Goal: Transaction & Acquisition: Purchase product/service

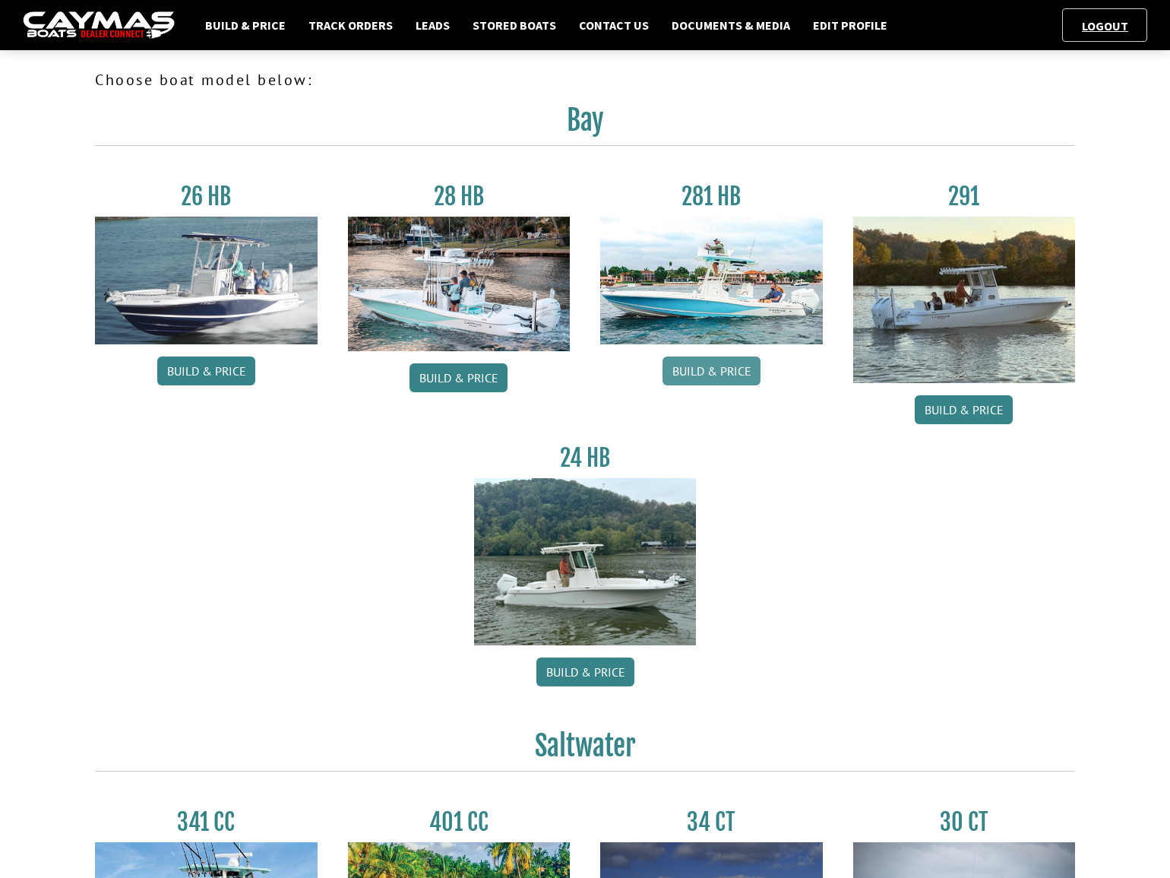
click at [745, 368] on link "Build & Price" at bounding box center [712, 370] width 98 height 29
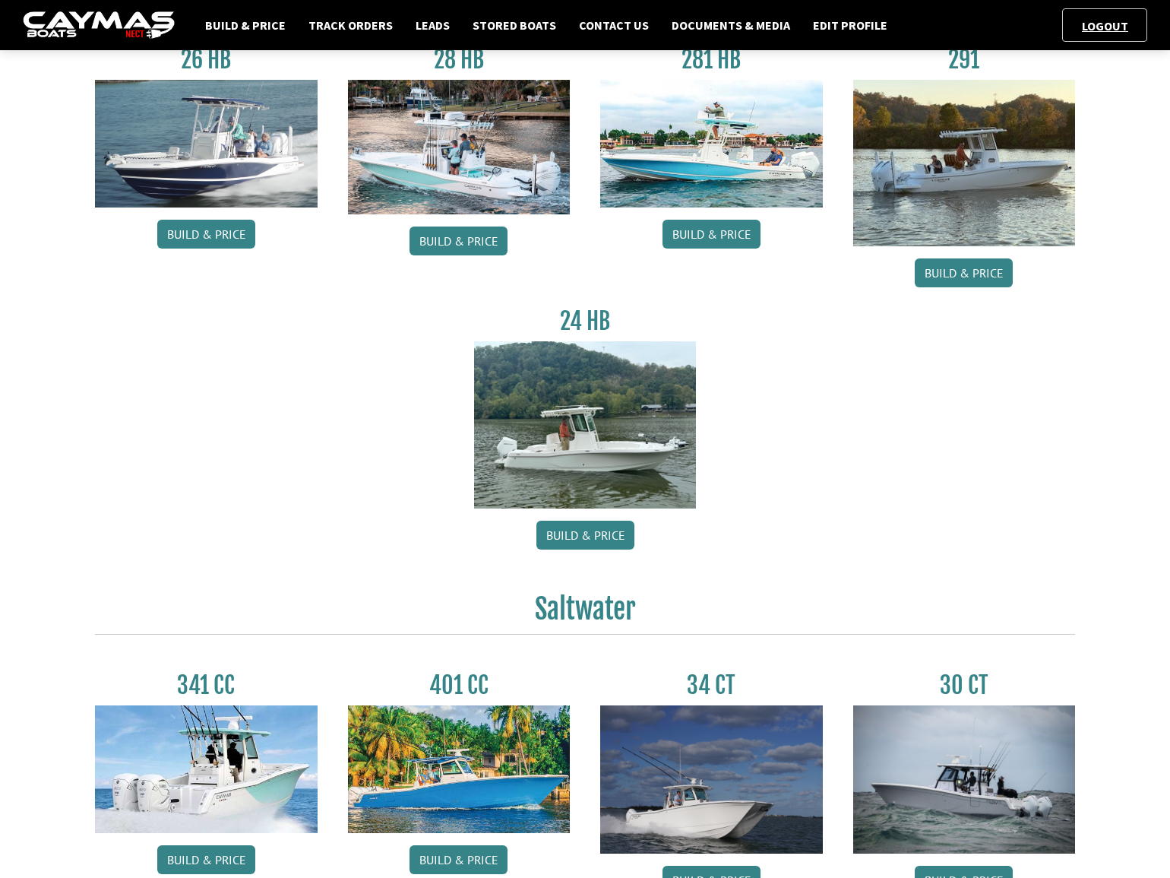
scroll to position [138, 0]
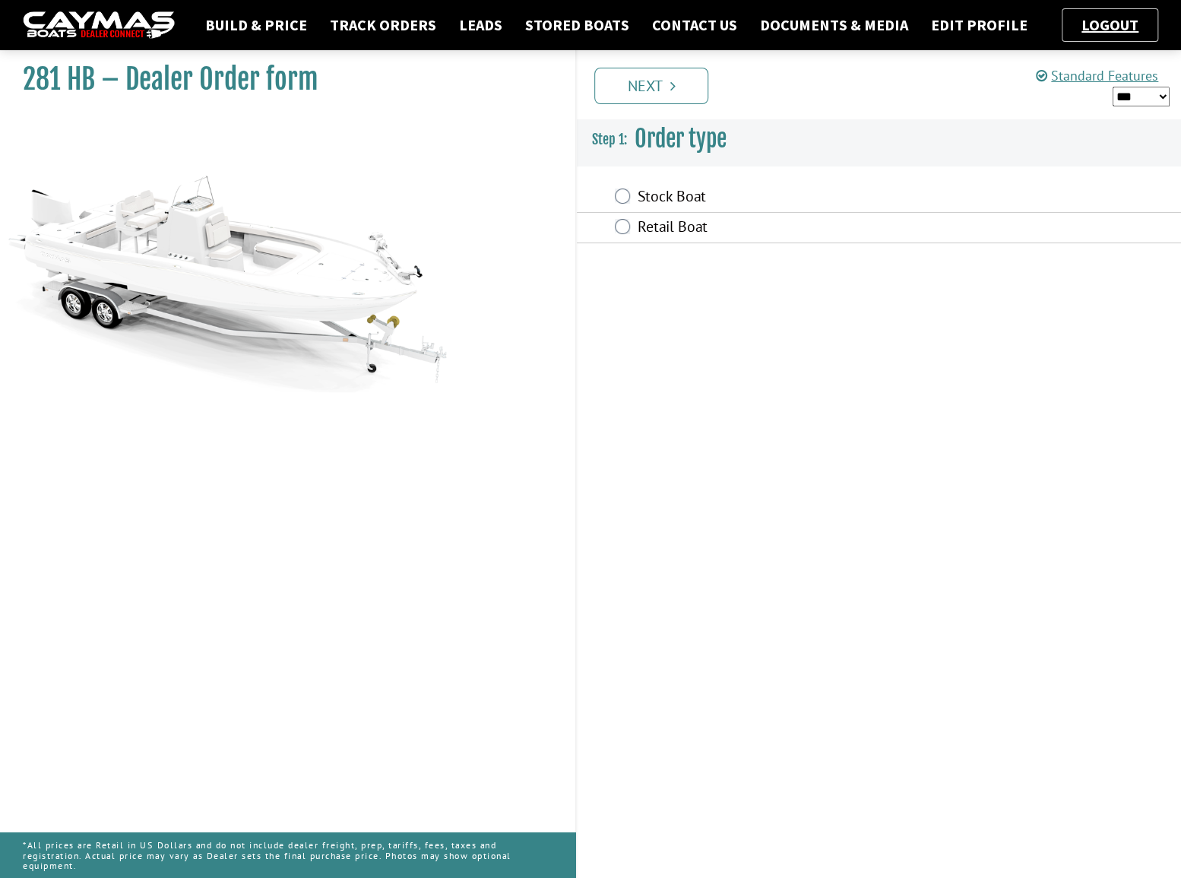
click at [653, 191] on label "Stock Boat" at bounding box center [800, 198] width 326 height 22
click at [653, 225] on label "Retail Boat" at bounding box center [800, 228] width 326 height 22
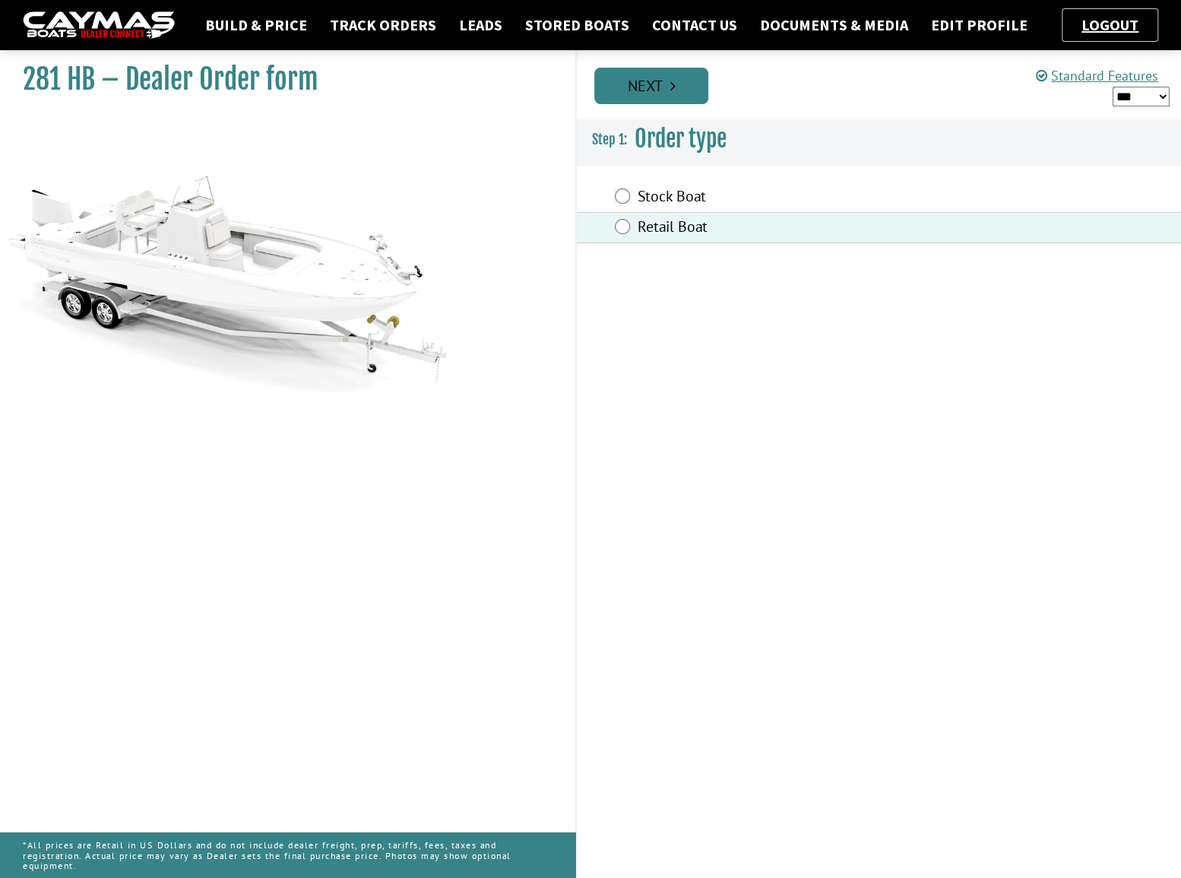
click at [648, 97] on link "Next" at bounding box center [651, 86] width 114 height 36
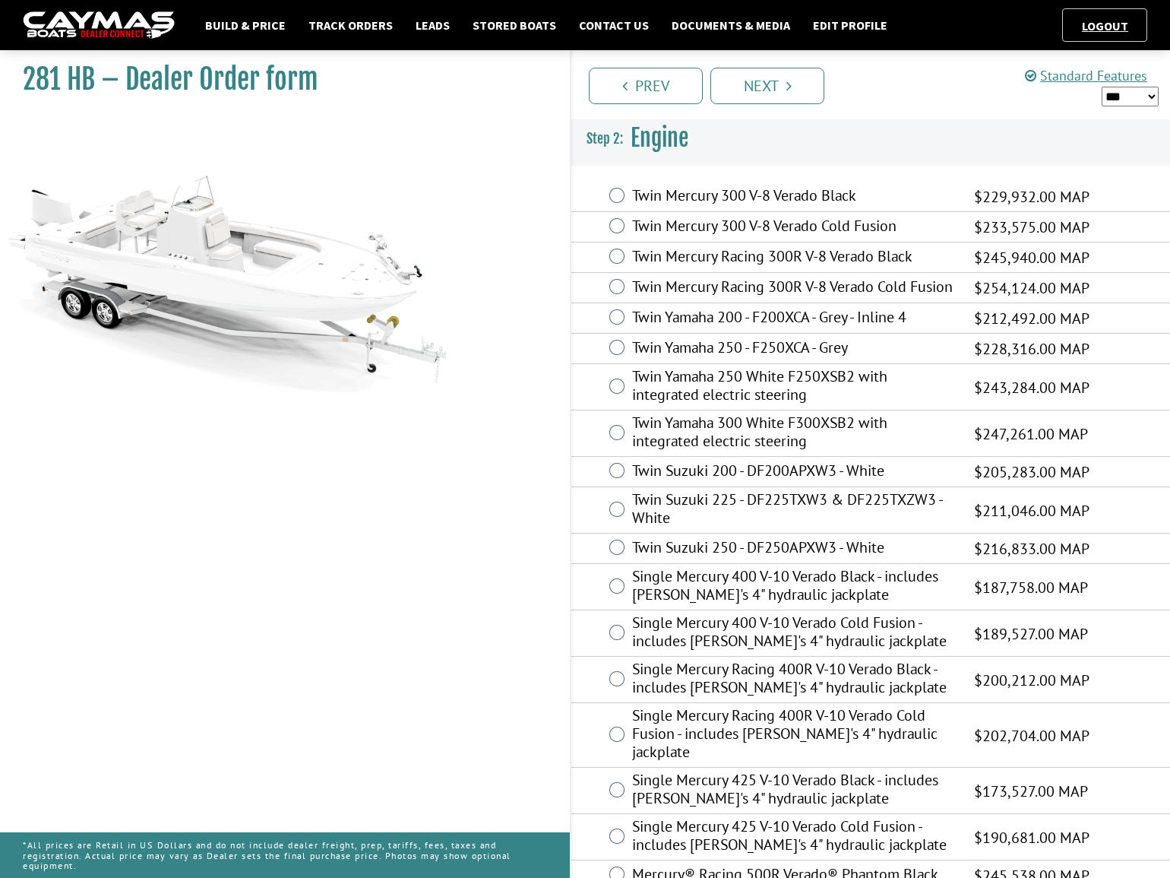
click at [750, 442] on label "Twin Yamaha 300 White F300XSB2 with integrated electric steering" at bounding box center [793, 433] width 323 height 40
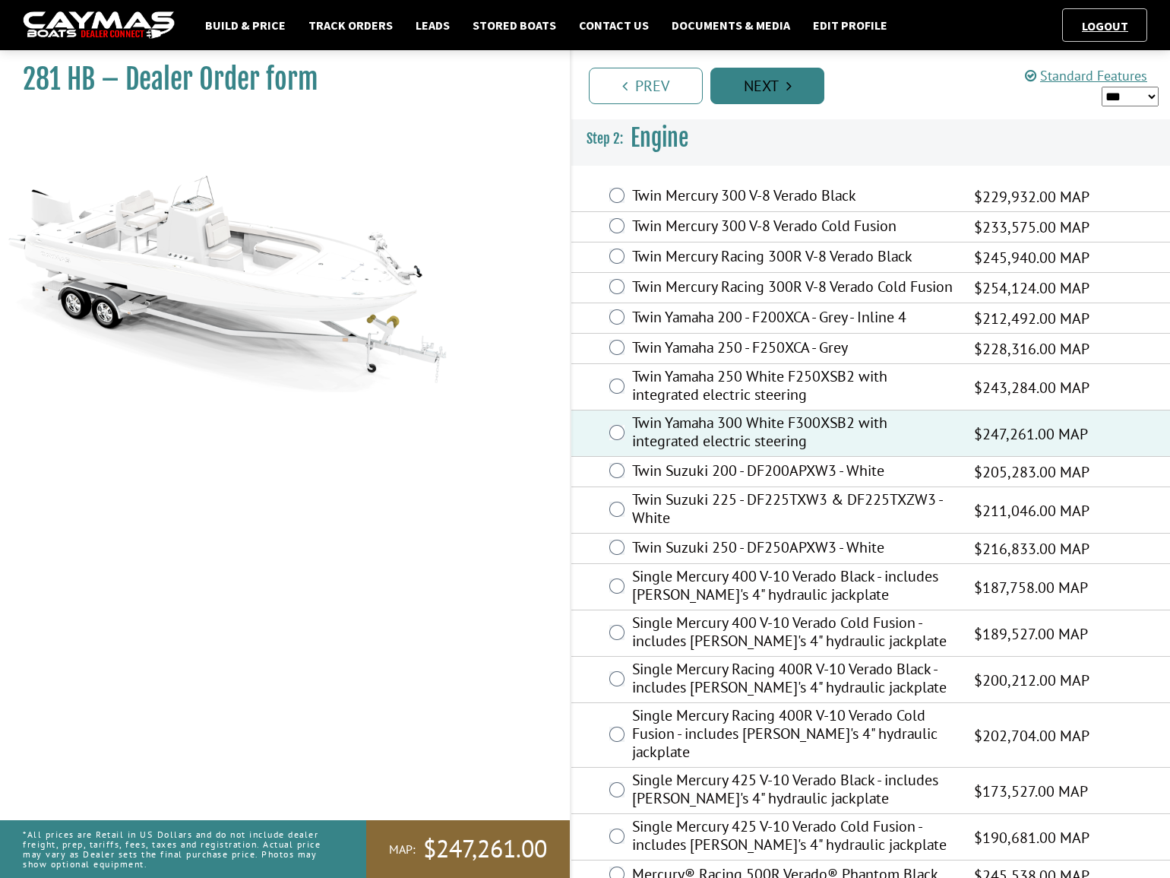
click at [754, 93] on link "Next" at bounding box center [767, 86] width 114 height 36
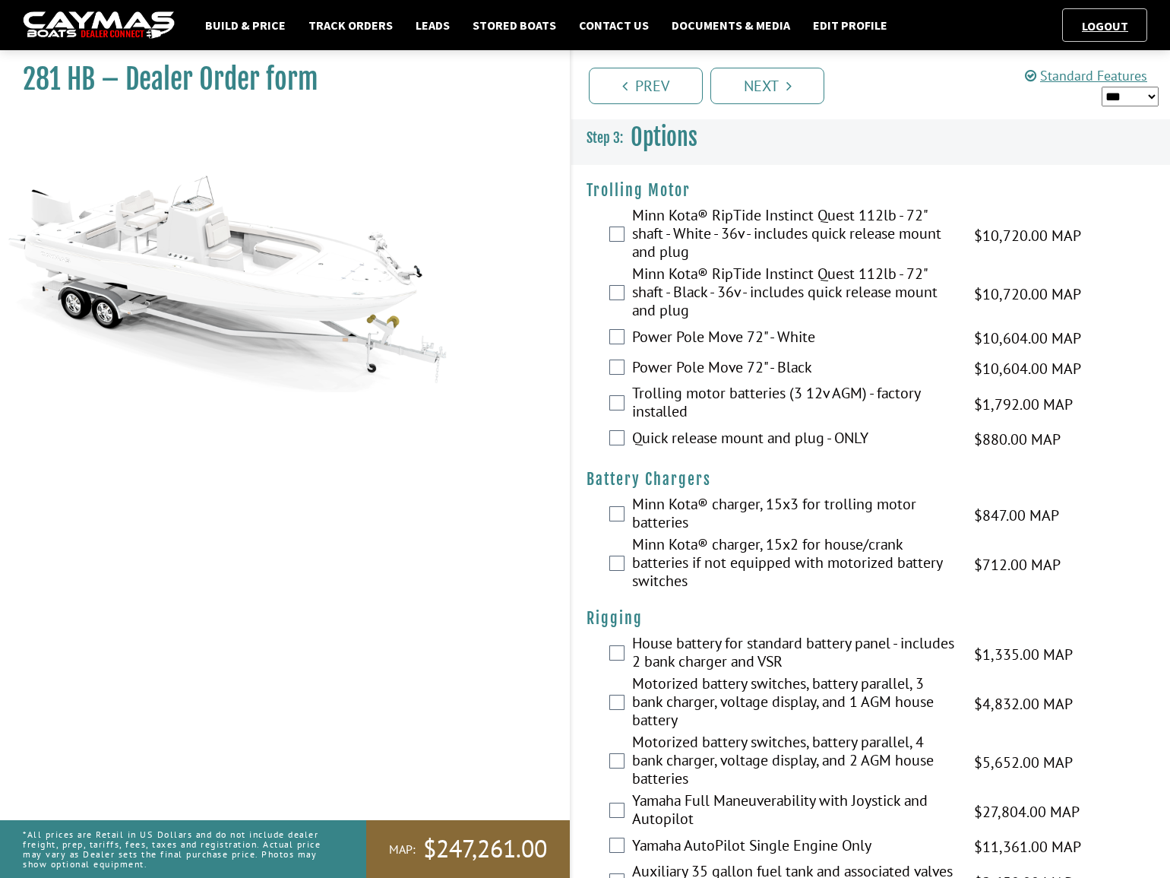
click at [685, 239] on label "Minn Kota® RipTide Instinct Quest 112lb - 72" shaft - White - 36v - includes qu…" at bounding box center [793, 235] width 323 height 59
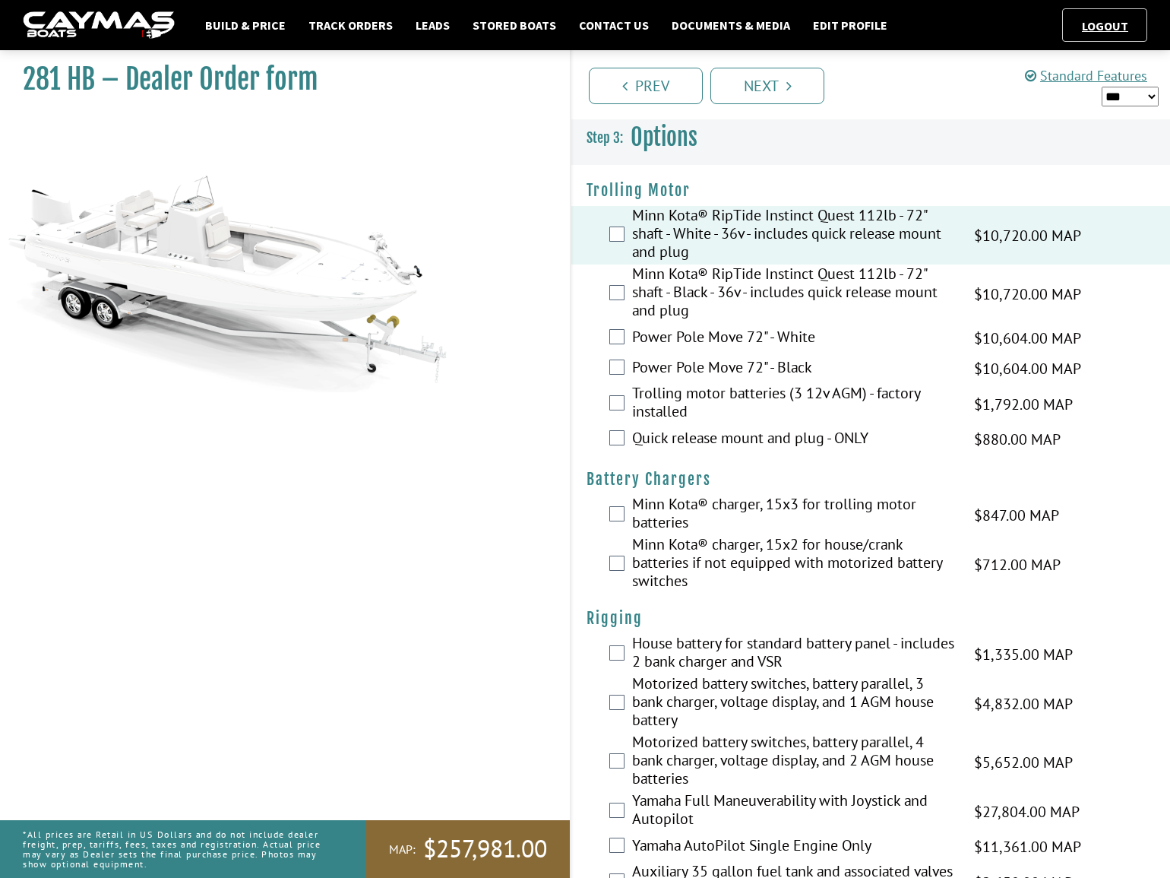
click at [728, 555] on label "Minn Kota® charger, 15x2 for house/crank batteries if not equipped with motoriz…" at bounding box center [793, 564] width 323 height 59
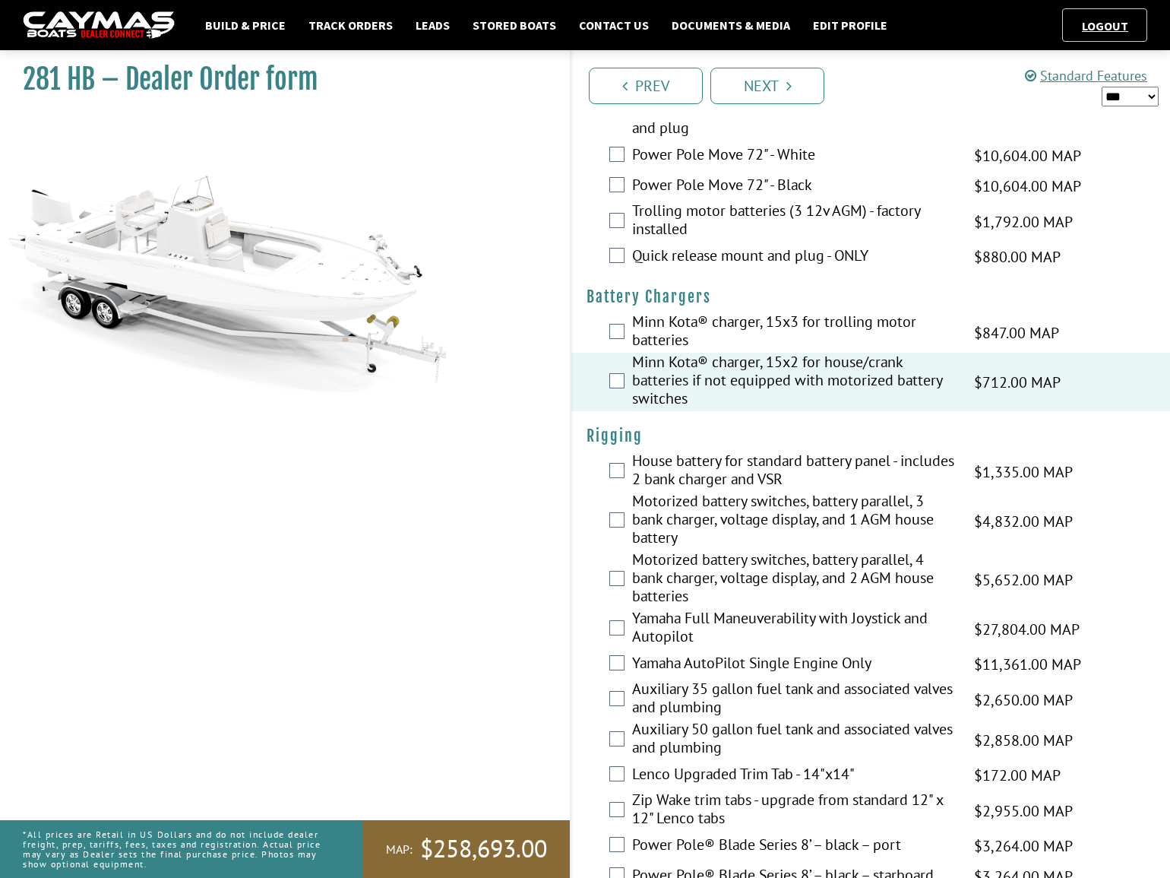
scroll to position [207, 0]
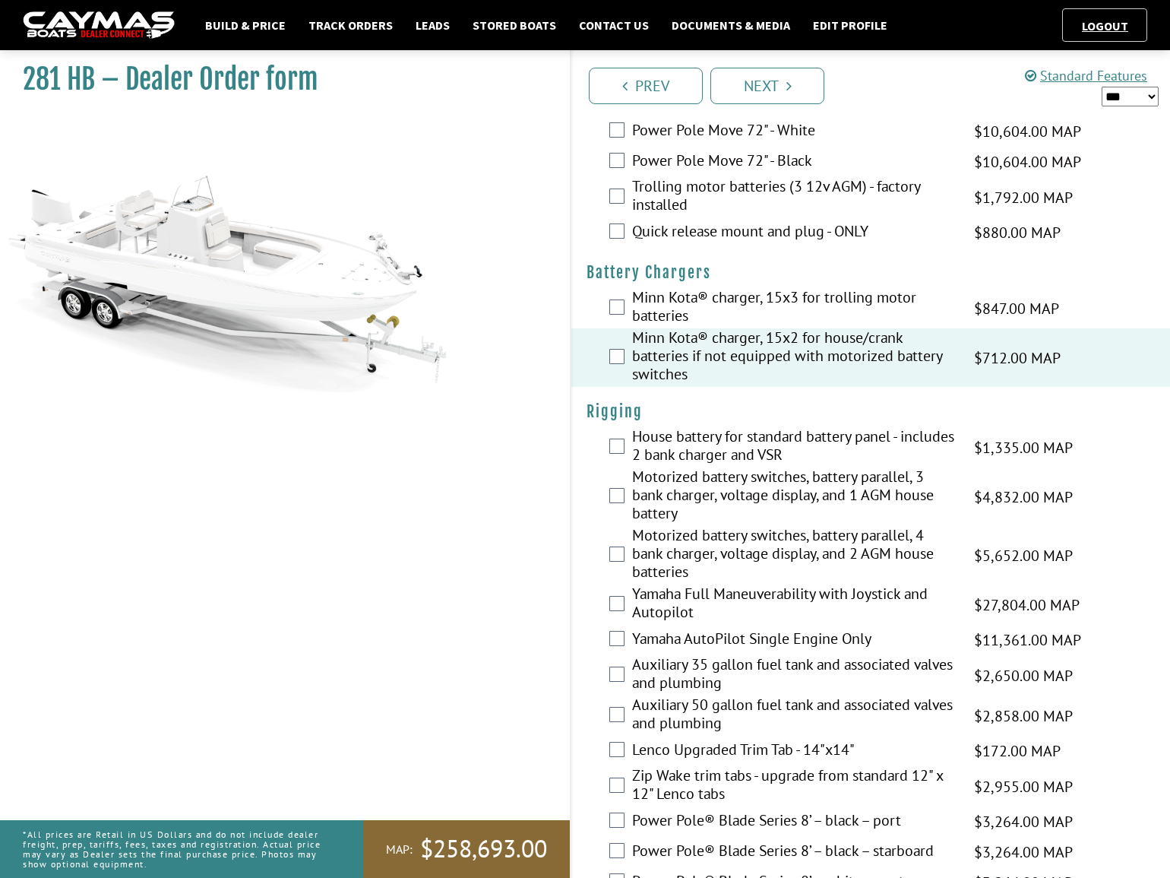
click at [1134, 99] on select "*** ****** ******" at bounding box center [1130, 96] width 57 height 19
select select "*"
click at [1102, 87] on select "*** ****** ******" at bounding box center [1130, 96] width 57 height 19
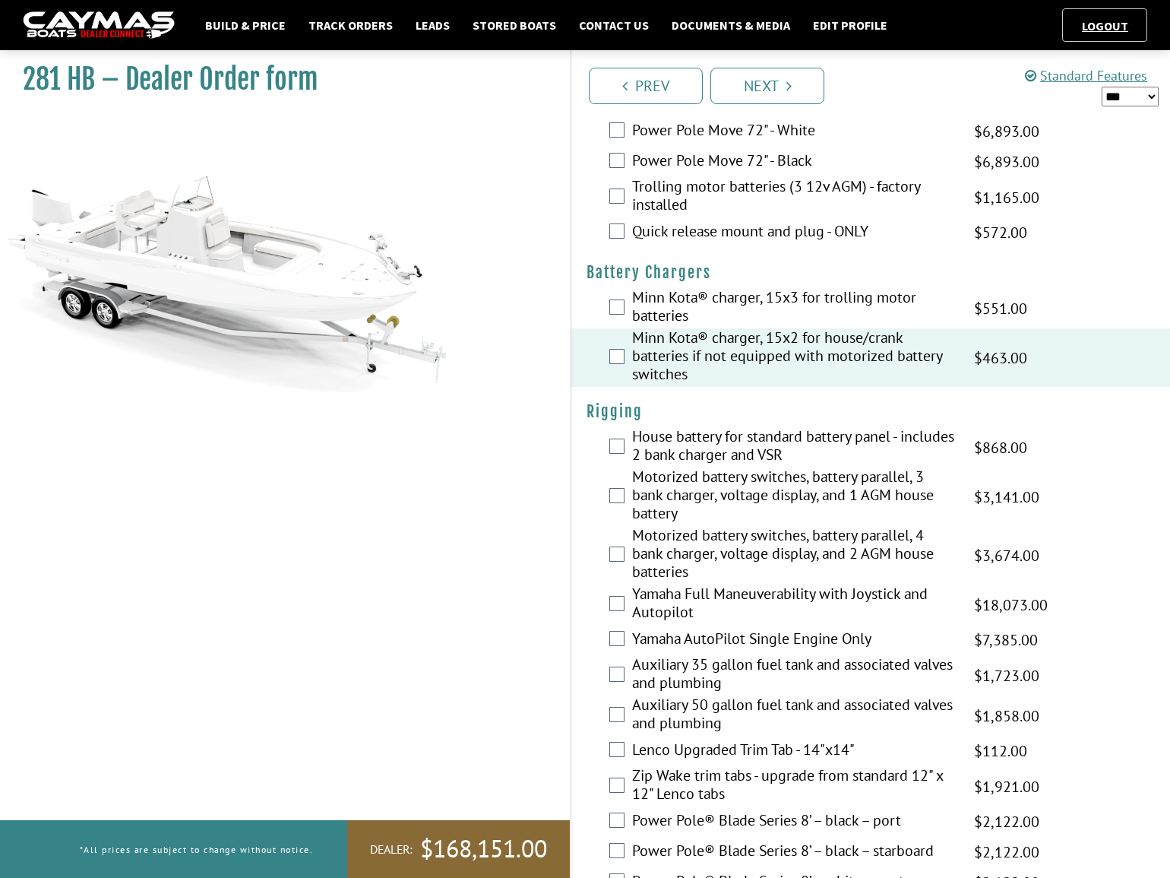
click at [650, 595] on label "Yamaha Full Maneuverability with Joystick and Autopilot" at bounding box center [793, 604] width 323 height 40
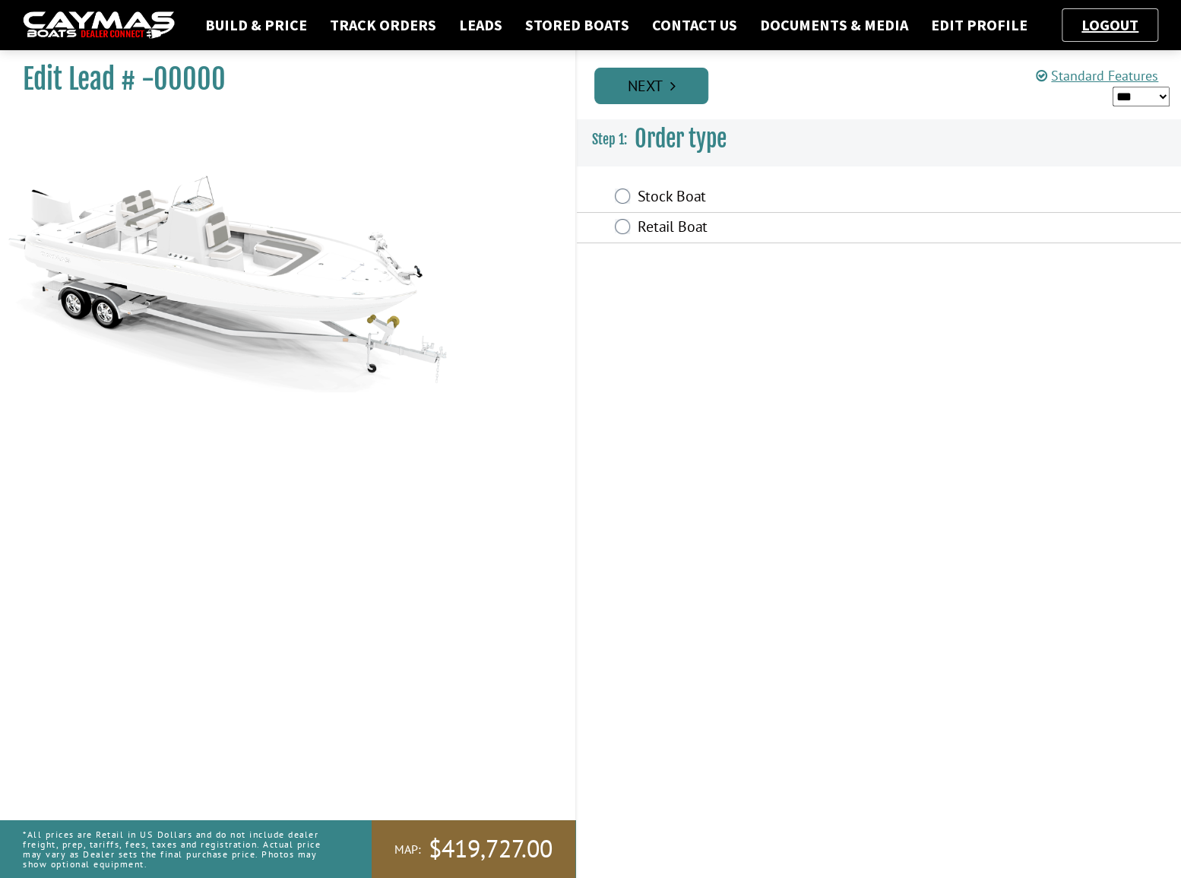
click at [658, 86] on link "Next" at bounding box center [651, 86] width 114 height 36
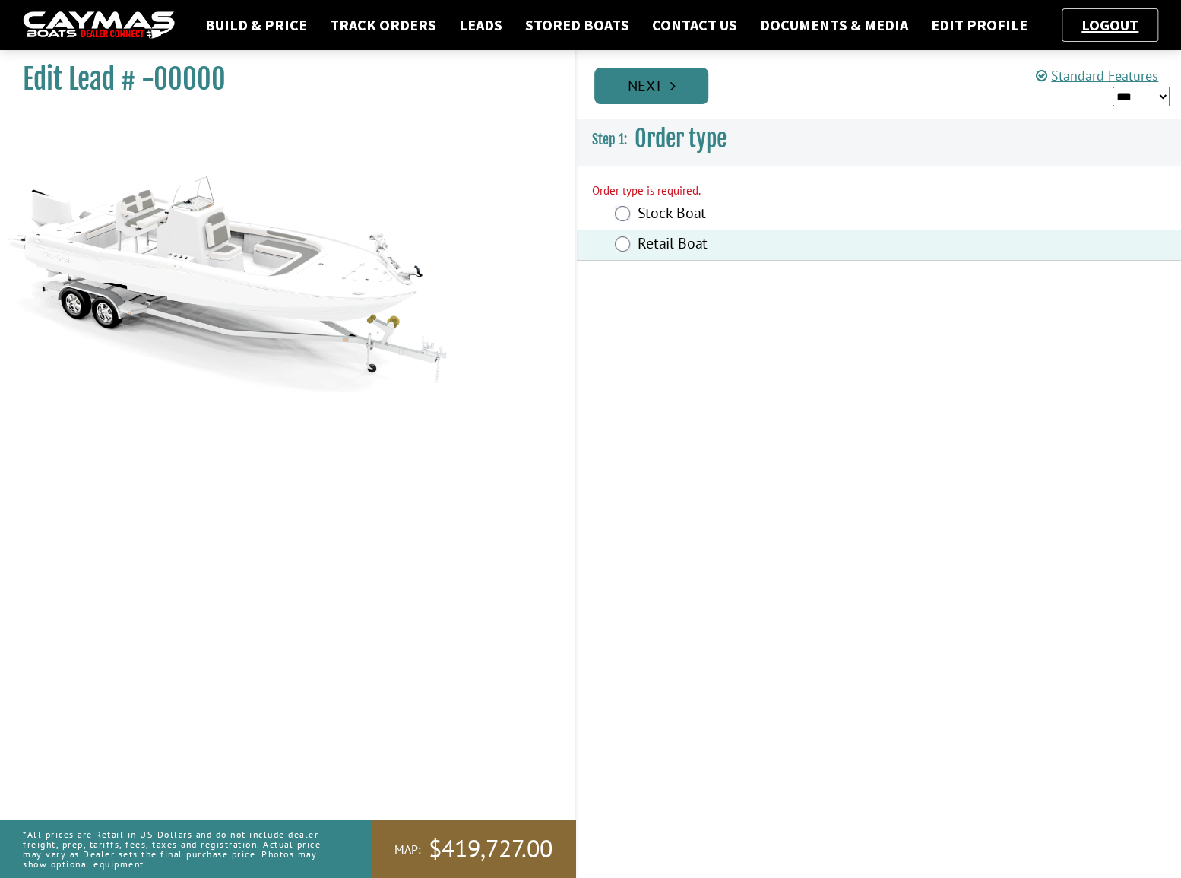
click at [646, 94] on link "Next" at bounding box center [651, 86] width 114 height 36
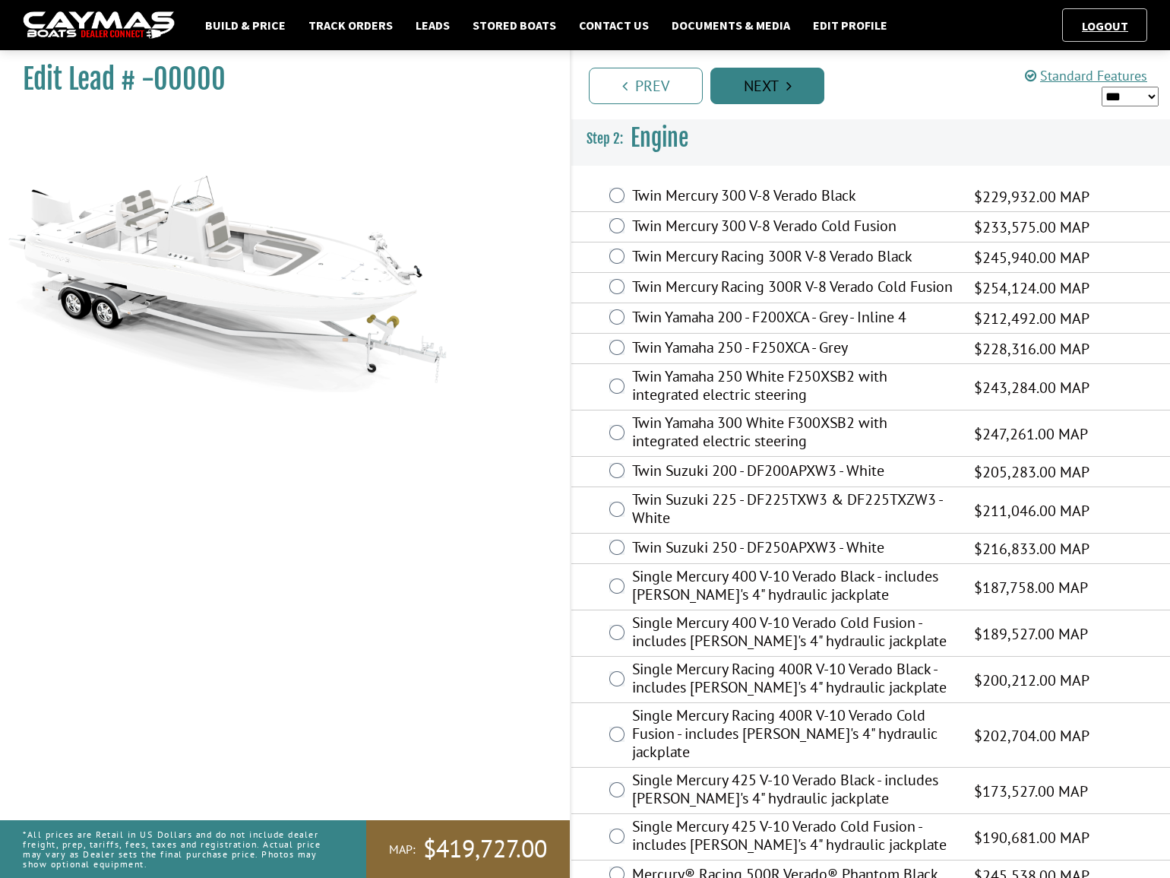
click at [759, 90] on link "Next" at bounding box center [767, 86] width 114 height 36
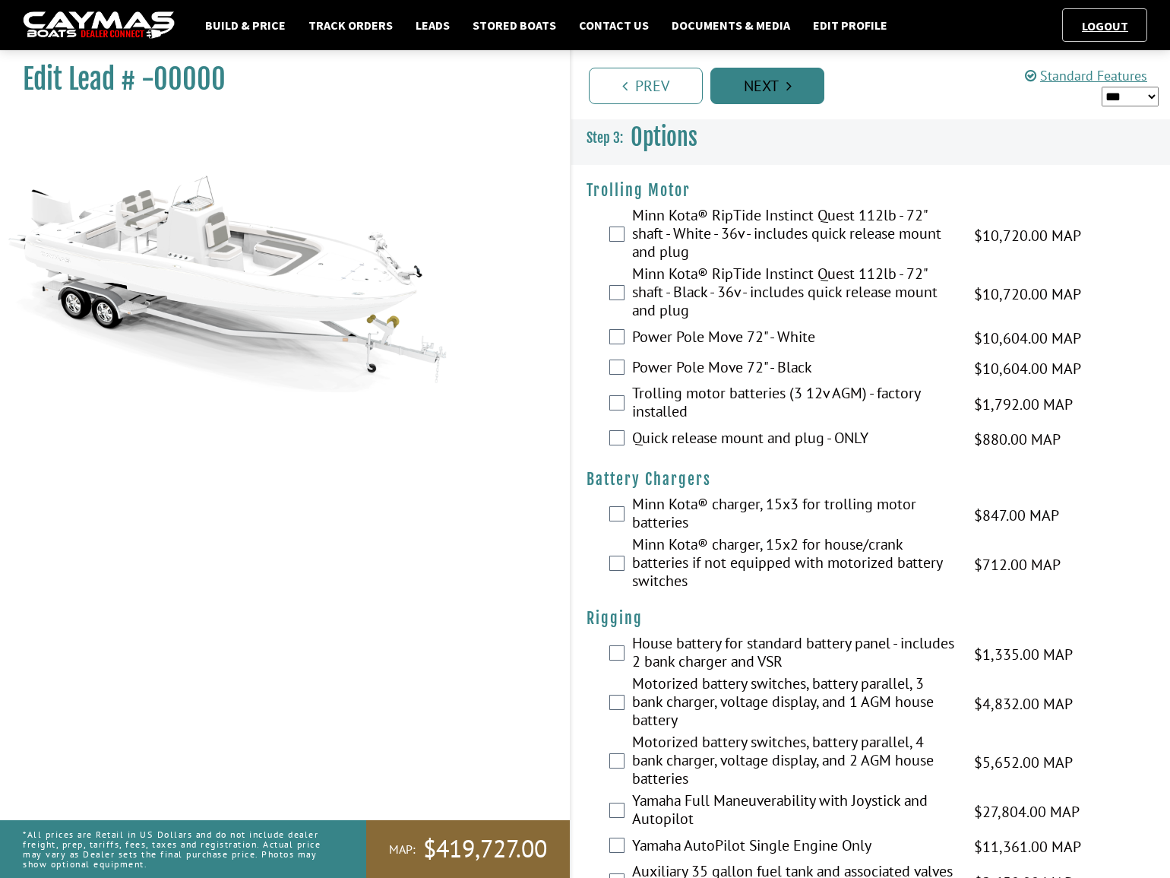
click at [758, 96] on link "Next" at bounding box center [767, 86] width 114 height 36
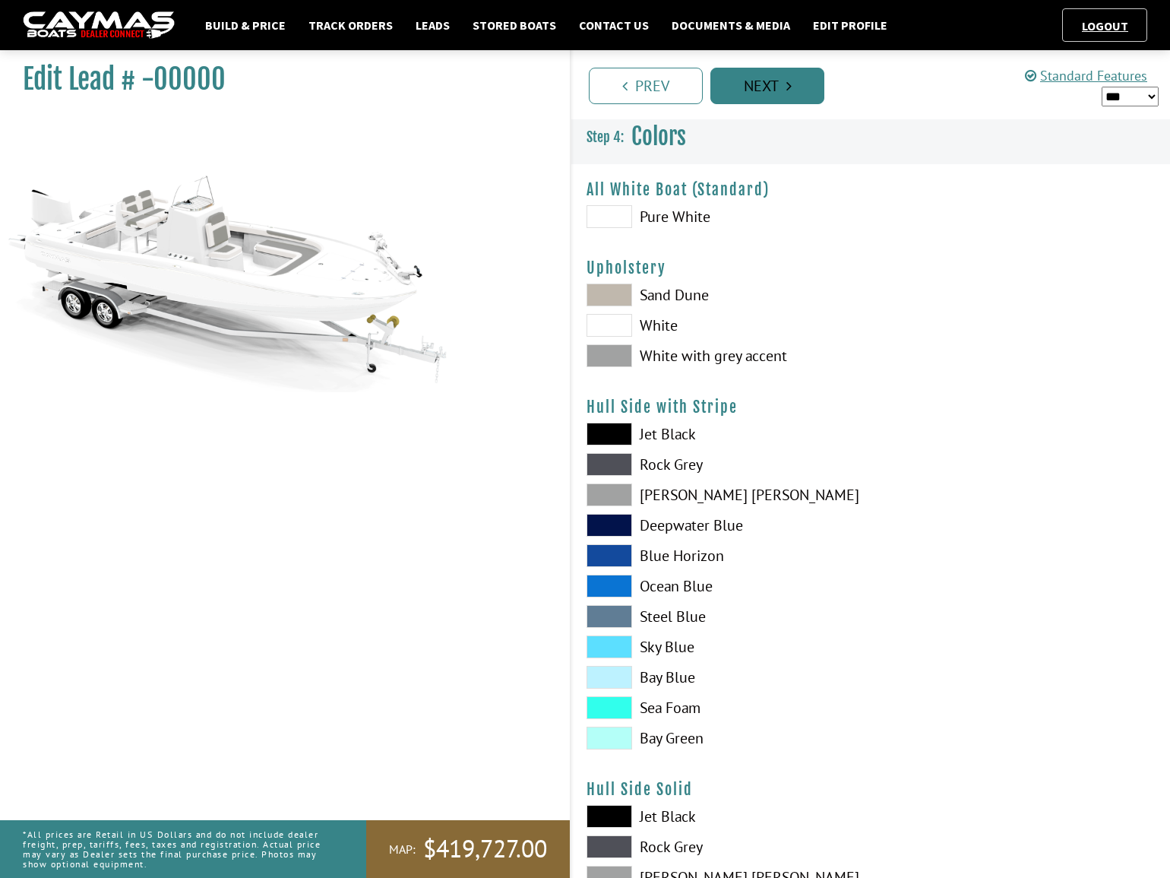
click at [758, 96] on link "Next" at bounding box center [767, 86] width 114 height 36
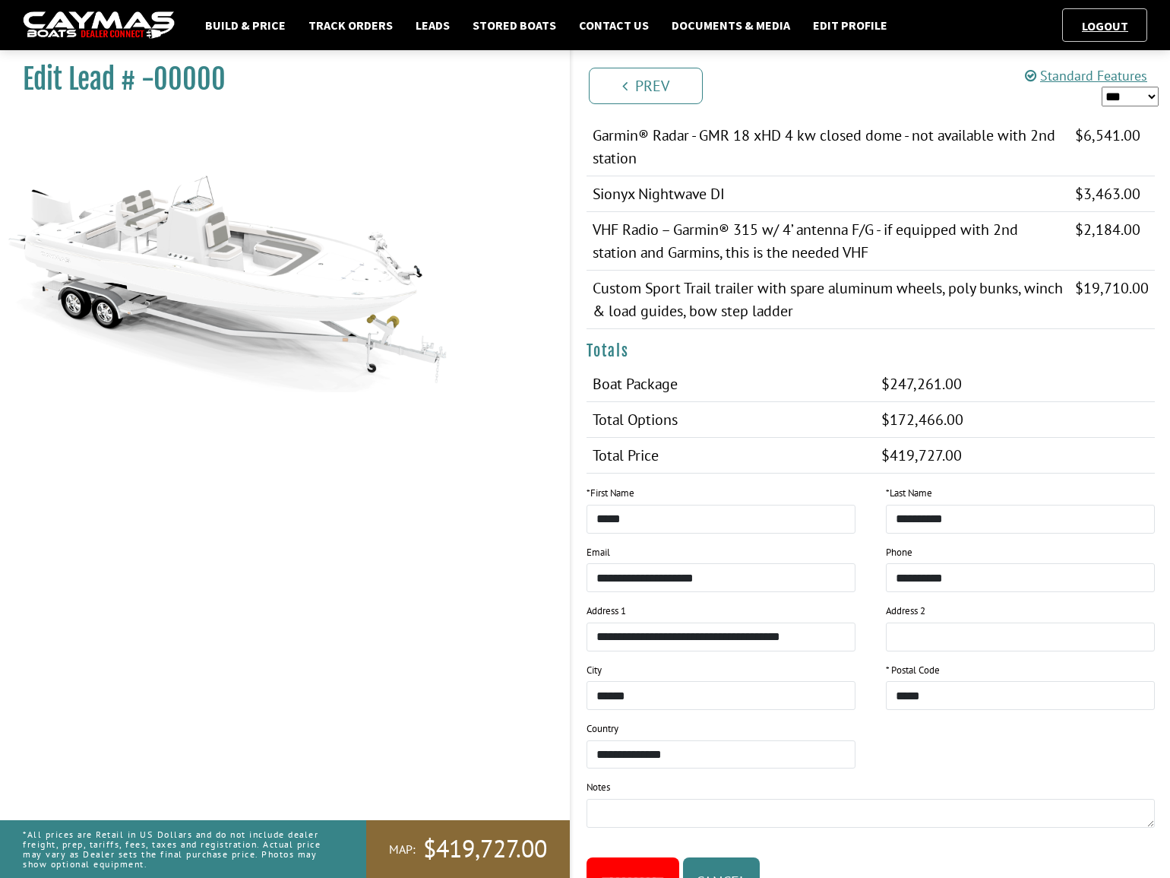
scroll to position [1109, 0]
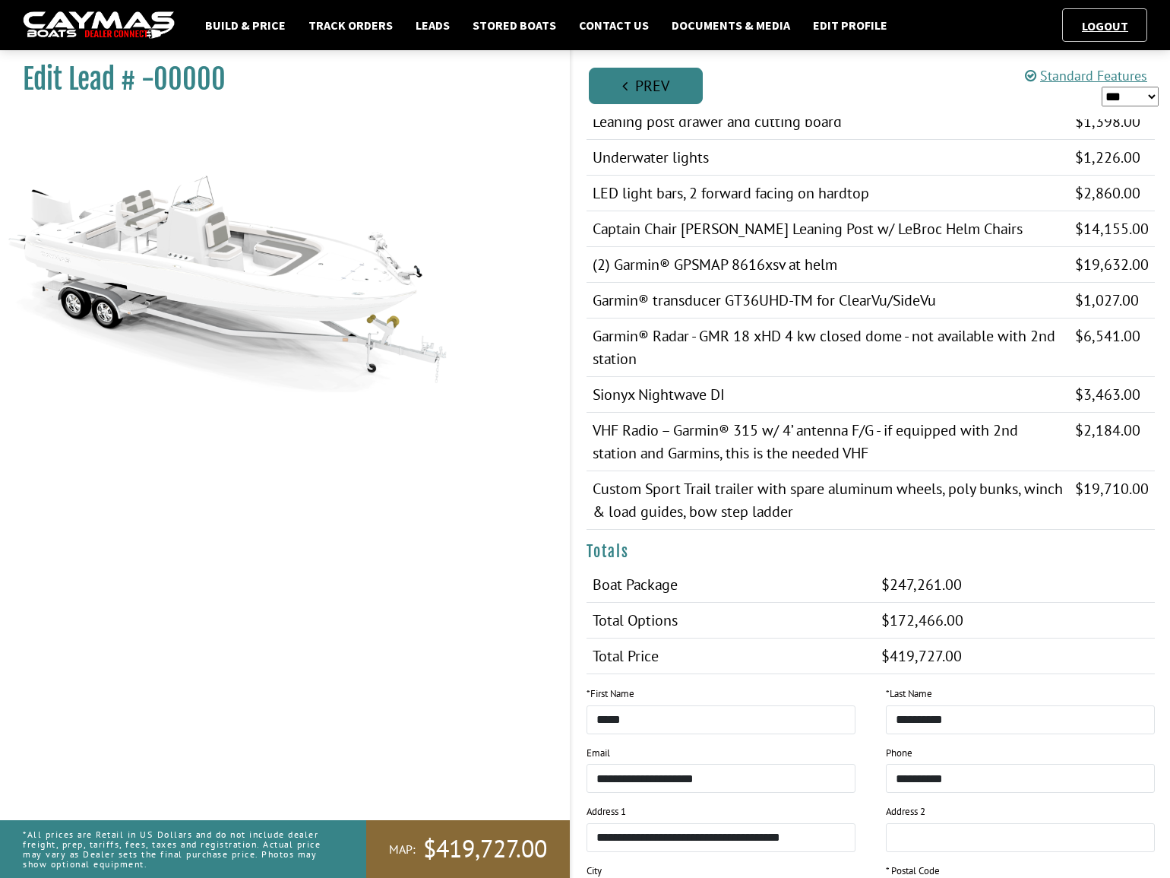
click at [660, 84] on link "Prev" at bounding box center [646, 86] width 114 height 36
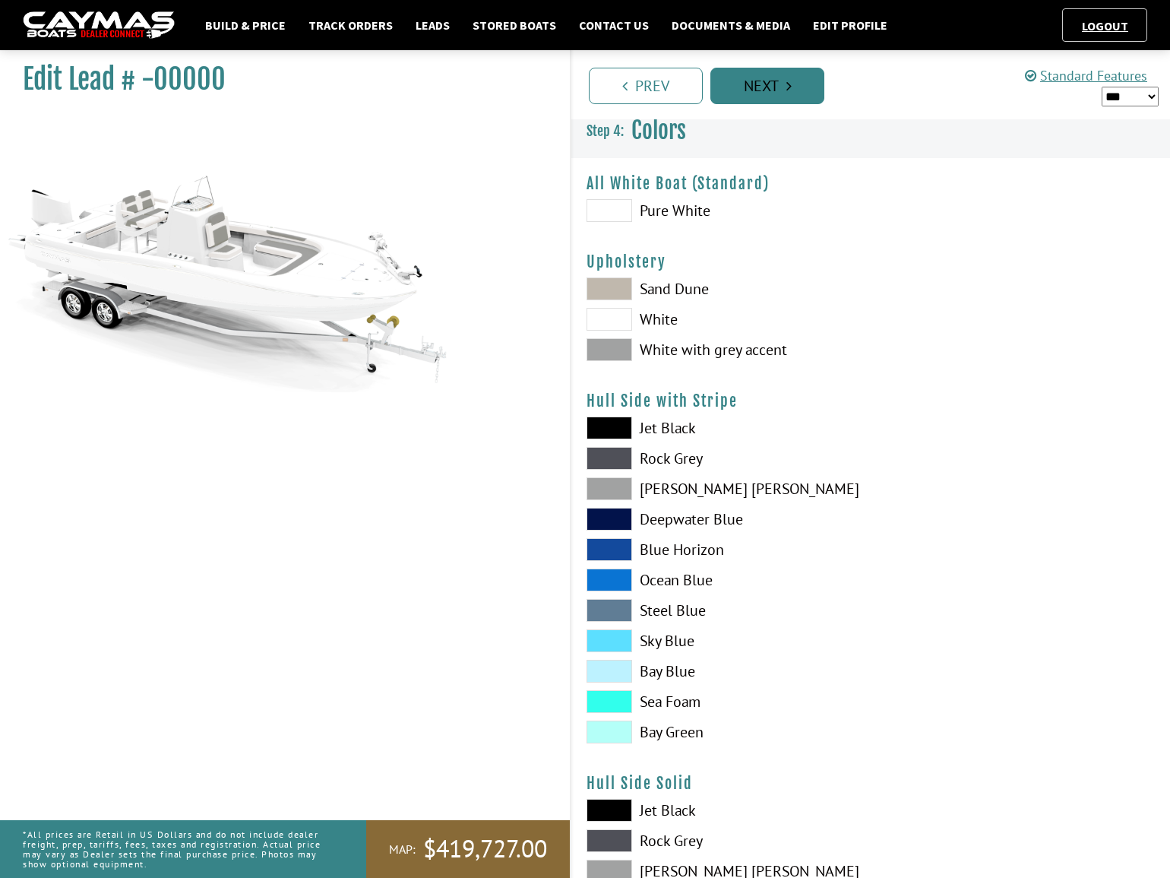
scroll to position [0, 0]
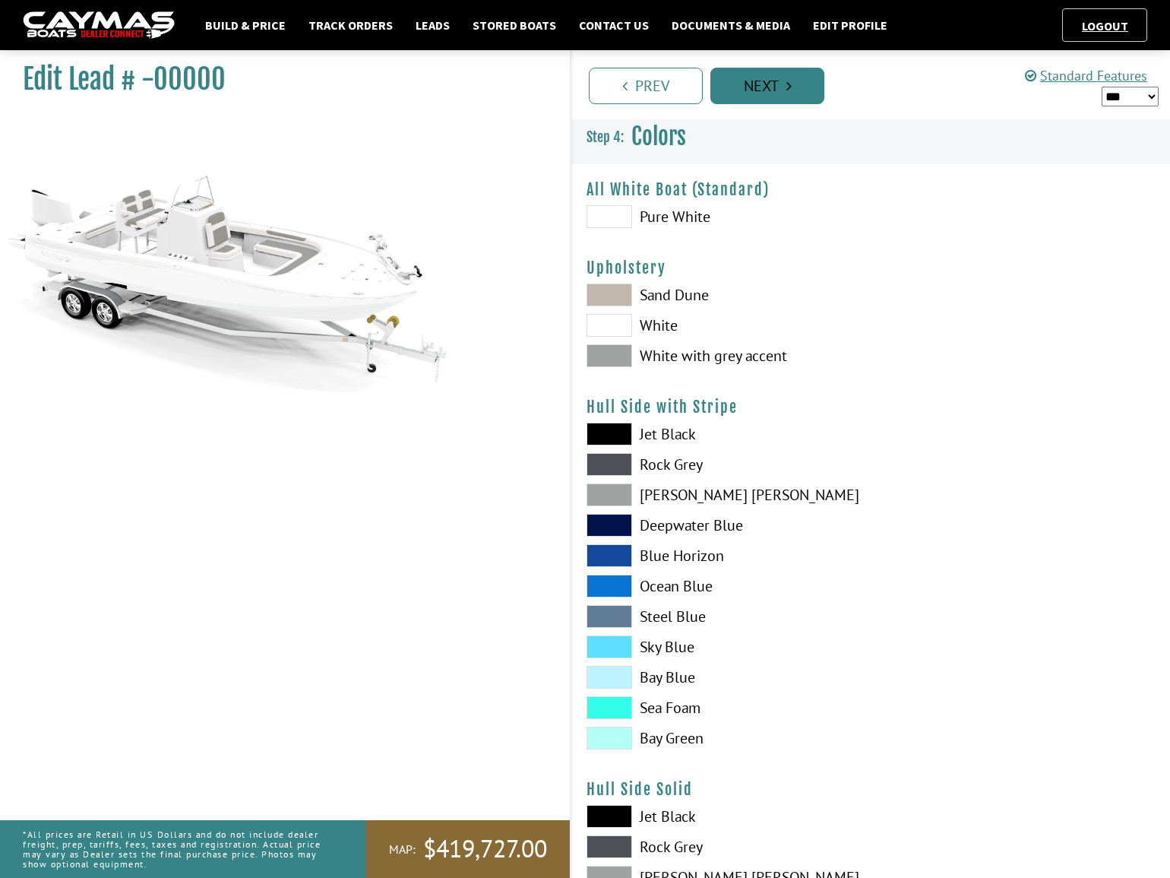
click at [767, 86] on link "Next" at bounding box center [767, 86] width 114 height 36
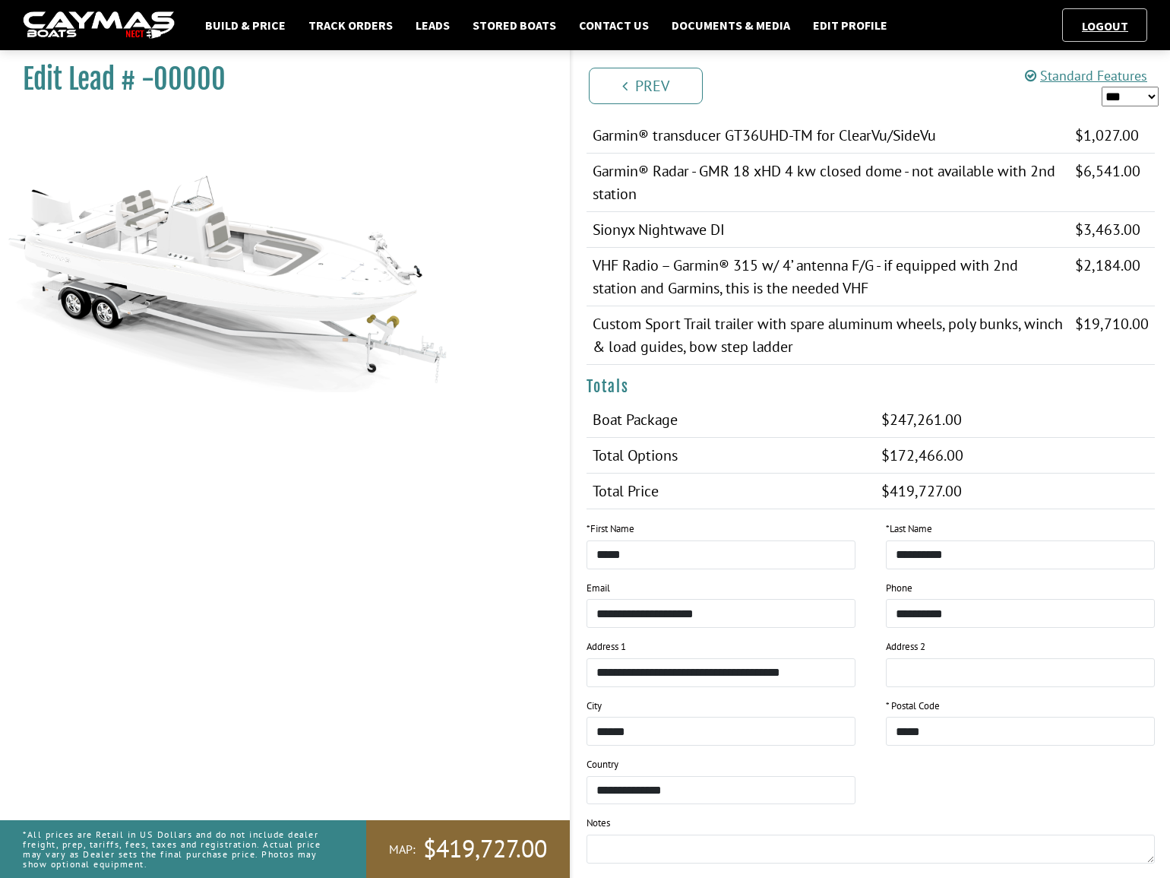
scroll to position [1384, 0]
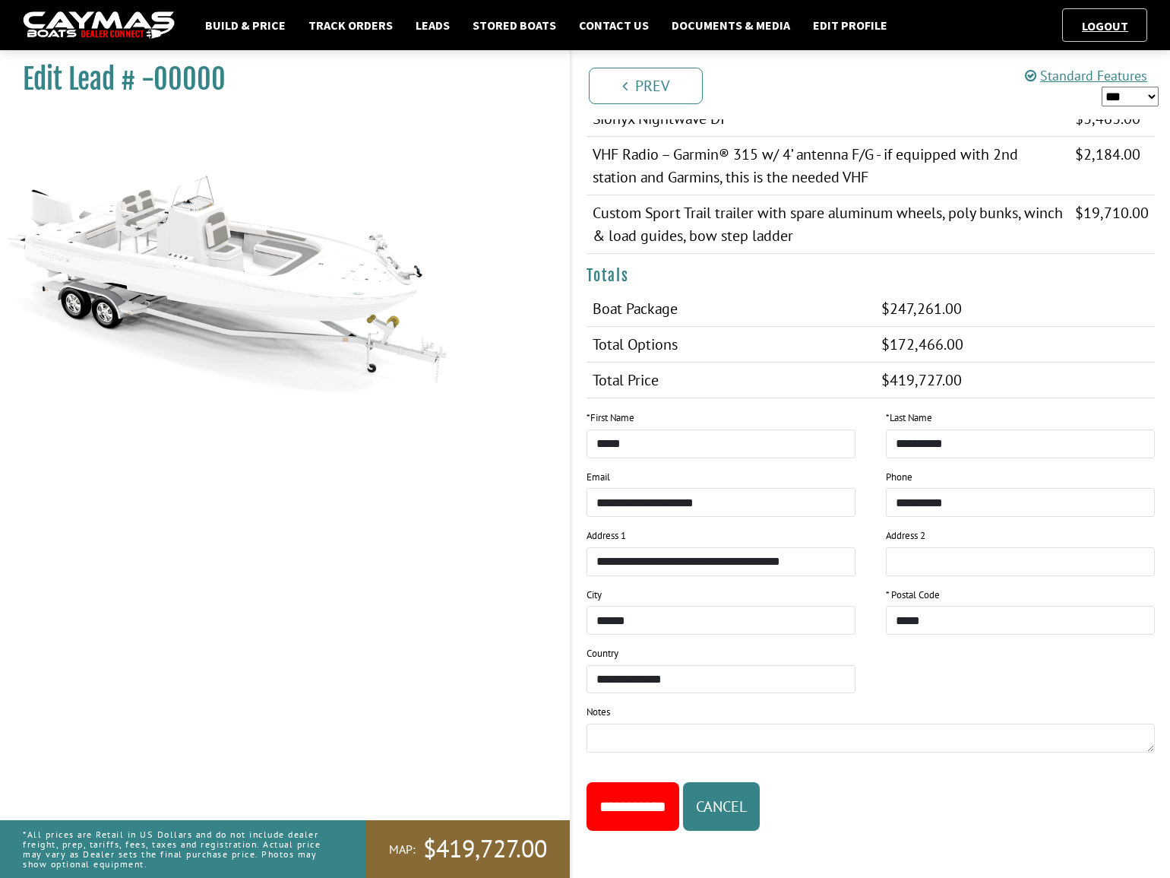
click at [653, 790] on input "**********" at bounding box center [633, 806] width 93 height 49
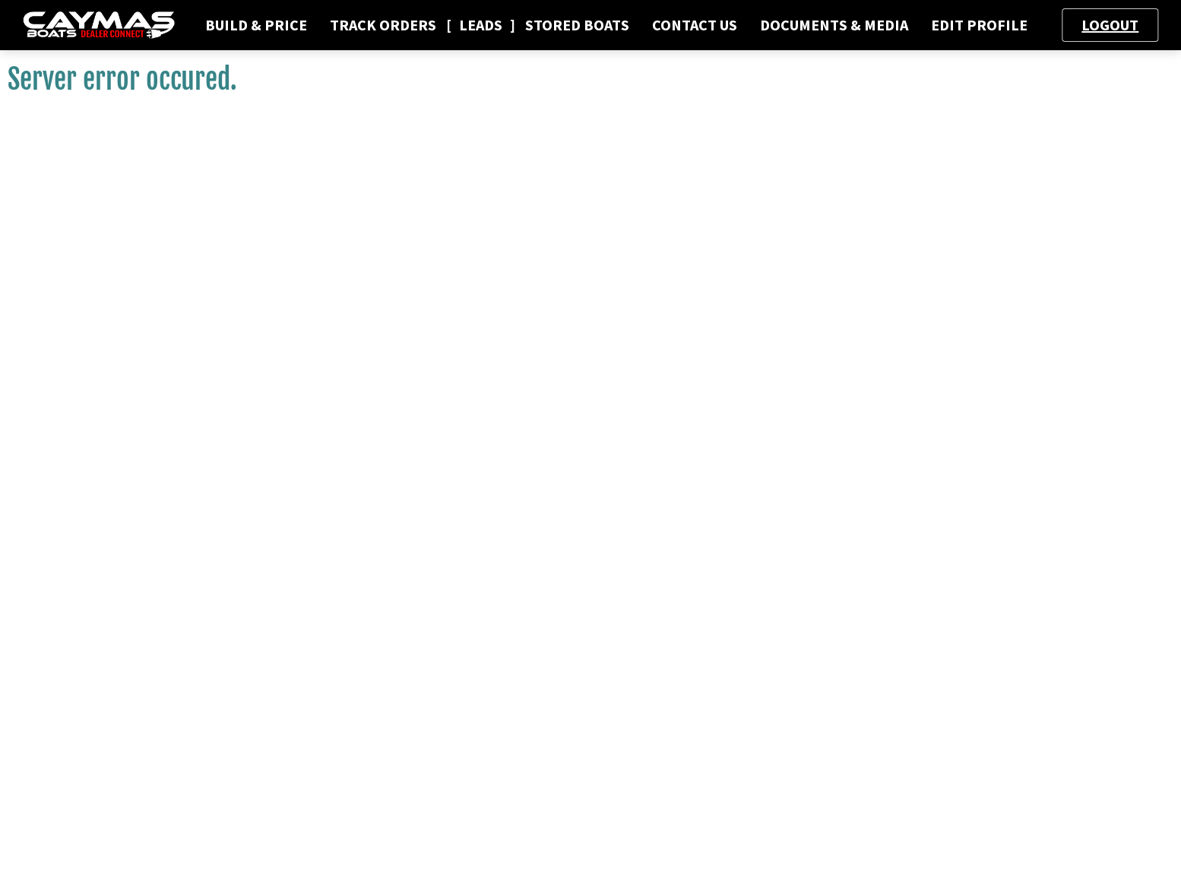
click at [492, 21] on link "Leads" at bounding box center [480, 25] width 59 height 20
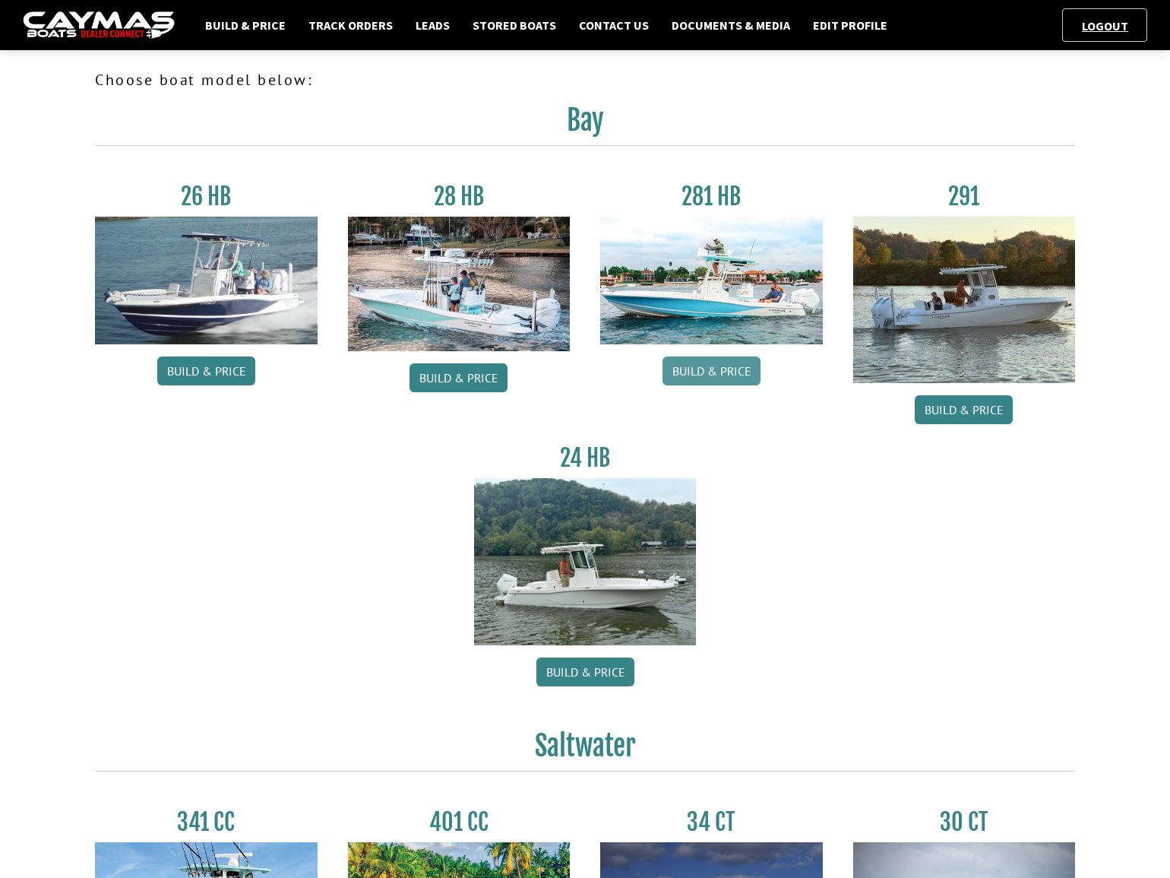
click at [727, 369] on link "Build & Price" at bounding box center [712, 370] width 98 height 29
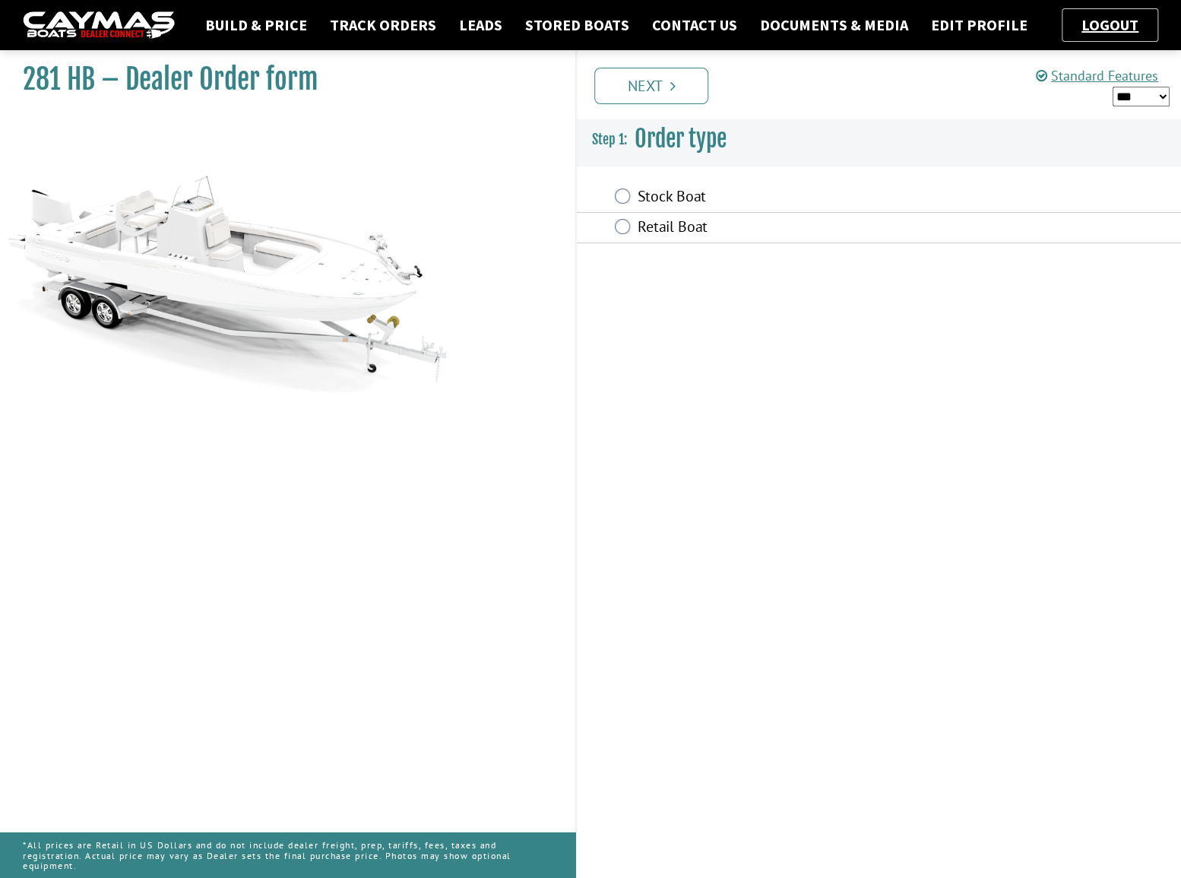
click at [611, 184] on div "Stock Boat" at bounding box center [879, 197] width 604 height 30
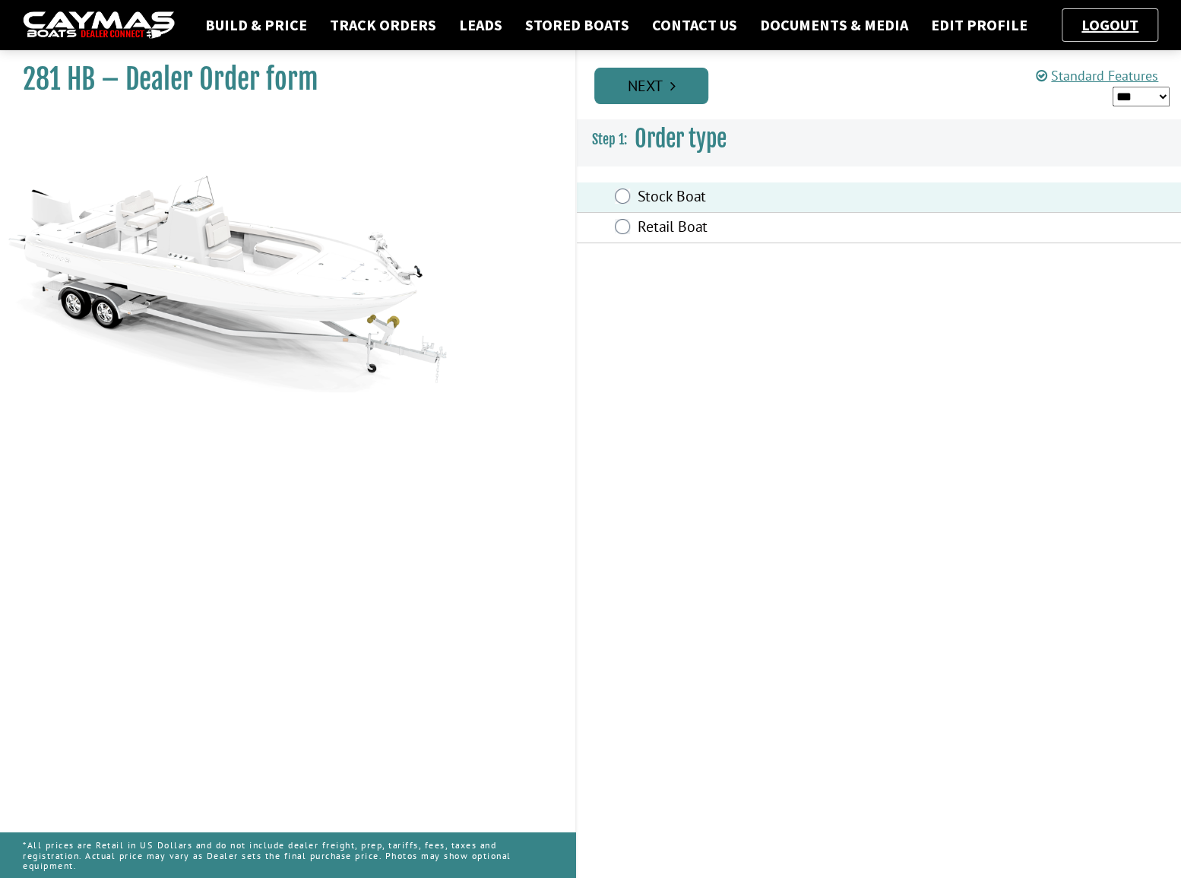
click at [635, 102] on link "Next" at bounding box center [651, 86] width 114 height 36
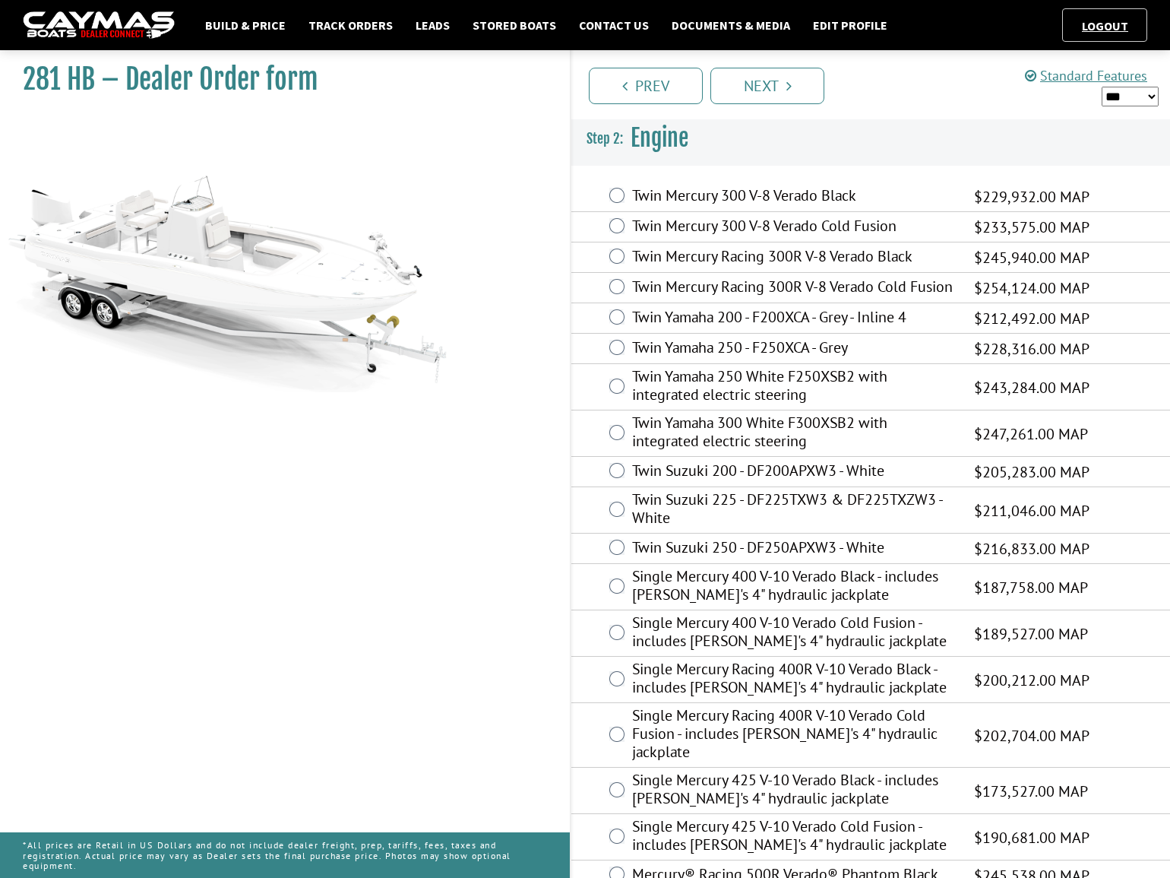
click at [700, 445] on label "Twin Yamaha 300 White F300XSB2 with integrated electric steering" at bounding box center [793, 433] width 323 height 40
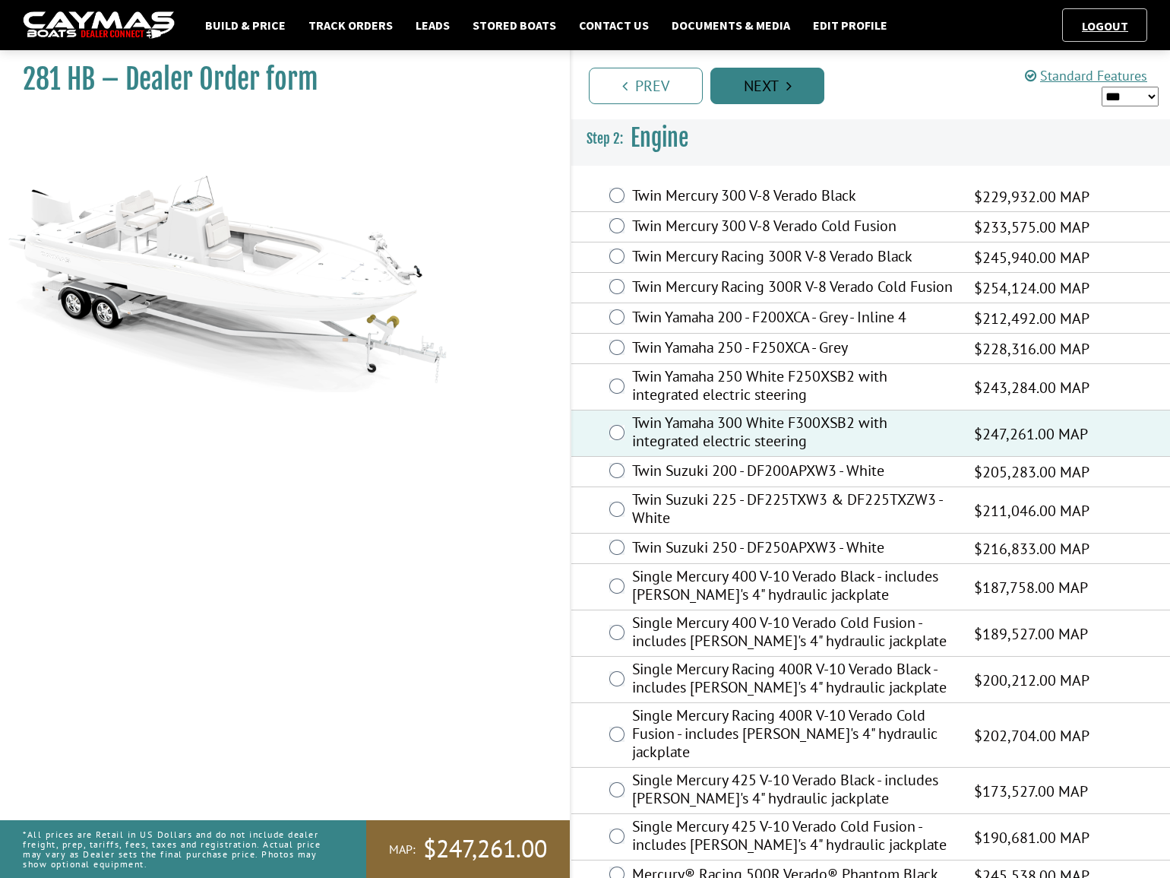
click at [793, 96] on link "Next" at bounding box center [767, 86] width 114 height 36
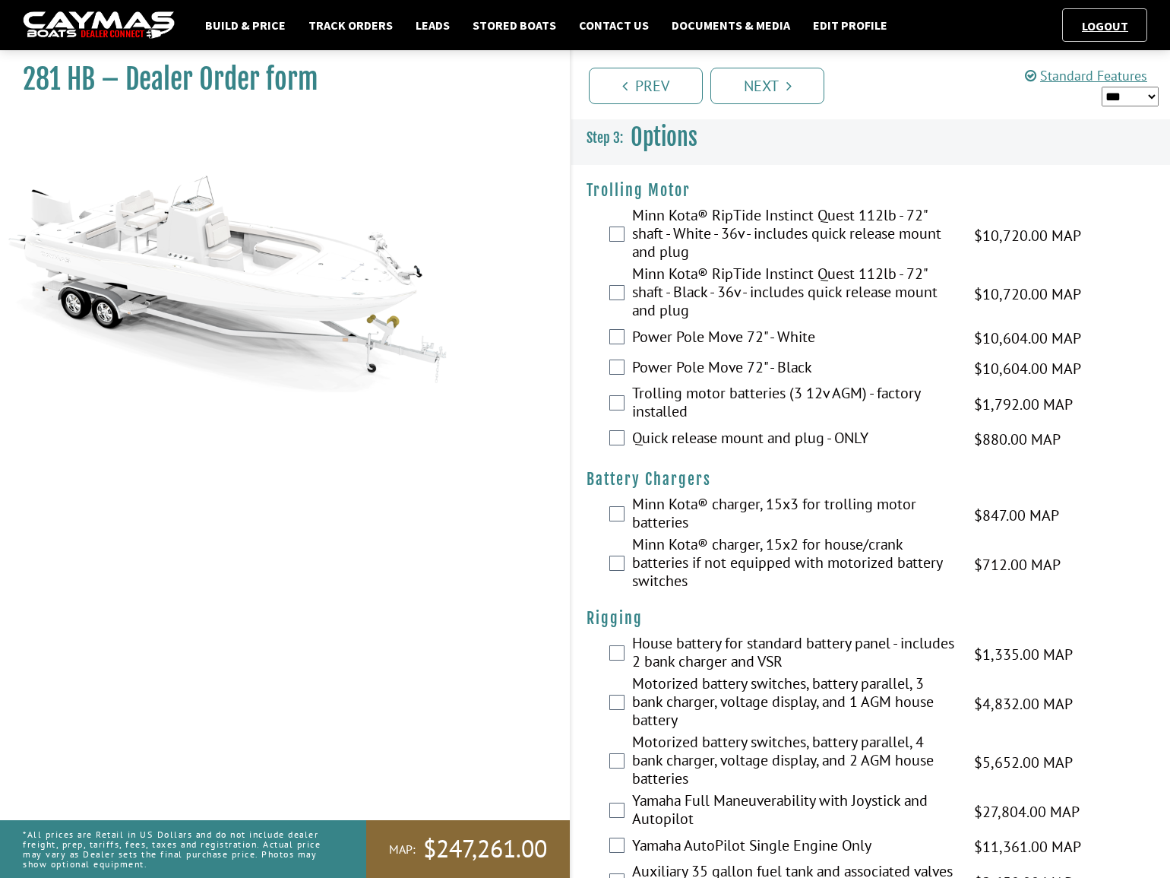
click at [707, 236] on label "Minn Kota® RipTide Instinct Quest 112lb - 72" shaft - White - 36v - includes qu…" at bounding box center [793, 235] width 323 height 59
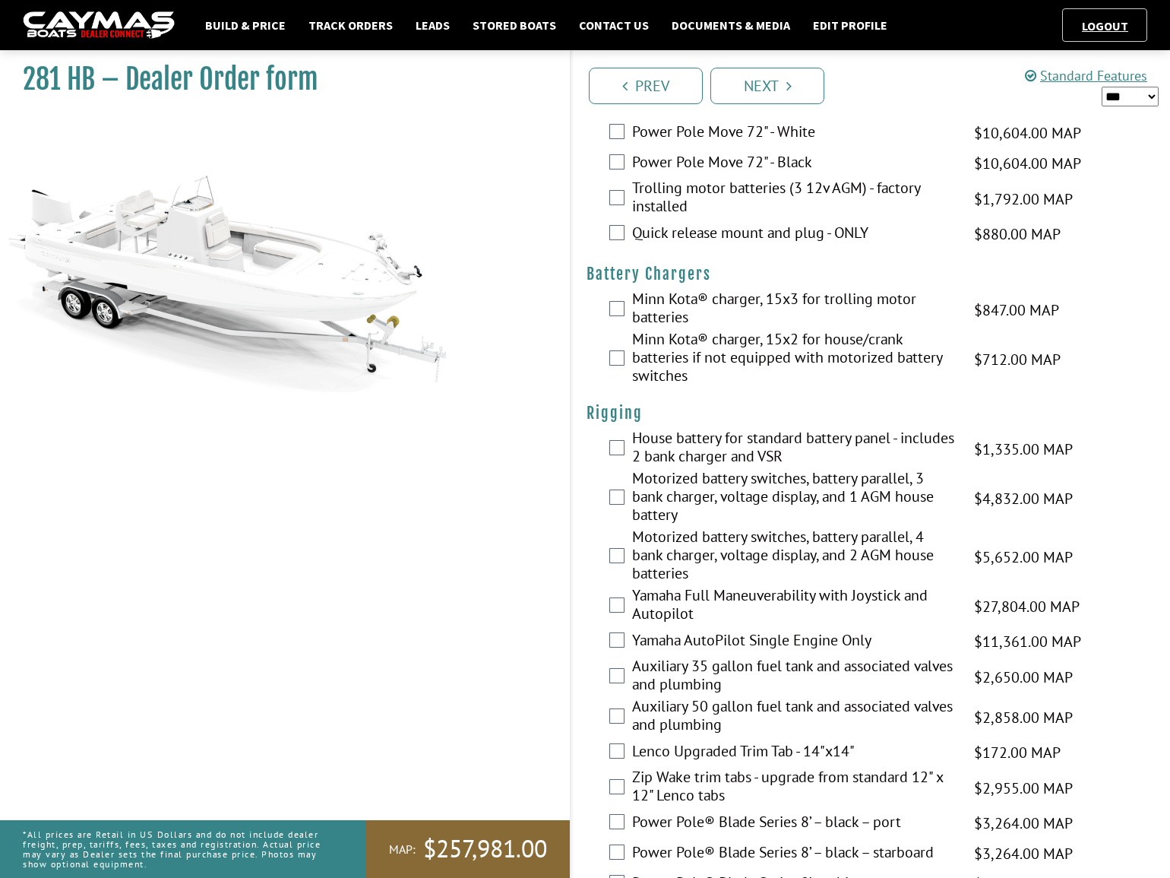
scroll to position [207, 0]
click at [646, 308] on label "Minn Kota® charger, 15x3 for trolling motor batteries" at bounding box center [793, 308] width 323 height 40
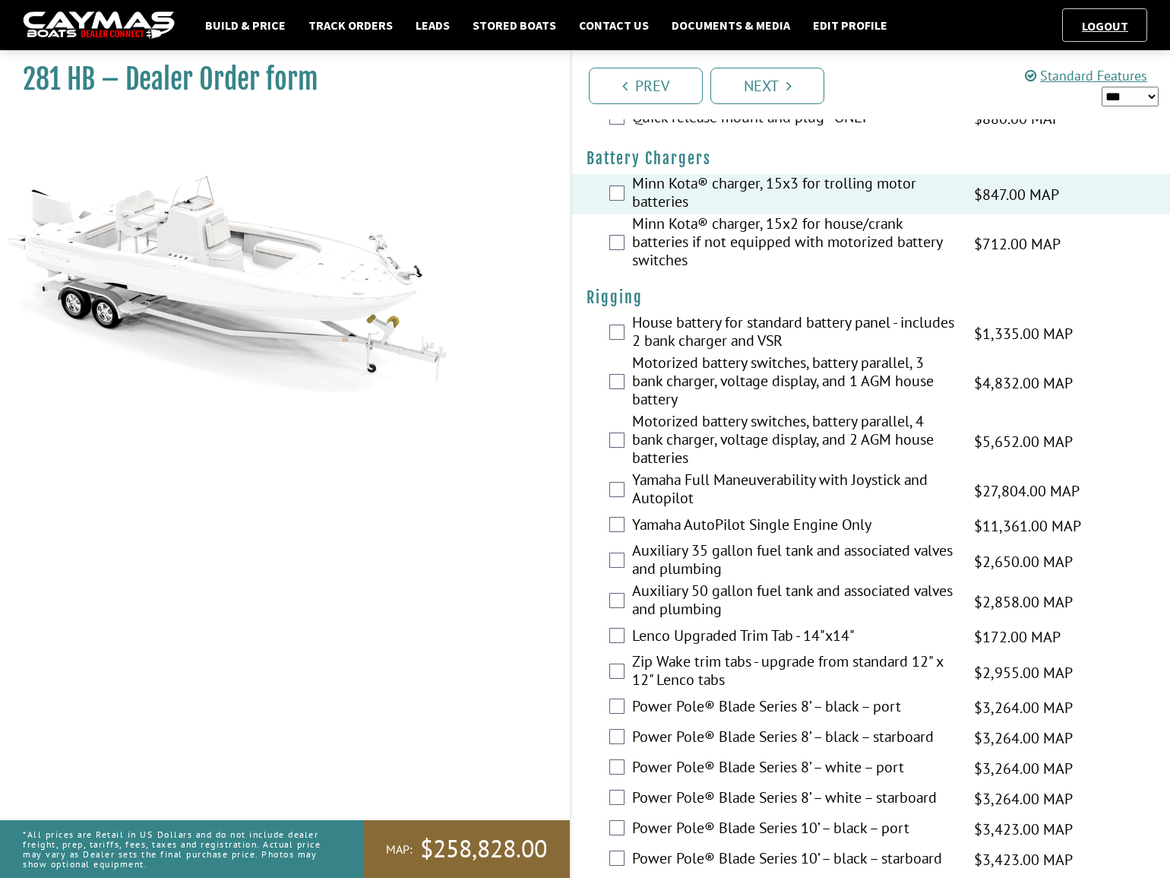
scroll to position [345, 0]
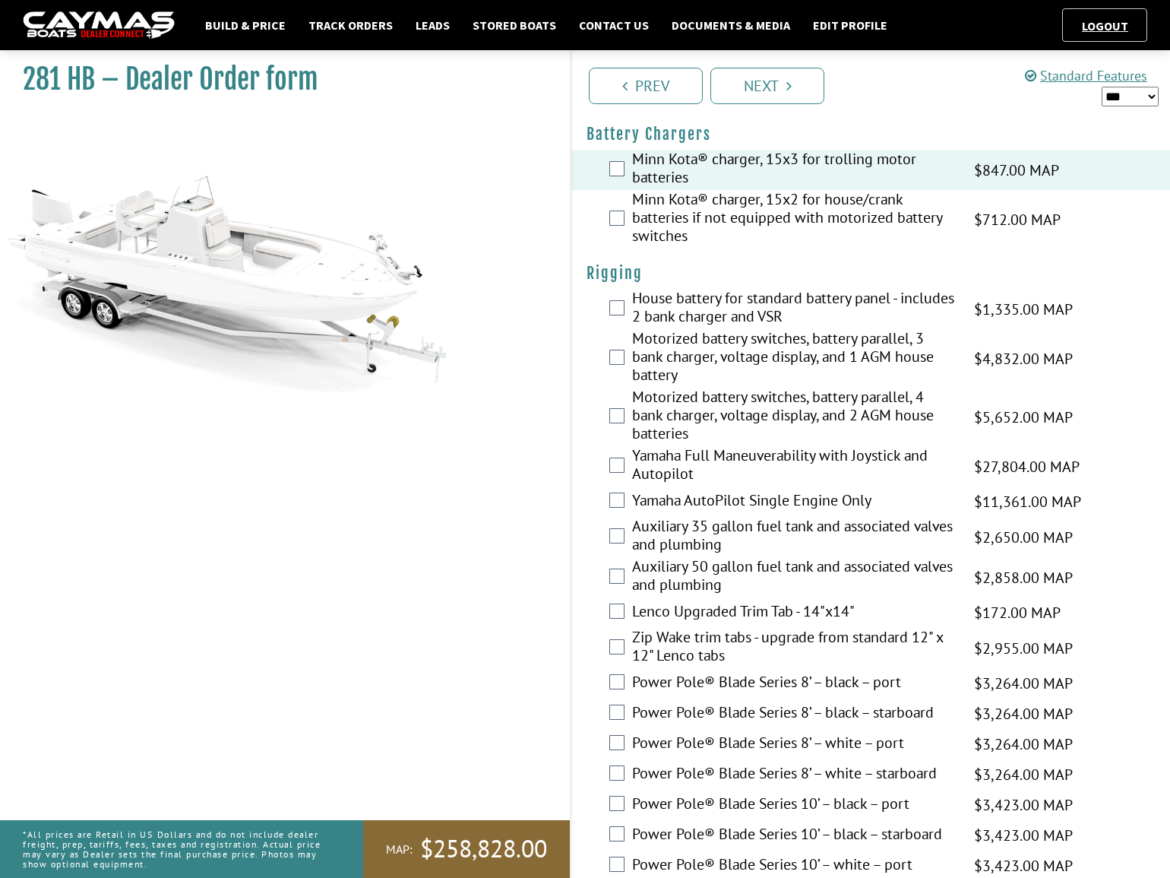
click at [625, 358] on div "Motorized battery switches, battery parallel, 3 bank charger, voltage display, …" at bounding box center [870, 358] width 599 height 59
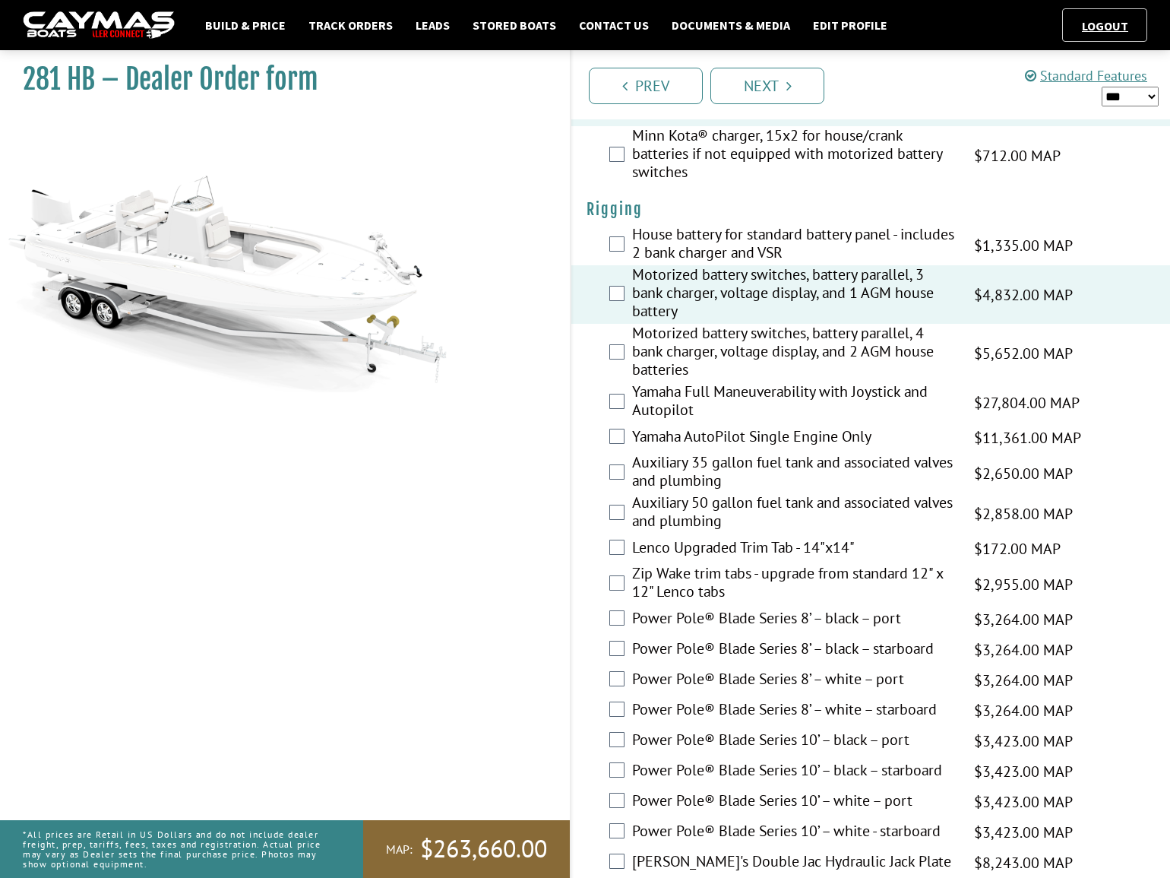
scroll to position [483, 0]
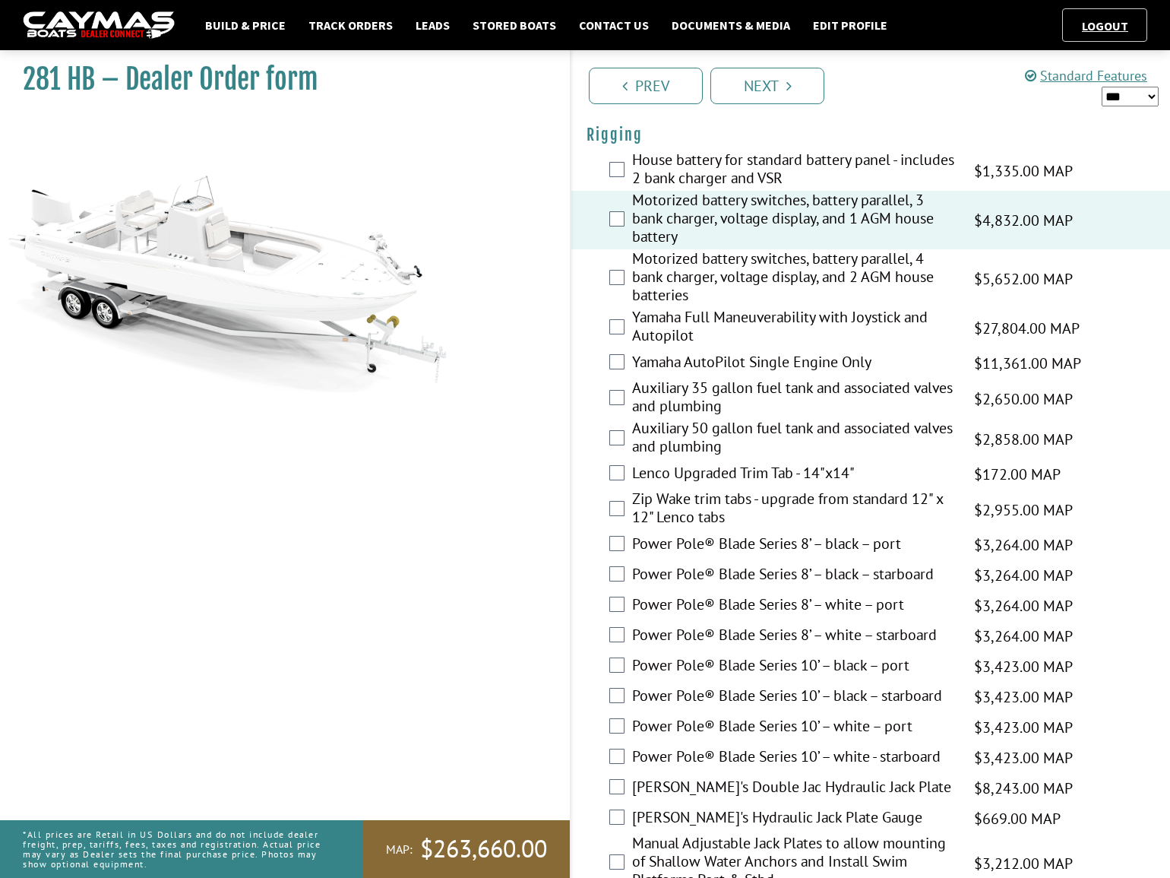
drag, startPoint x: 1131, startPoint y: 89, endPoint x: 1127, endPoint y: 103, distance: 15.1
click at [1131, 89] on select "*** ****** ******" at bounding box center [1130, 96] width 57 height 19
click at [1102, 87] on select "*** ****** ******" at bounding box center [1130, 96] width 57 height 19
click at [642, 324] on label "Yamaha Full Maneuverability with Joystick and Autopilot" at bounding box center [793, 328] width 323 height 40
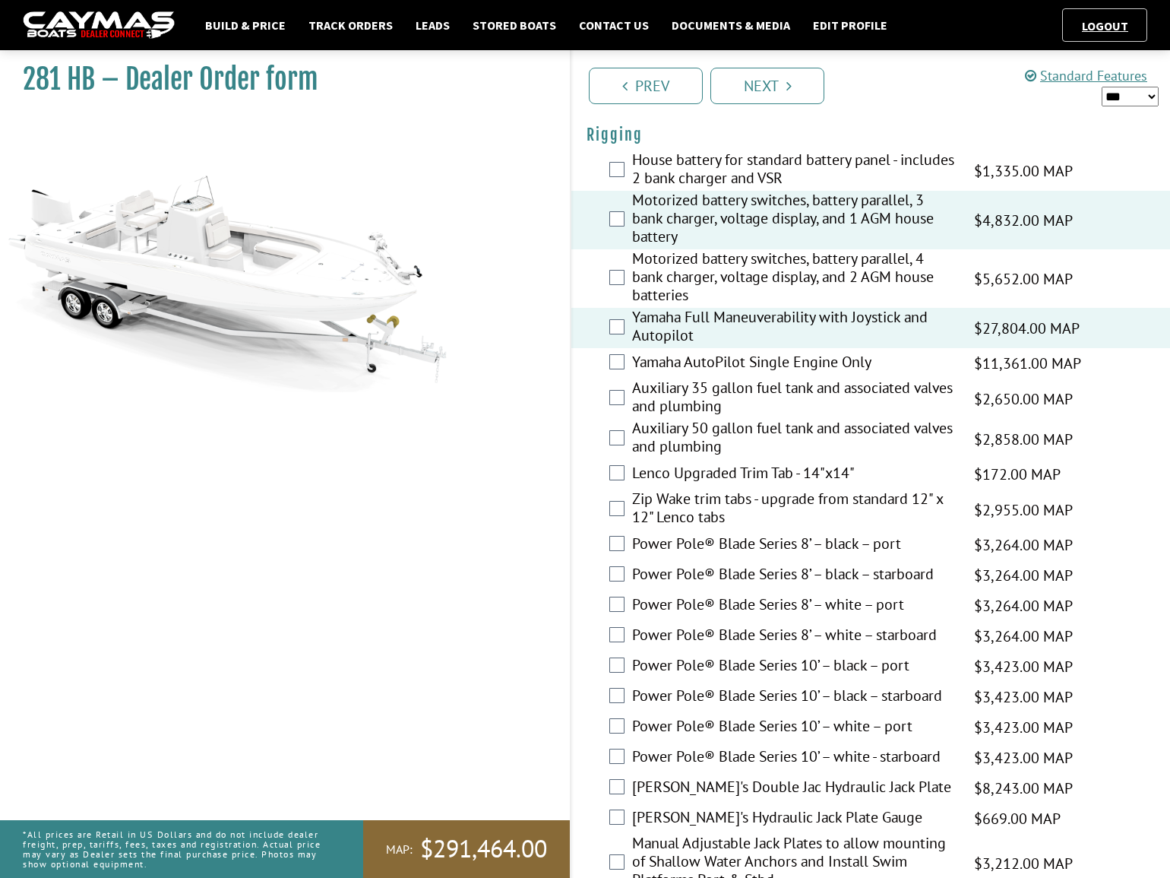
click at [1126, 96] on select "*** ****** ******" at bounding box center [1130, 96] width 57 height 19
click at [1102, 87] on select "*** ****** ******" at bounding box center [1130, 96] width 57 height 19
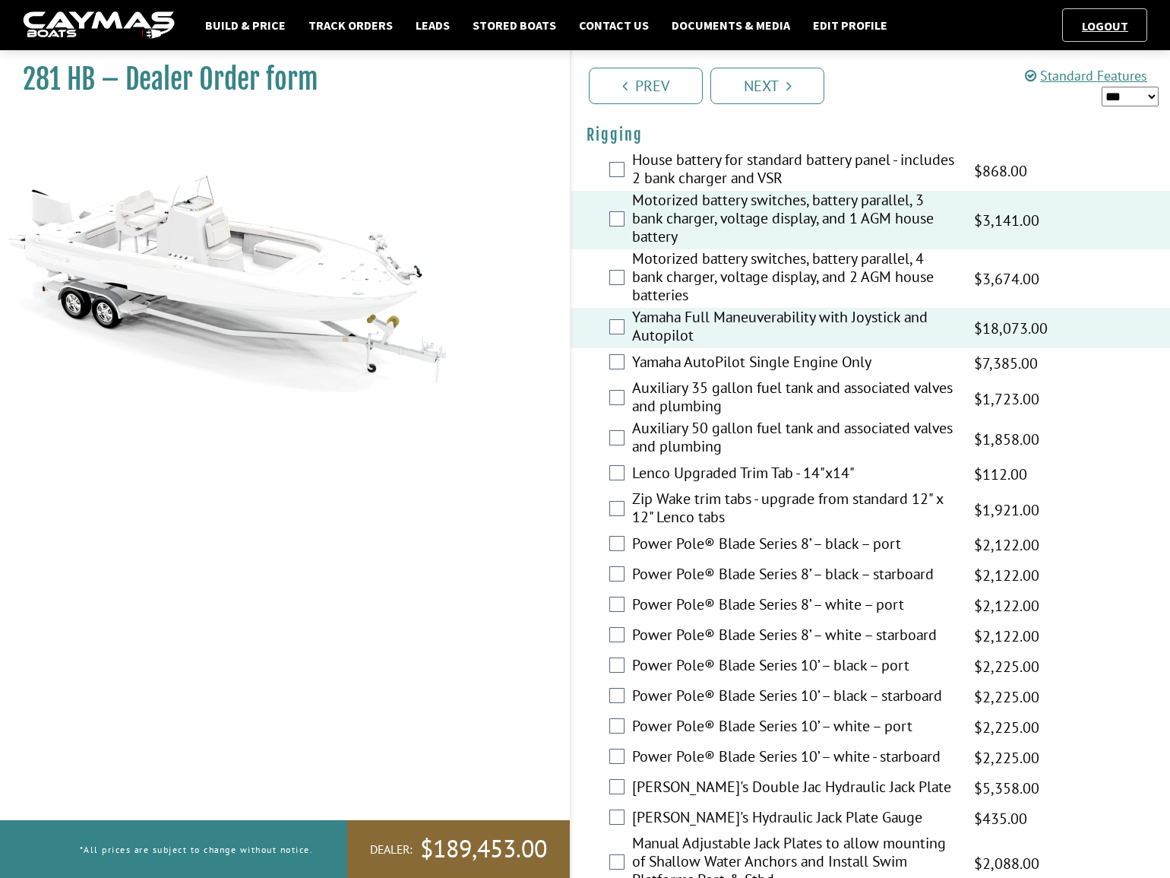
click at [1115, 93] on select "*** ****** ******" at bounding box center [1130, 96] width 57 height 19
click at [1102, 87] on select "*** ****** ******" at bounding box center [1130, 96] width 57 height 19
click at [1118, 102] on select "*** ****** ******" at bounding box center [1130, 96] width 57 height 19
click at [1102, 87] on select "*** ****** ******" at bounding box center [1130, 96] width 57 height 19
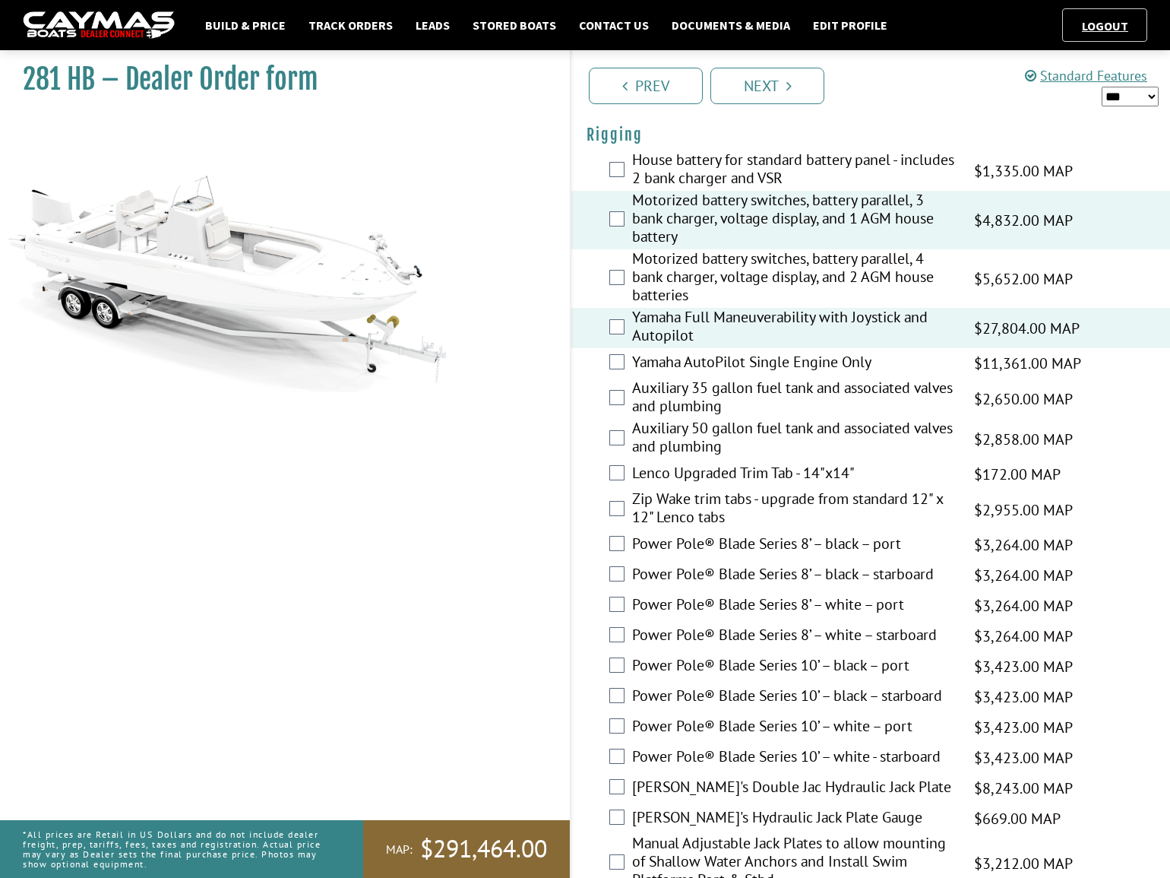
click at [827, 723] on label "Power Pole® Blade Series 10’ – white – port" at bounding box center [793, 728] width 323 height 22
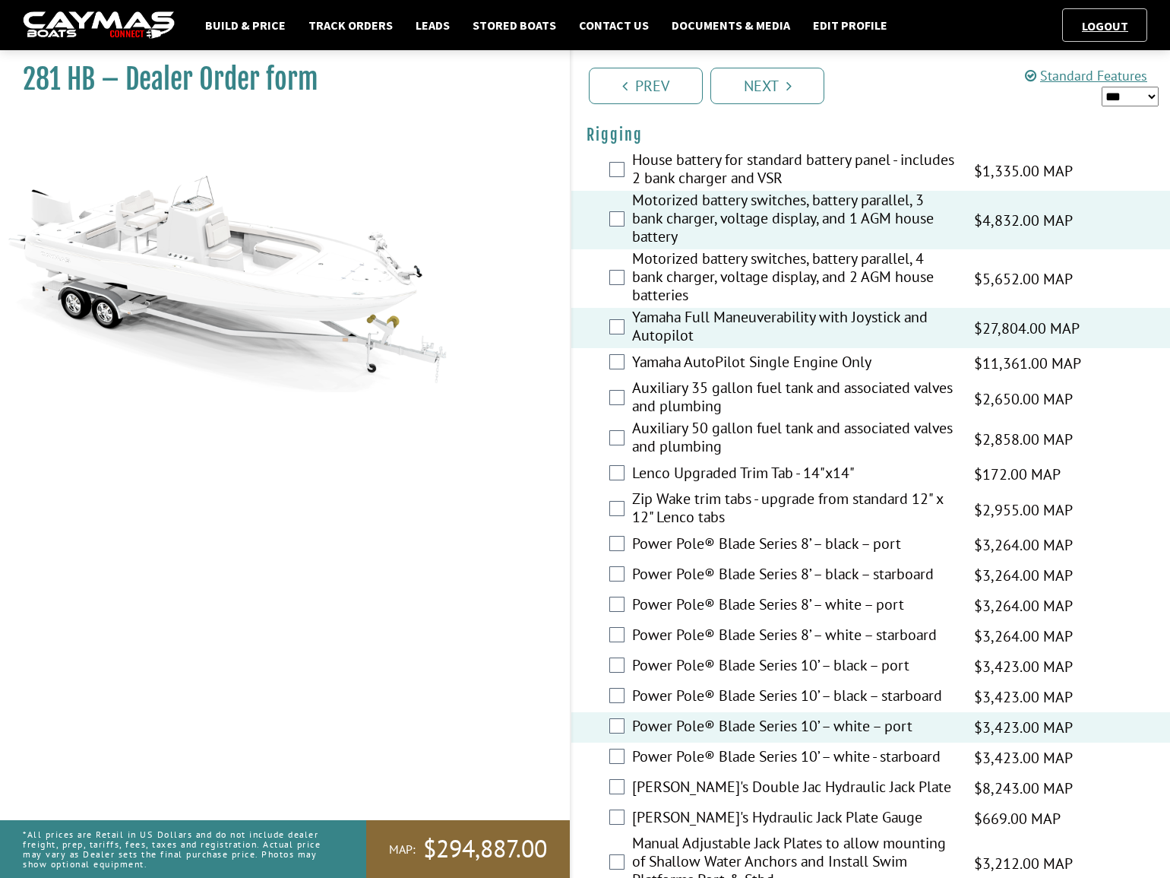
click at [767, 787] on label "[PERSON_NAME]'s Double Jac Hydraulic Jack Plate" at bounding box center [793, 788] width 323 height 22
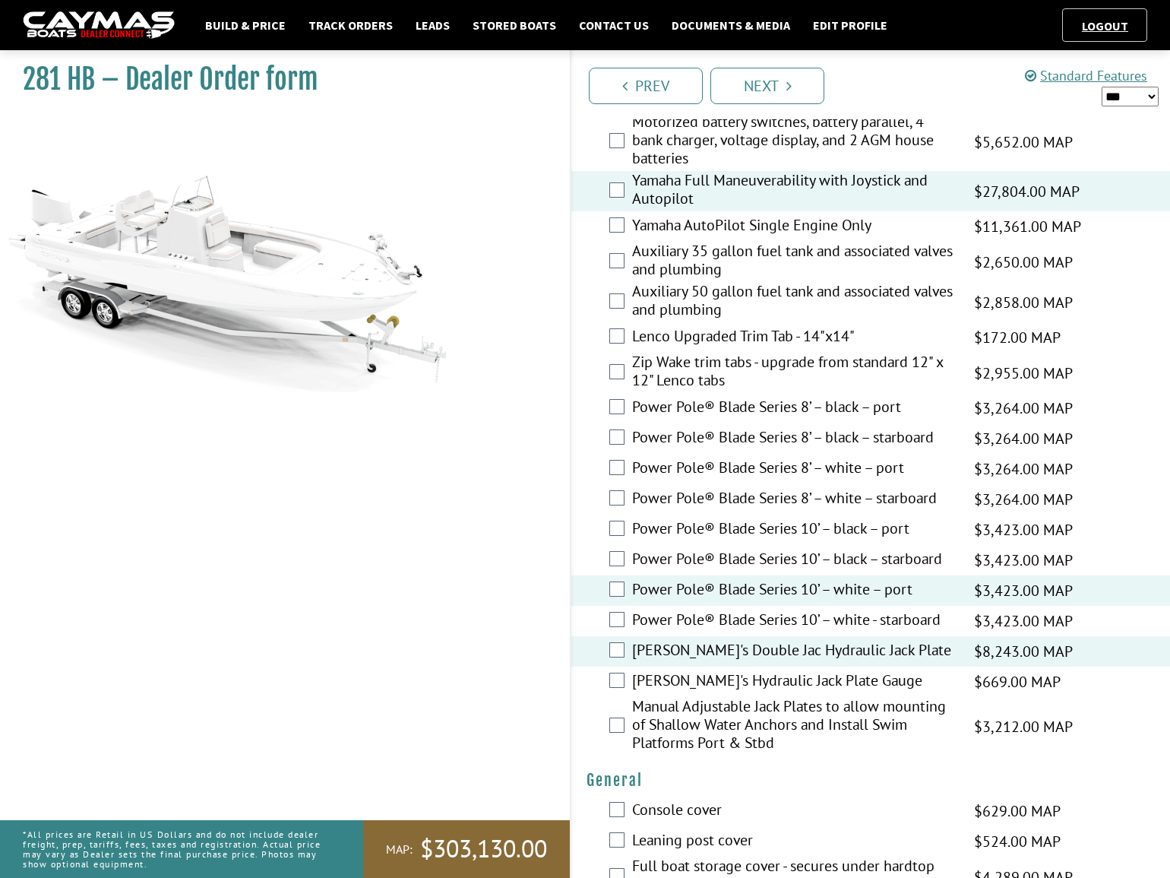
scroll to position [622, 0]
click at [756, 679] on label "[PERSON_NAME]'s Hydraulic Jack Plate Gauge" at bounding box center [793, 680] width 323 height 22
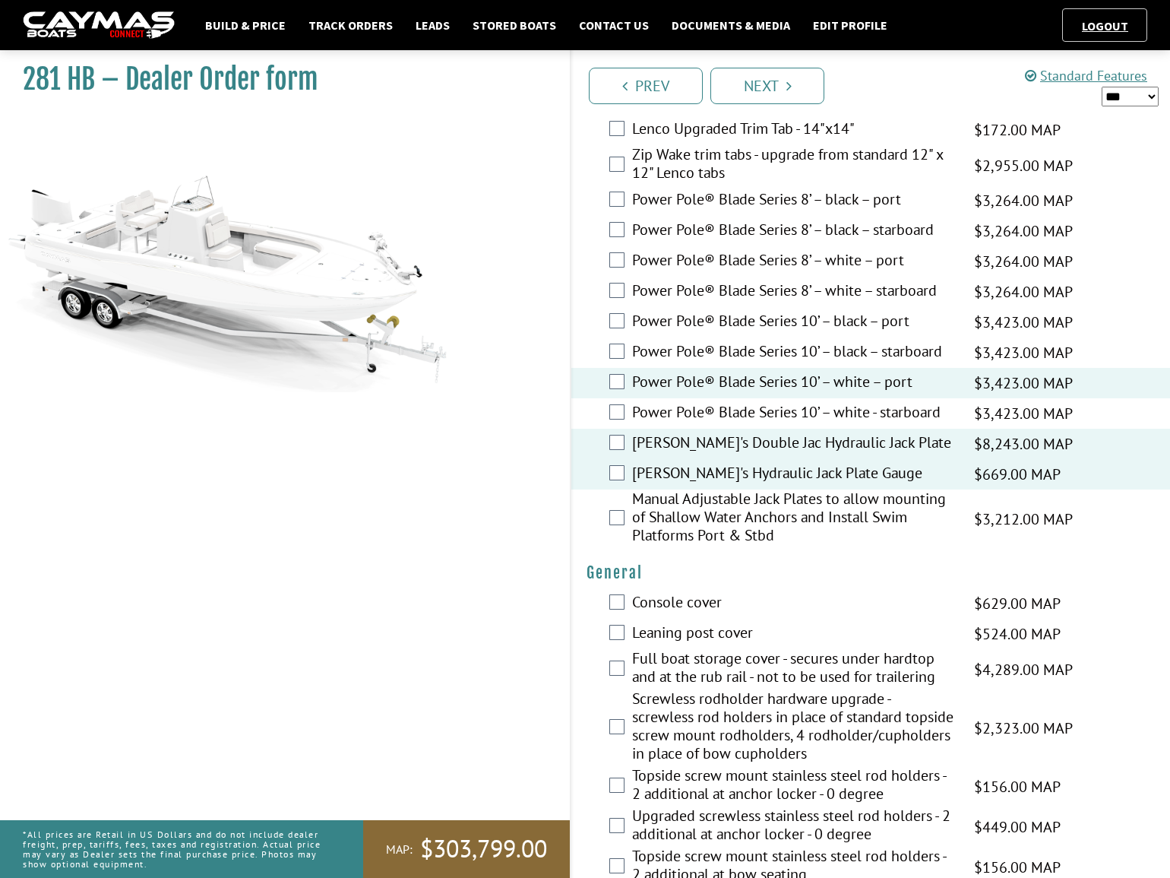
scroll to position [828, 0]
click at [685, 606] on label "Console cover" at bounding box center [793, 603] width 323 height 22
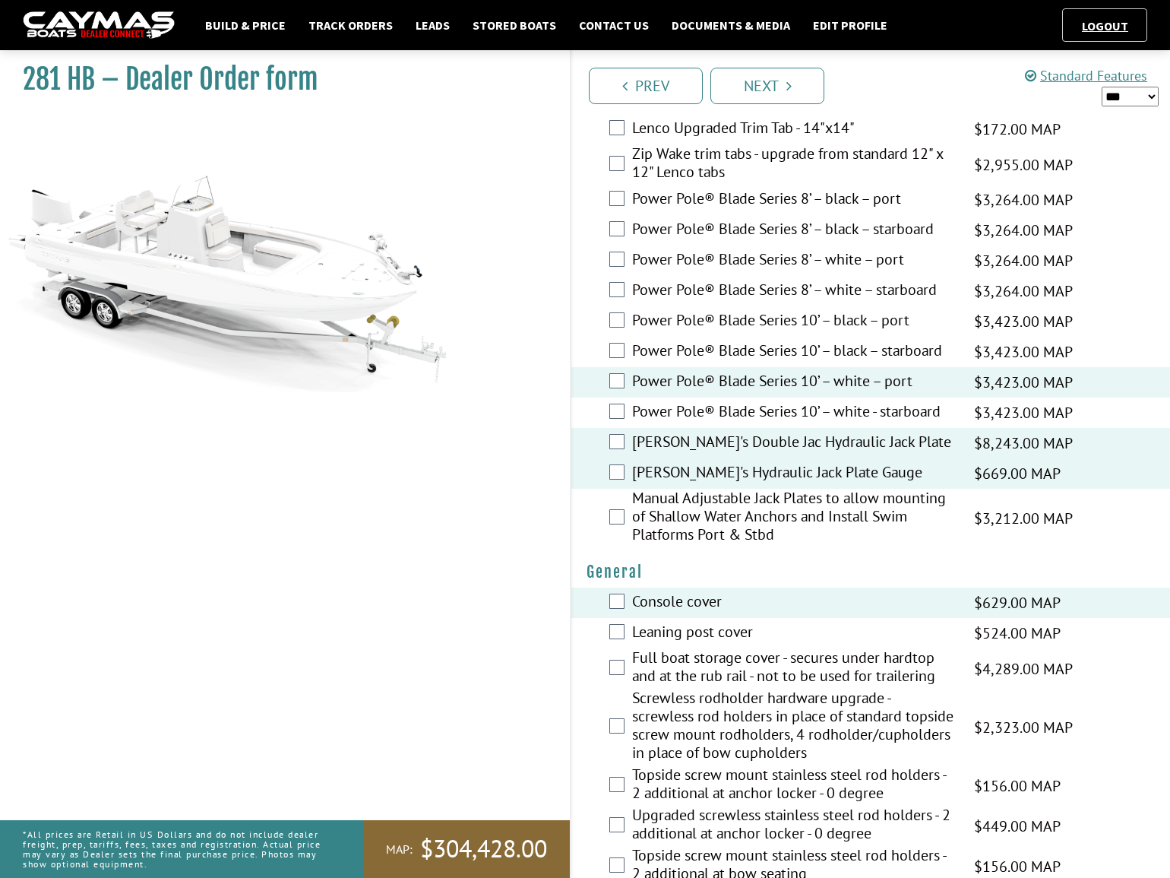
click at [683, 628] on label "Leaning post cover" at bounding box center [793, 633] width 323 height 22
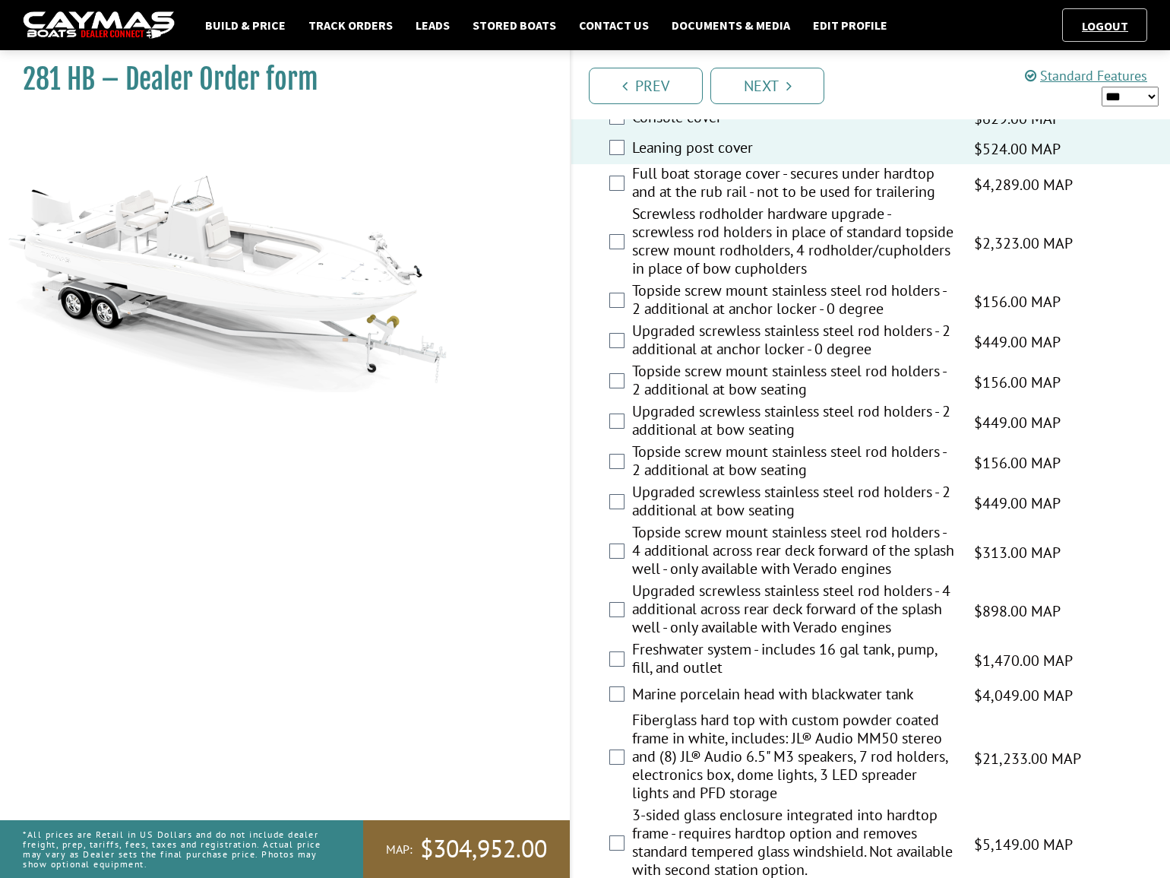
scroll to position [1450, 0]
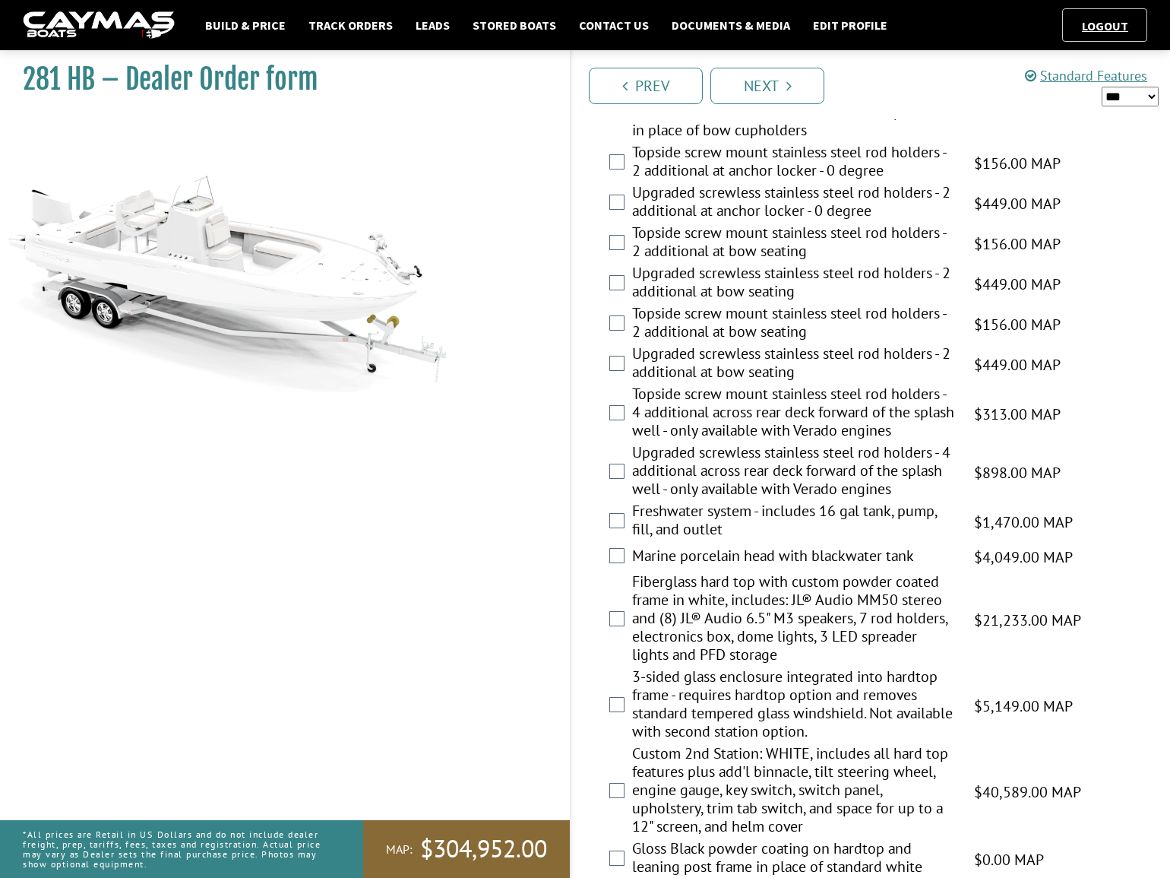
click at [697, 525] on label "Freshwater system - includes 16 gal tank, pump, fill, and outlet" at bounding box center [793, 521] width 323 height 40
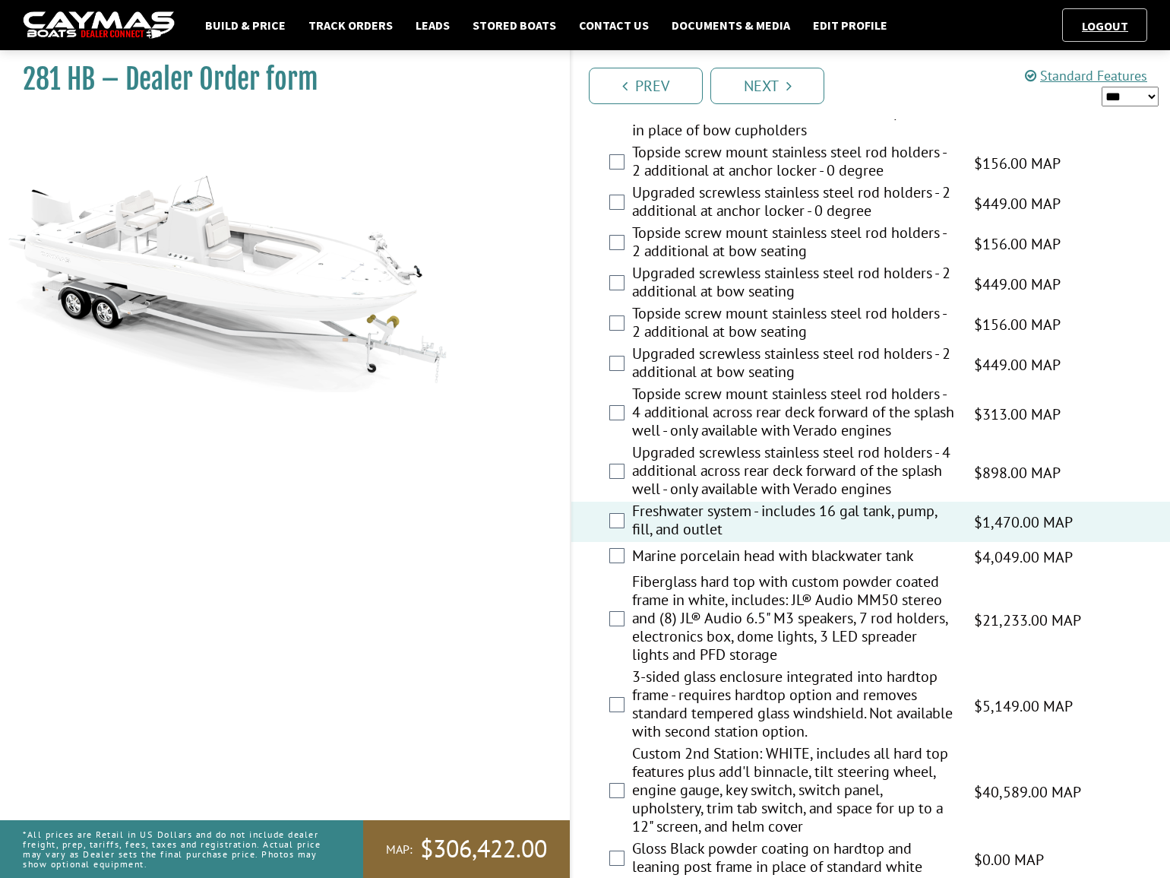
click at [710, 562] on label "Marine porcelain head with blackwater tank" at bounding box center [793, 557] width 323 height 22
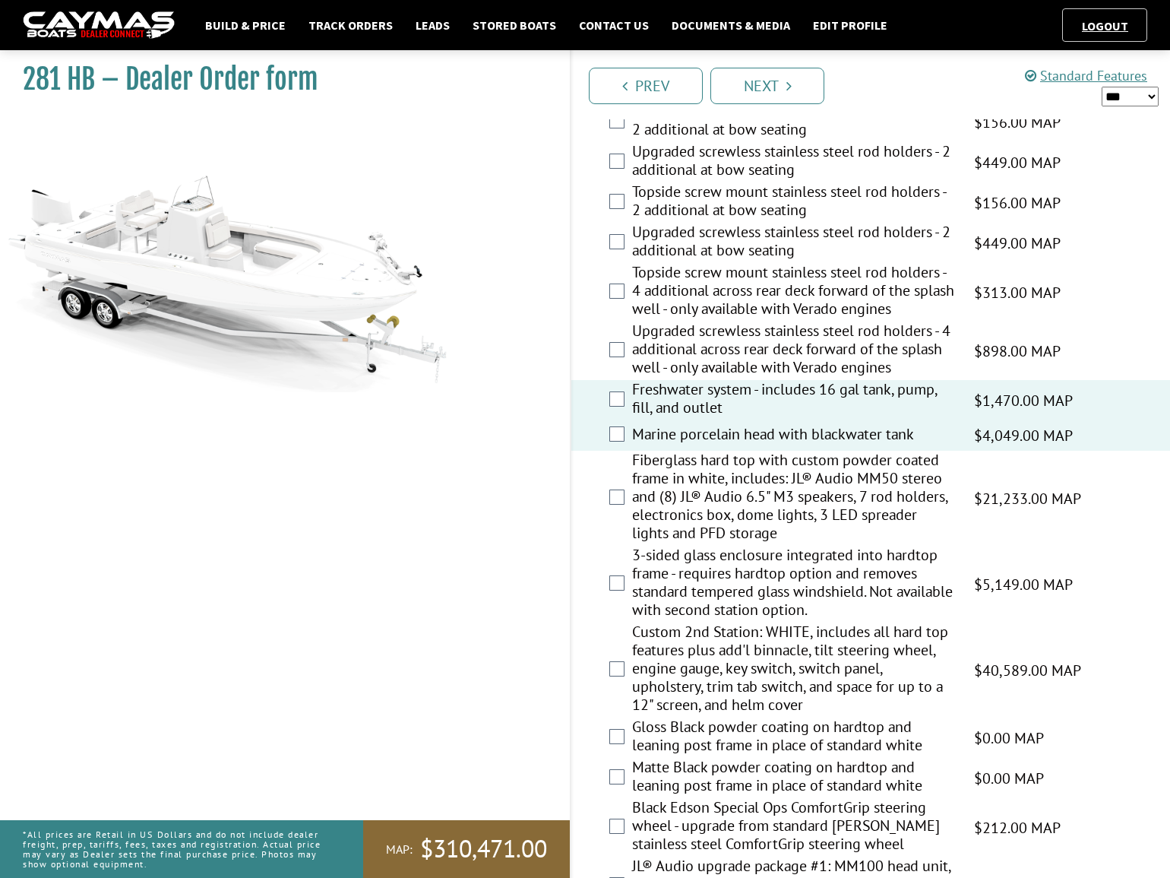
scroll to position [1588, 0]
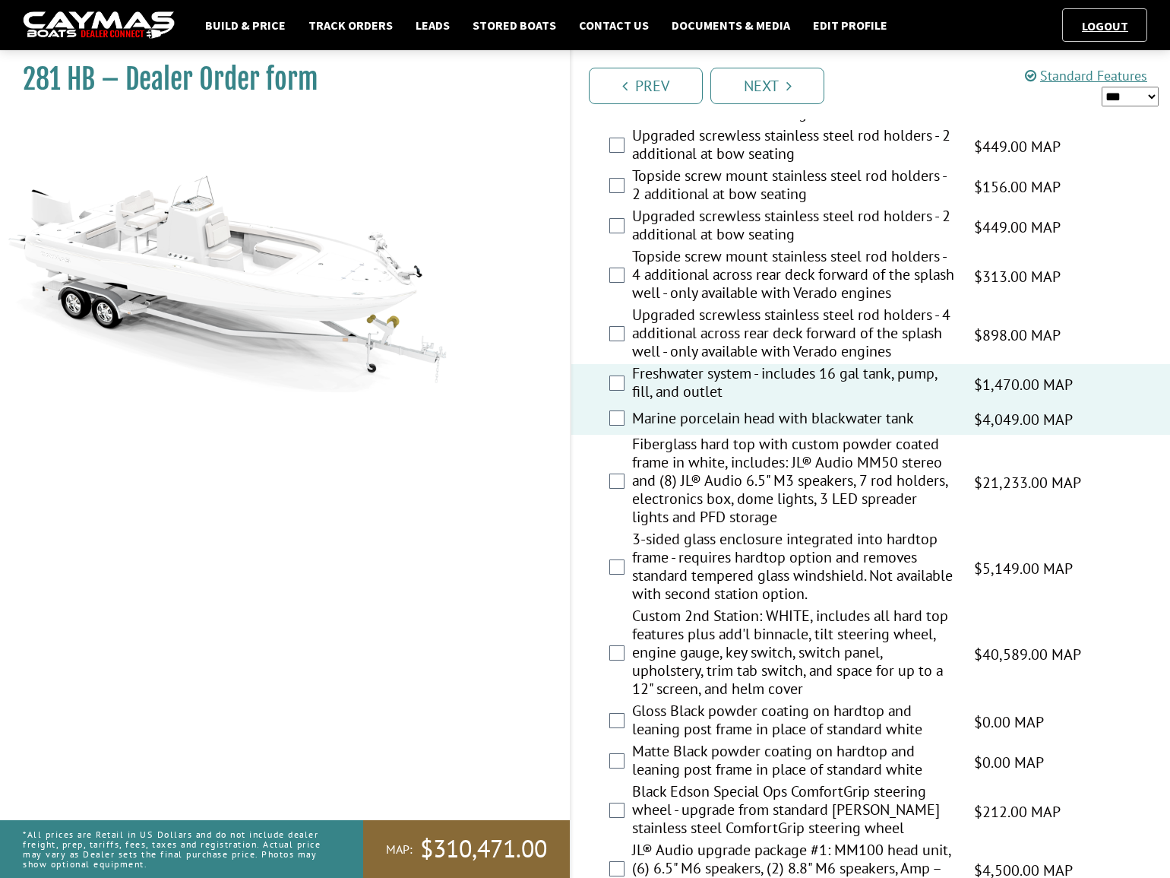
click at [720, 560] on label "3-sided glass enclosure integrated into hardtop frame - requires hardtop option…" at bounding box center [793, 568] width 323 height 77
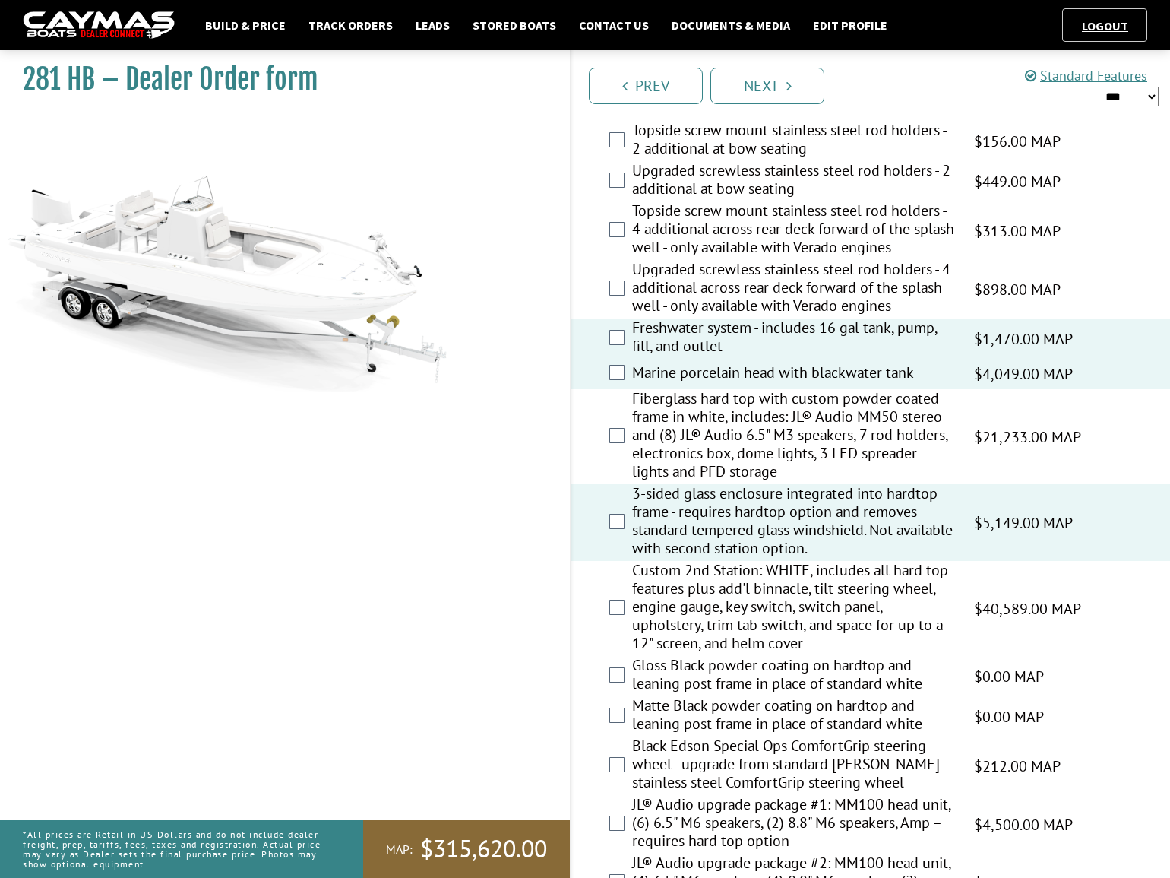
scroll to position [1657, 0]
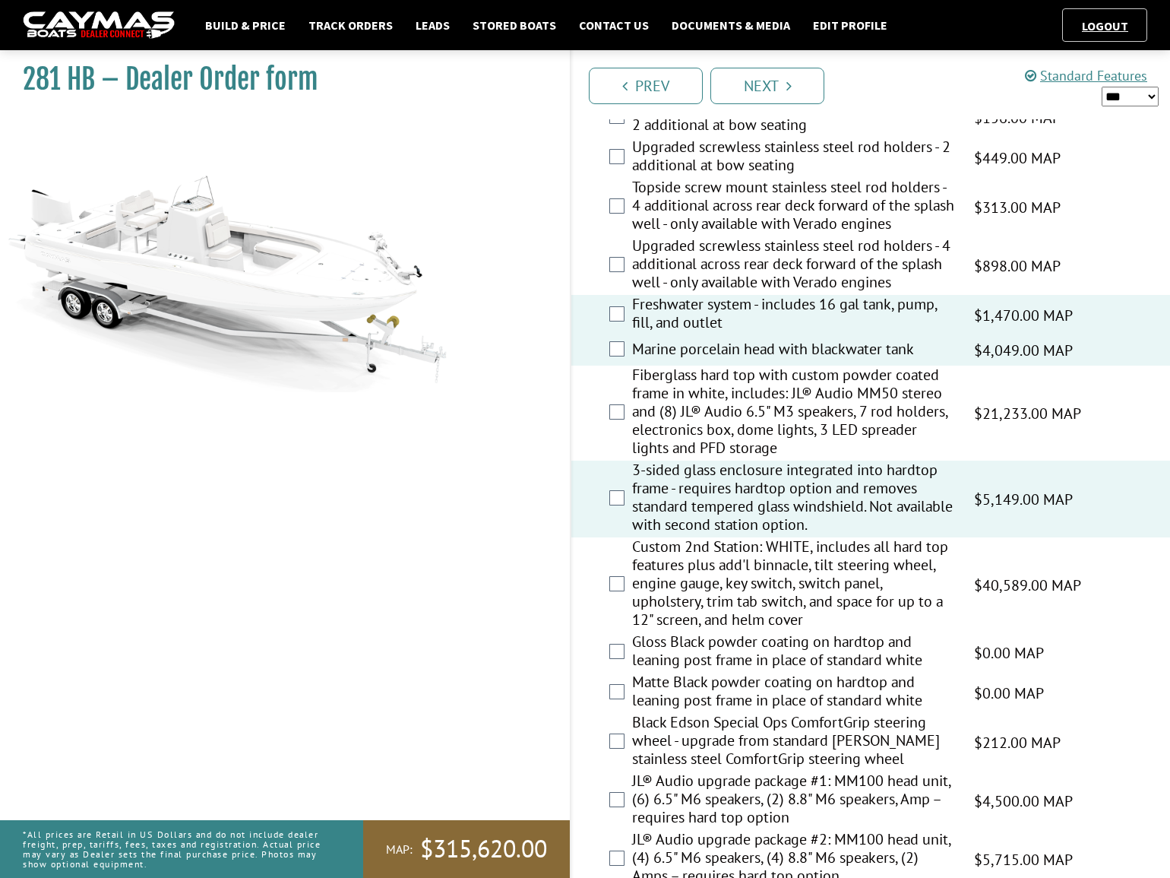
click at [783, 499] on label "3-sided glass enclosure integrated into hardtop frame - requires hardtop option…" at bounding box center [793, 498] width 323 height 77
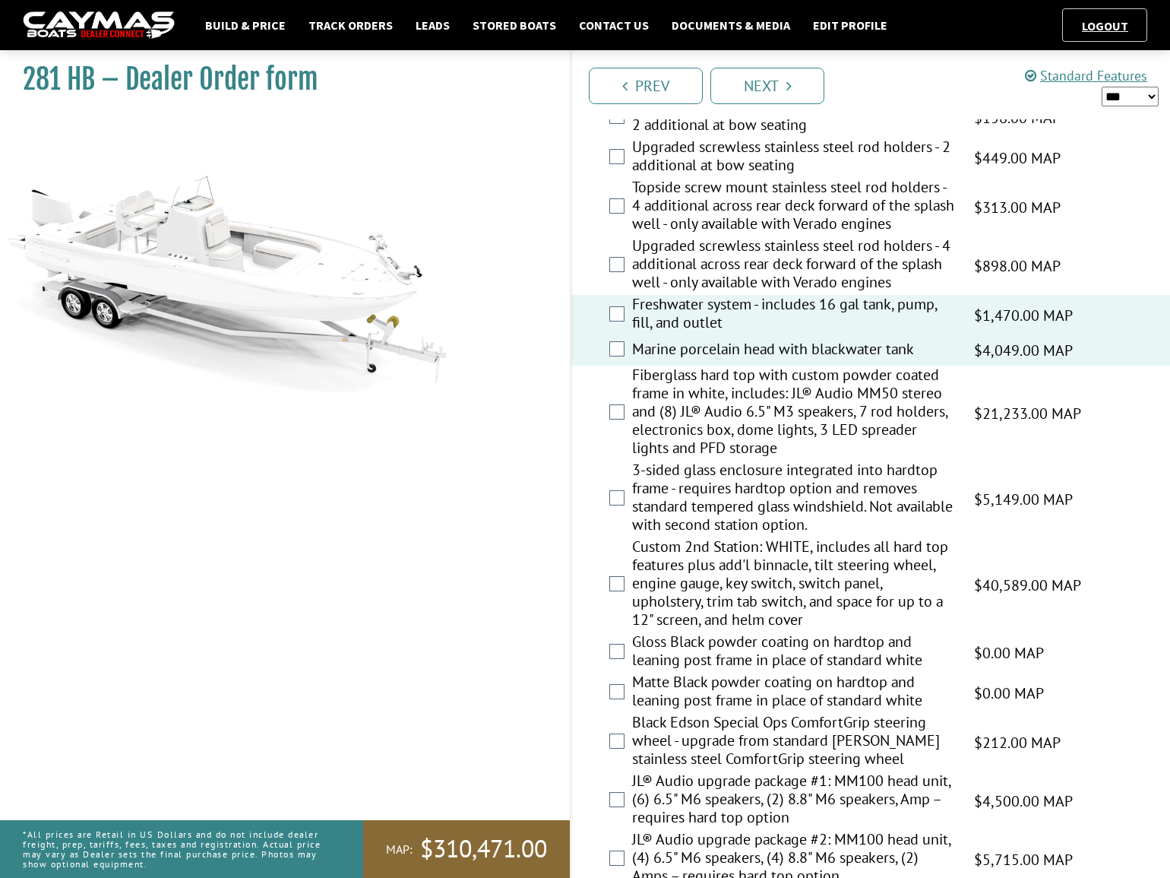
click at [734, 425] on label "Fiberglass hard top with custom powder coated frame in white, includes: JL® Aud…" at bounding box center [793, 412] width 323 height 95
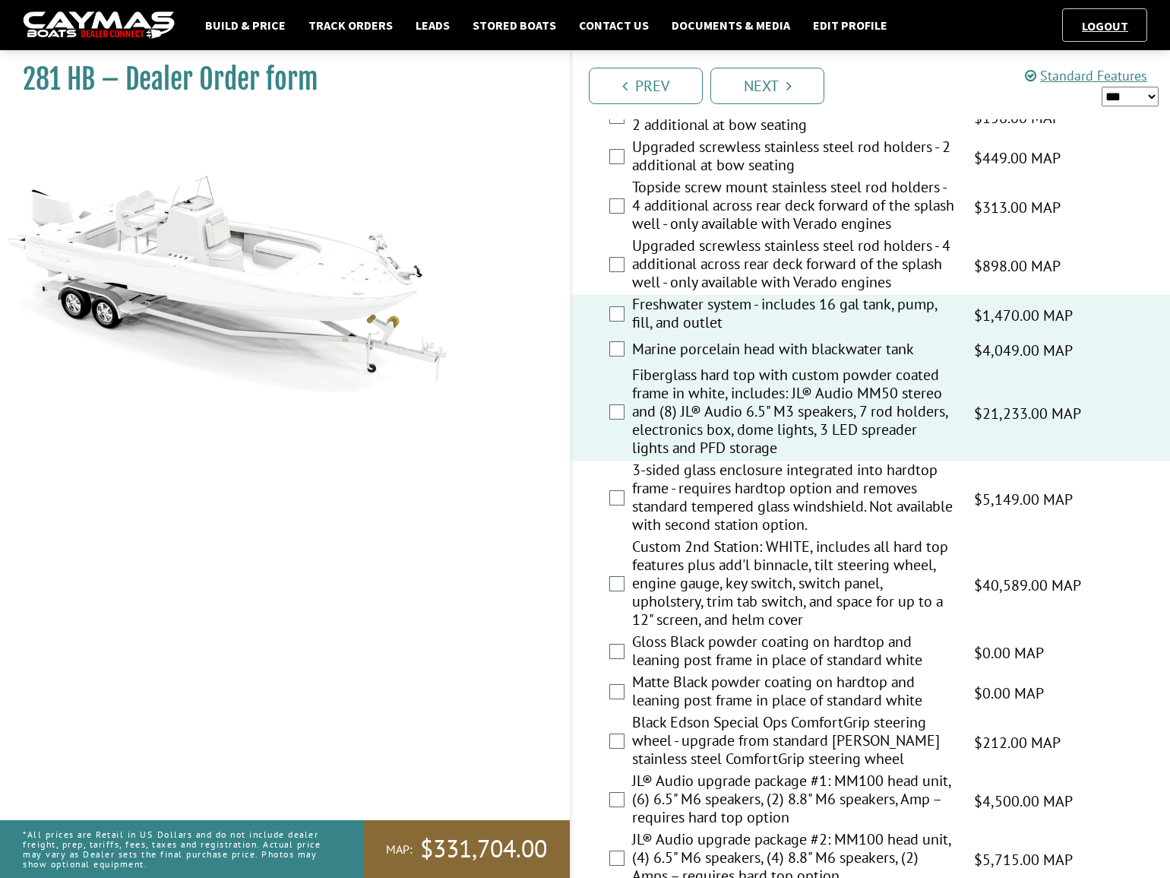
scroll to position [1726, 0]
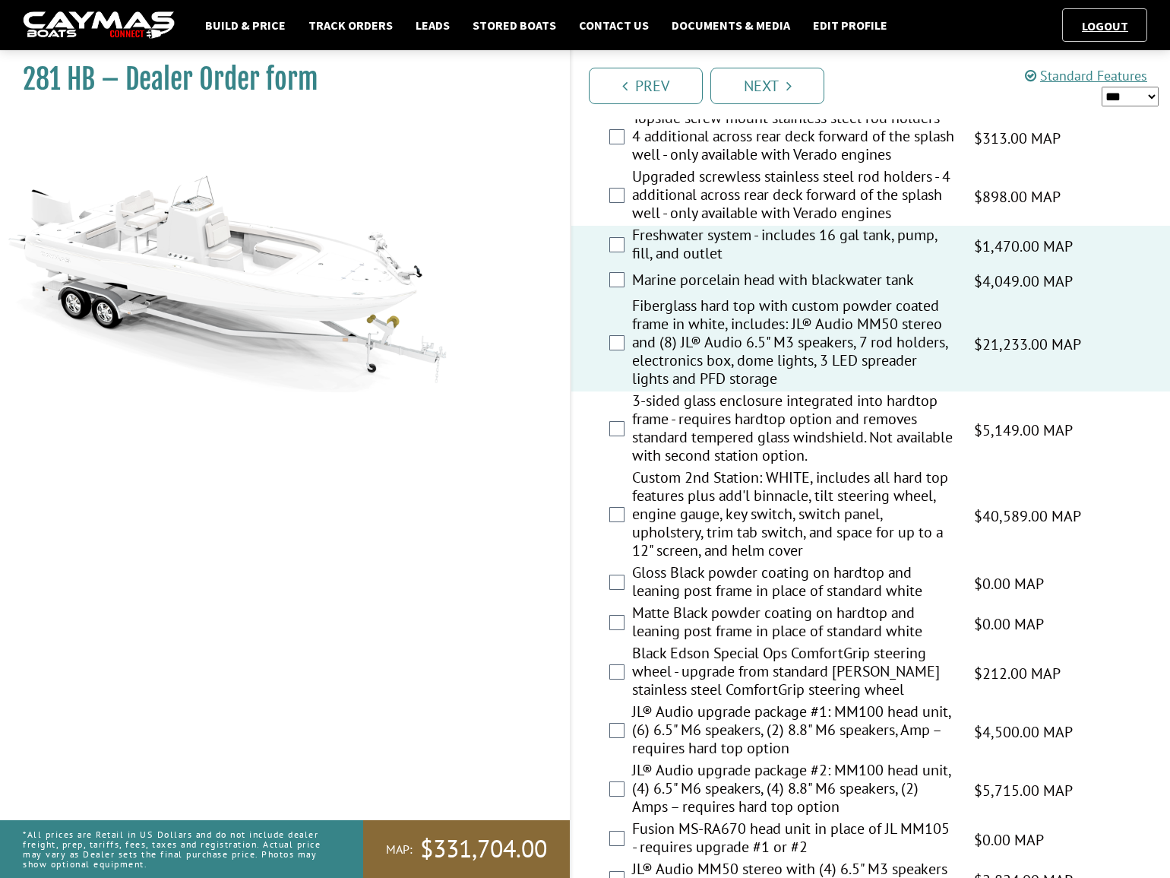
click at [682, 434] on label "3-sided glass enclosure integrated into hardtop frame - requires hardtop option…" at bounding box center [793, 429] width 323 height 77
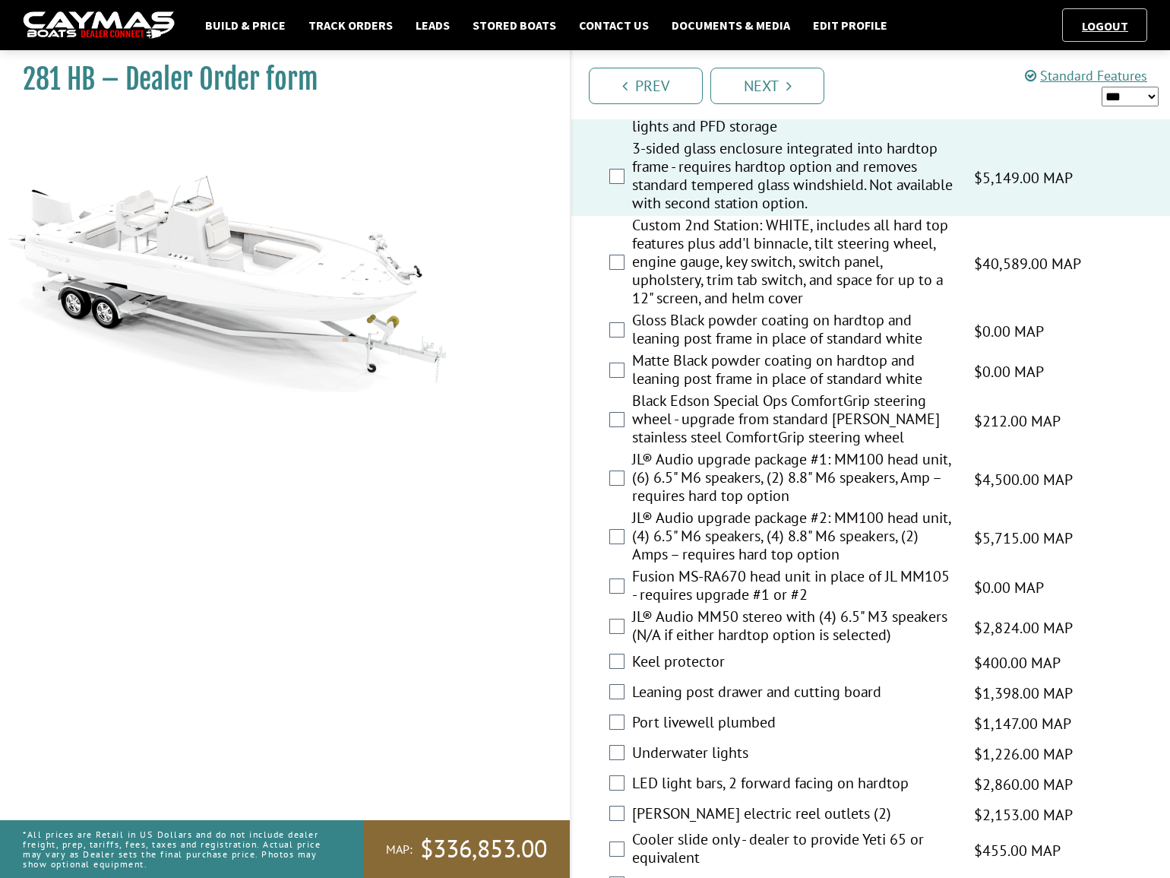
scroll to position [2003, 0]
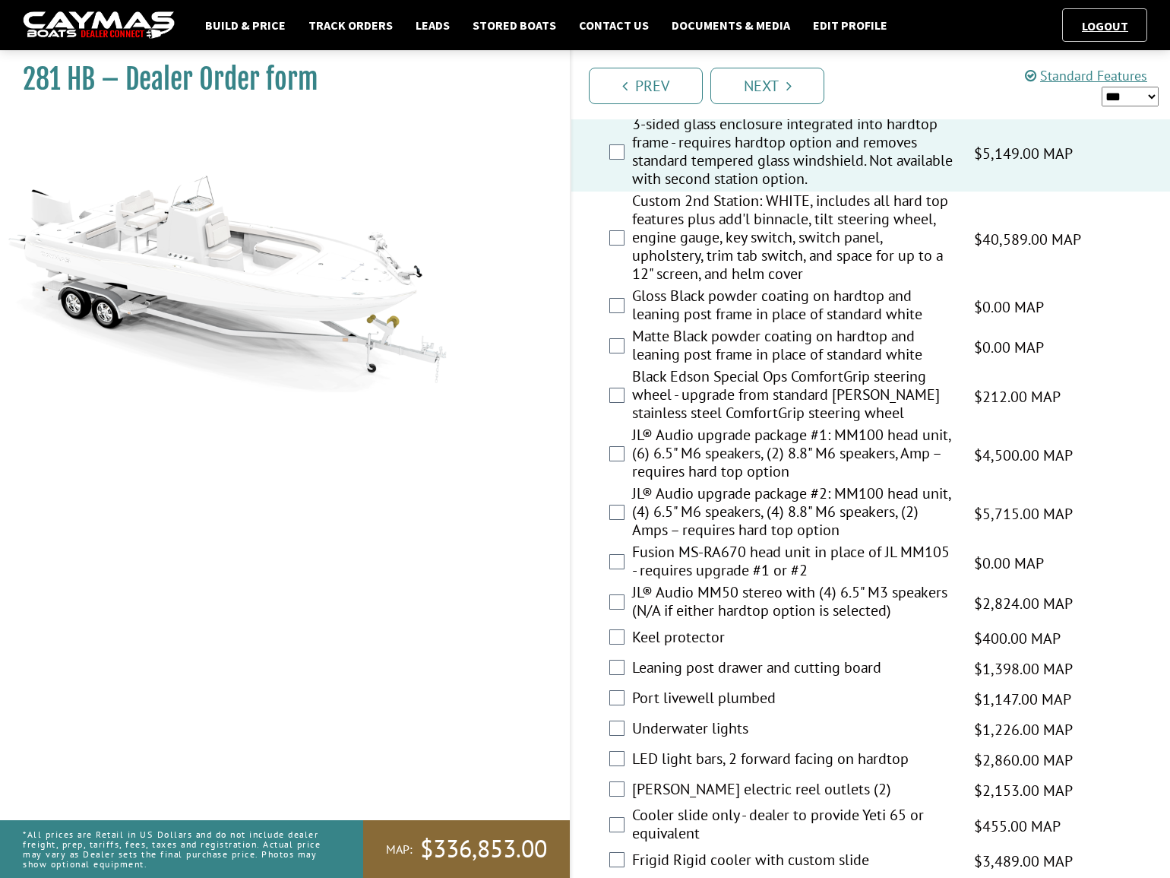
click at [726, 514] on label "JL® Audio upgrade package #2: MM100 head unit, (4) 6.5" M6 speakers, (4) 8.8" M…" at bounding box center [793, 513] width 323 height 59
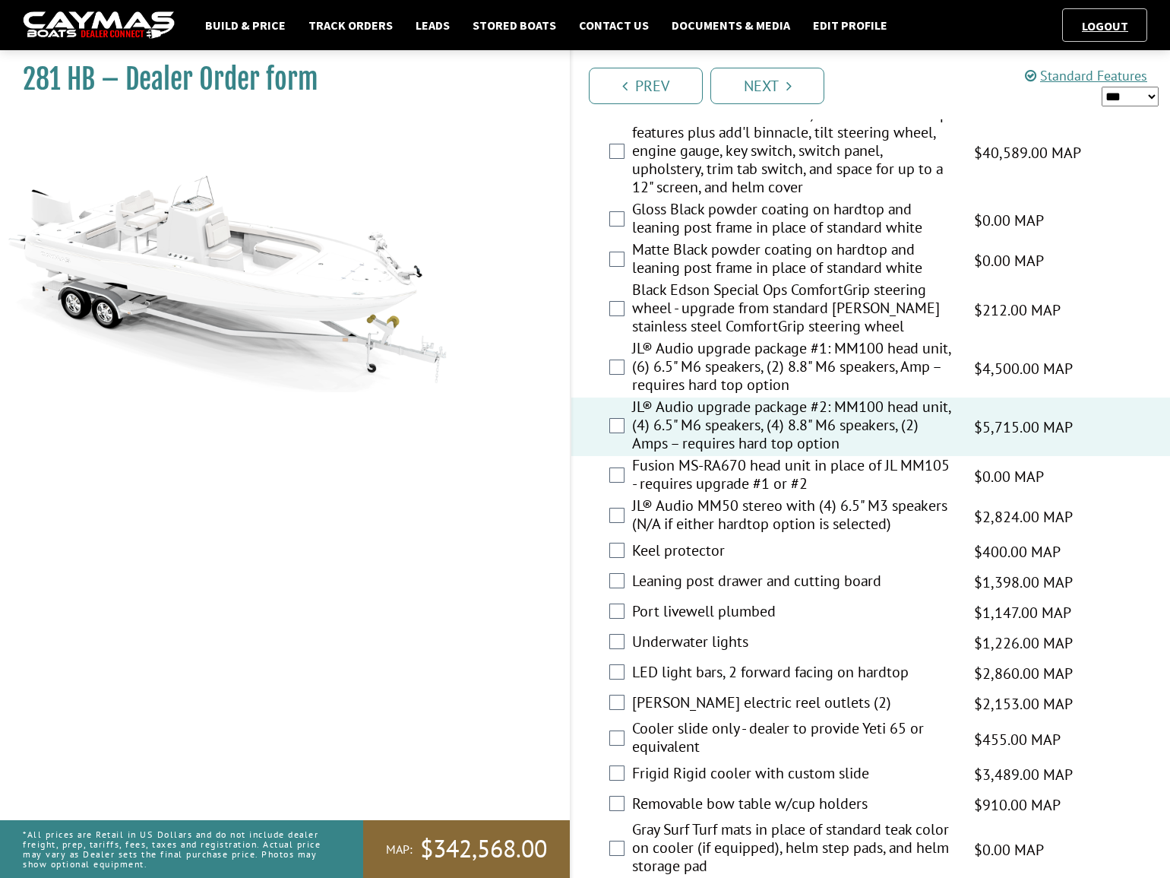
scroll to position [2210, 0]
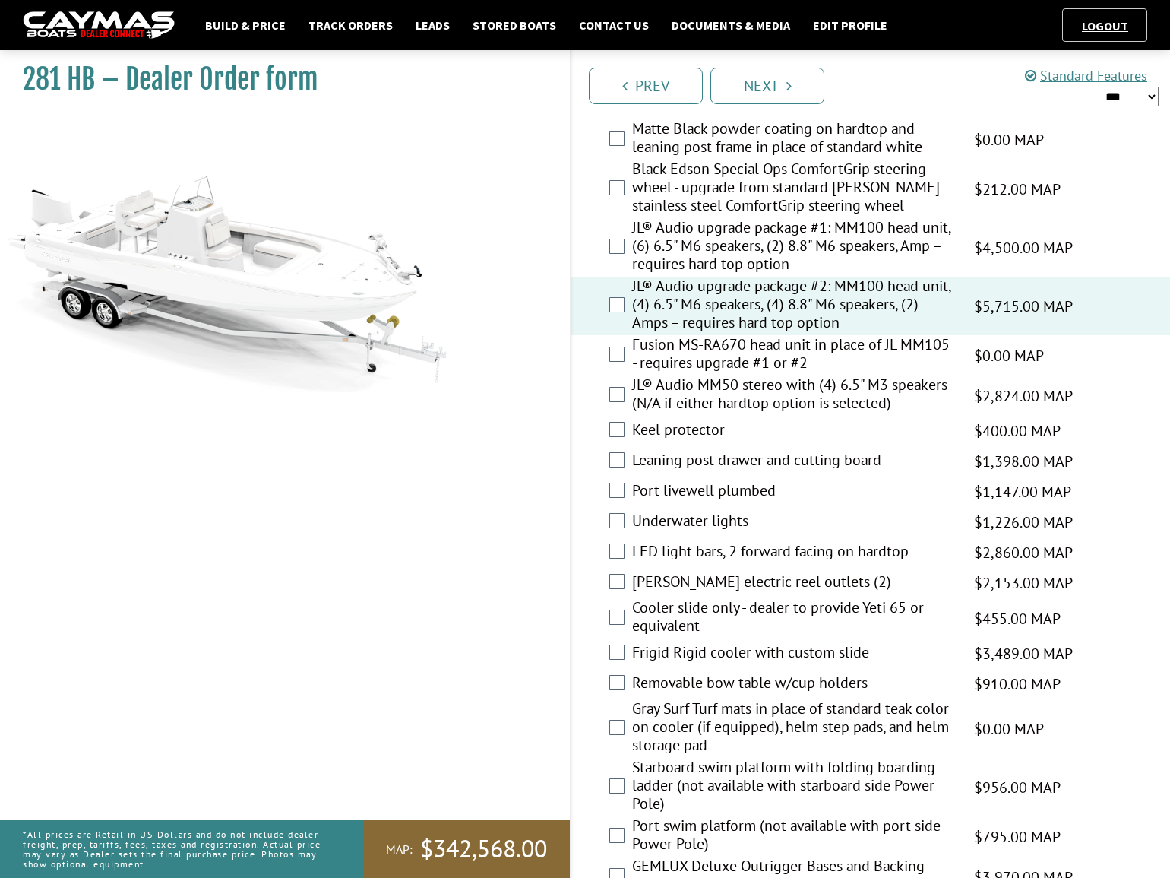
click at [713, 457] on label "Leaning post drawer and cutting board" at bounding box center [793, 462] width 323 height 22
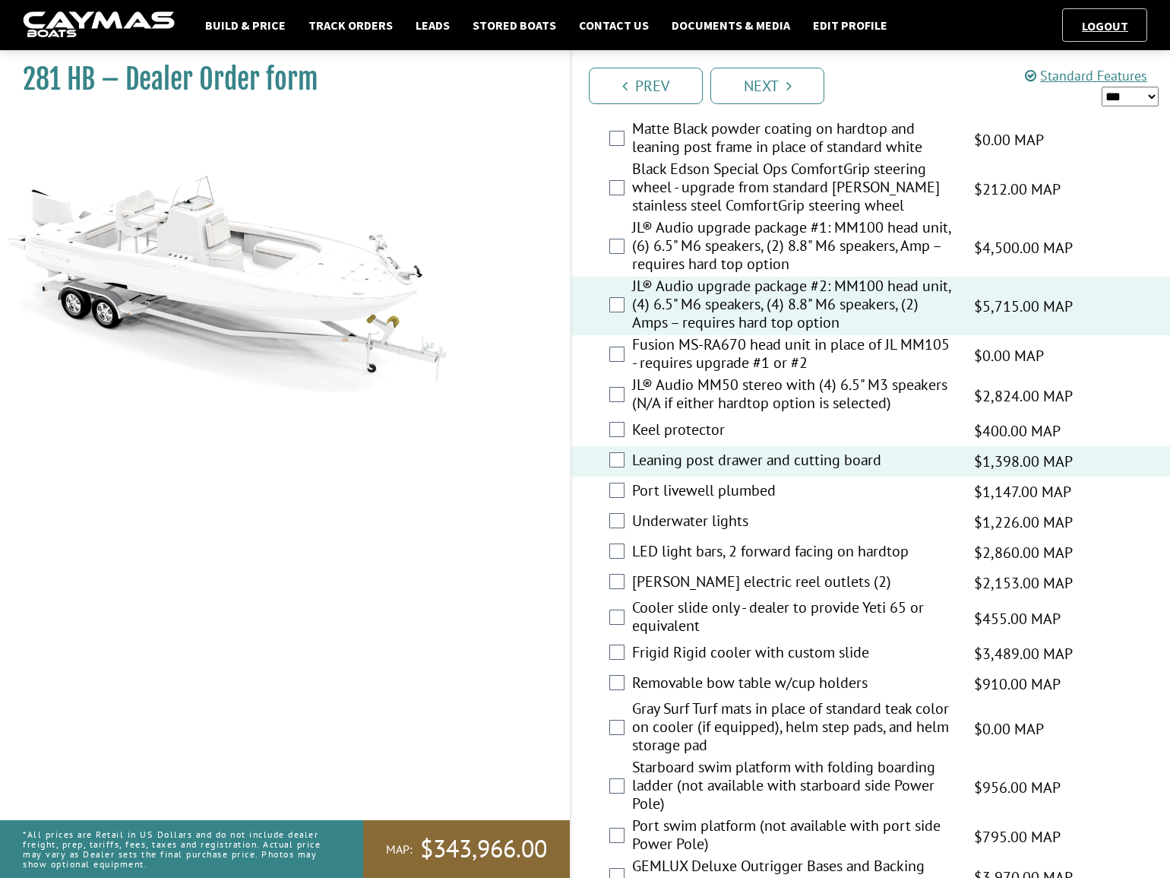
click at [685, 500] on label "Port livewell plumbed" at bounding box center [793, 492] width 323 height 22
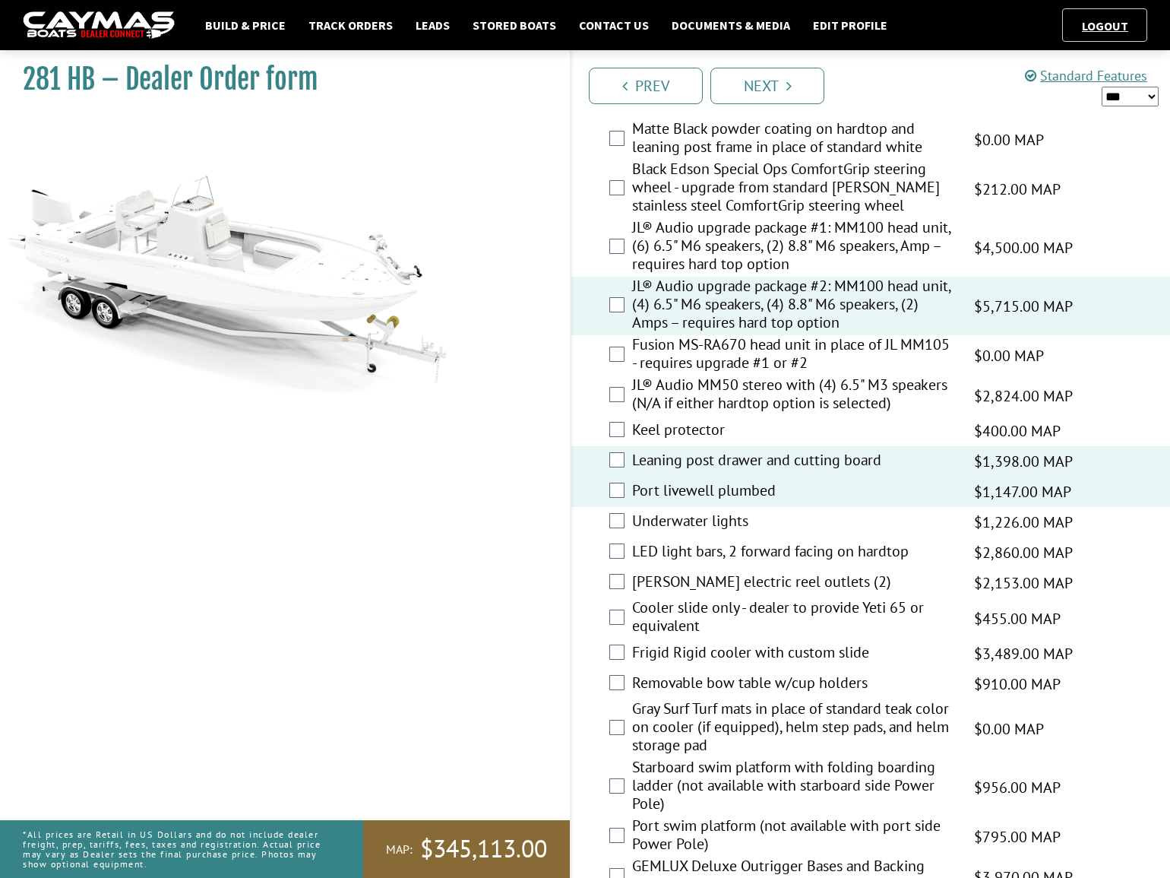
click at [675, 533] on div "Underwater lights $1,226.00 MAP $1,226.00 MSRP $797.00 $971.00" at bounding box center [870, 522] width 599 height 30
click at [675, 522] on label "Underwater lights" at bounding box center [793, 522] width 323 height 22
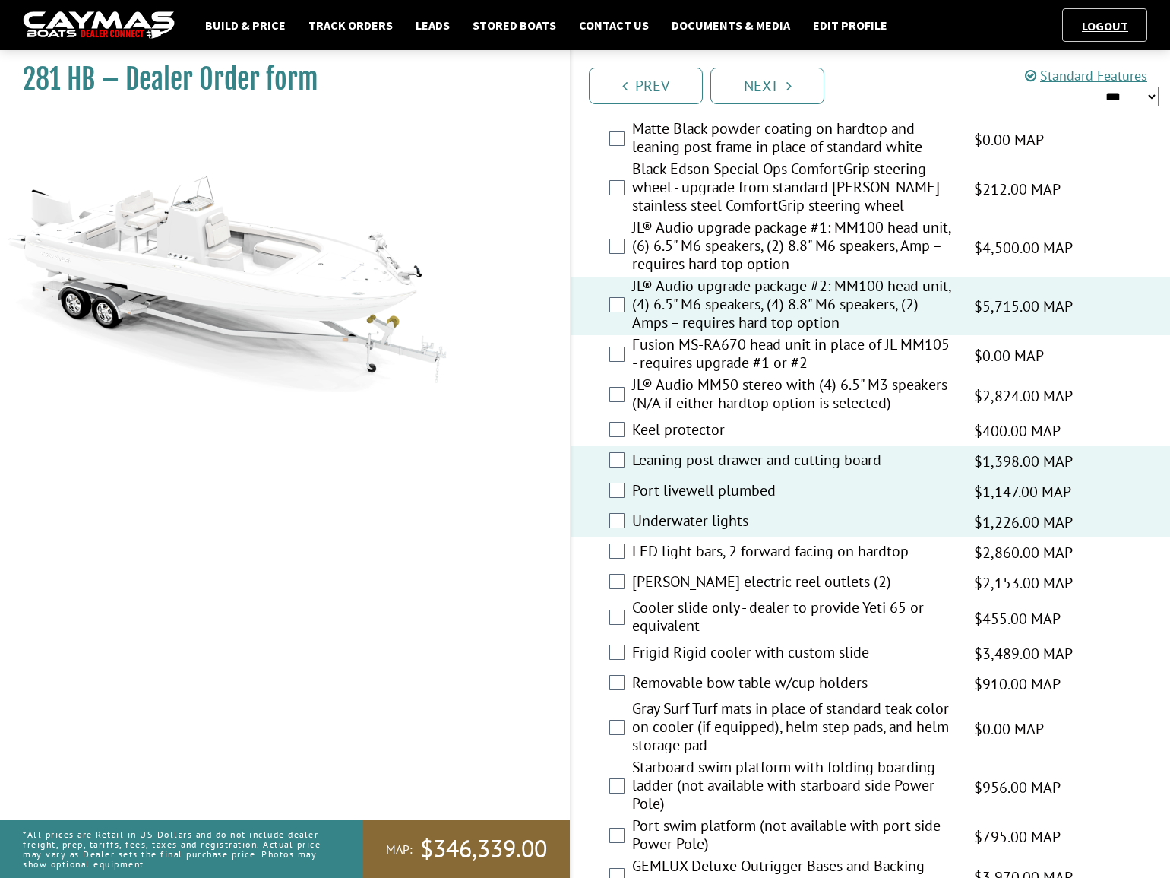
click at [685, 551] on label "LED light bars, 2 forward facing on hardtop" at bounding box center [793, 553] width 323 height 22
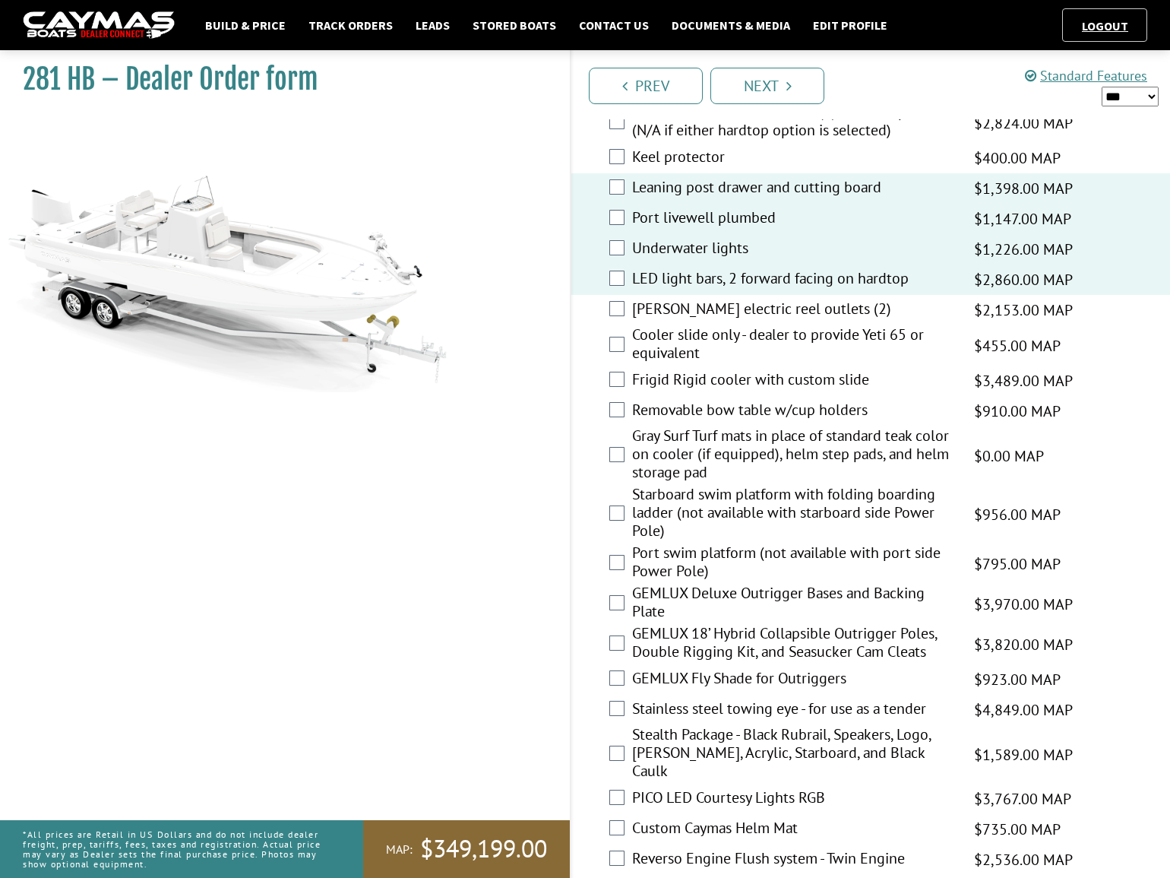
scroll to position [2486, 0]
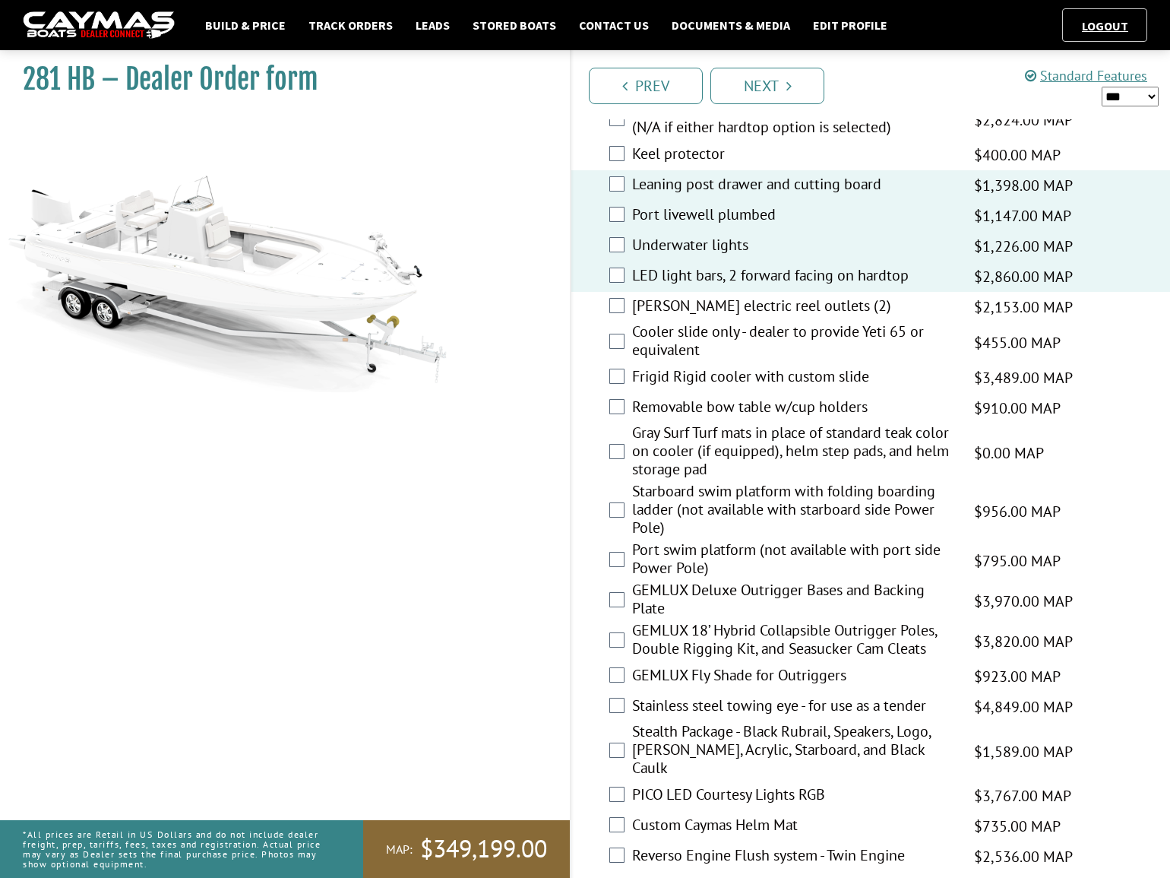
click at [700, 435] on label "Gray Surf Turf mats in place of standard teak color on cooler (if equipped), he…" at bounding box center [793, 452] width 323 height 59
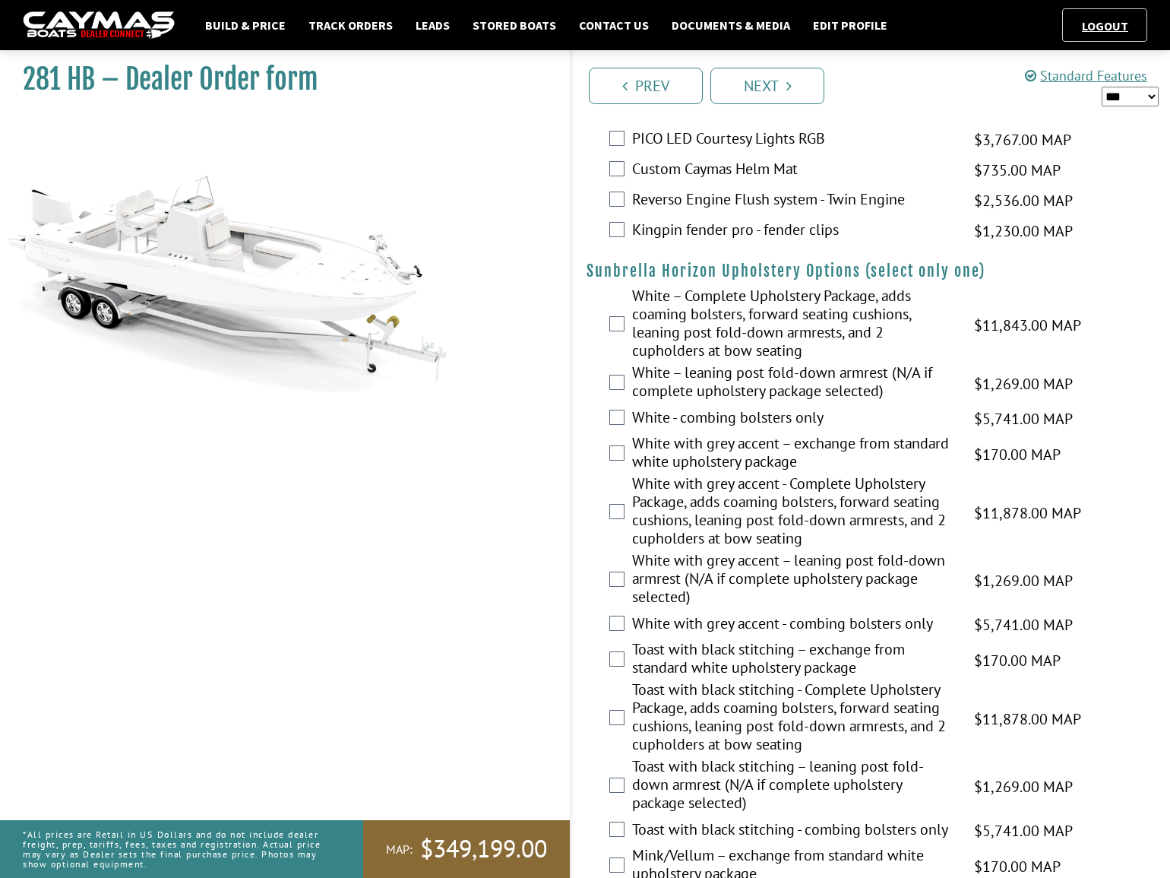
scroll to position [3108, 0]
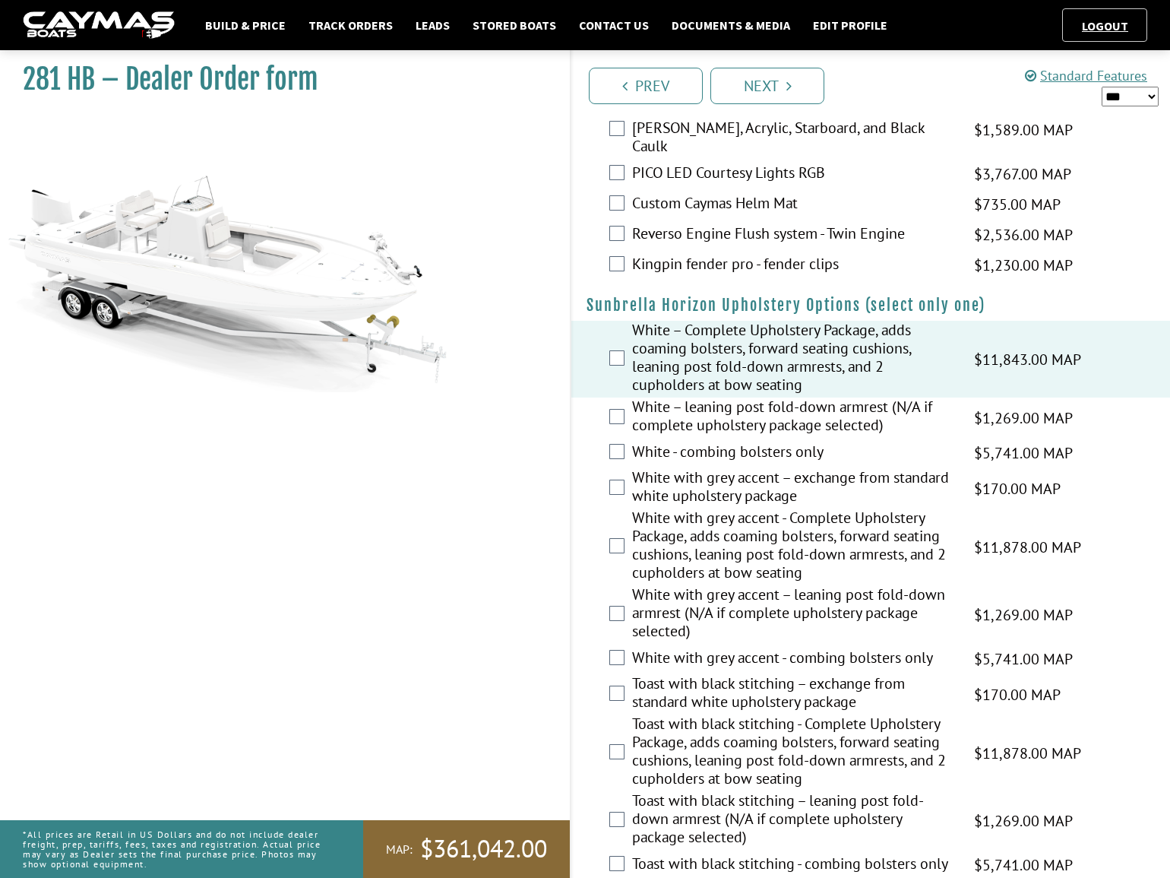
click at [733, 516] on label "White with grey accent - Complete Upholstery Package, adds coaming bolsters, fo…" at bounding box center [793, 546] width 323 height 77
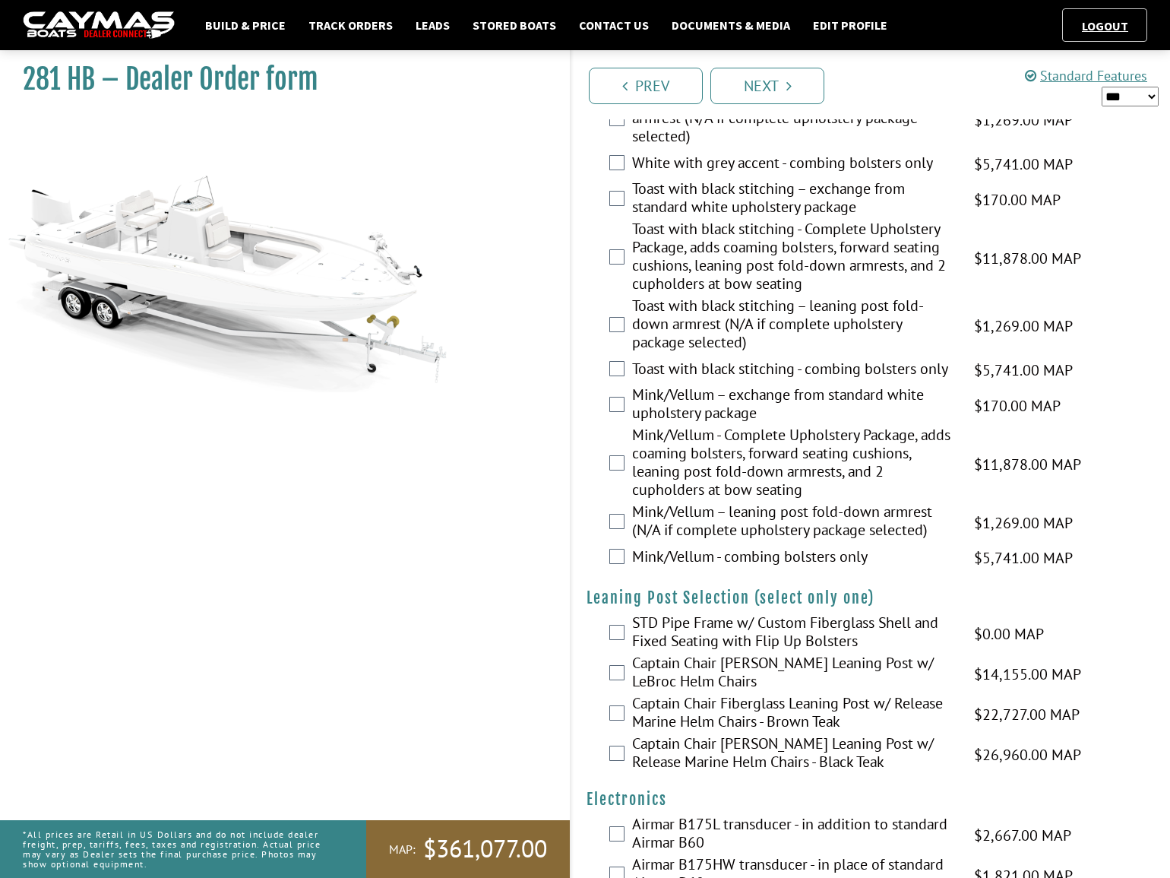
scroll to position [3730, 0]
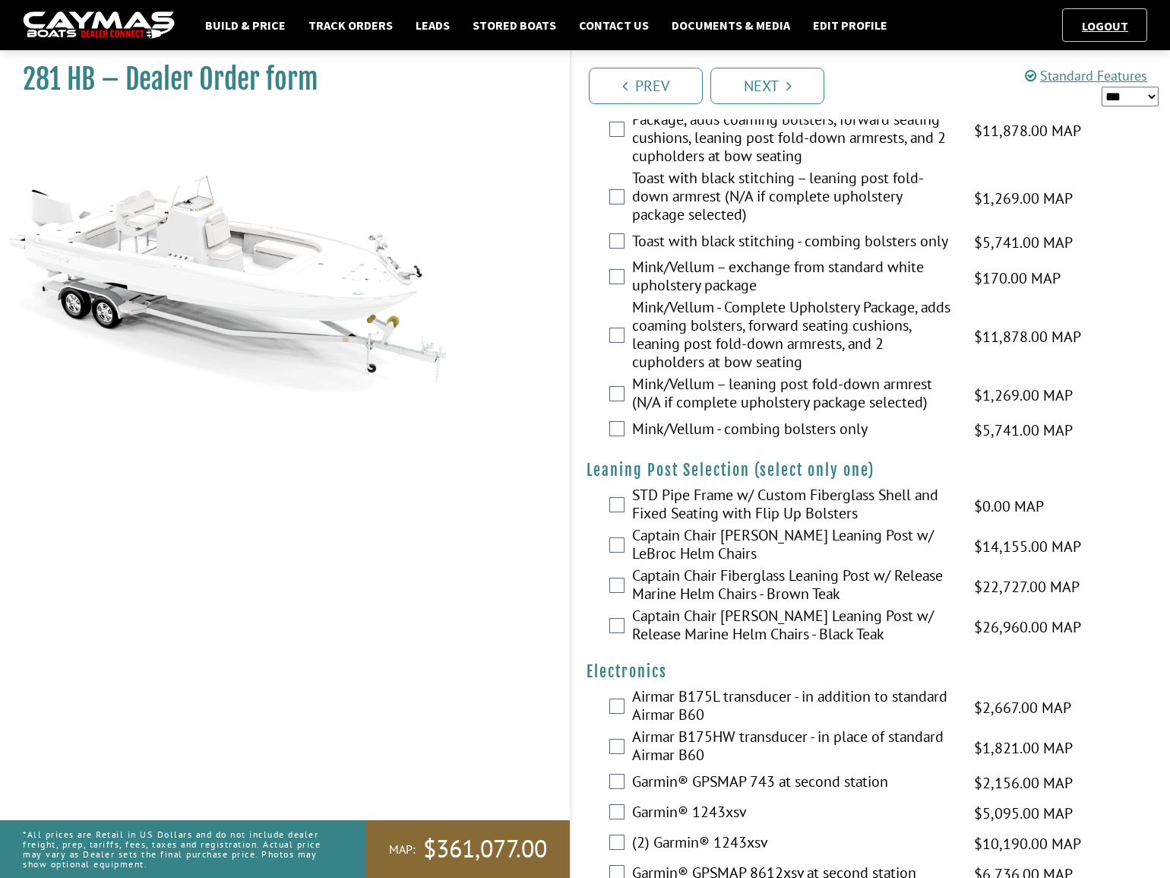
click at [1115, 90] on select "*** ****** ******" at bounding box center [1130, 96] width 57 height 19
click at [1102, 87] on select "*** ****** ******" at bounding box center [1130, 96] width 57 height 19
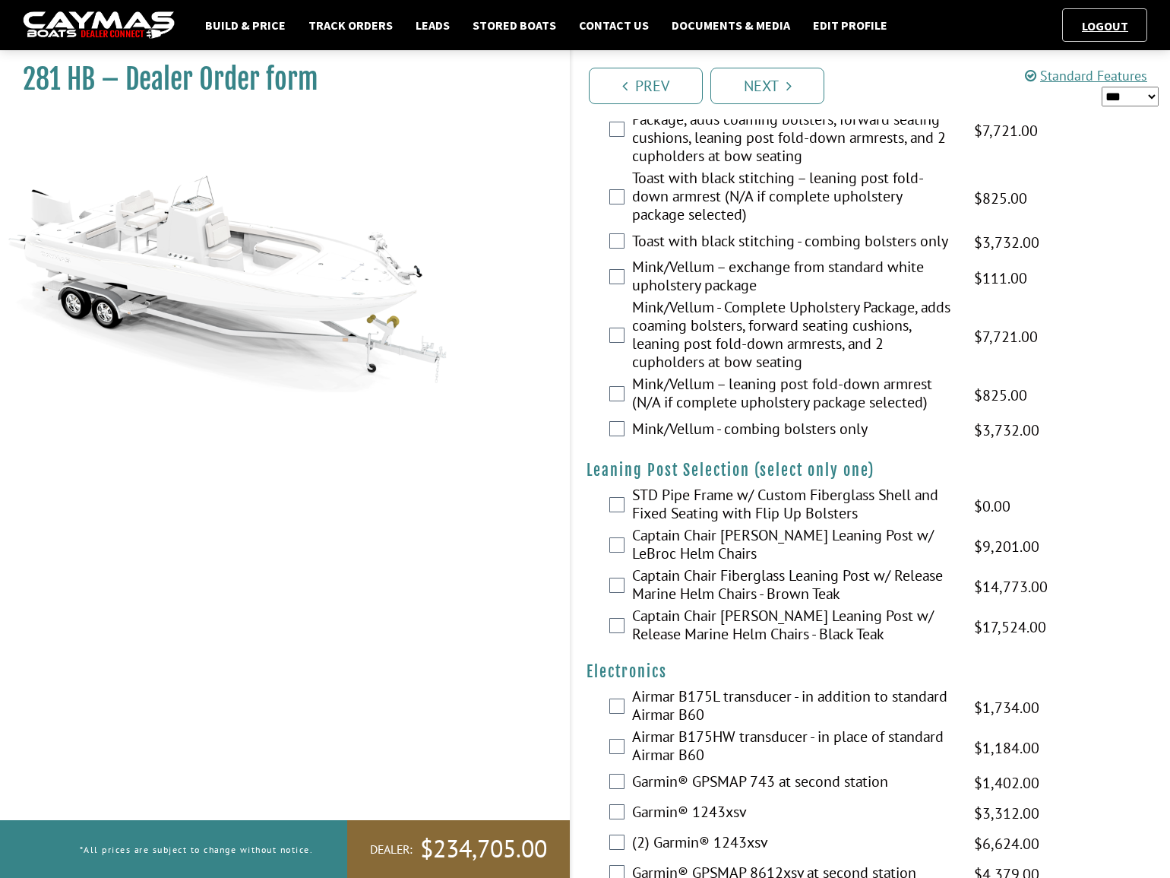
click at [1128, 96] on select "*** ****** ******" at bounding box center [1130, 96] width 57 height 19
select select "*"
click at [1102, 87] on select "*** ****** ******" at bounding box center [1130, 96] width 57 height 19
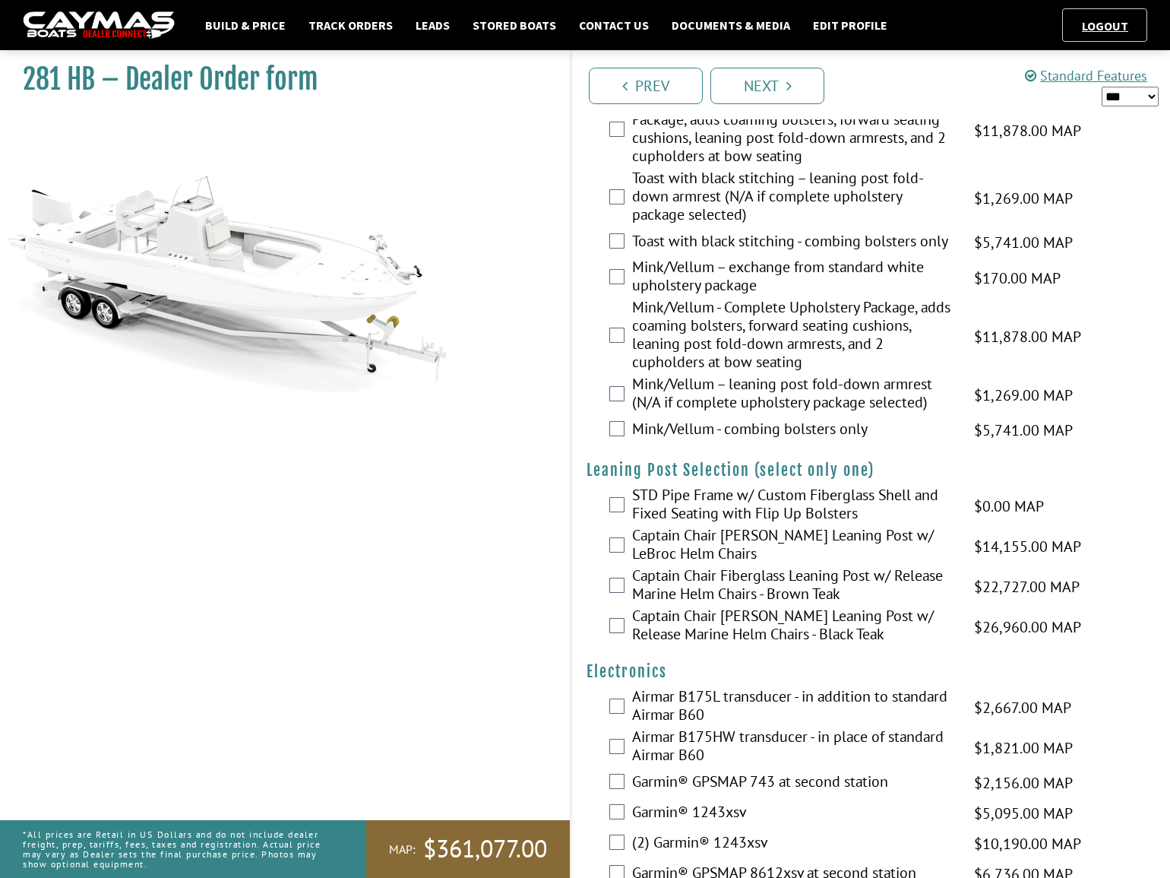
click at [685, 486] on label "STD Pipe Frame w/ Custom Fiberglass Shell and Fixed Seating with Flip Up Bolste…" at bounding box center [793, 506] width 323 height 40
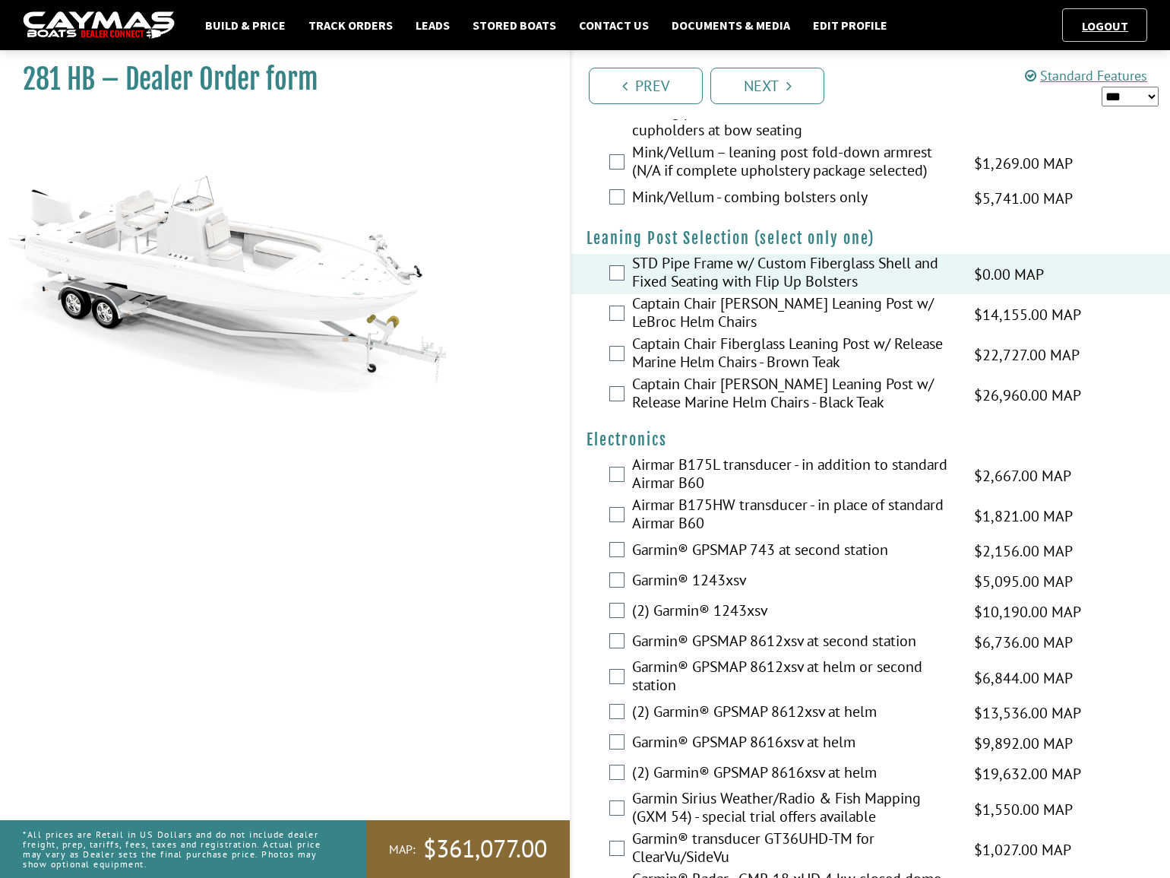
scroll to position [4006, 0]
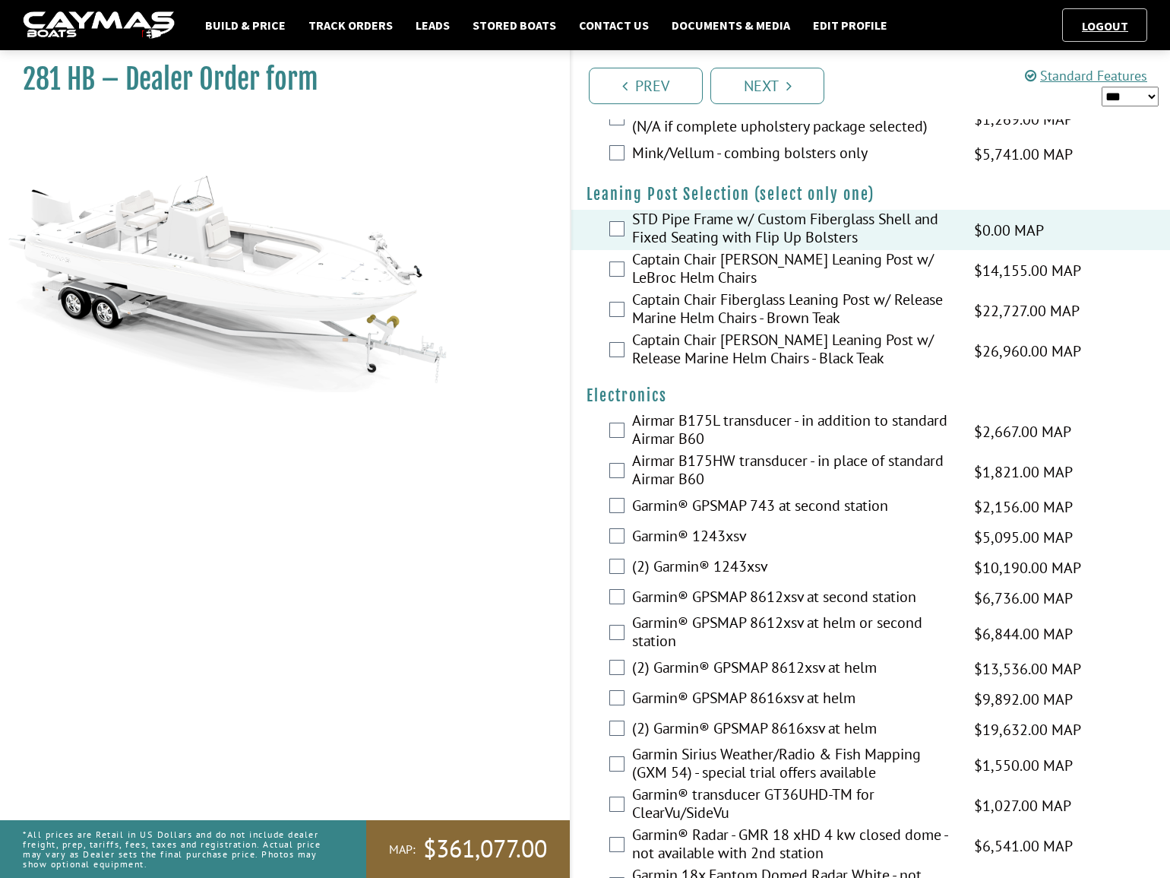
click at [691, 719] on label "(2) Garmin® GPSMAP 8616xsv at helm" at bounding box center [793, 730] width 323 height 22
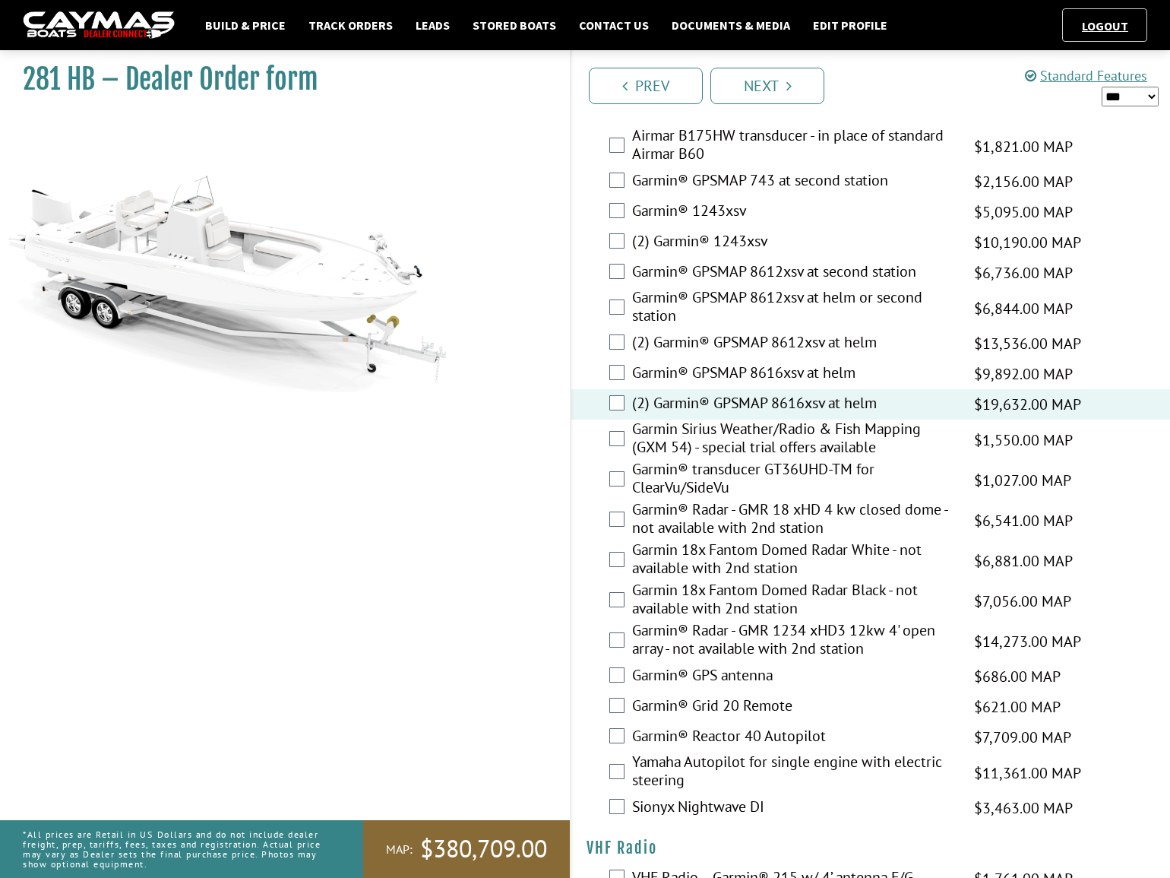
scroll to position [4351, 0]
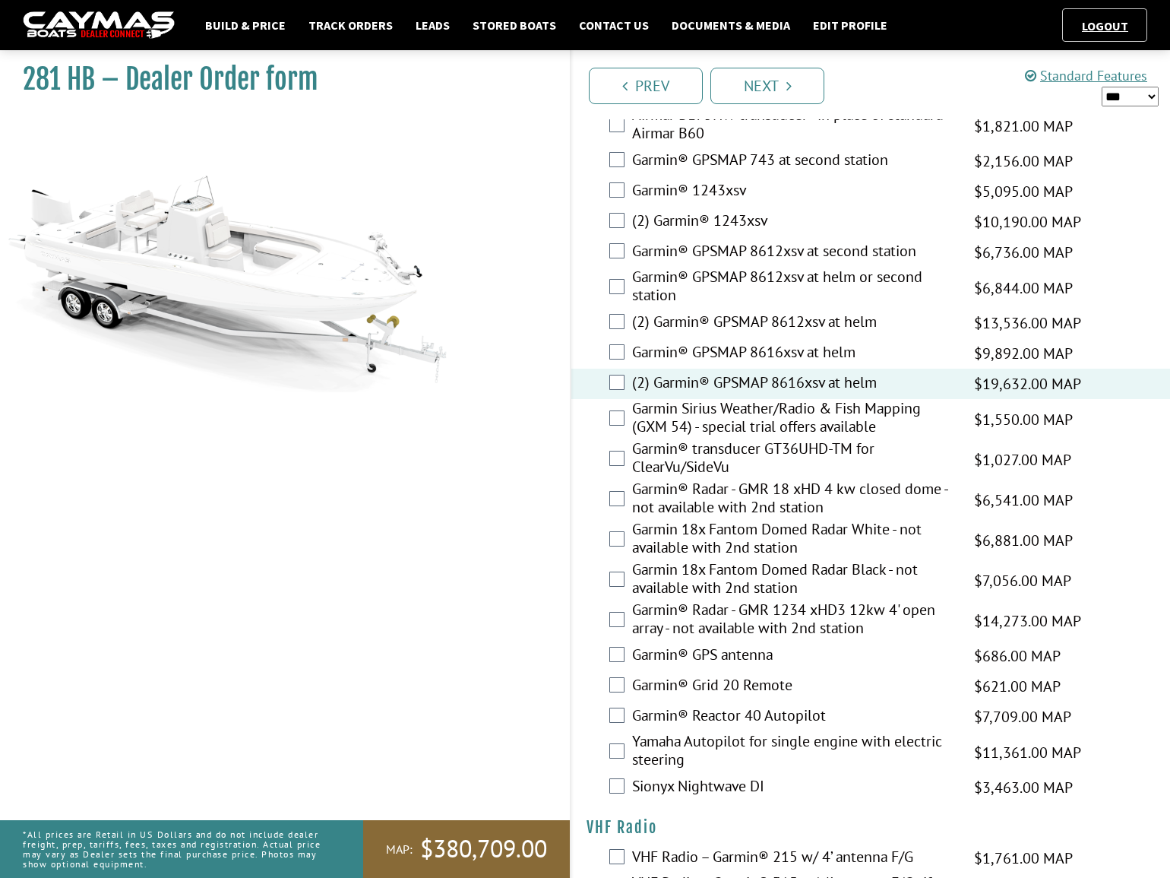
click at [675, 777] on label "Sionyx Nightwave DI" at bounding box center [793, 788] width 323 height 22
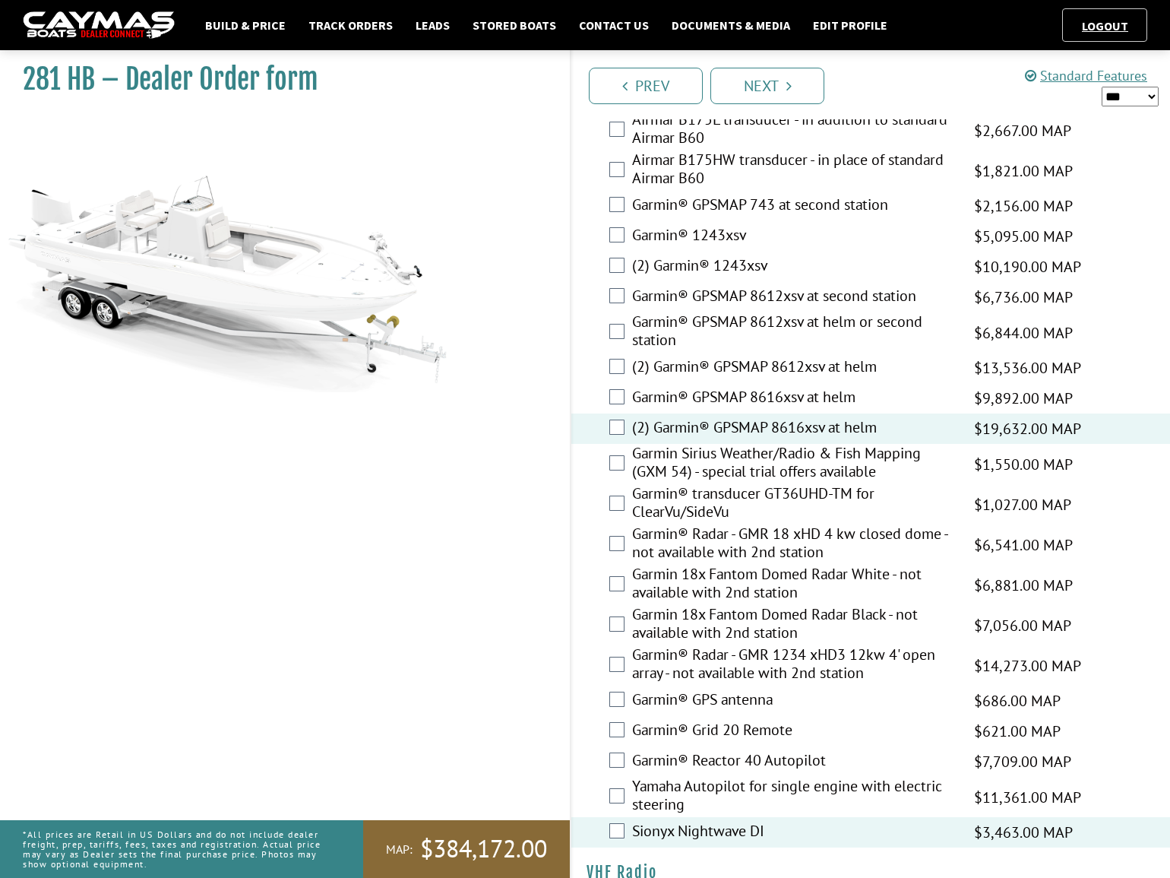
scroll to position [4282, 0]
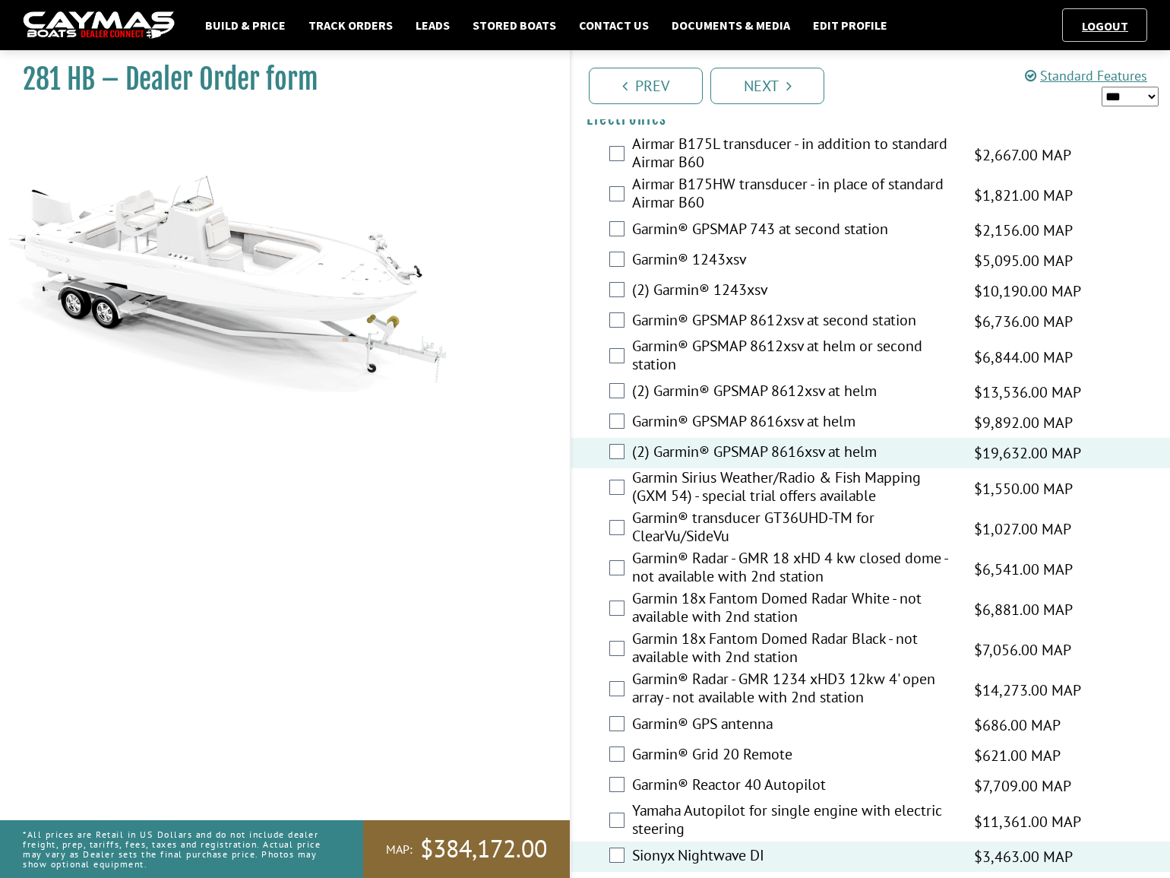
click at [703, 714] on label "Garmin® GPS antenna" at bounding box center [793, 725] width 323 height 22
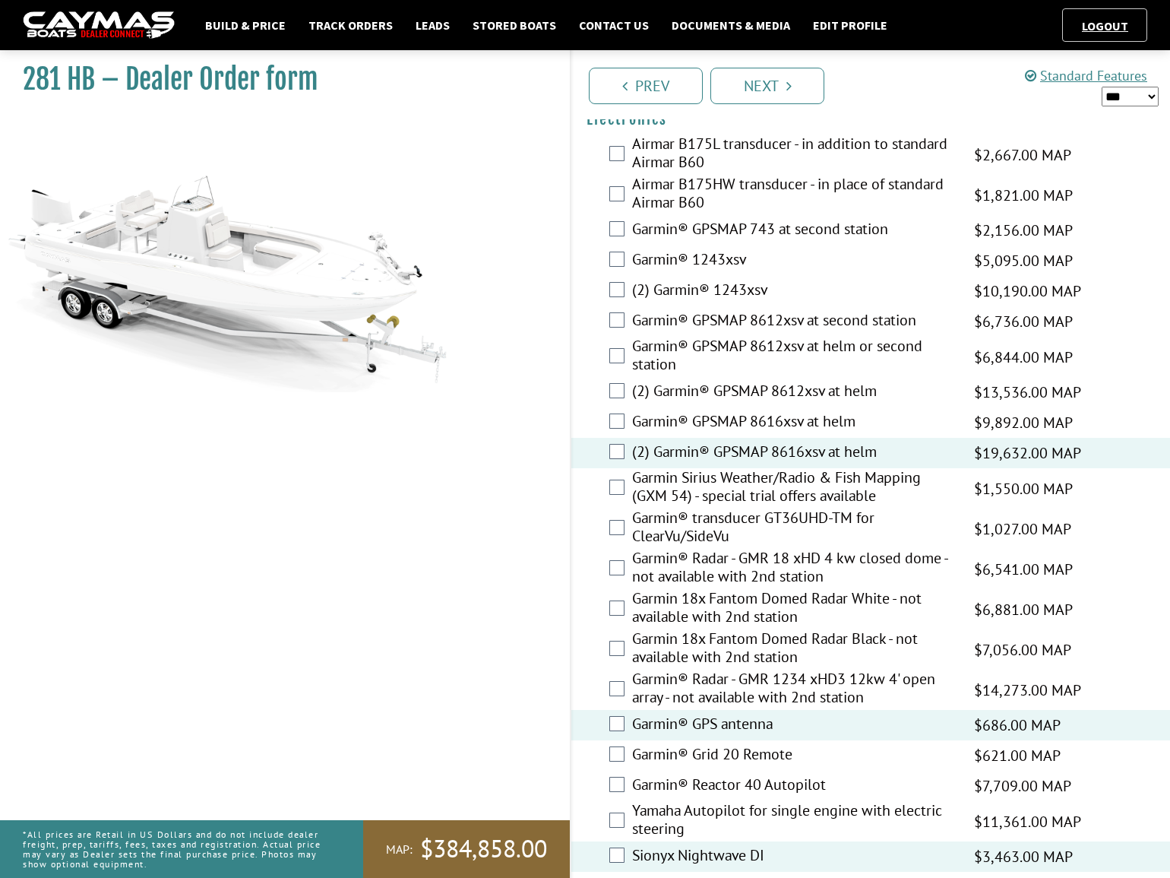
click at [713, 714] on label "Garmin® GPS antenna" at bounding box center [793, 725] width 323 height 22
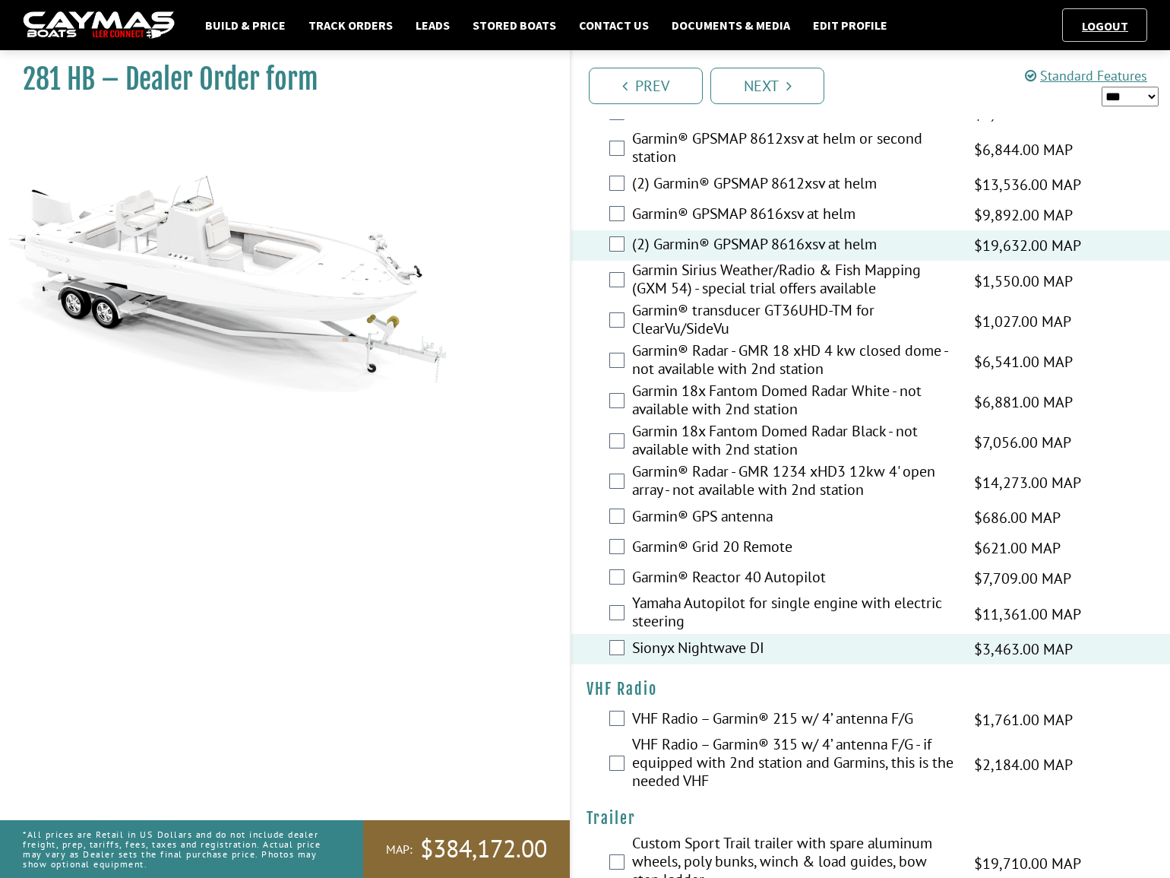
scroll to position [4511, 0]
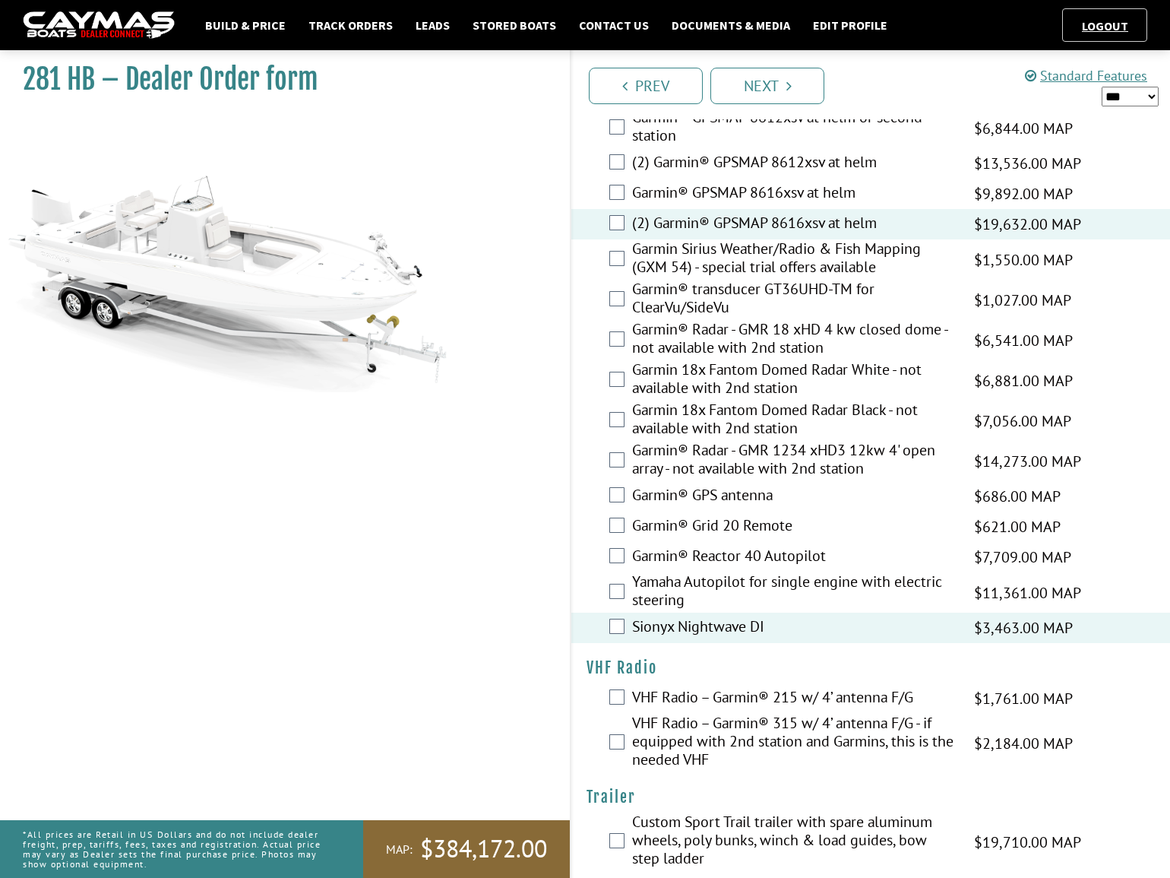
click at [727, 732] on label "VHF Radio – Garmin® 315 w/ 4’ antenna F/G - if equipped with 2nd station and Ga…" at bounding box center [793, 742] width 323 height 59
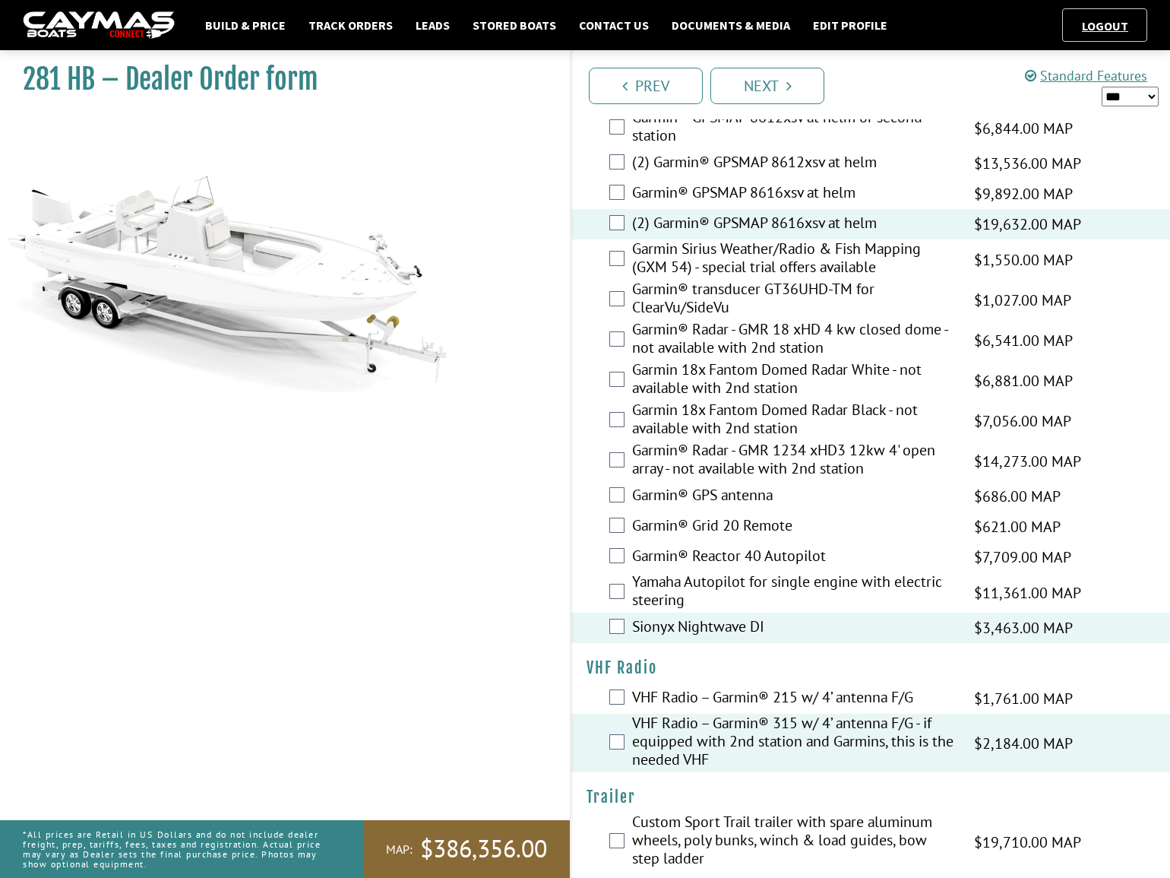
click at [689, 822] on label "Custom Sport Trail trailer with spare aluminum wheels, poly bunks, winch & load…" at bounding box center [793, 841] width 323 height 59
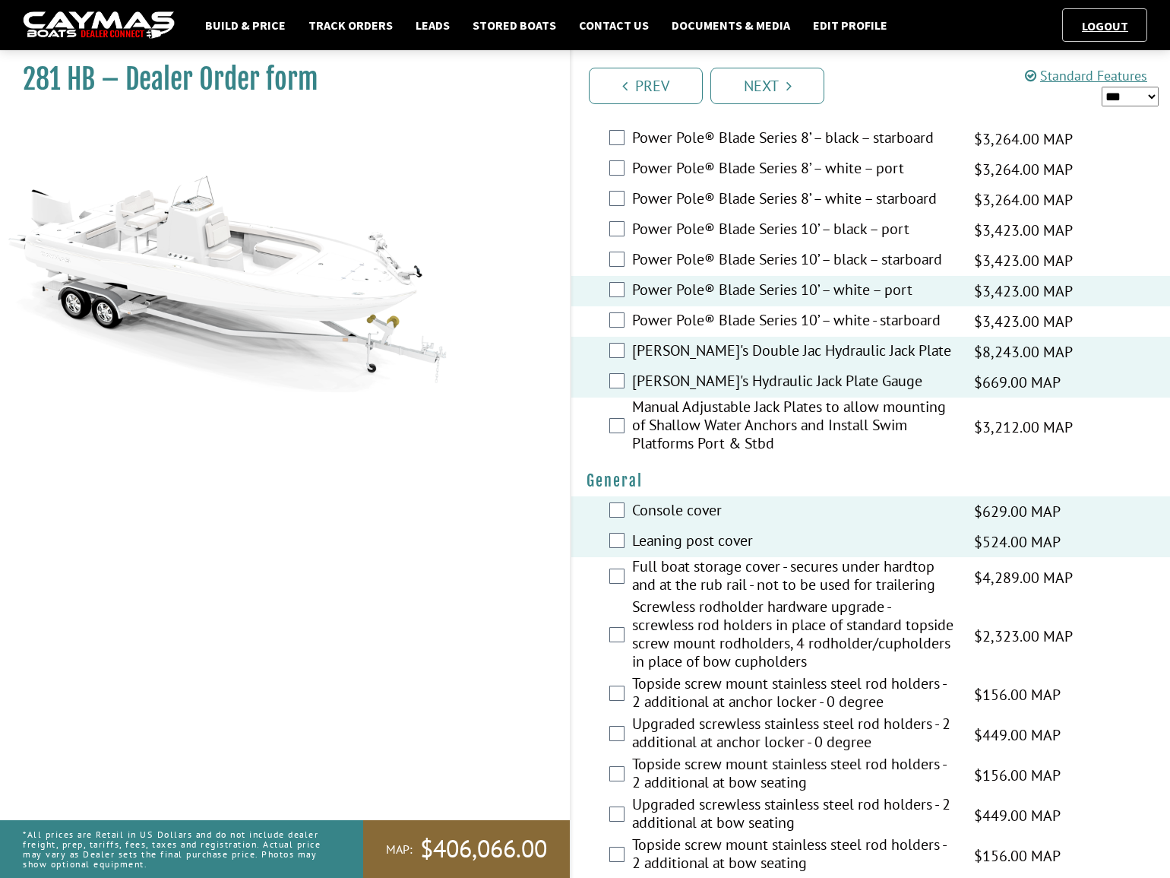
scroll to position [643, 0]
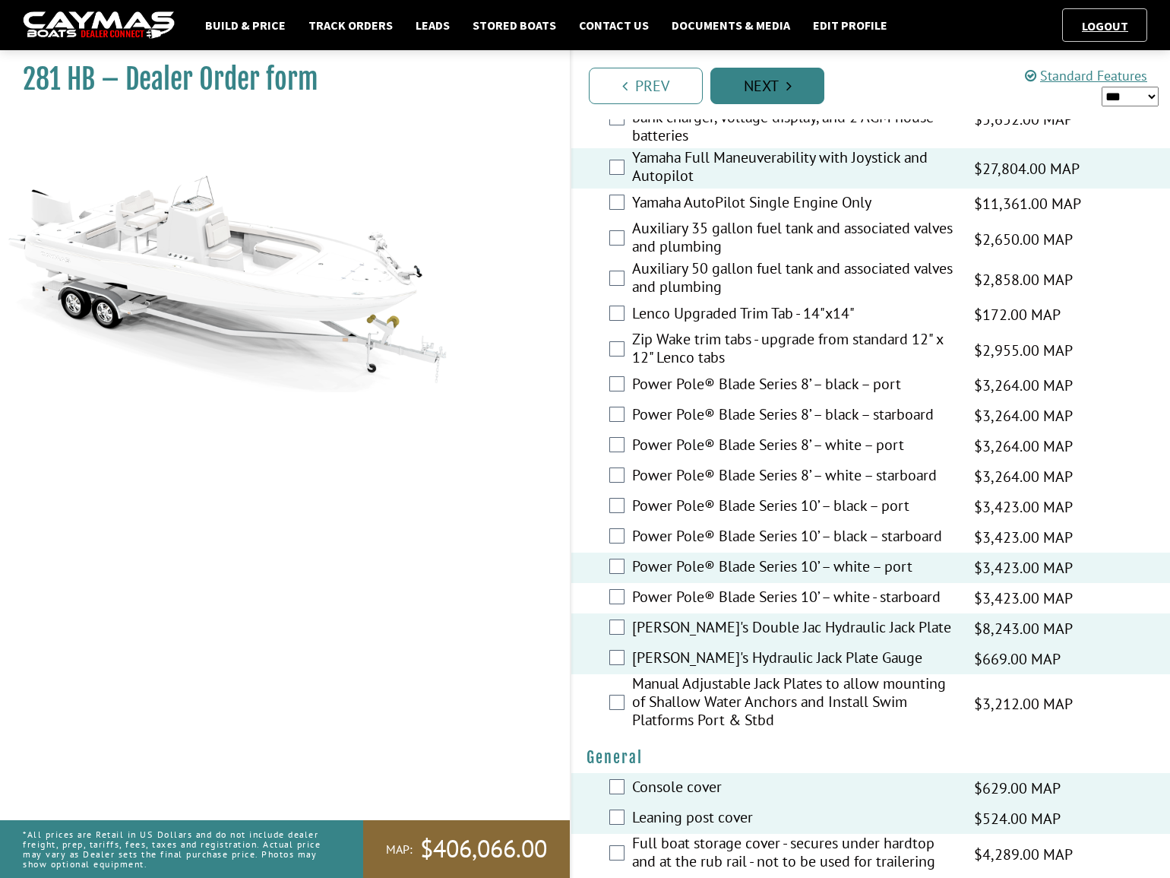
click at [776, 84] on link "Next" at bounding box center [767, 86] width 114 height 36
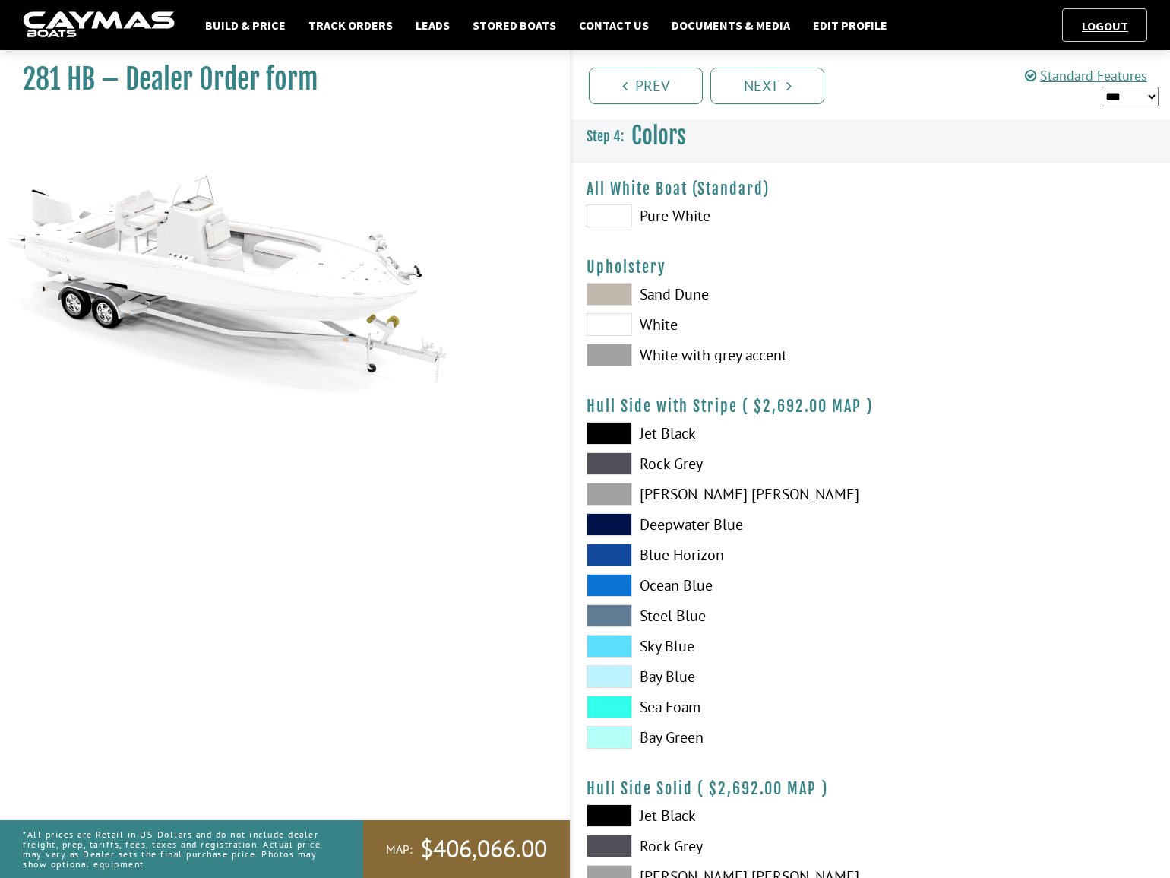
scroll to position [0, 0]
click at [618, 220] on span at bounding box center [610, 216] width 46 height 23
click at [621, 350] on span at bounding box center [610, 355] width 46 height 23
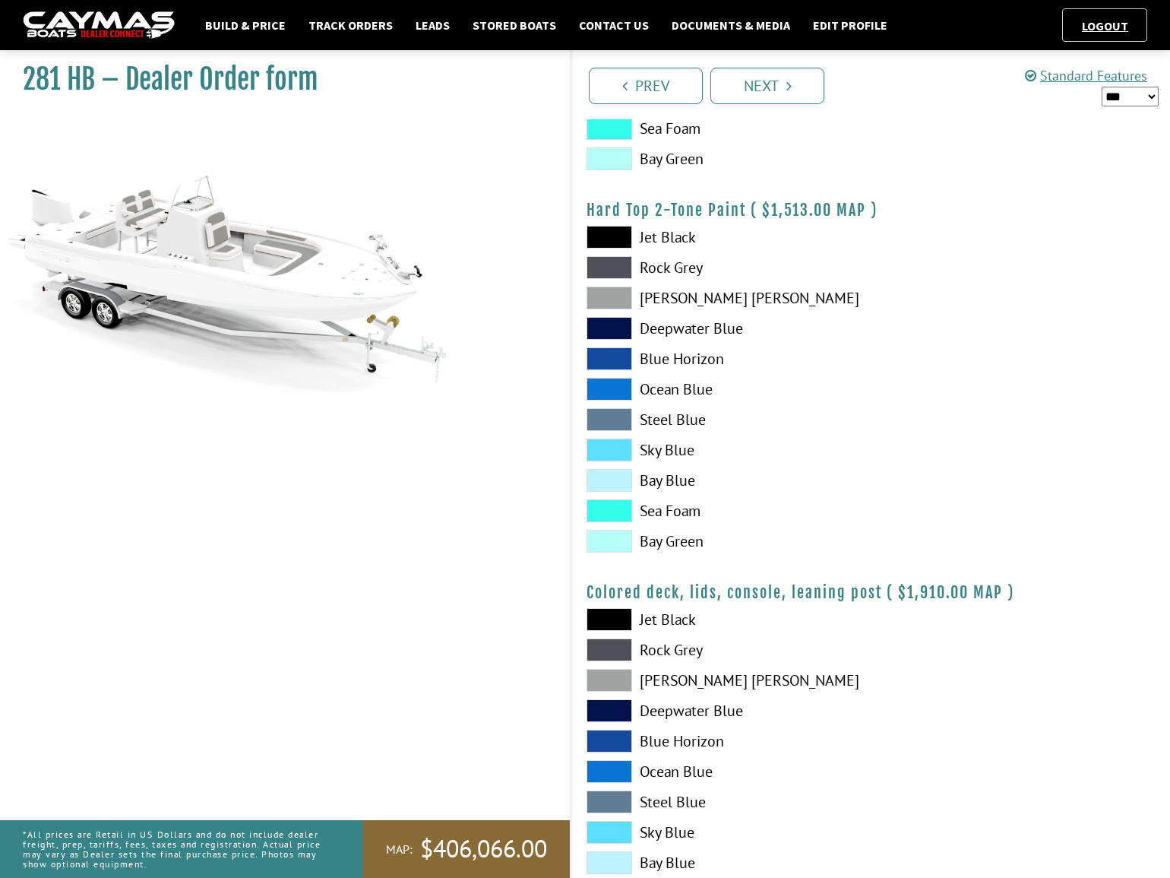
scroll to position [1443, 0]
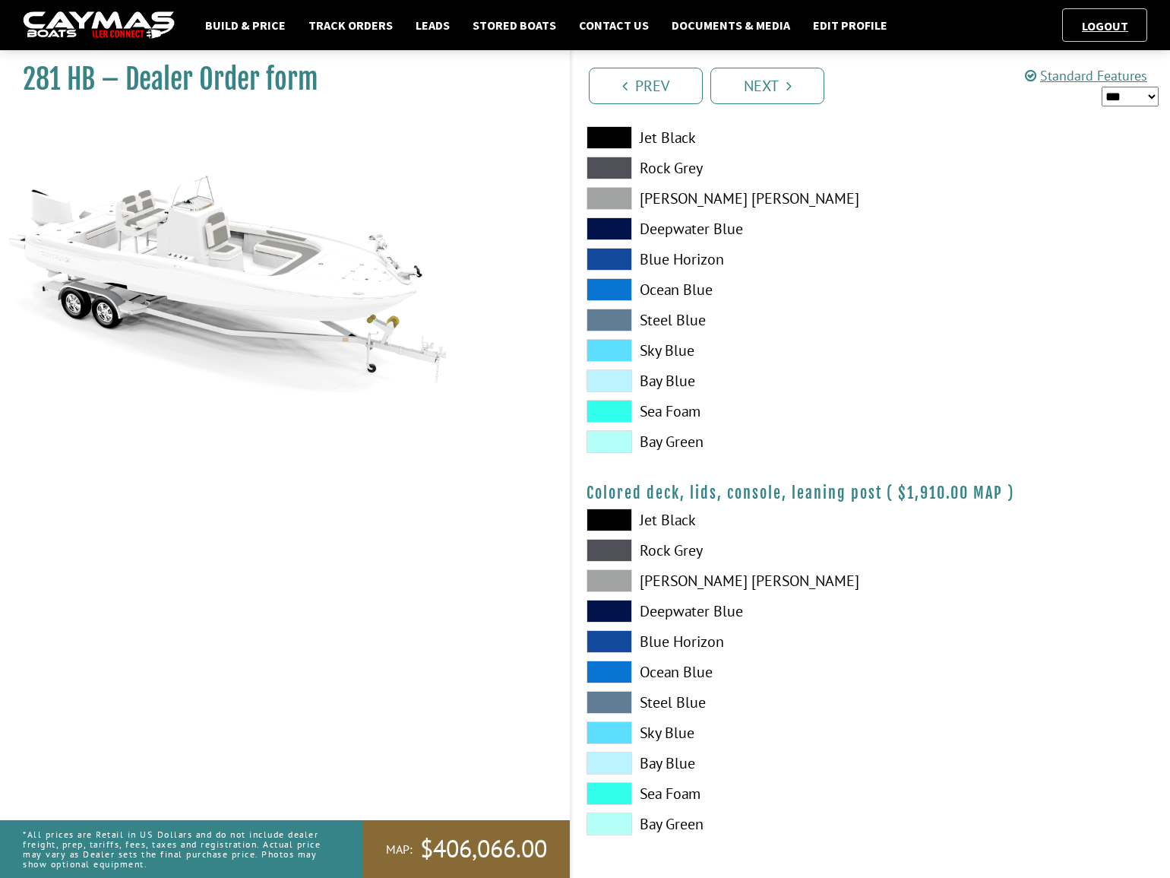
click at [817, 106] on div "Prev Next" at bounding box center [870, 84] width 600 height 69
click at [803, 90] on link "Next" at bounding box center [767, 86] width 114 height 36
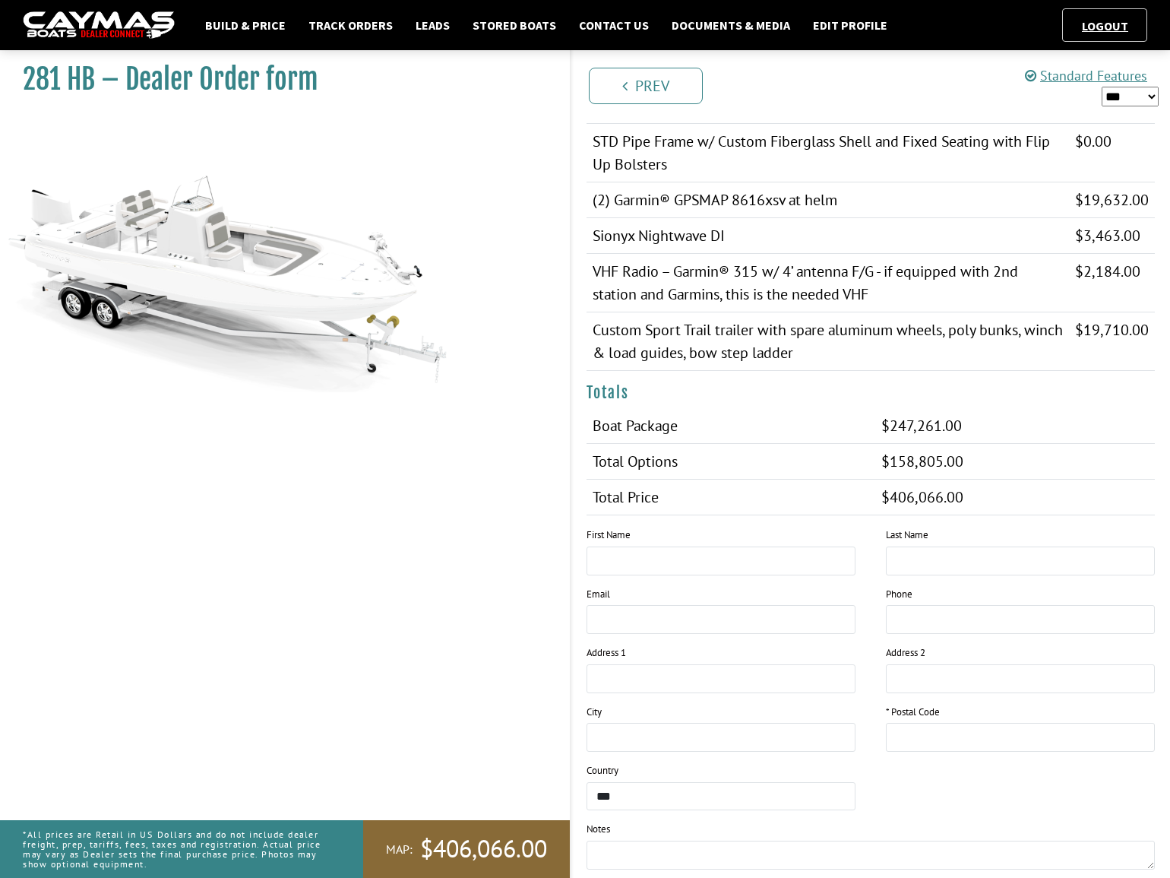
scroll to position [1450, 0]
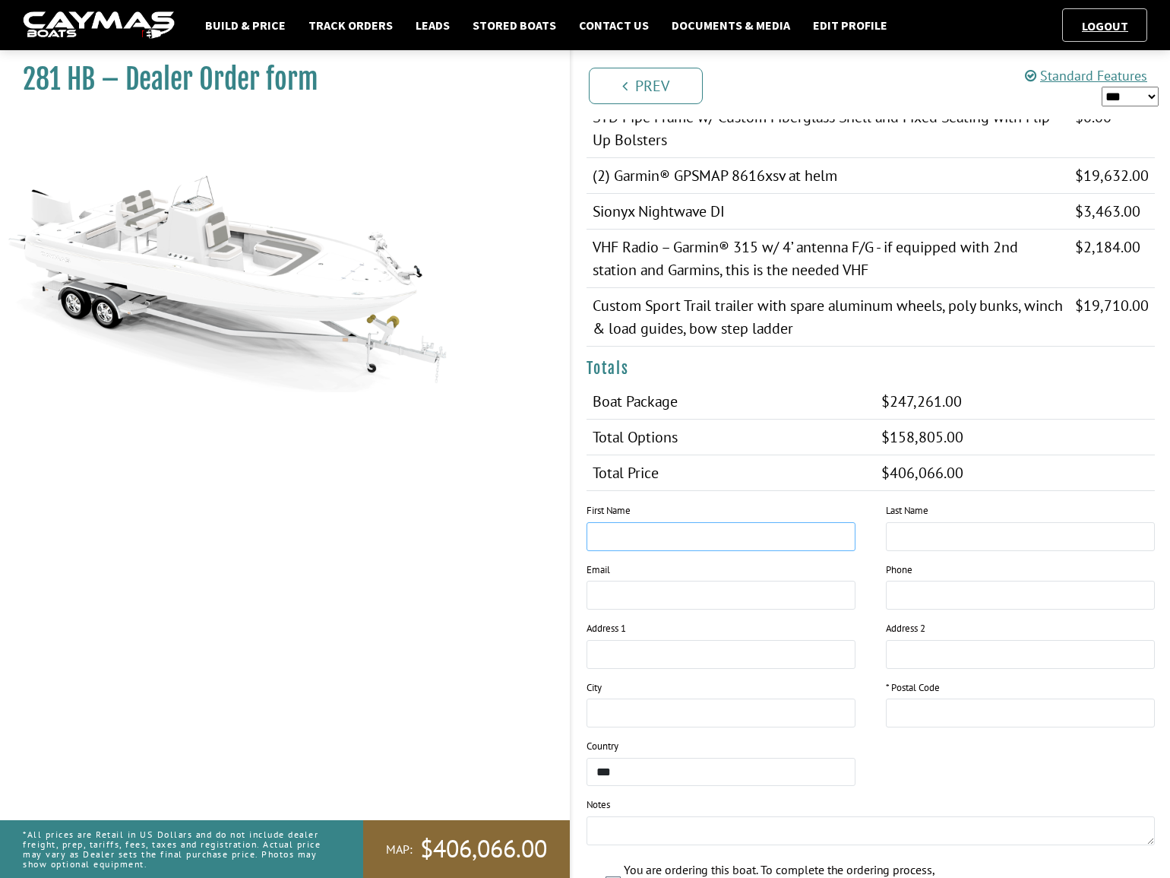
click at [681, 551] on input "text" at bounding box center [721, 536] width 269 height 29
type input "******"
type input "**********"
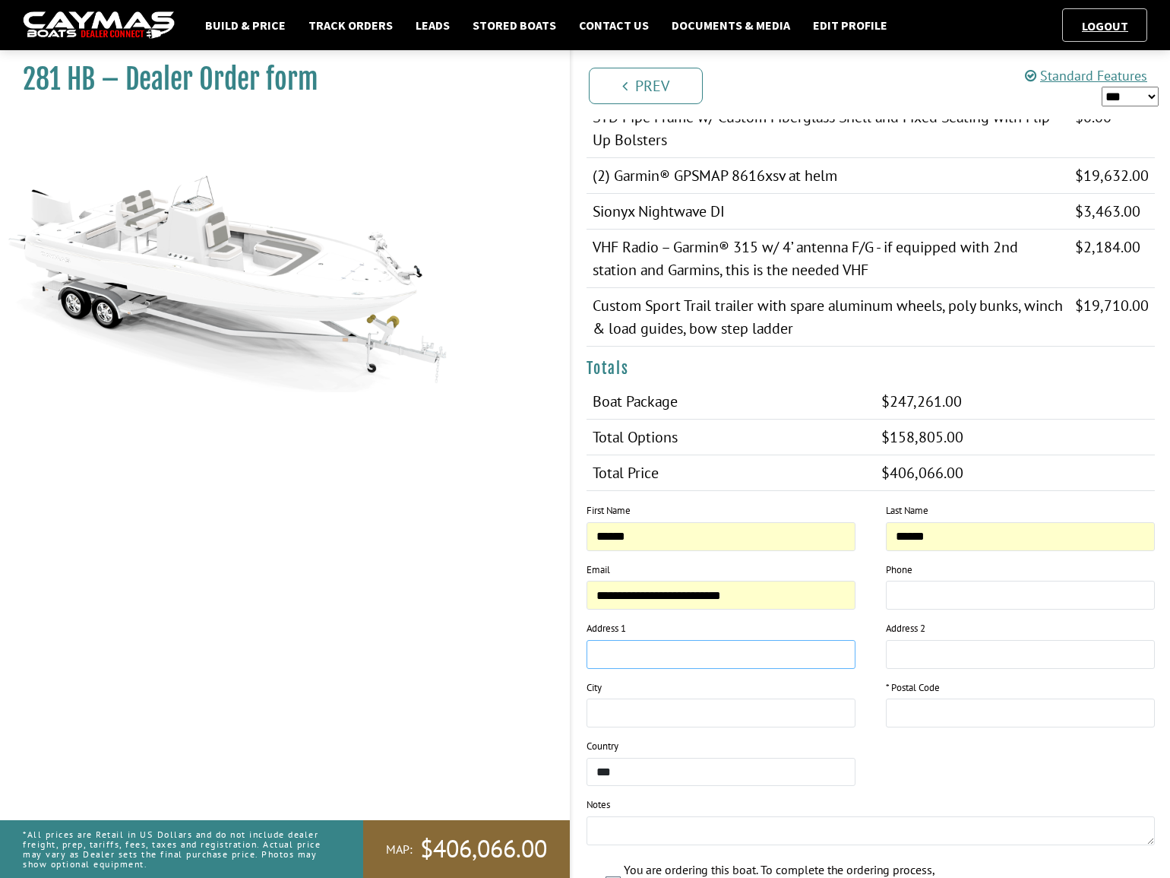
type input "****"
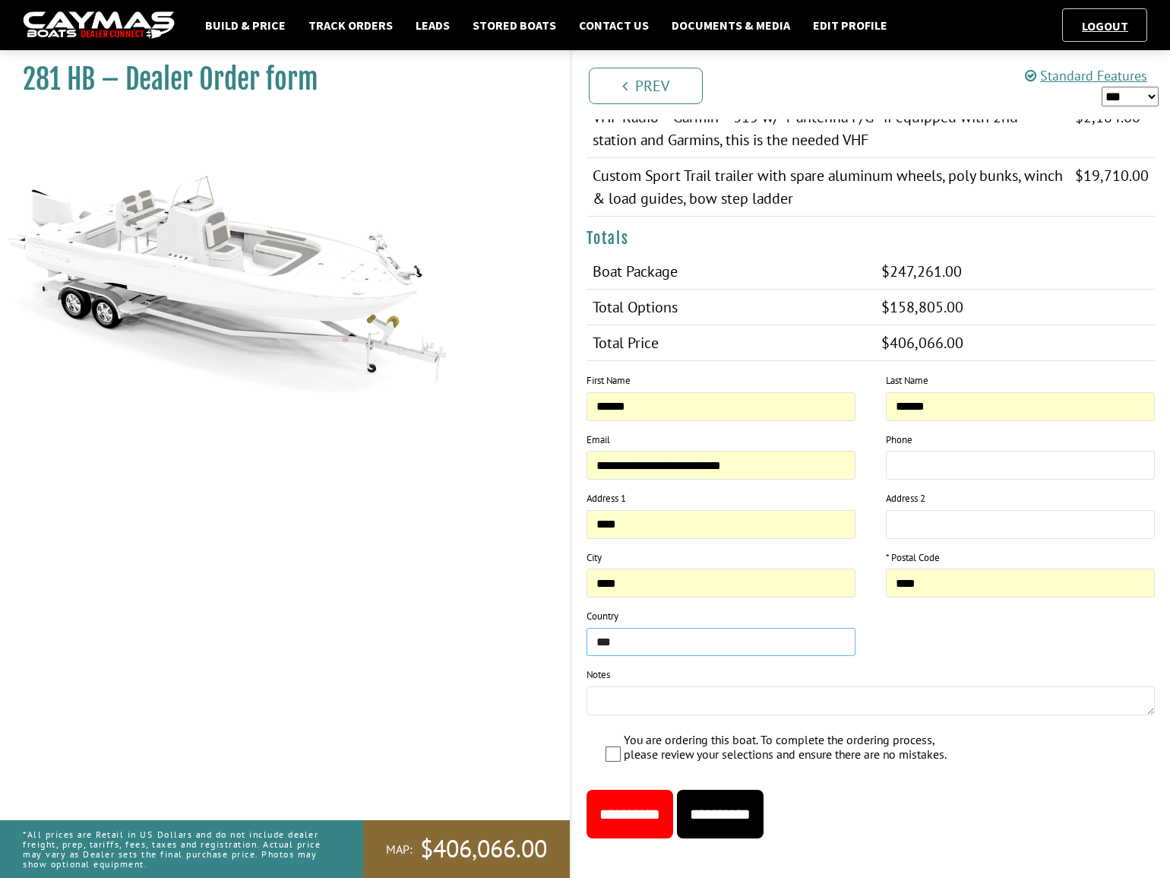
scroll to position [1588, 0]
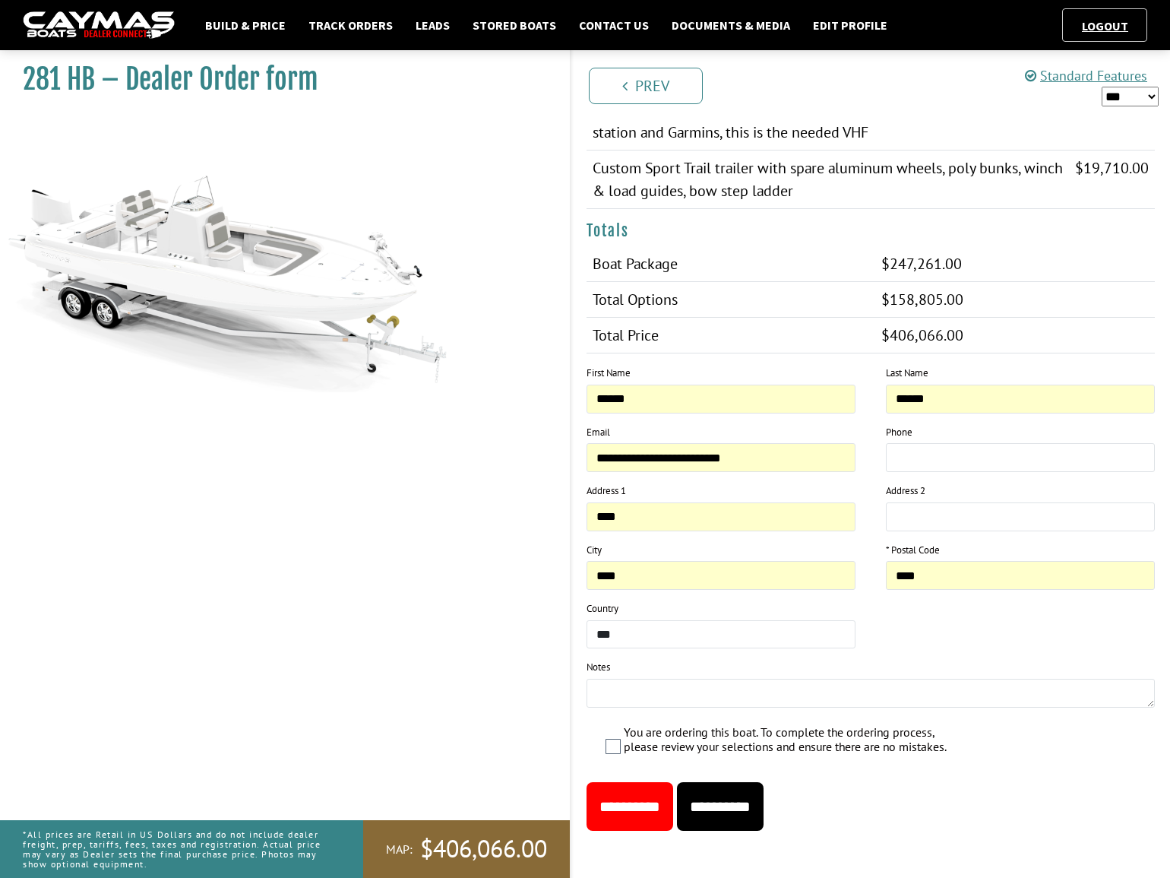
click at [739, 830] on input "**********" at bounding box center [720, 806] width 87 height 49
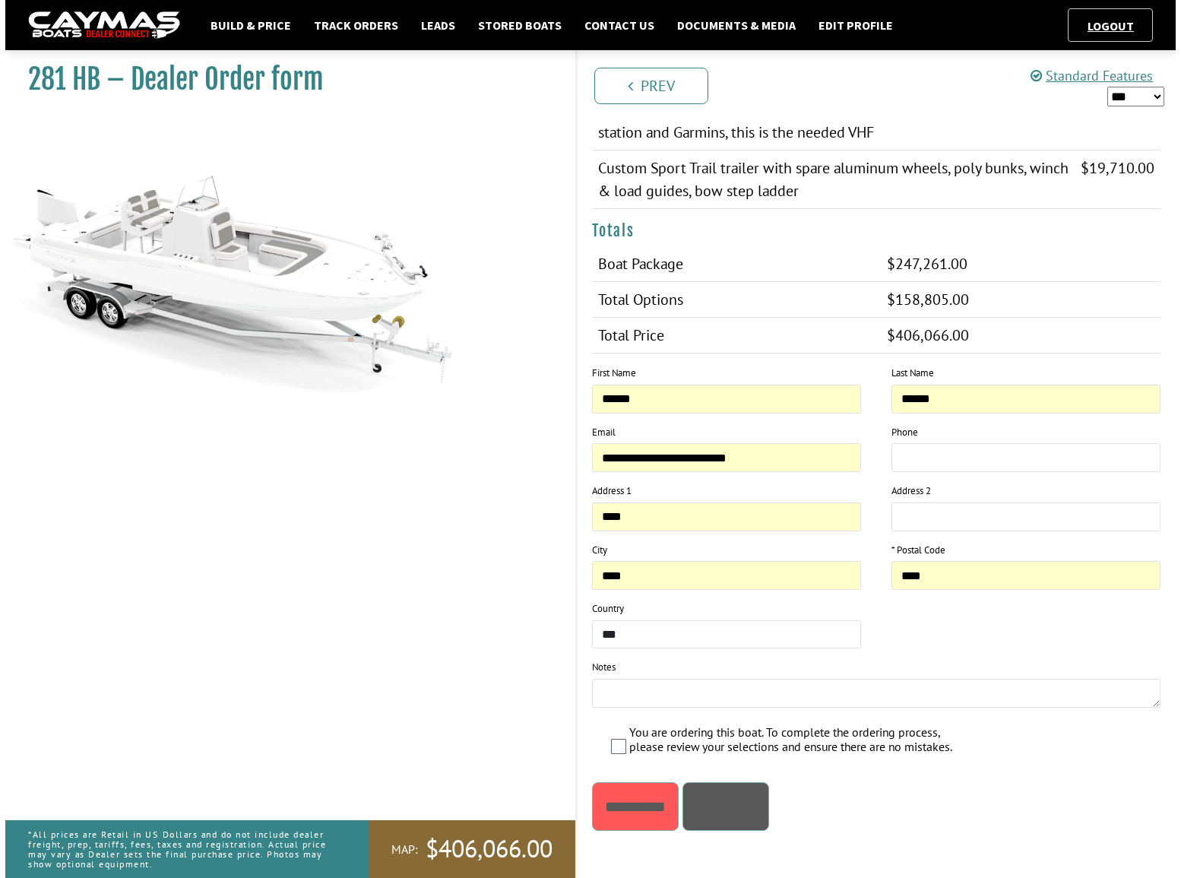
scroll to position [0, 0]
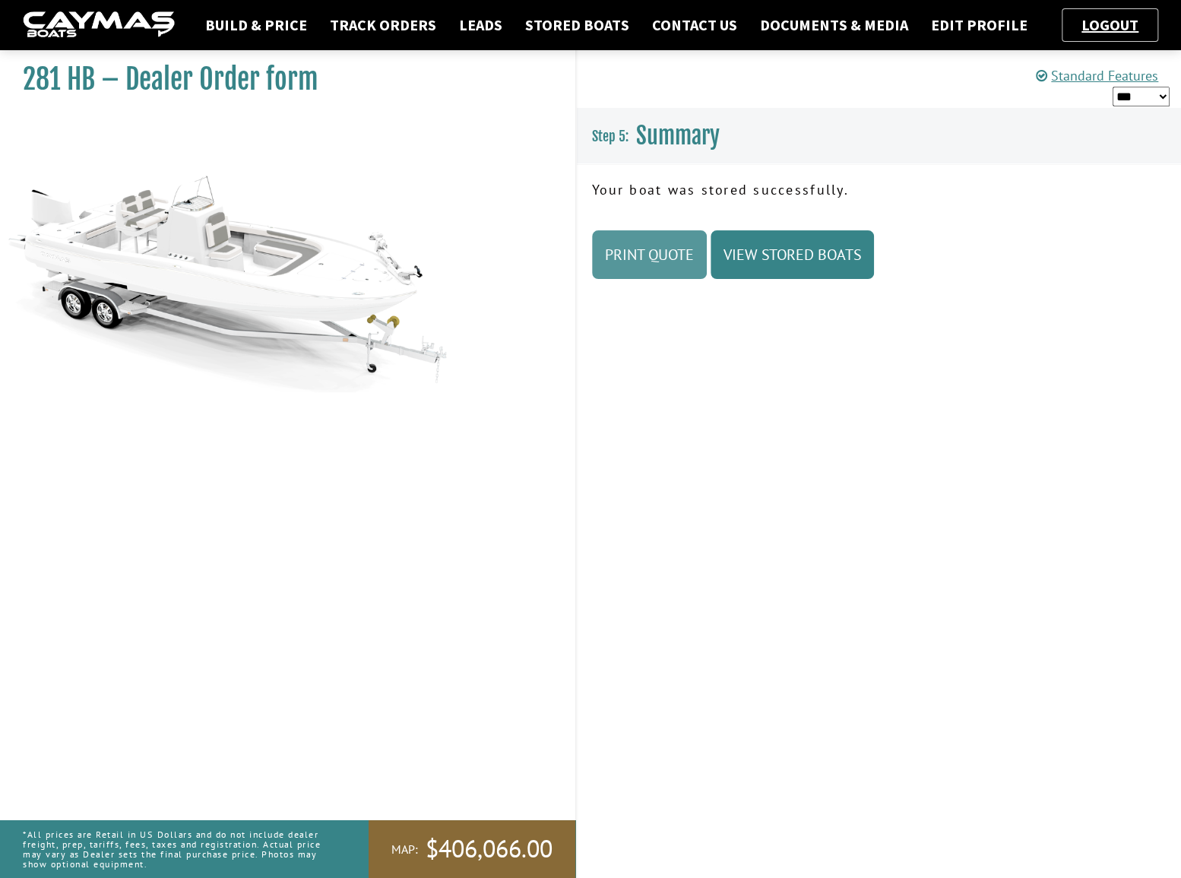
click at [691, 256] on link "Print Quote" at bounding box center [649, 254] width 115 height 49
click at [1148, 98] on select "*** ****** ******" at bounding box center [1140, 96] width 57 height 19
select select "*"
click at [1112, 87] on select "*** ****** ******" at bounding box center [1140, 96] width 57 height 19
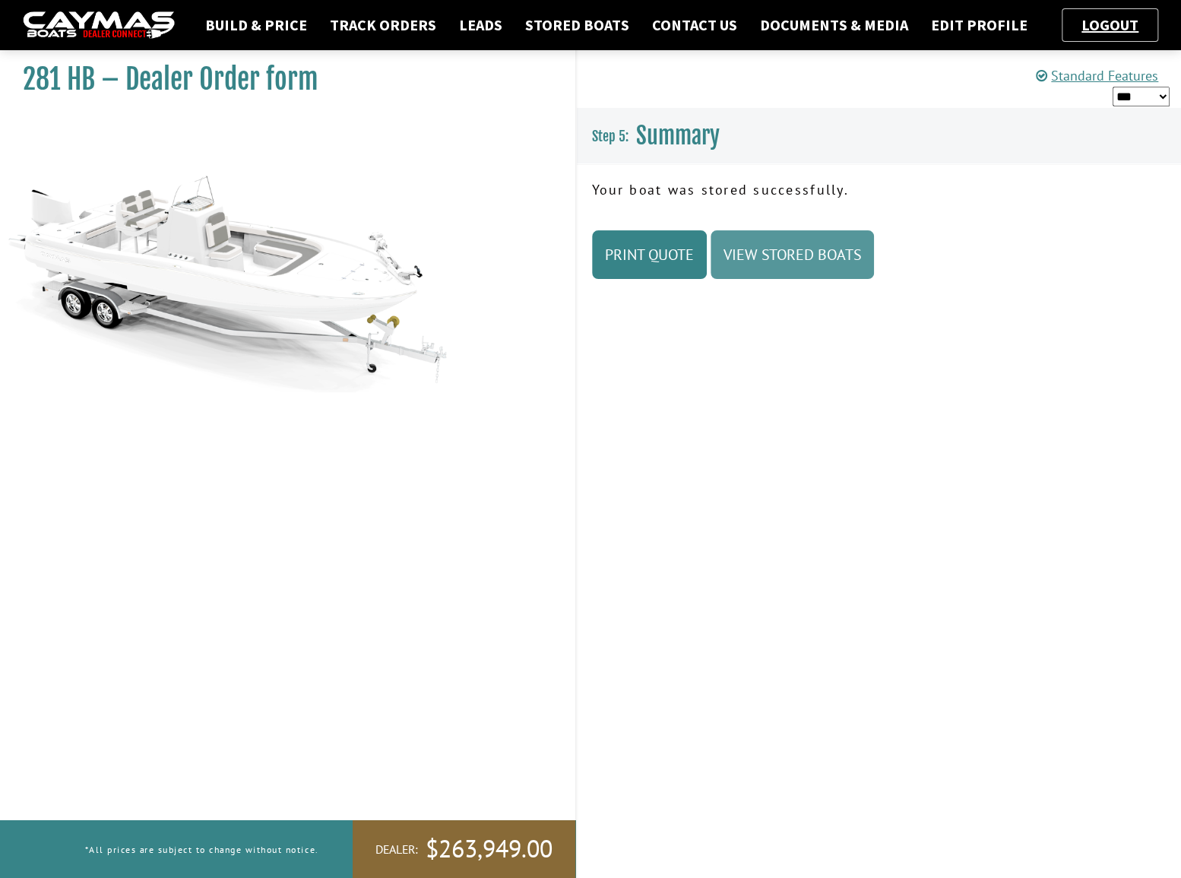
click at [785, 248] on link "View Stored Boats" at bounding box center [791, 254] width 163 height 49
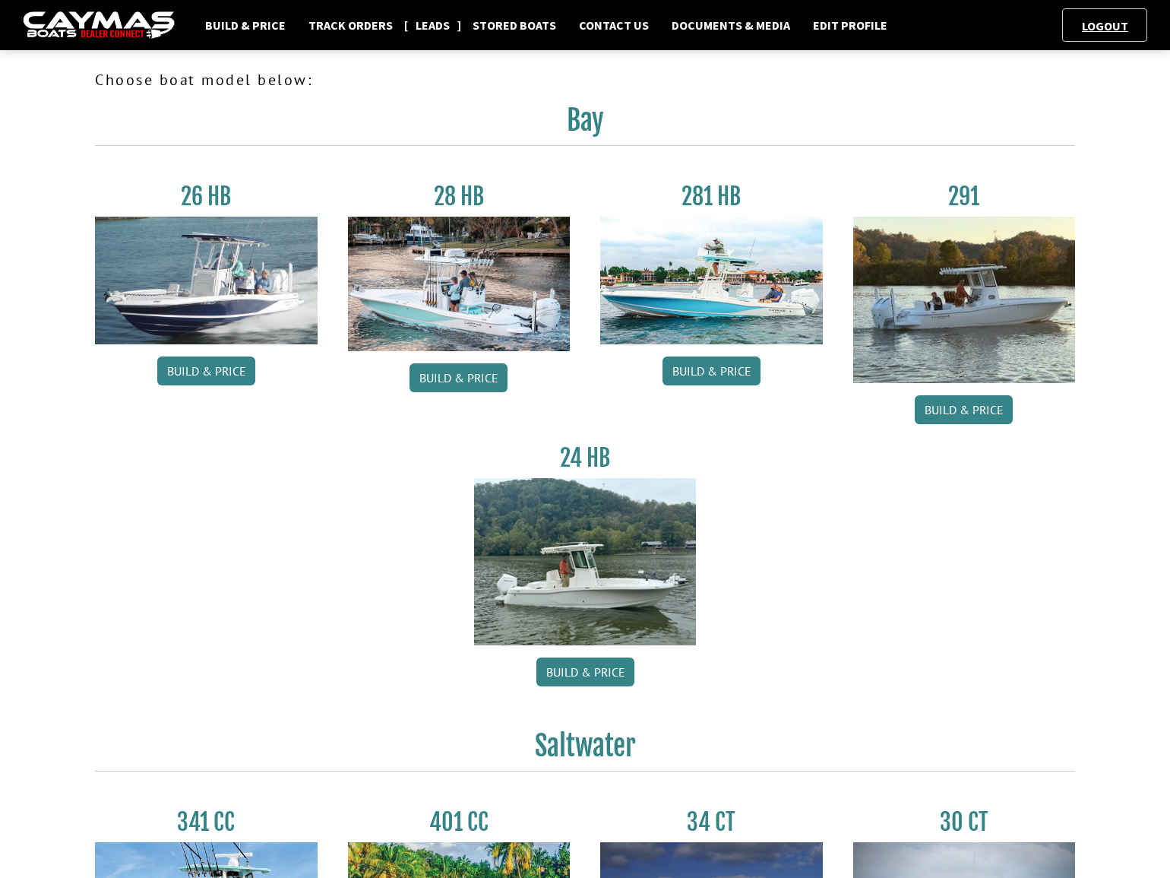
click at [457, 29] on link "Leads" at bounding box center [432, 25] width 49 height 20
click at [457, 30] on link "Leads" at bounding box center [432, 25] width 49 height 20
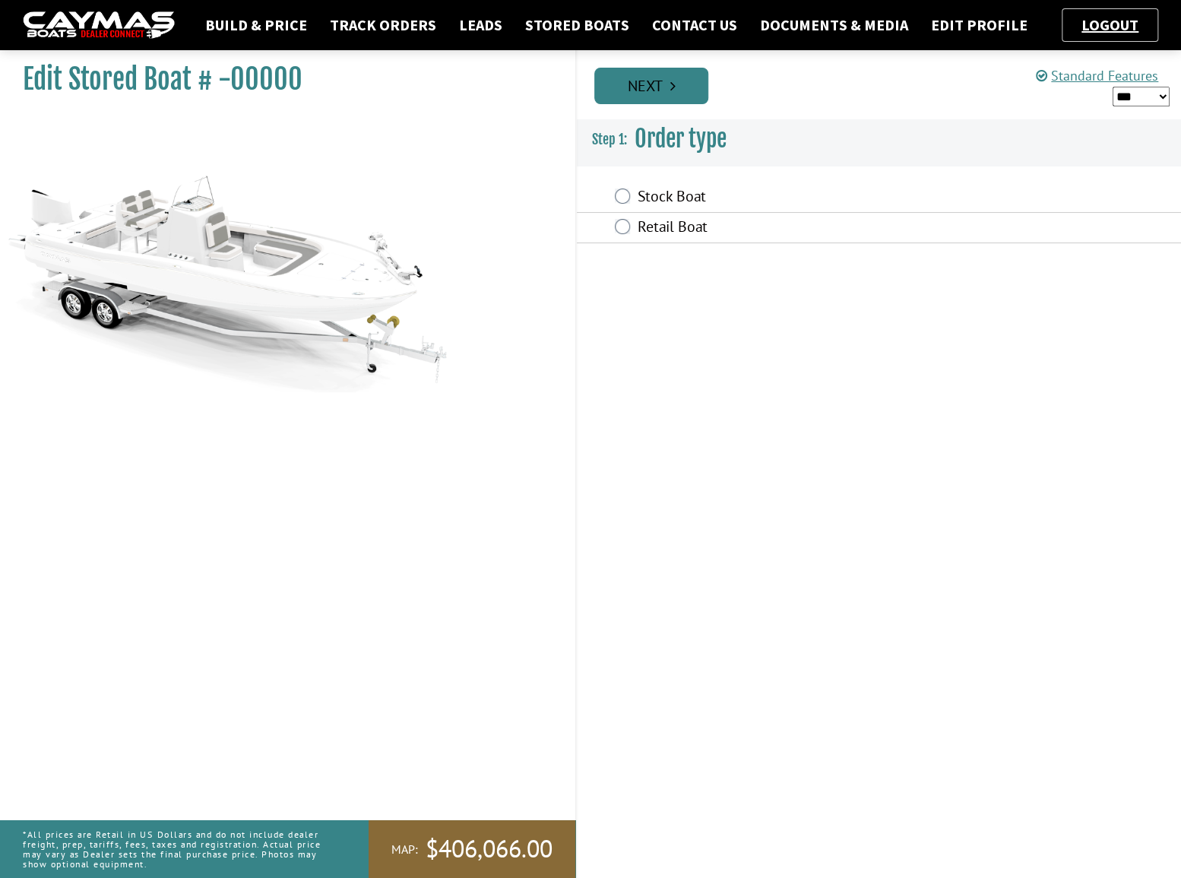
click at [649, 86] on link "Next" at bounding box center [651, 86] width 114 height 36
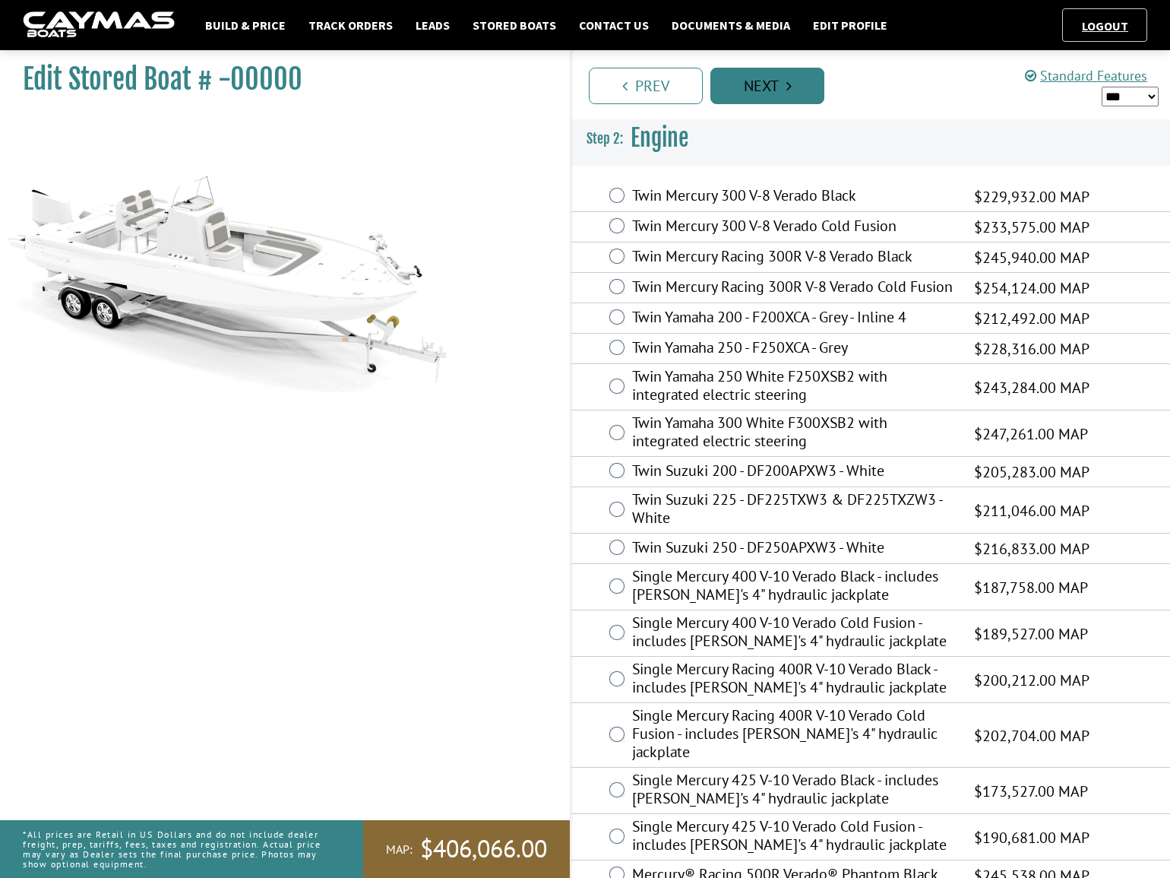
click at [767, 99] on link "Next" at bounding box center [767, 86] width 114 height 36
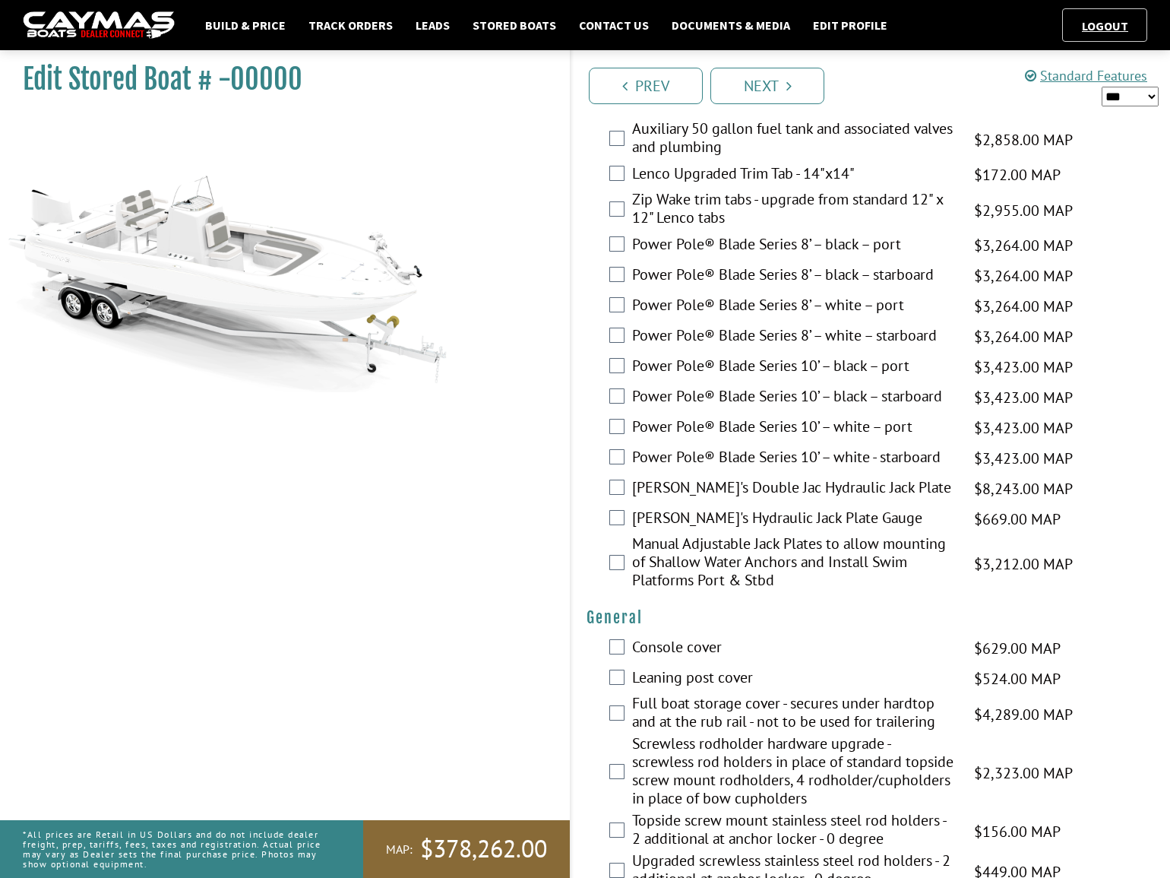
scroll to position [760, 0]
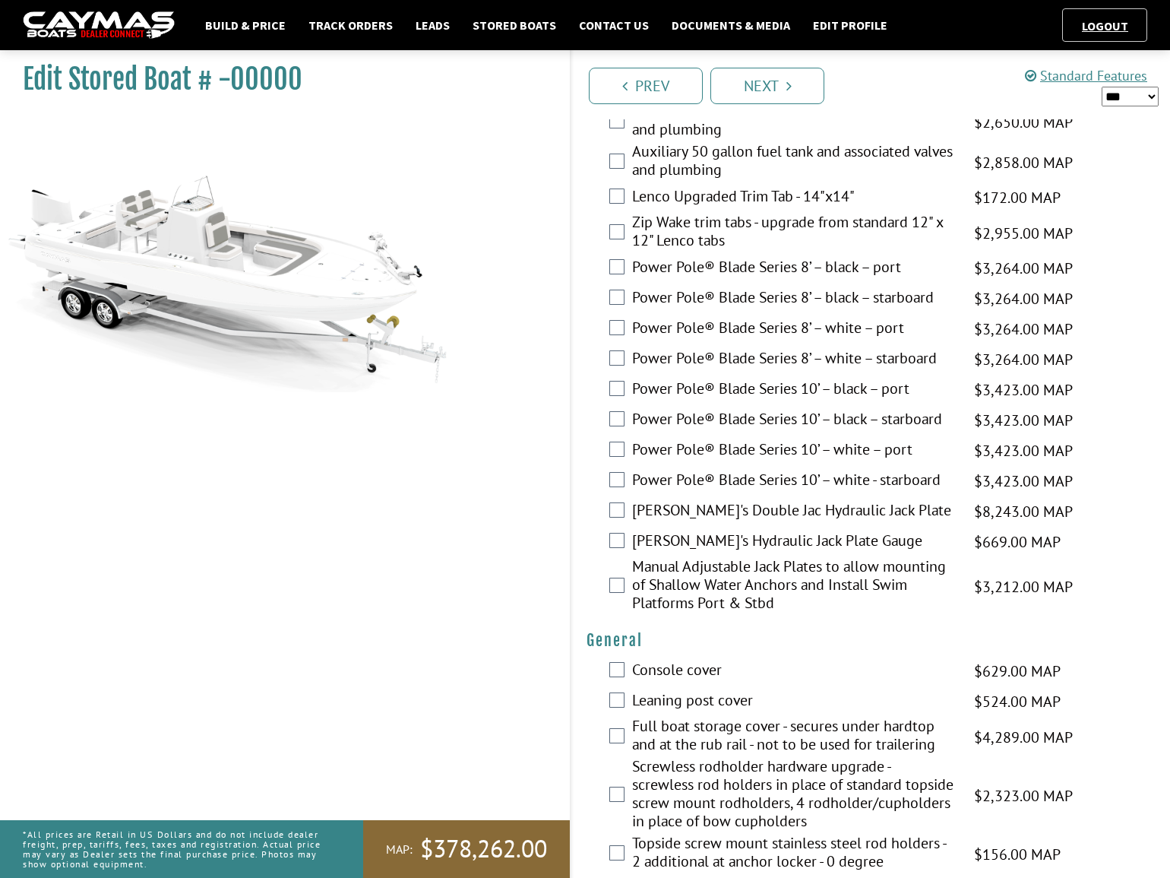
click at [799, 479] on label "Power Pole® Blade Series 10’ – white - starboard" at bounding box center [793, 481] width 323 height 22
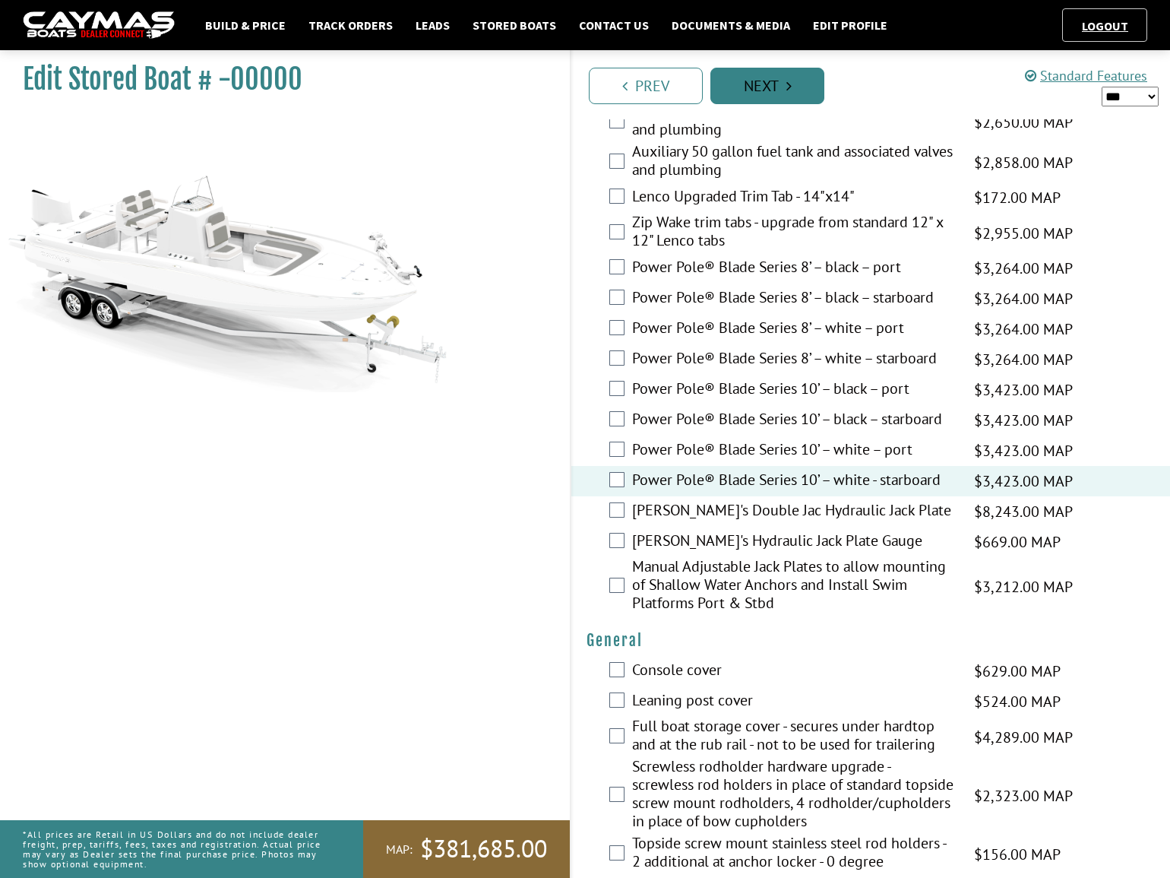
click at [767, 68] on link "Next" at bounding box center [767, 86] width 114 height 36
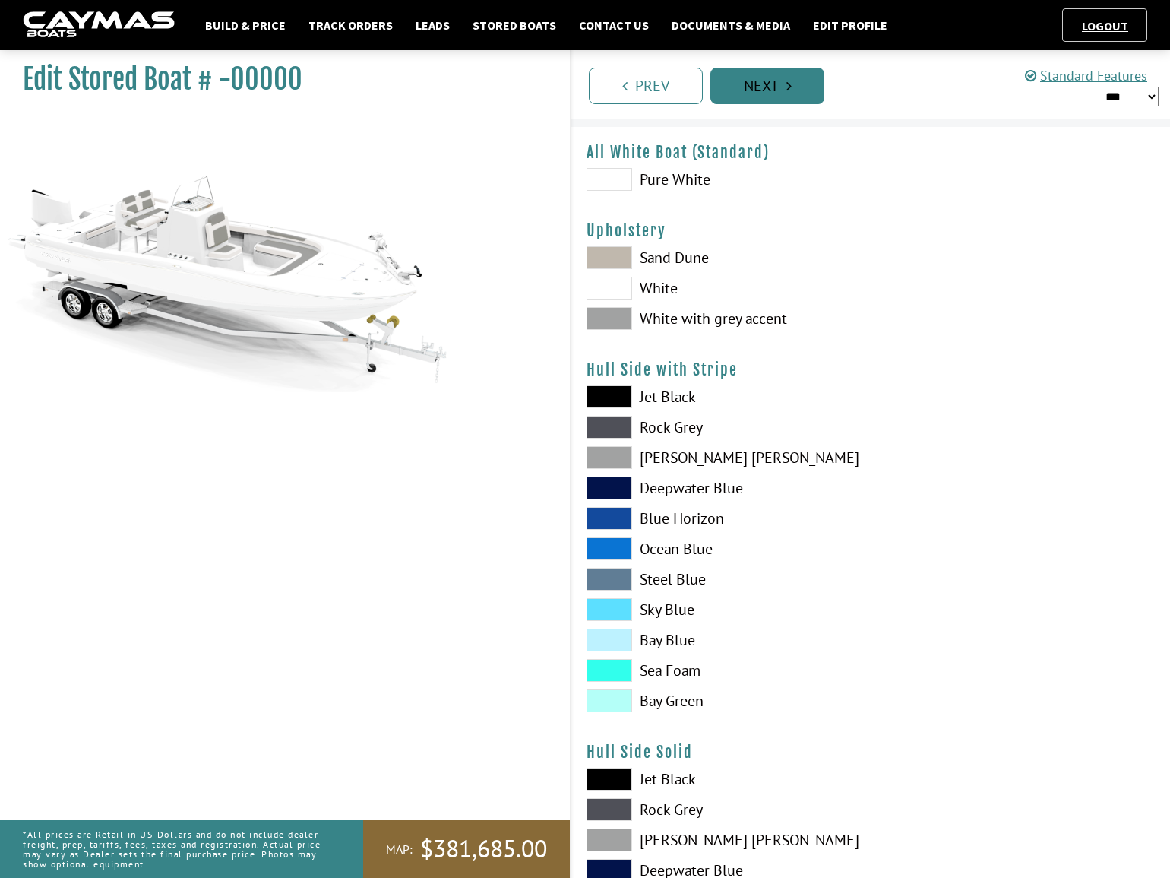
click at [807, 81] on link "Next" at bounding box center [767, 86] width 114 height 36
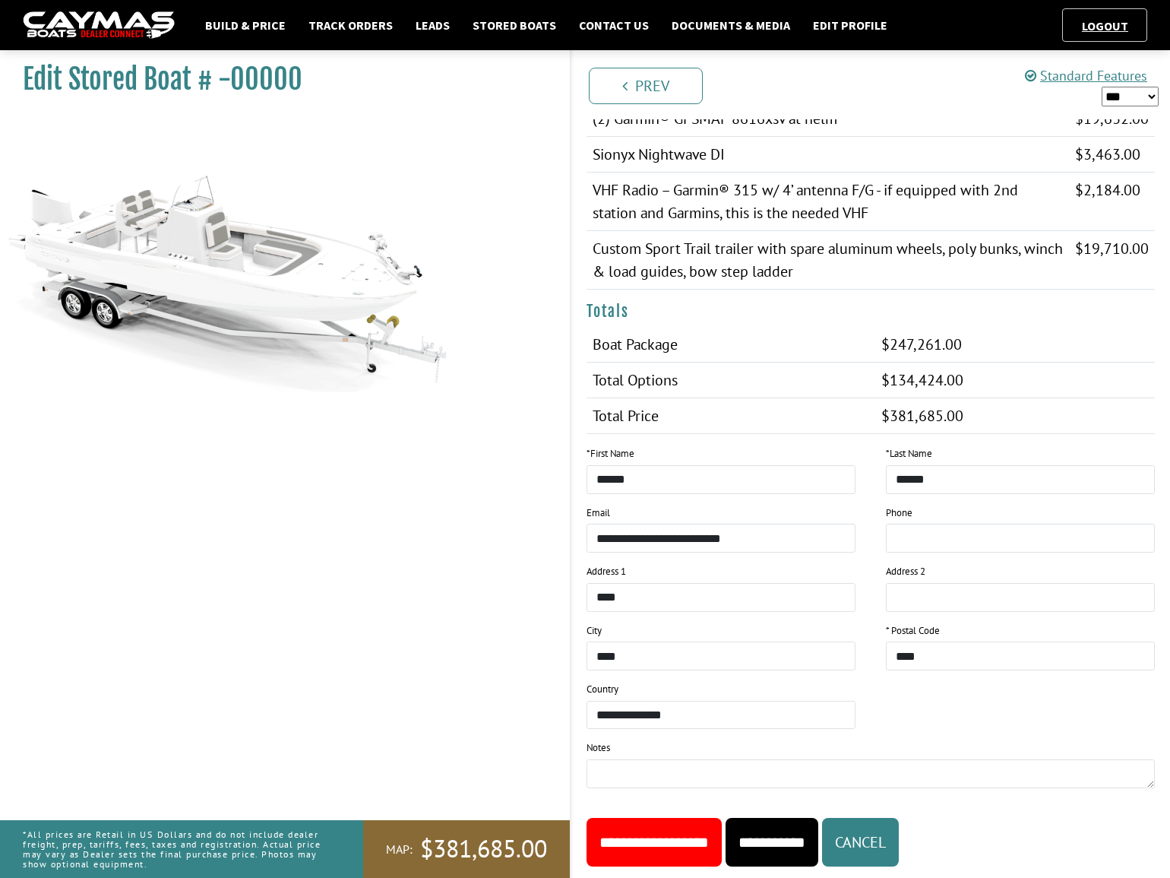
scroll to position [1418, 0]
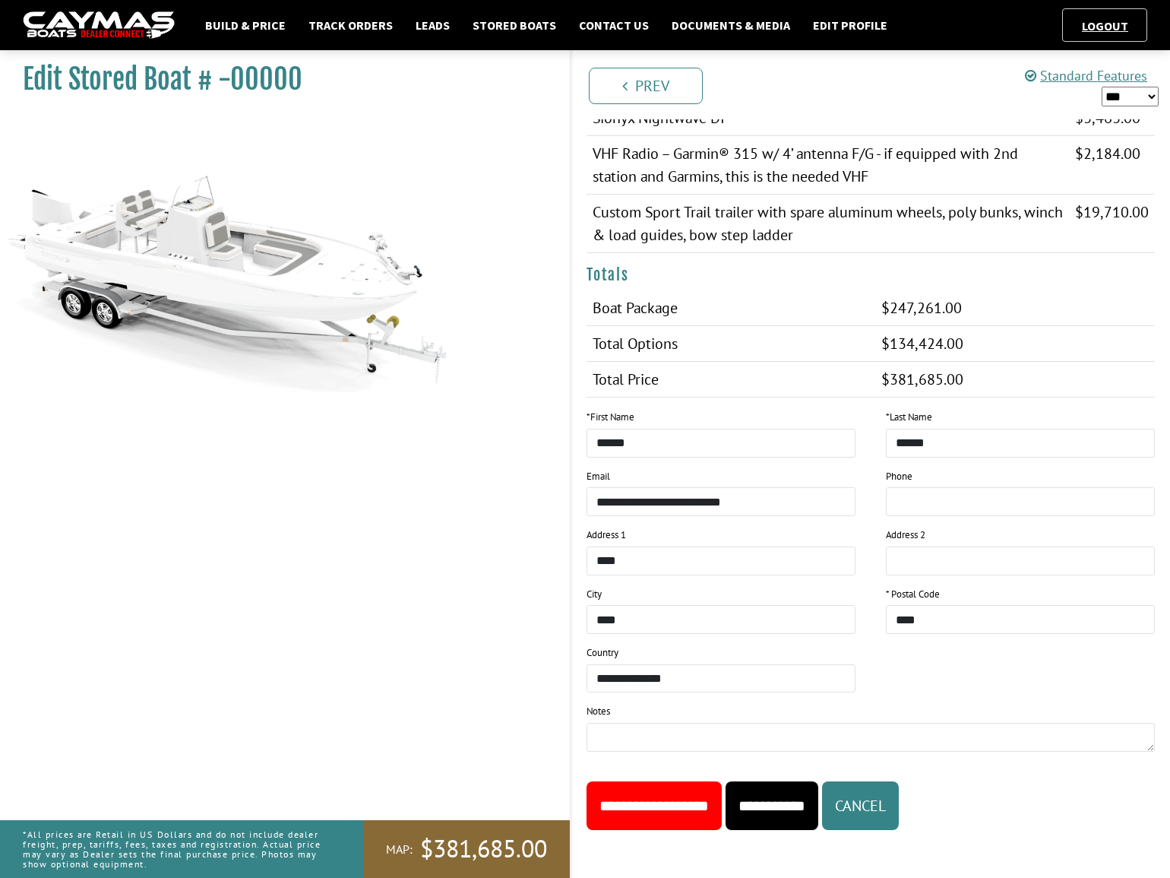
click at [693, 804] on input "**********" at bounding box center [654, 805] width 135 height 49
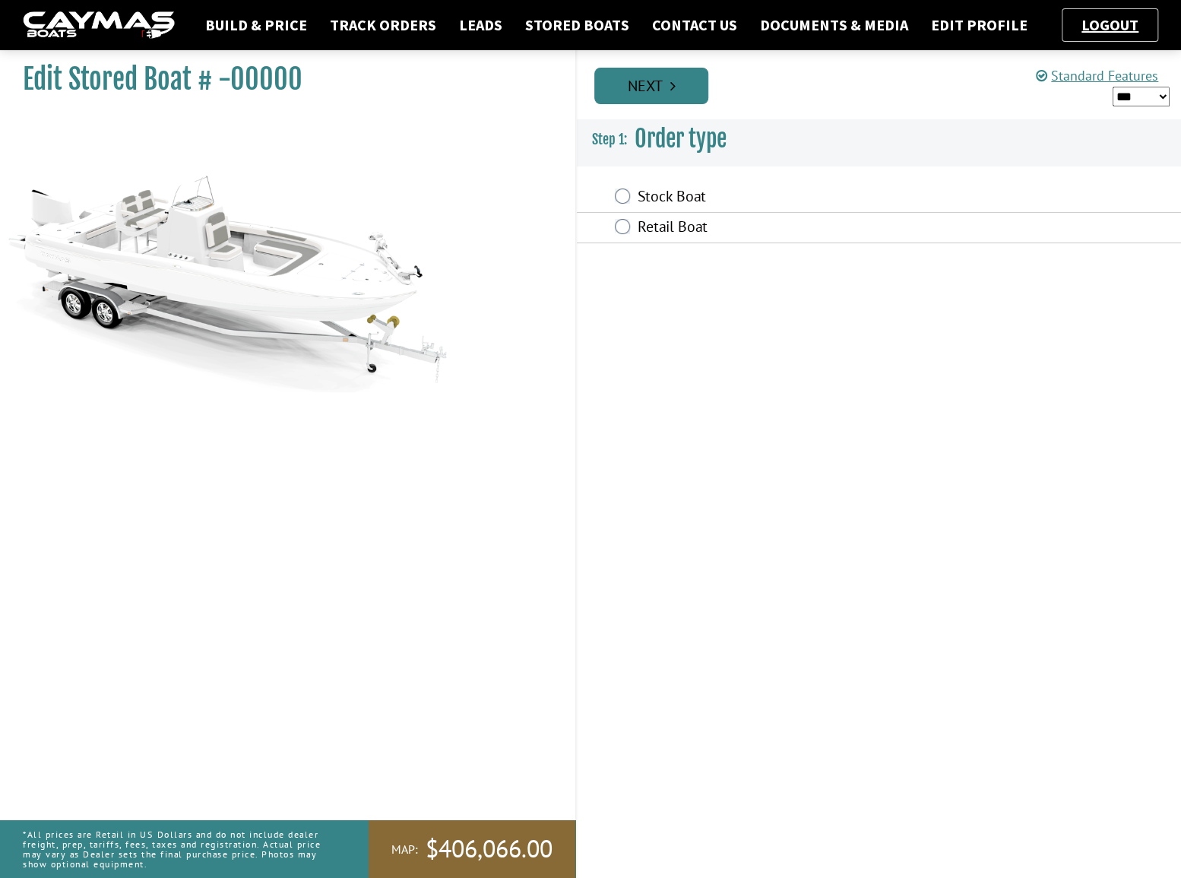
click at [667, 86] on link "Next" at bounding box center [651, 86] width 114 height 36
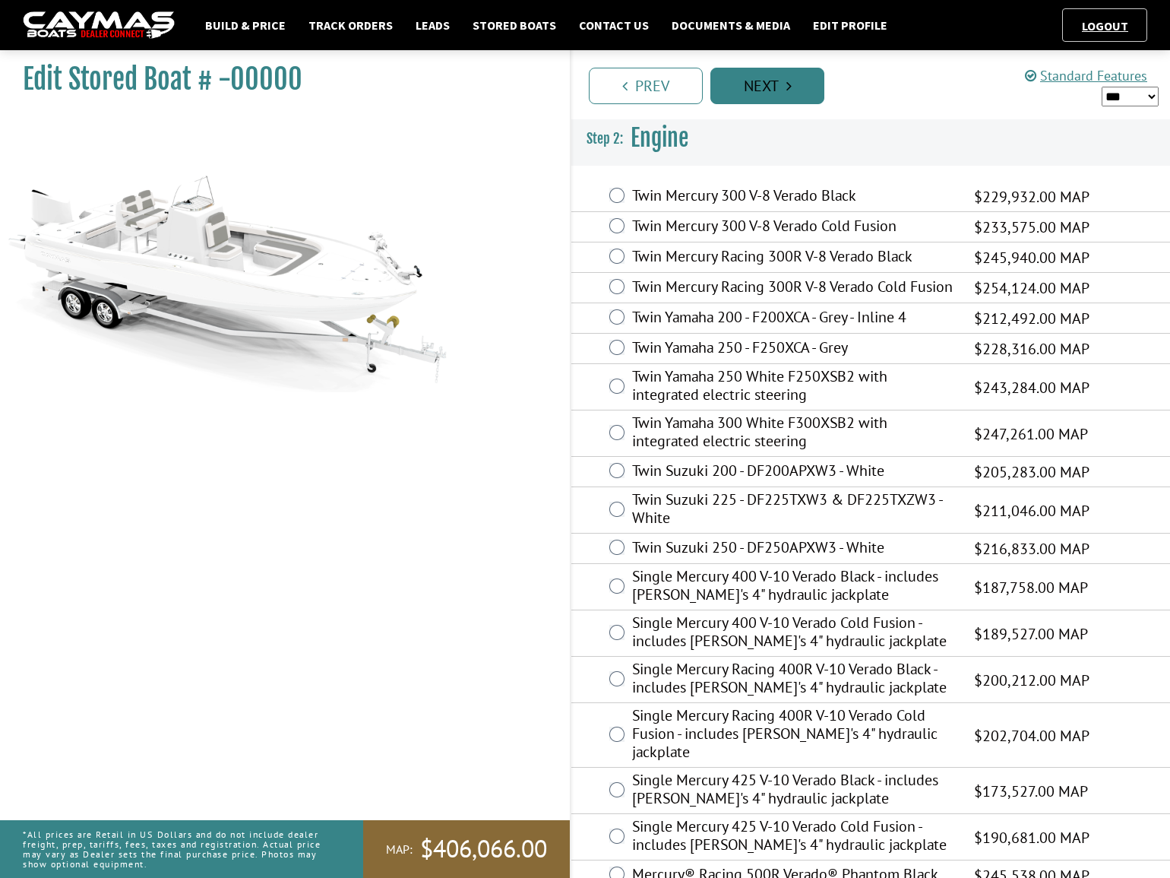
click at [754, 89] on link "Next" at bounding box center [767, 86] width 114 height 36
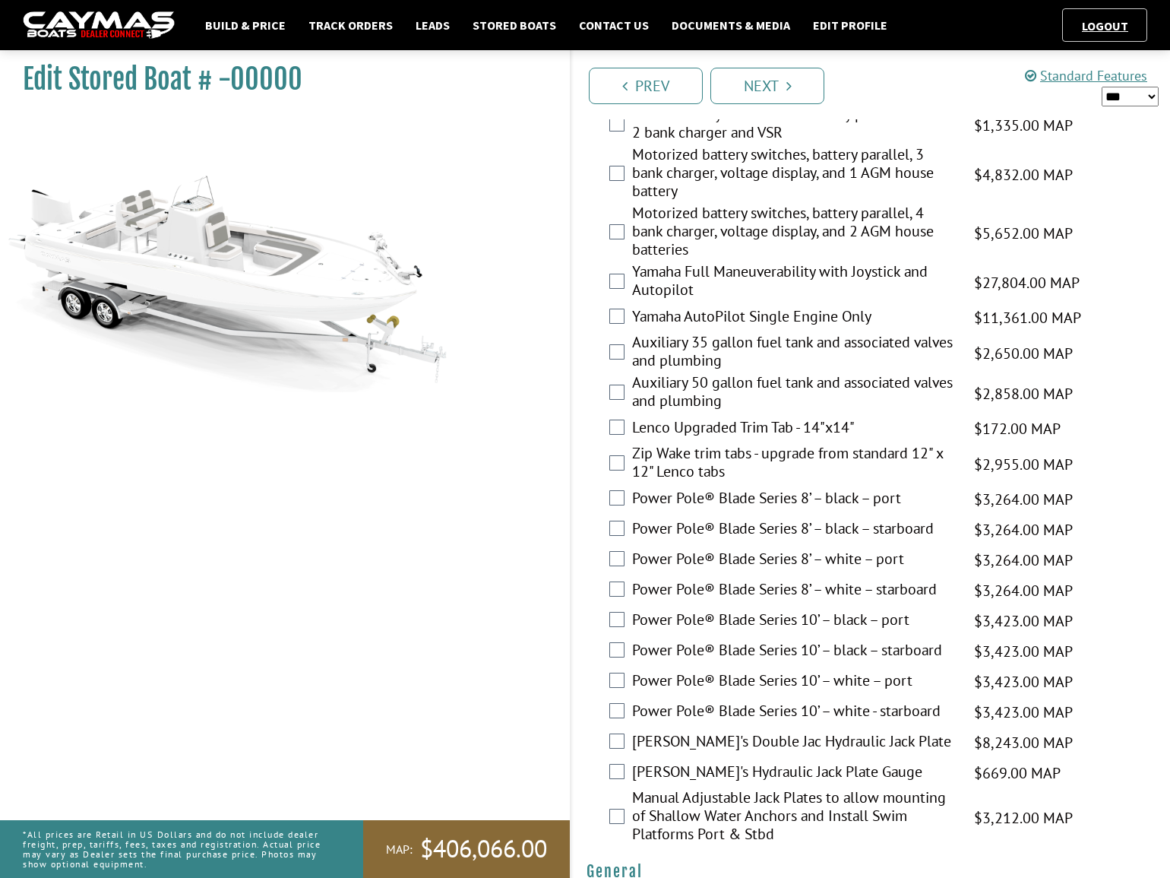
scroll to position [552, 0]
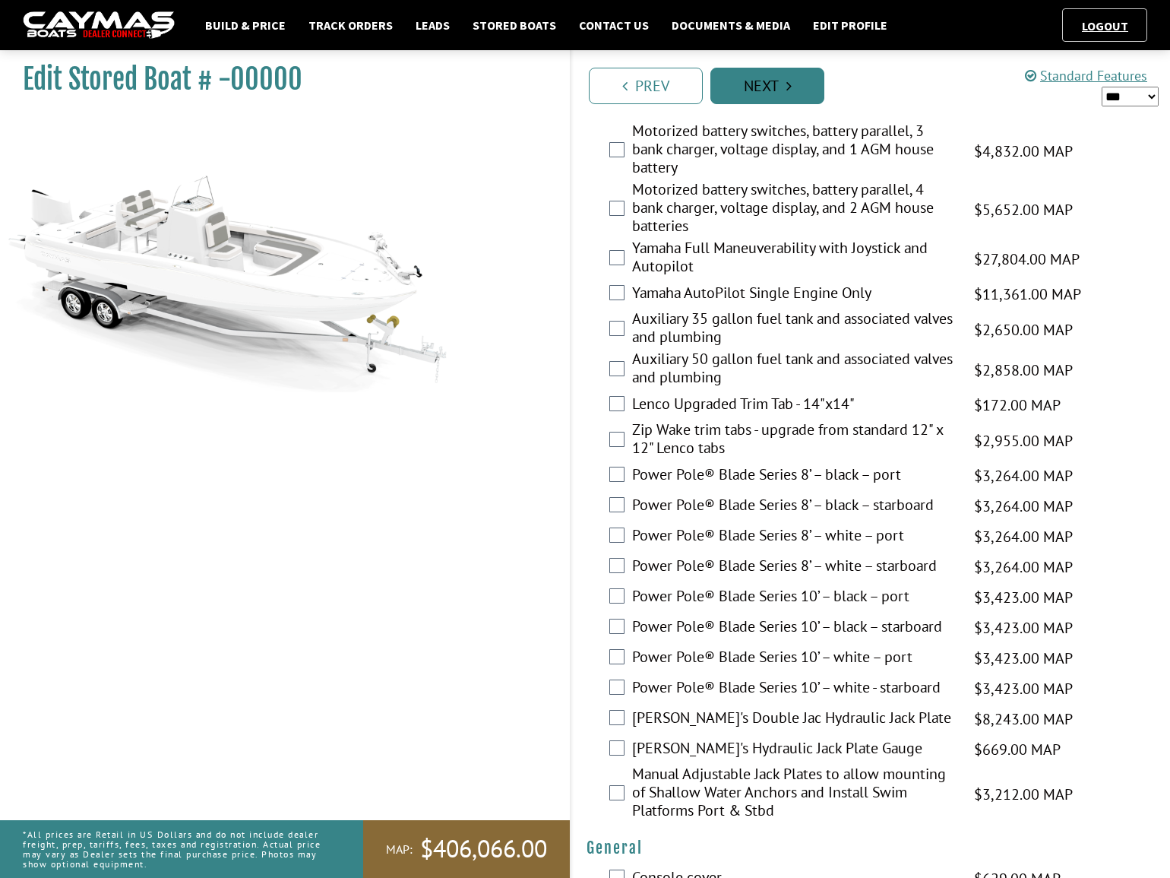
click at [783, 79] on link "Next" at bounding box center [767, 86] width 114 height 36
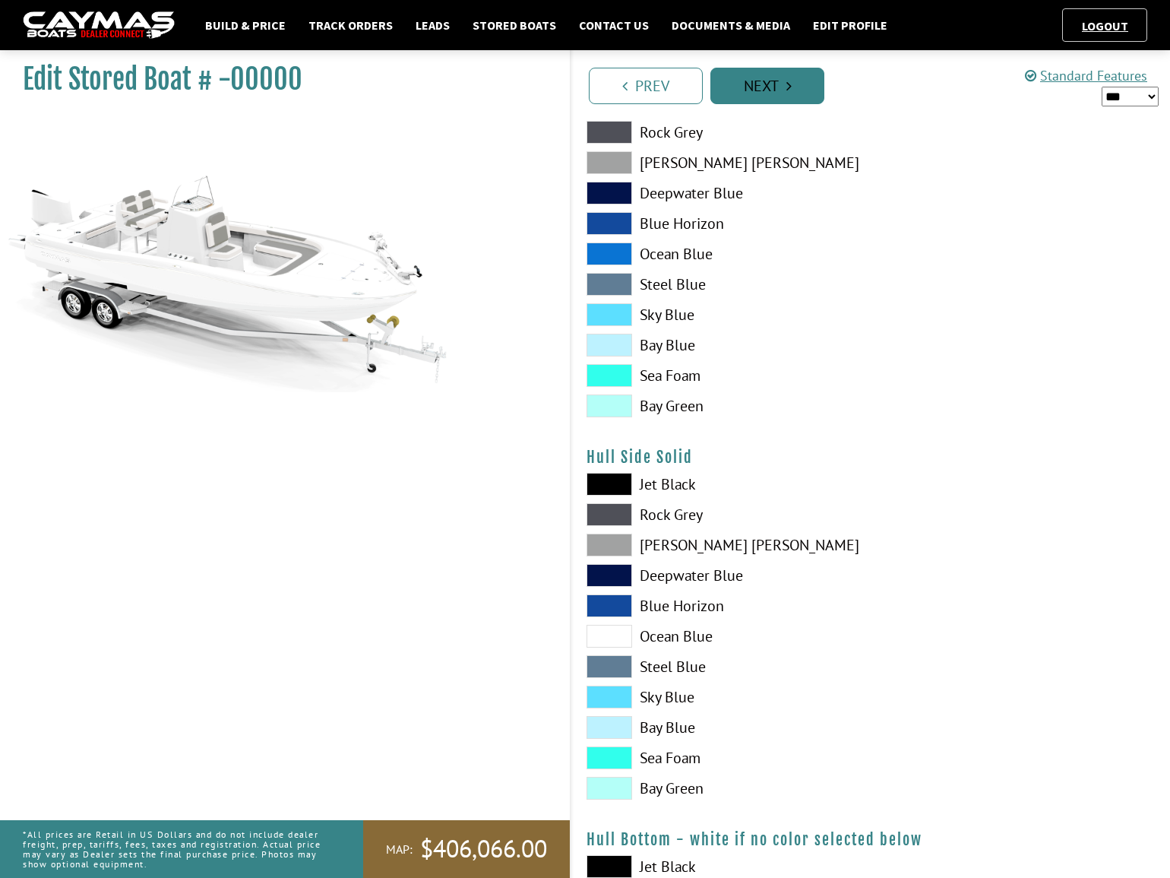
click at [783, 90] on link "Next" at bounding box center [767, 86] width 114 height 36
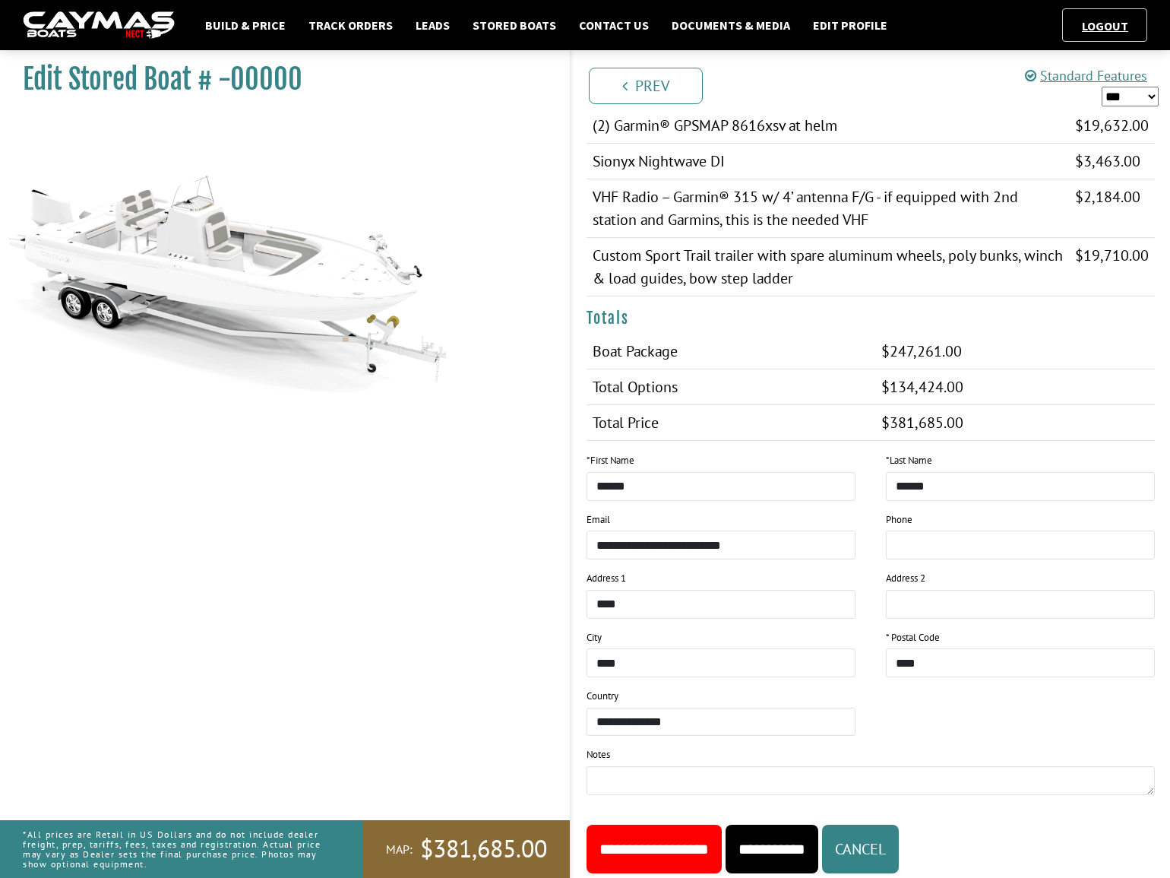
scroll to position [1418, 0]
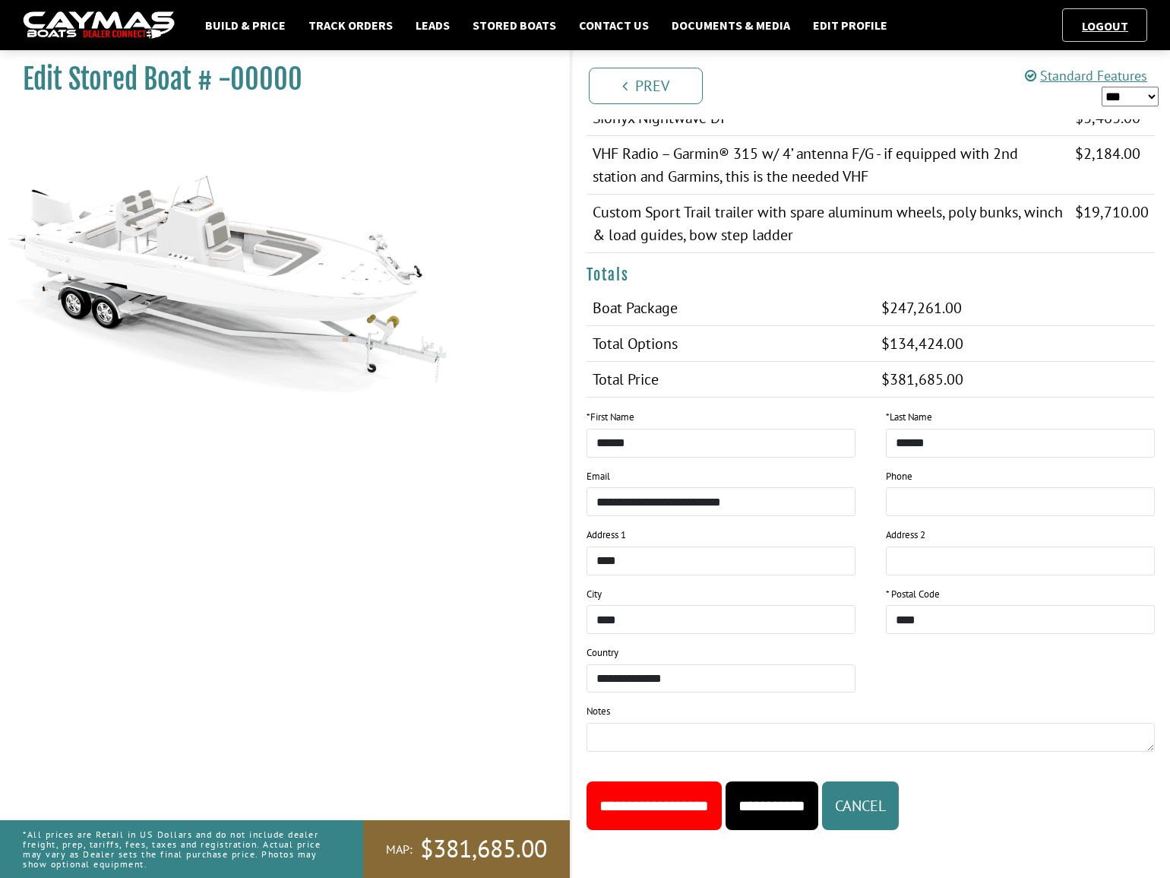
click at [697, 808] on input "**********" at bounding box center [654, 805] width 135 height 49
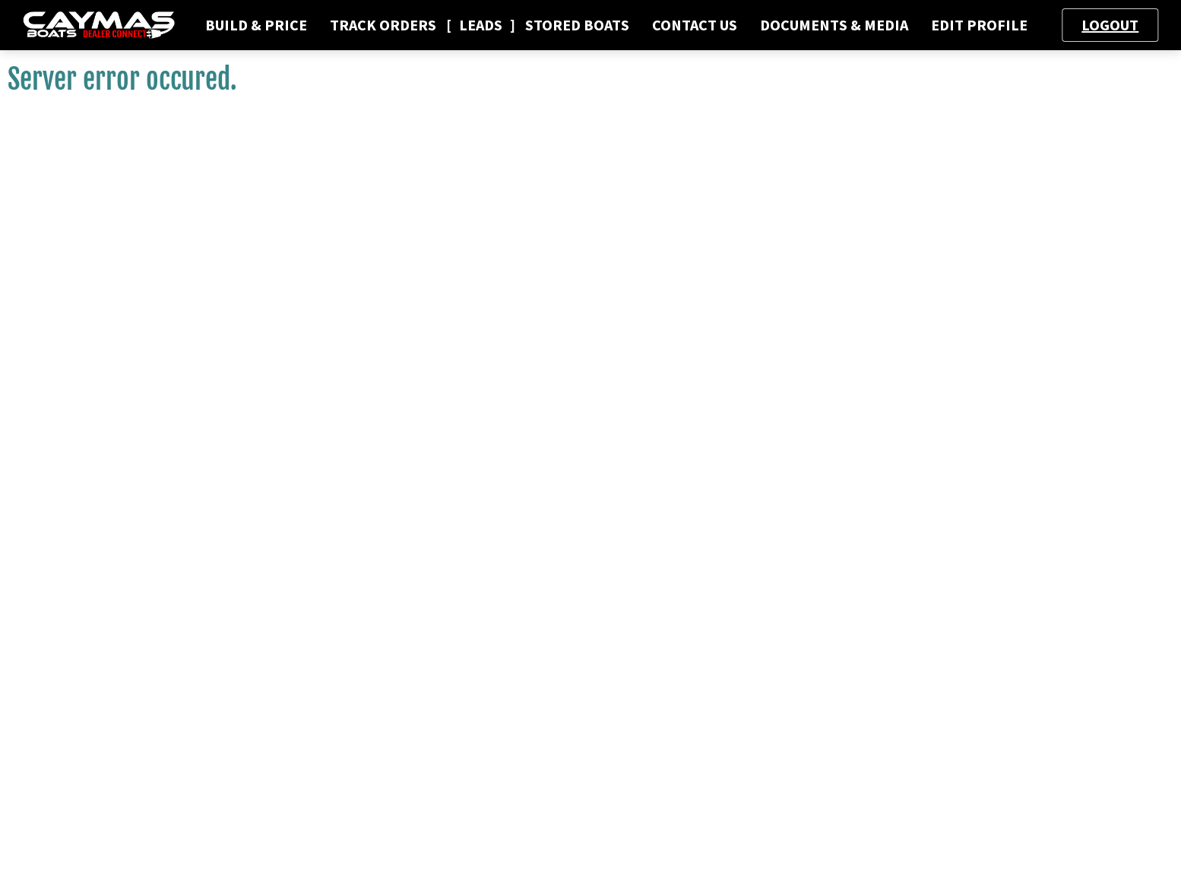
click at [454, 27] on link "Leads" at bounding box center [480, 25] width 59 height 20
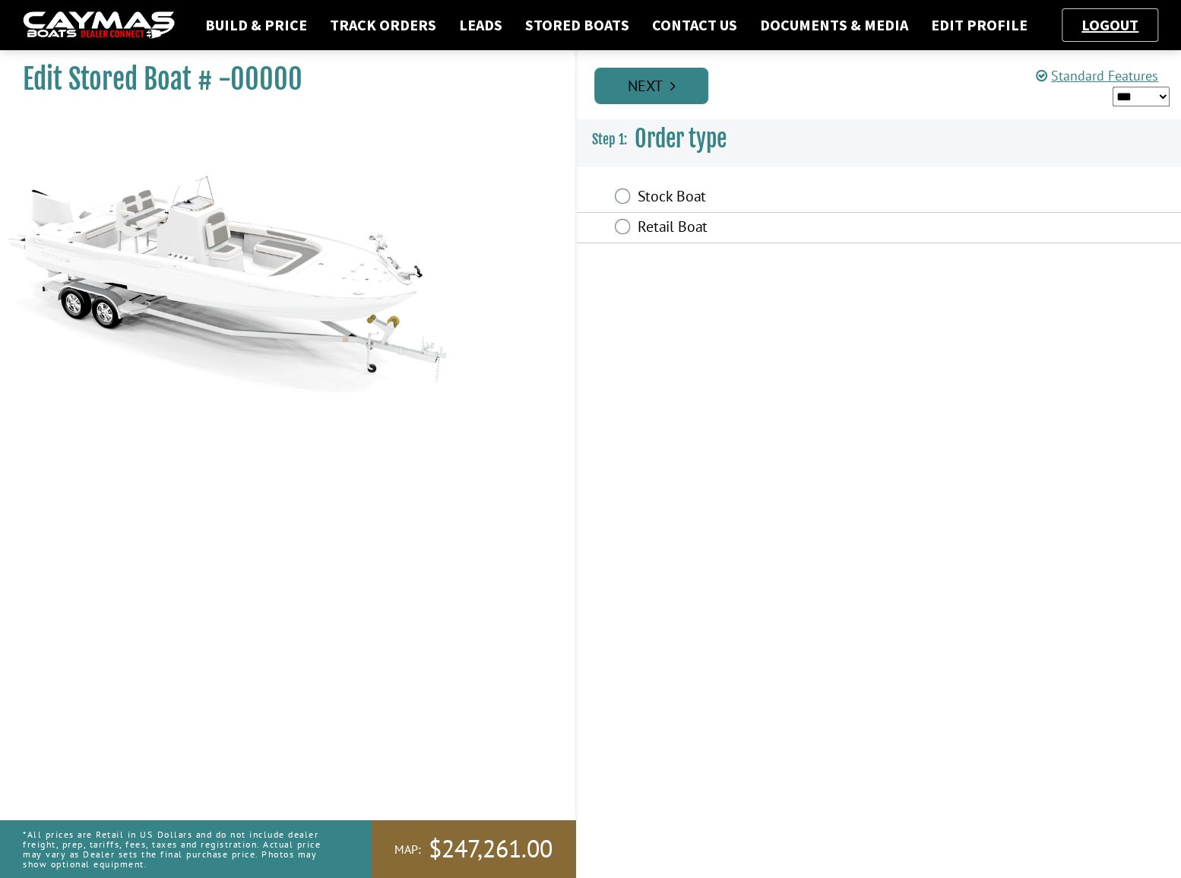
click at [674, 90] on icon "Pagination" at bounding box center [672, 85] width 5 height 15
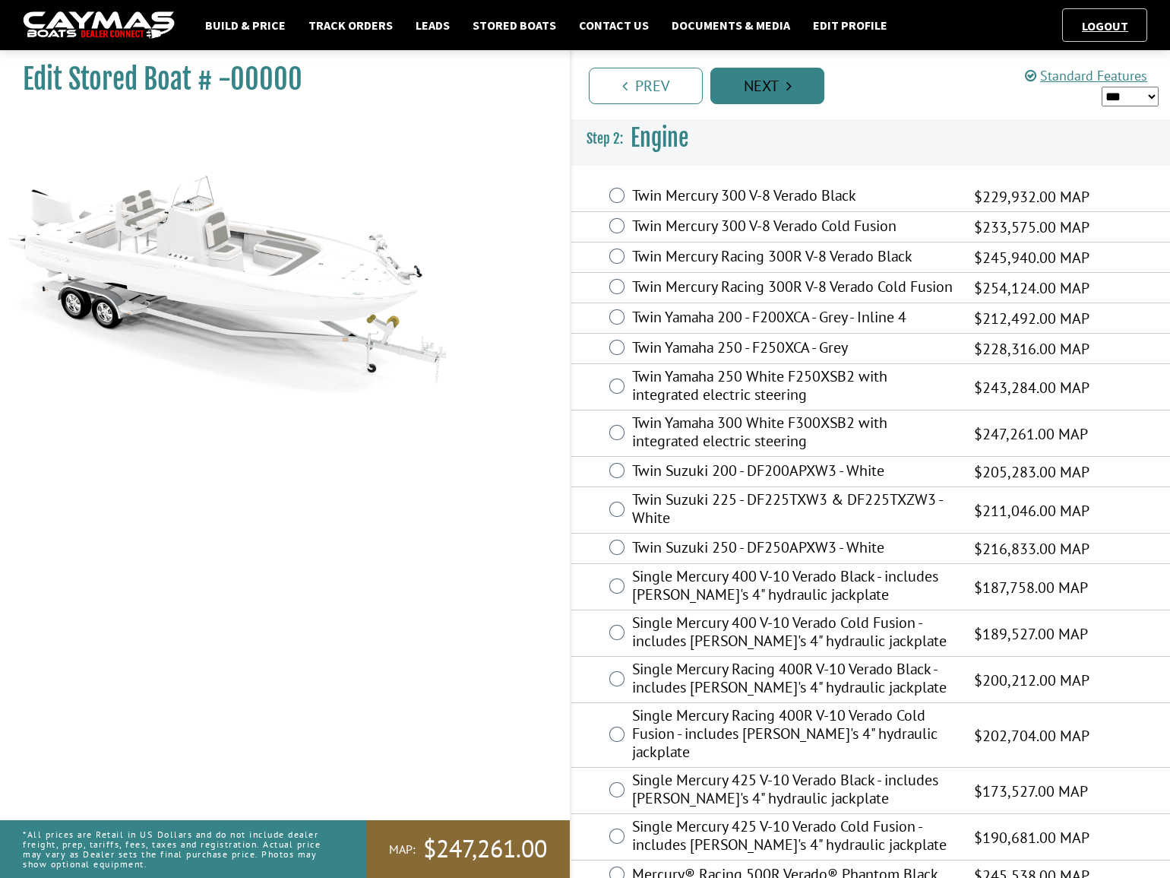
click at [792, 90] on link "Next" at bounding box center [767, 86] width 114 height 36
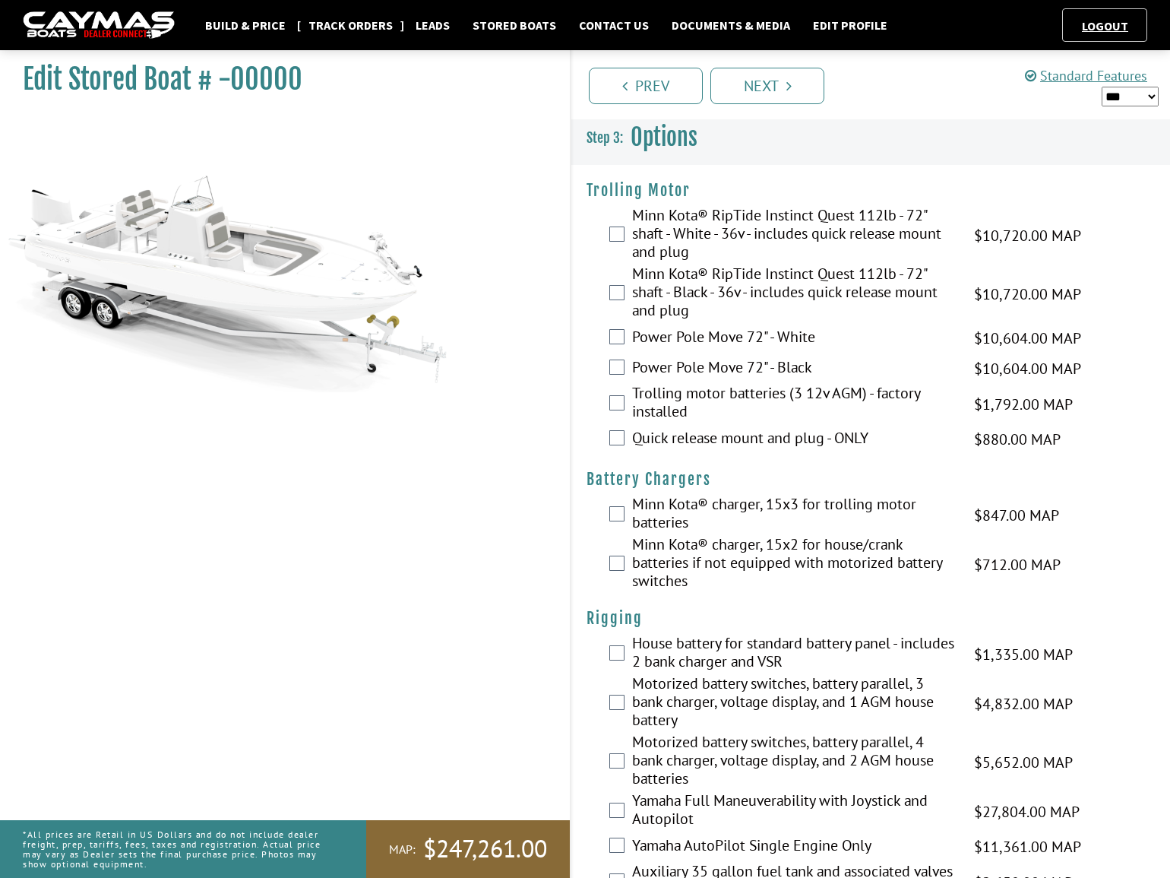
click at [400, 23] on link "Track Orders" at bounding box center [351, 25] width 100 height 20
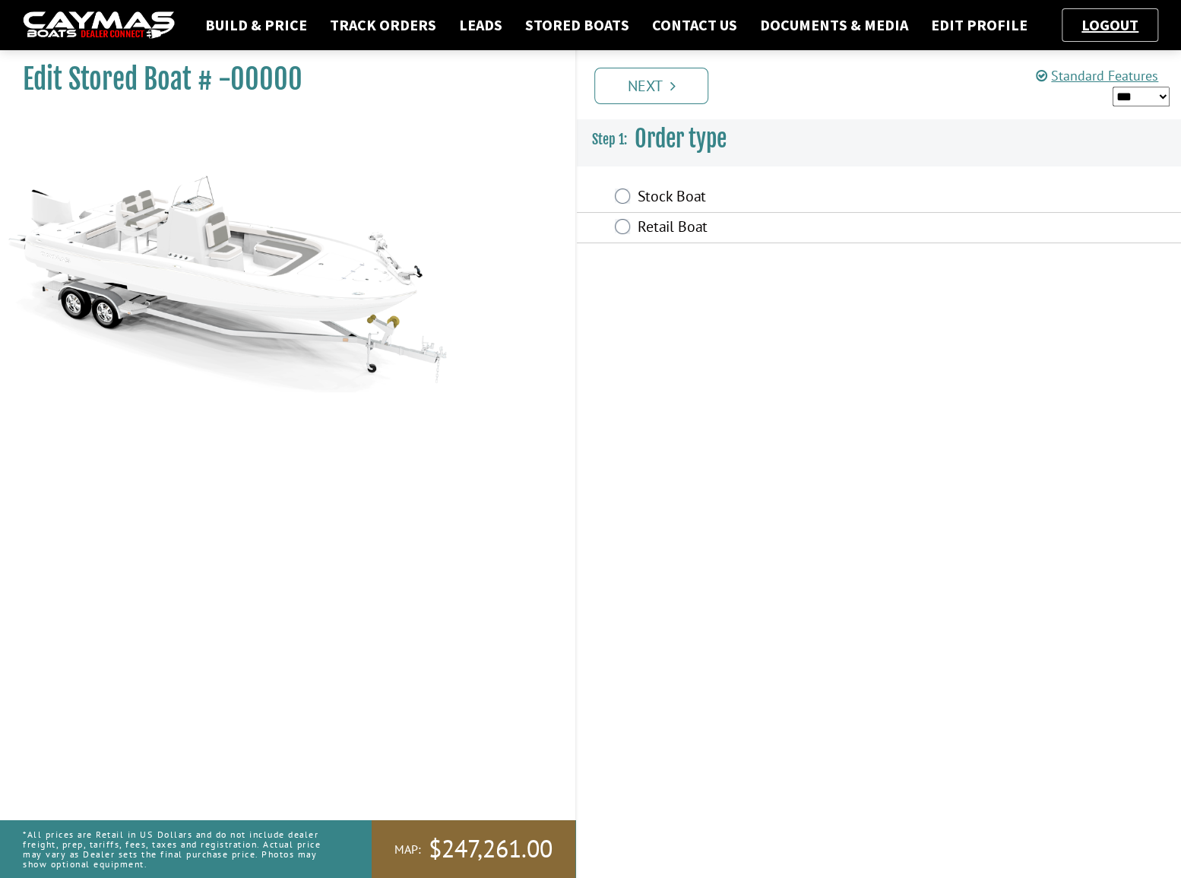
click at [660, 217] on label "Retail Boat" at bounding box center [800, 228] width 326 height 22
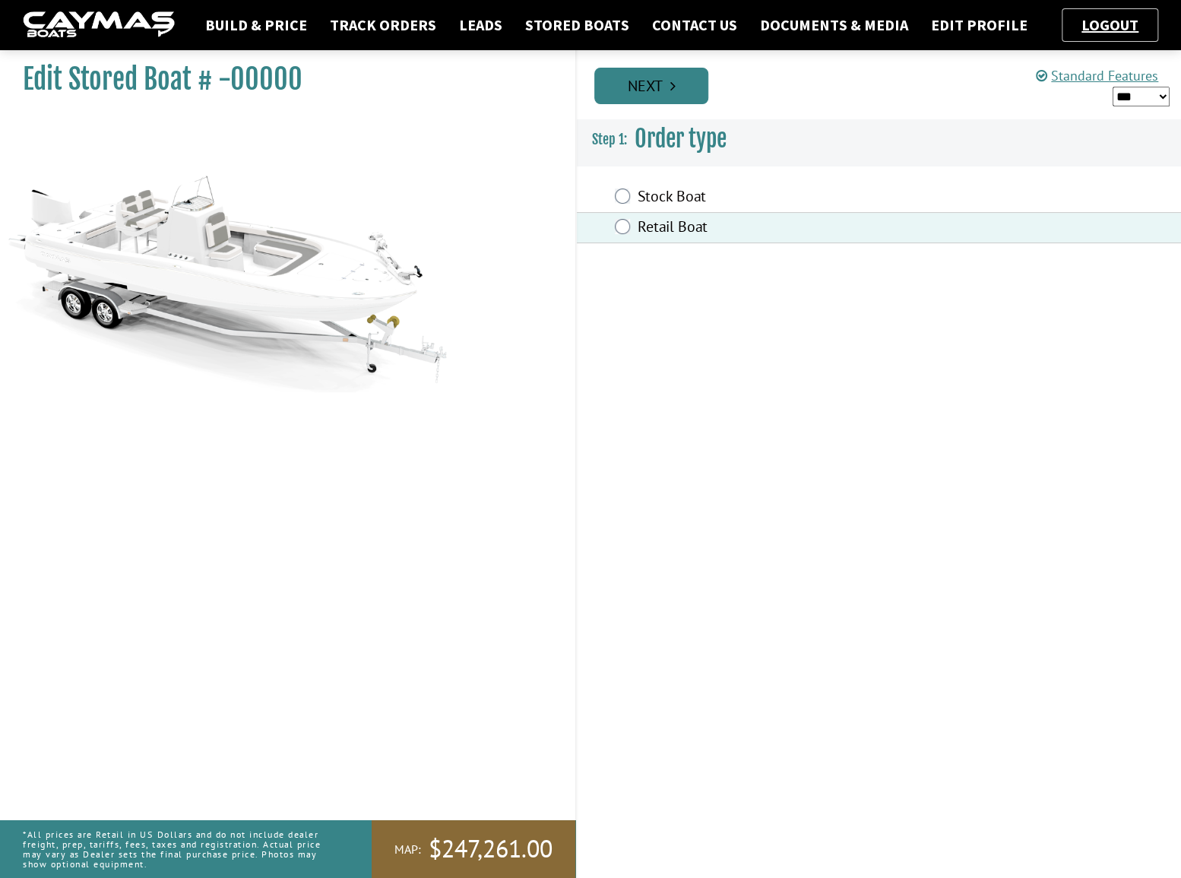
click at [653, 92] on link "Next" at bounding box center [651, 86] width 114 height 36
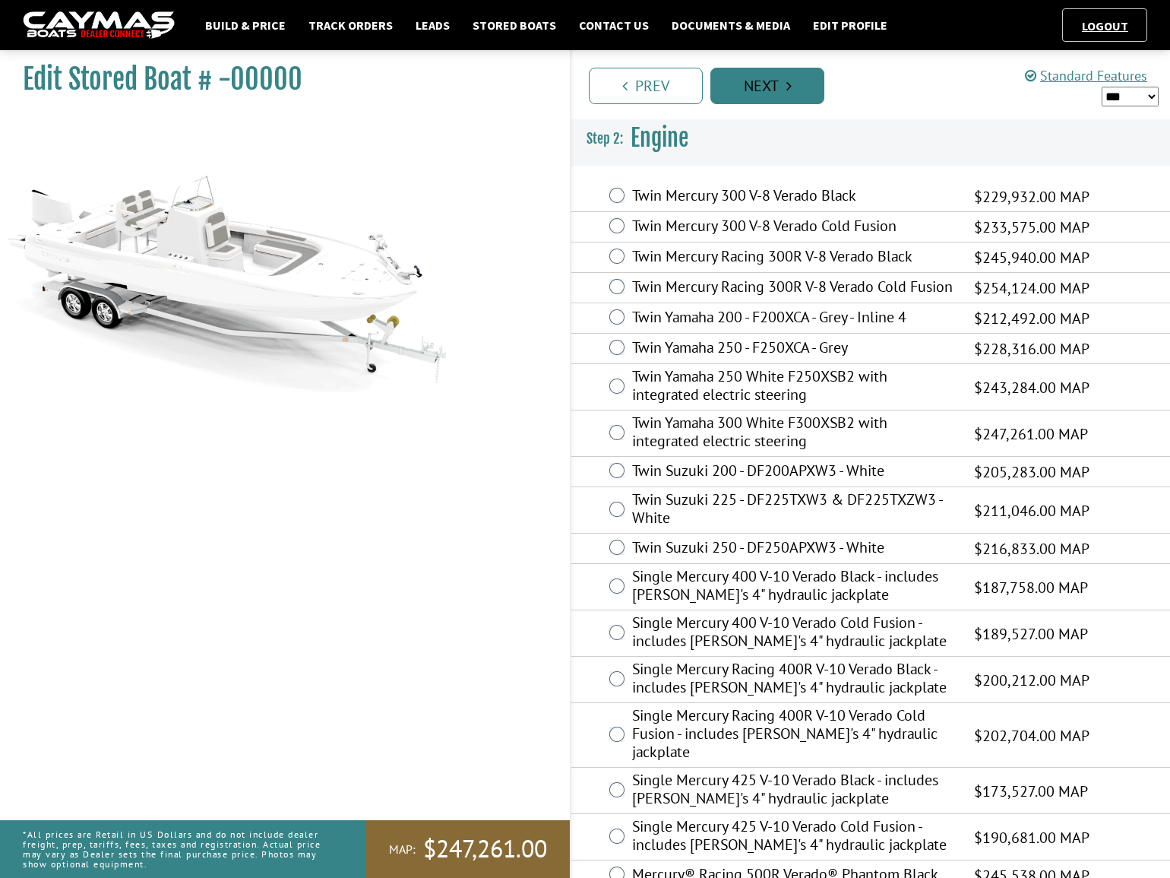
click at [744, 90] on link "Next" at bounding box center [767, 86] width 114 height 36
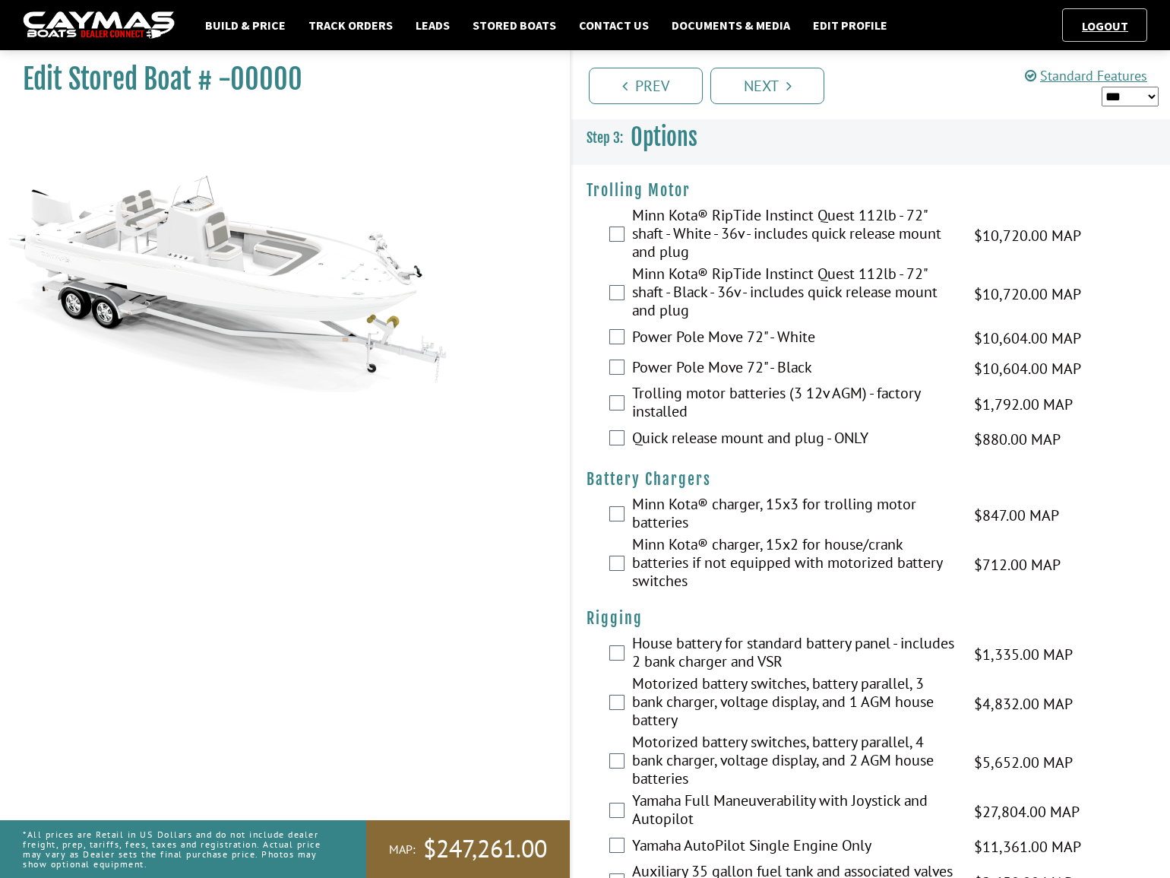
click at [783, 213] on label "Minn Kota® RipTide Instinct Quest 112lb - 72" shaft - White - 36v - includes qu…" at bounding box center [793, 235] width 323 height 59
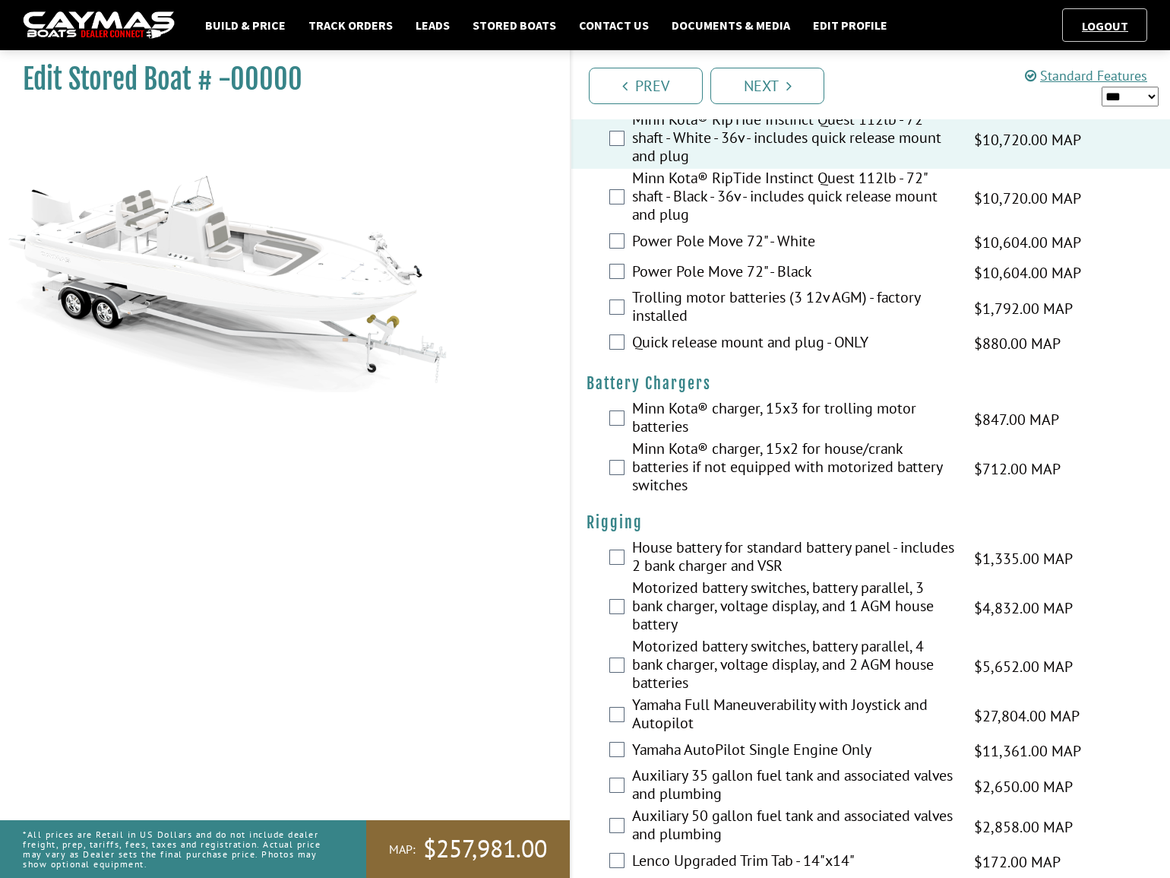
scroll to position [276, 0]
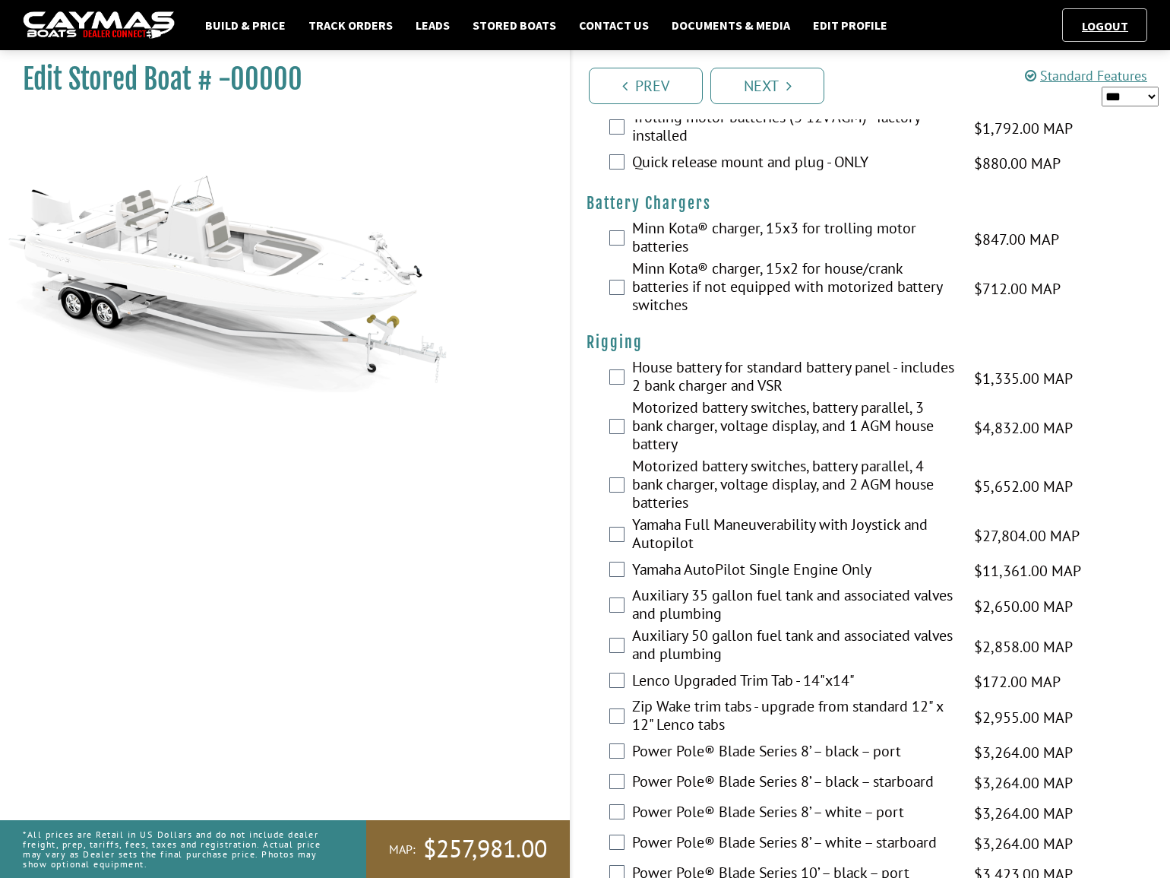
click at [675, 236] on label "Minn Kota® charger, 15x3 for trolling motor batteries" at bounding box center [793, 239] width 323 height 40
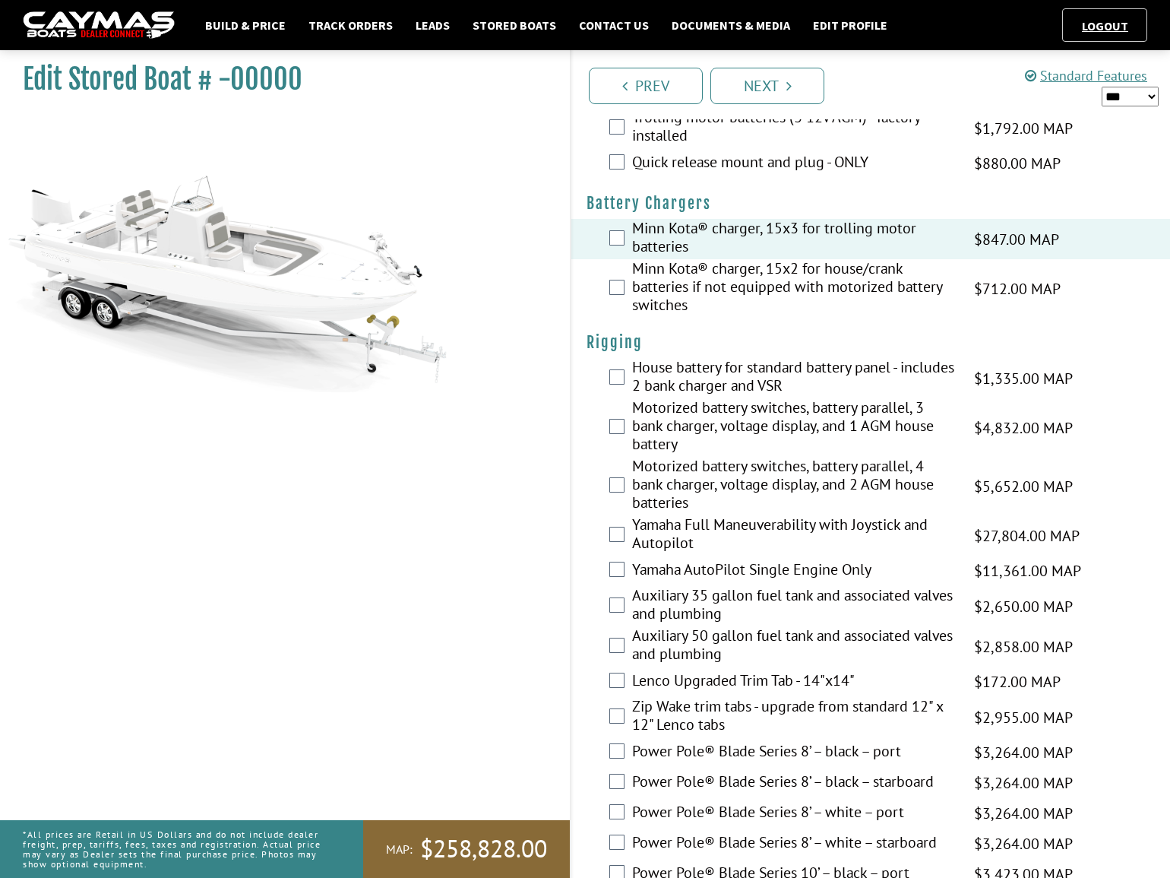
click at [669, 418] on label "Motorized battery switches, battery parallel, 3 bank charger, voltage display, …" at bounding box center [793, 427] width 323 height 59
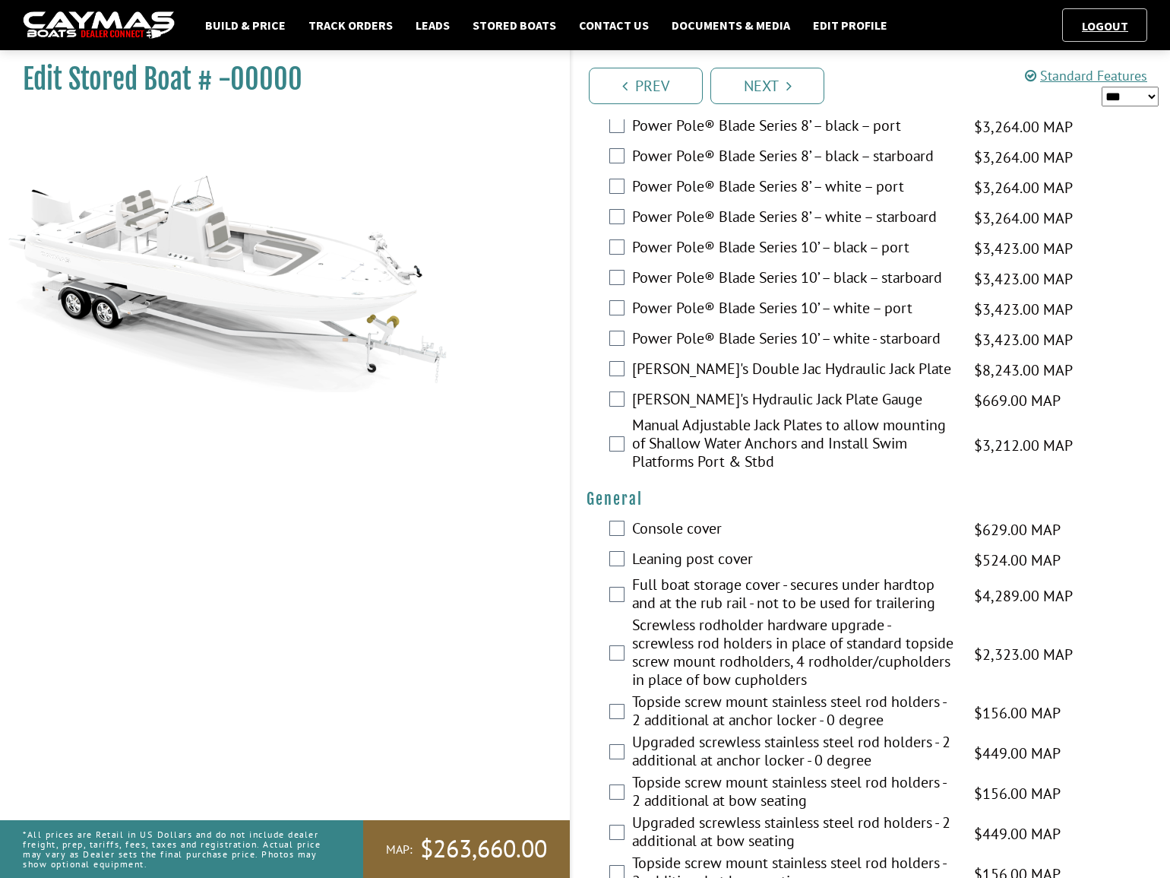
scroll to position [966, 0]
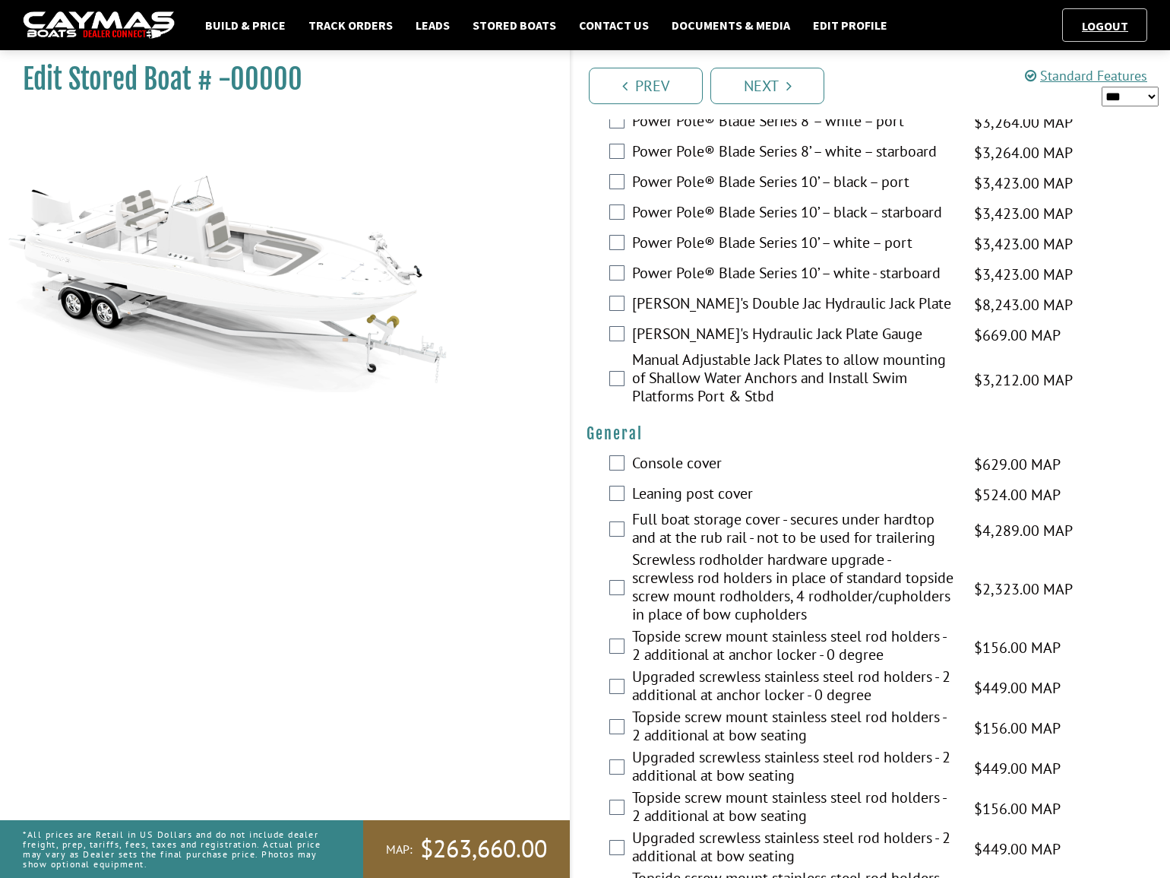
click at [675, 454] on label "Console cover" at bounding box center [793, 465] width 323 height 22
click at [675, 492] on label "Leaning post cover" at bounding box center [793, 495] width 323 height 22
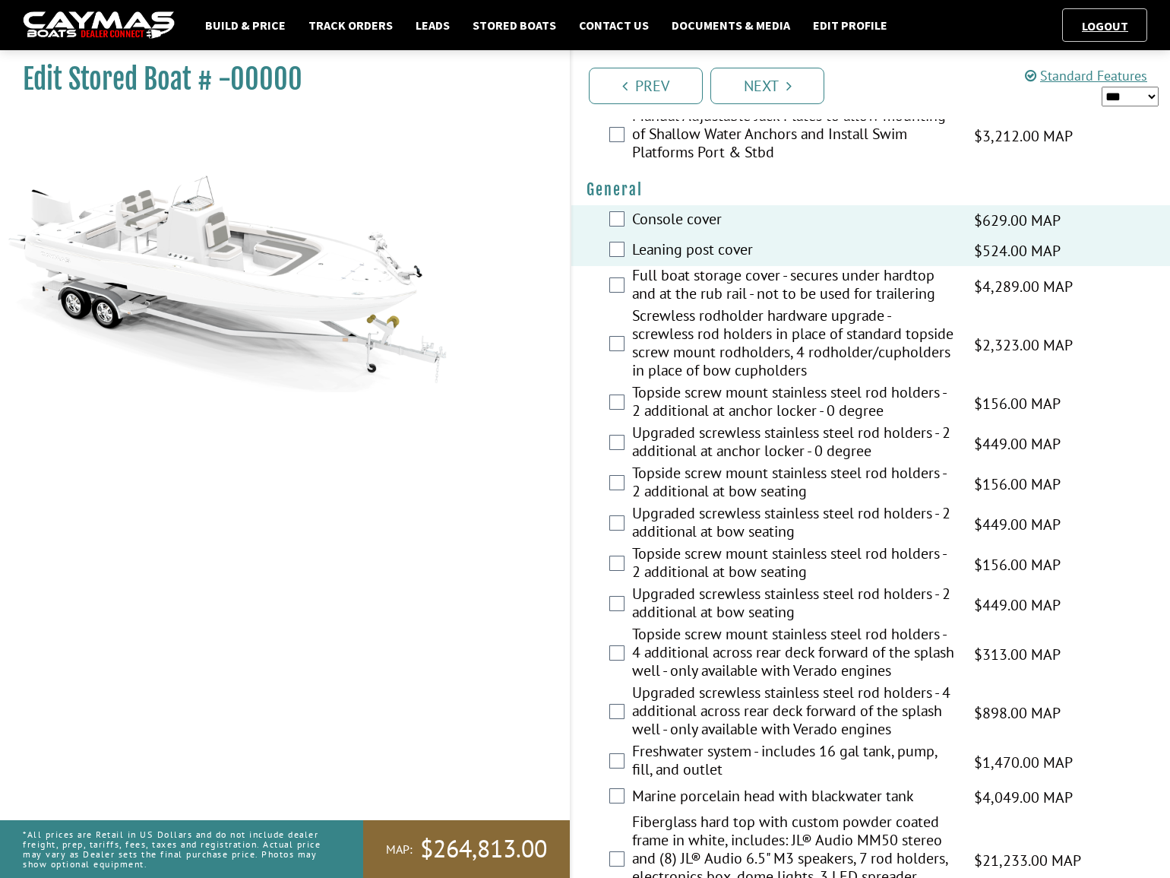
scroll to position [1381, 0]
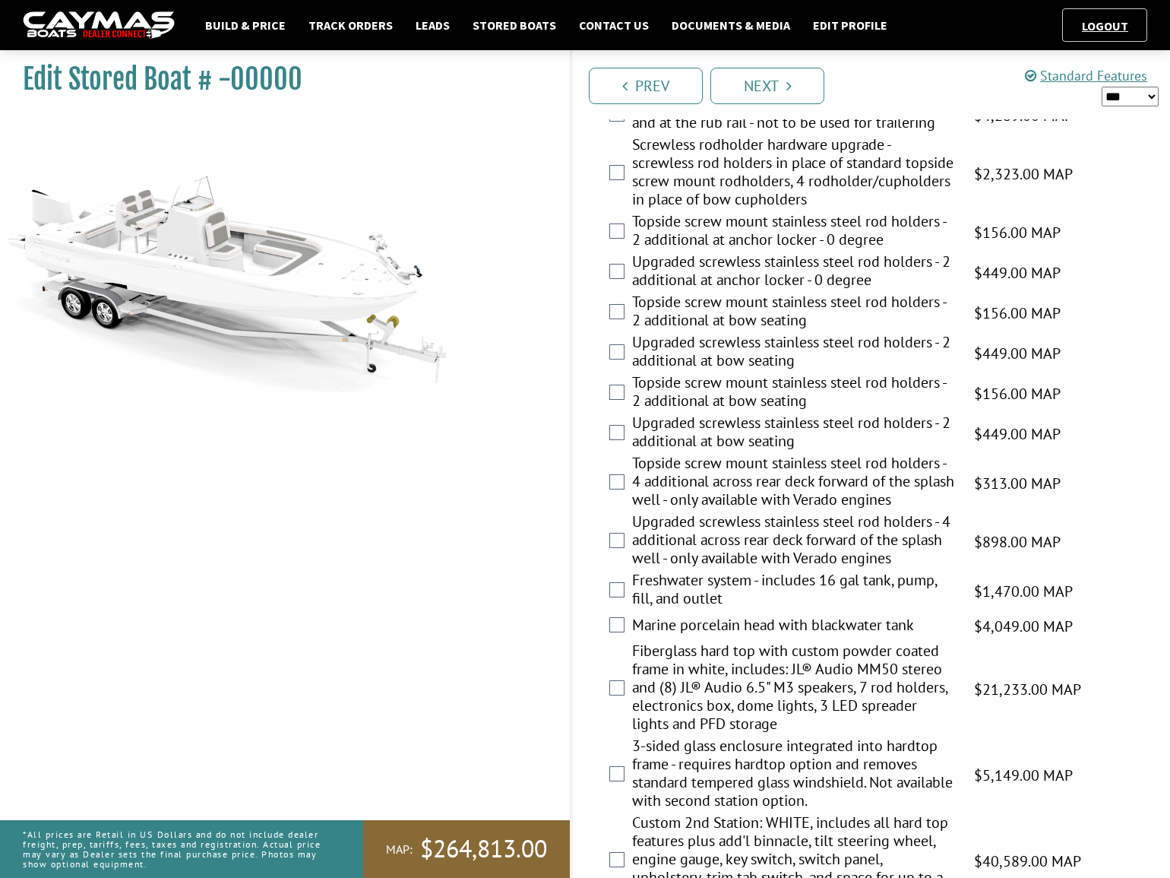
click at [719, 623] on label "Marine porcelain head with blackwater tank" at bounding box center [793, 626] width 323 height 22
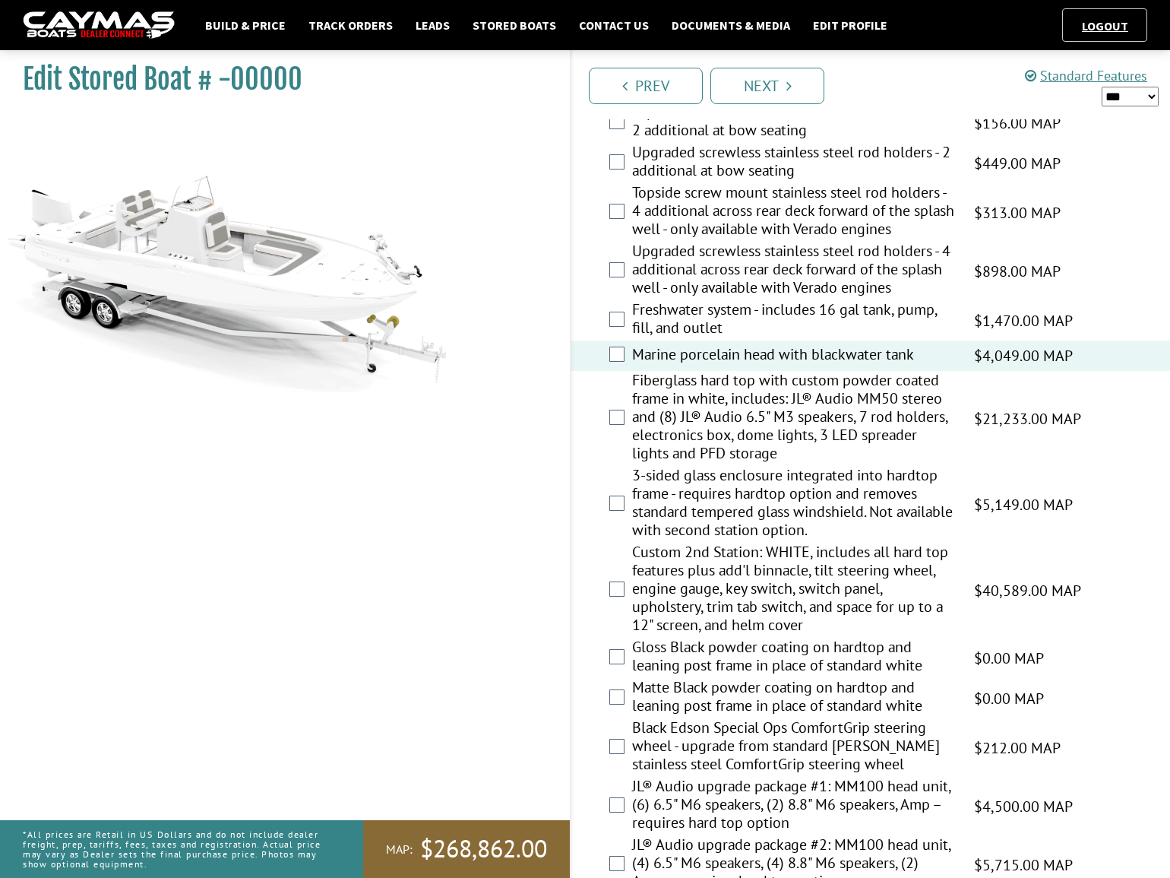
scroll to position [1657, 0]
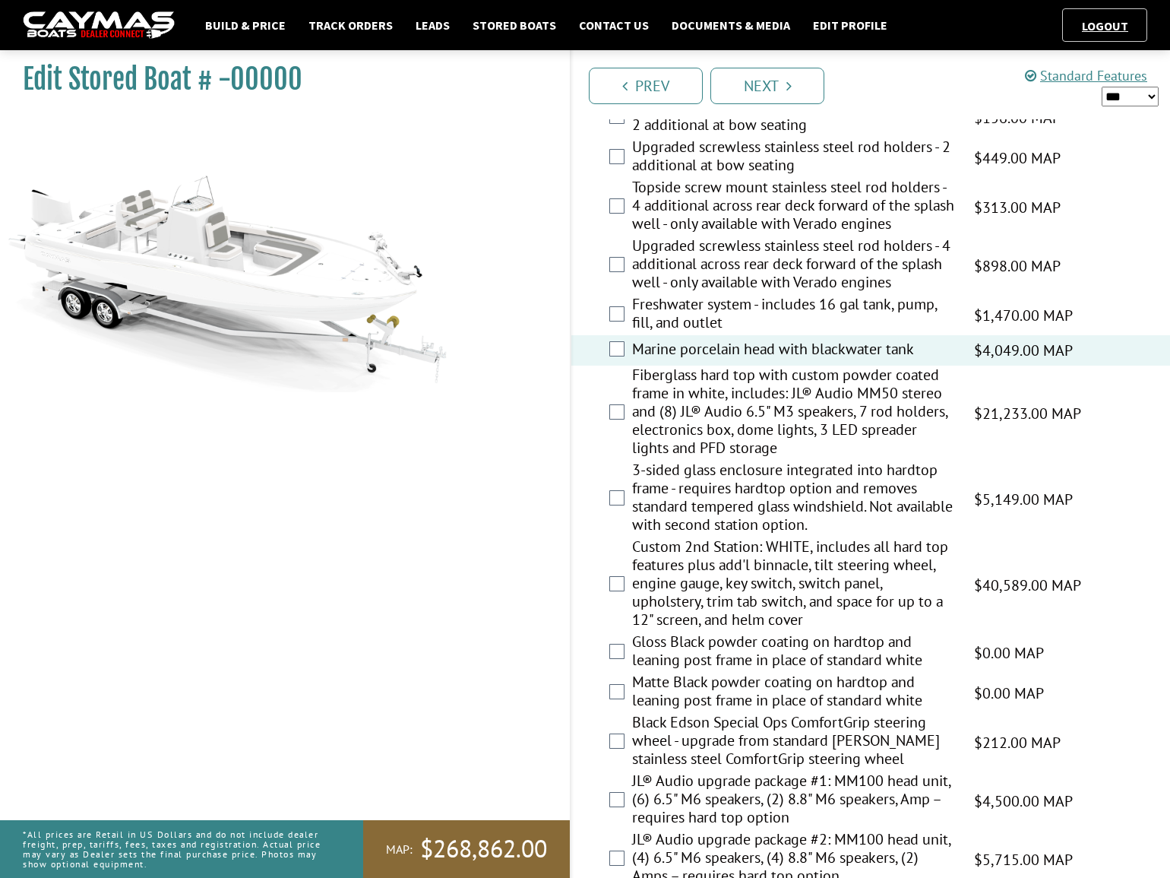
click at [733, 418] on label "Fiberglass hard top with custom powder coated frame in white, includes: JL® Aud…" at bounding box center [793, 412] width 323 height 95
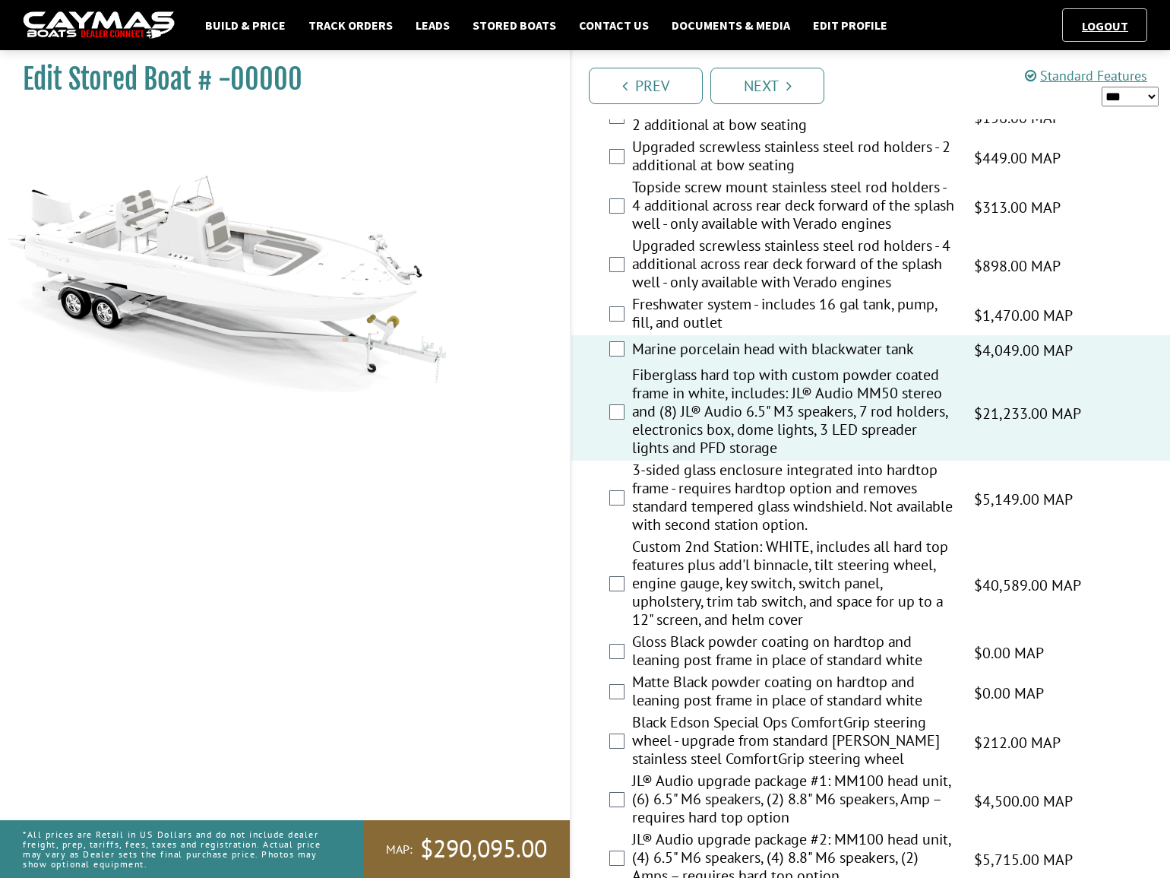
click at [719, 500] on label "3-sided glass enclosure integrated into hardtop frame - requires hardtop option…" at bounding box center [793, 498] width 323 height 77
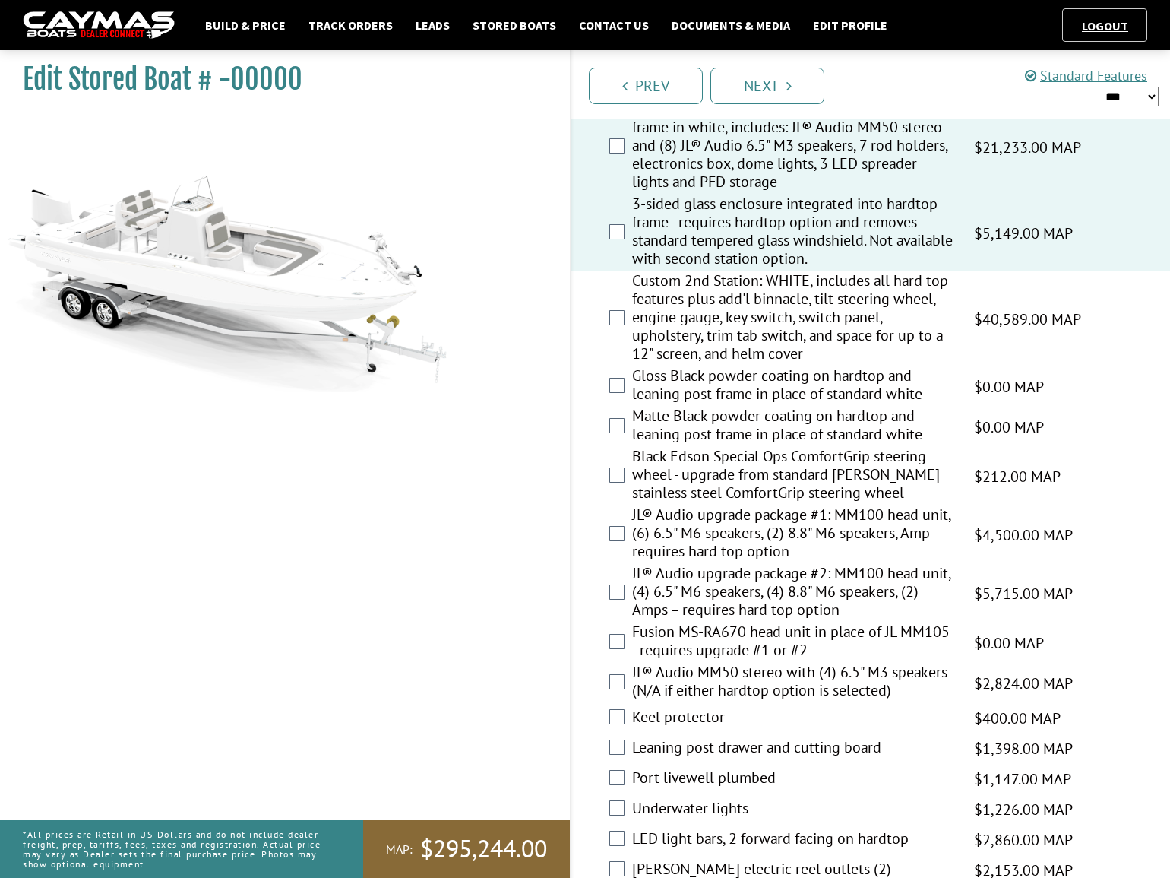
scroll to position [1934, 0]
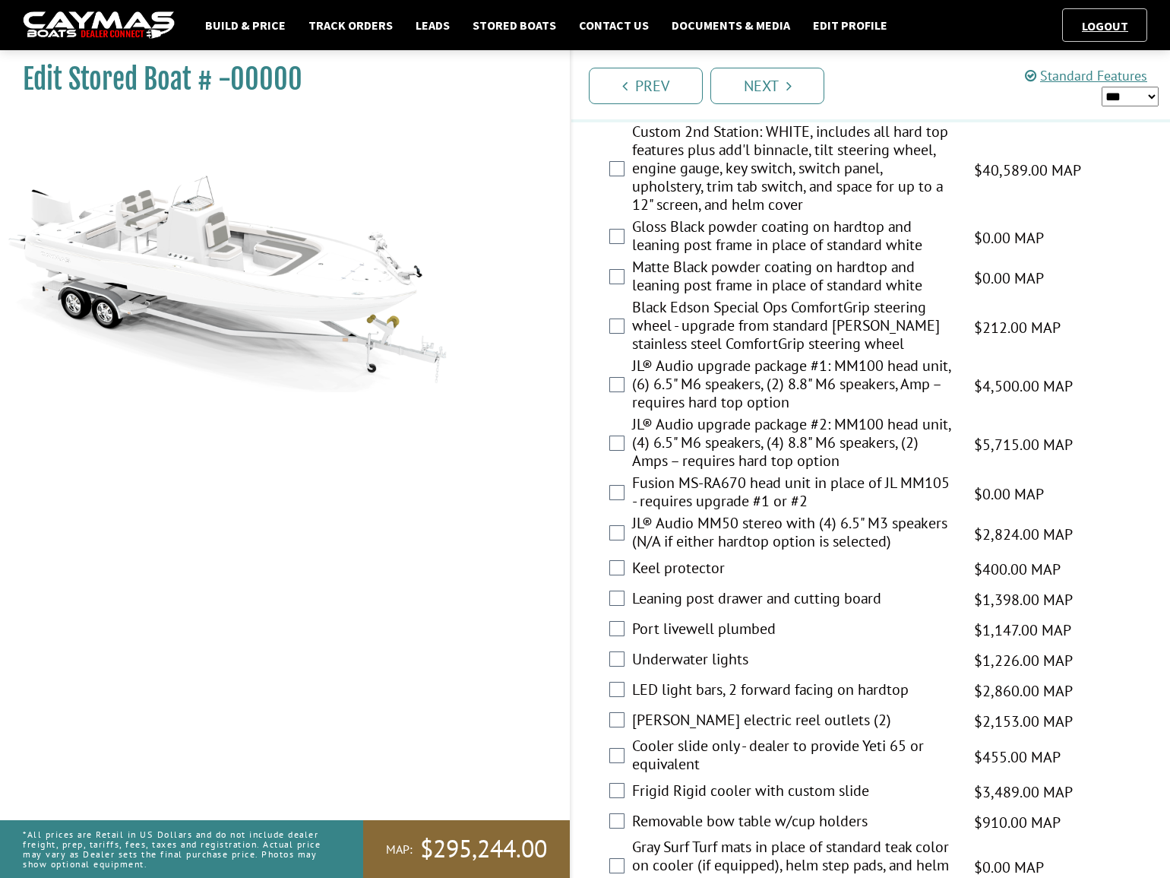
click at [720, 450] on label "JL® Audio upgrade package #2: MM100 head unit, (4) 6.5" M6 speakers, (4) 8.8" M…" at bounding box center [793, 444] width 323 height 59
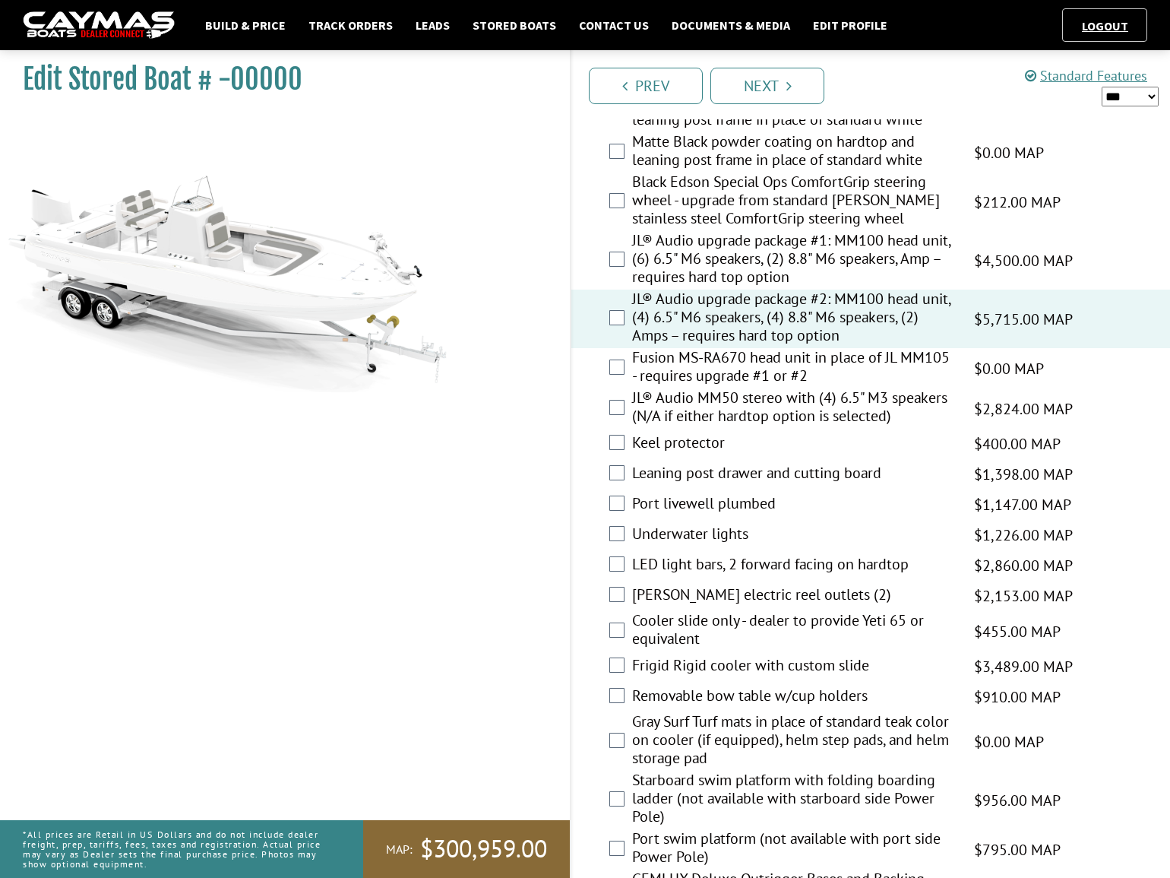
scroll to position [2210, 0]
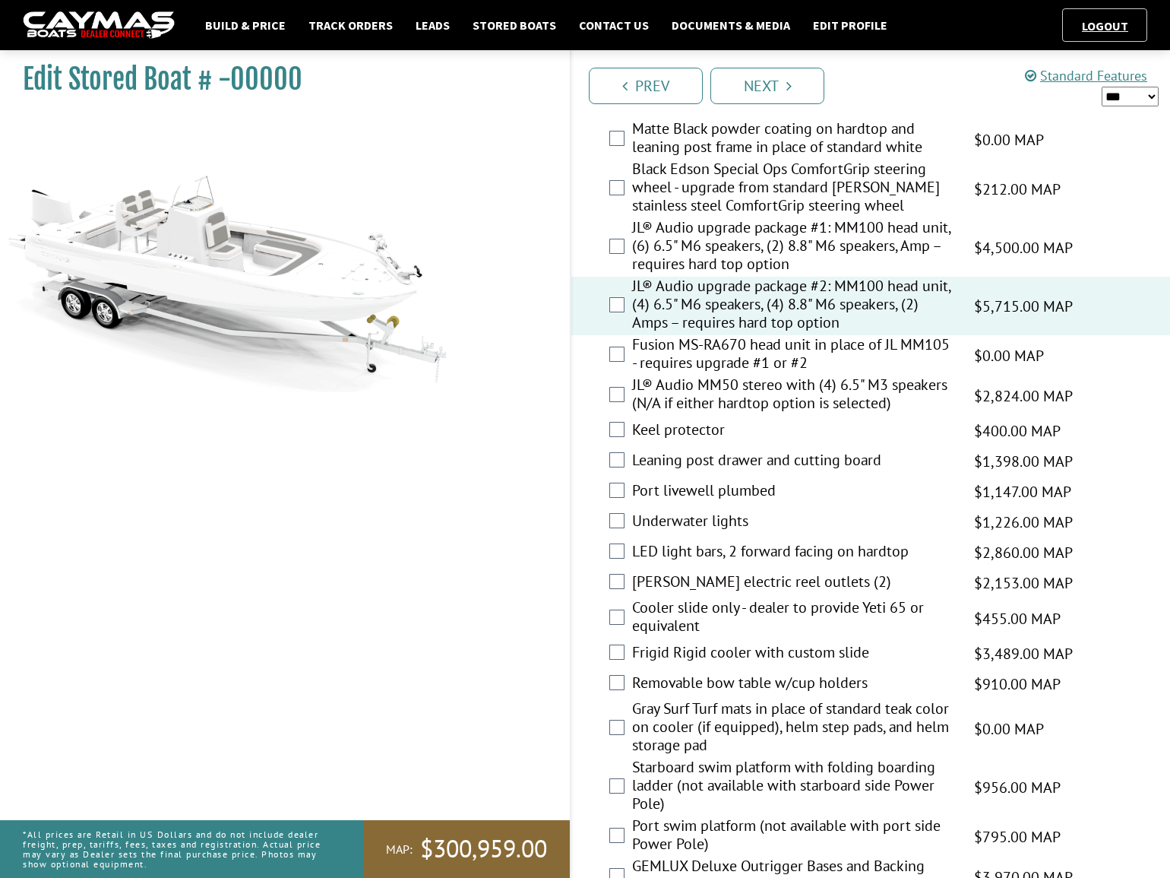
click at [708, 518] on label "Underwater lights" at bounding box center [793, 522] width 323 height 22
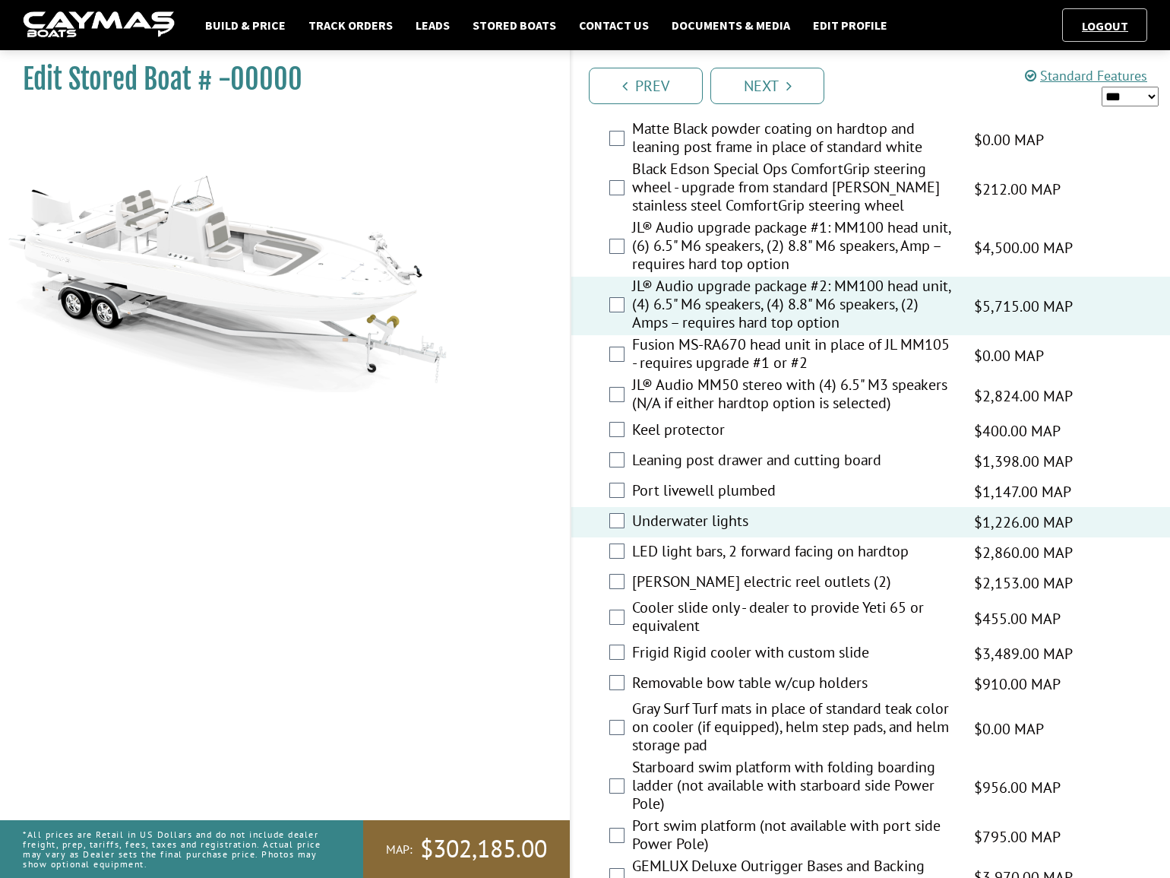
click at [713, 497] on label "Port livewell plumbed" at bounding box center [793, 492] width 323 height 22
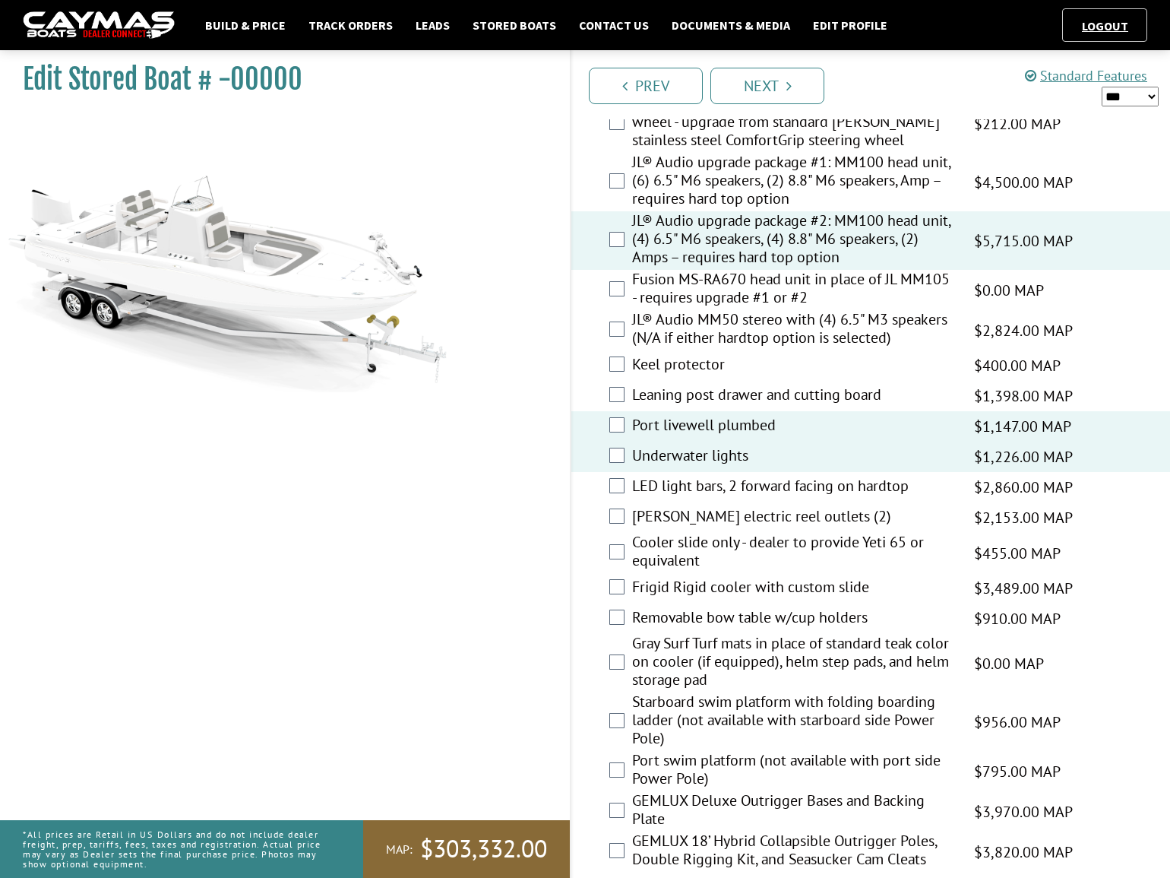
scroll to position [2279, 0]
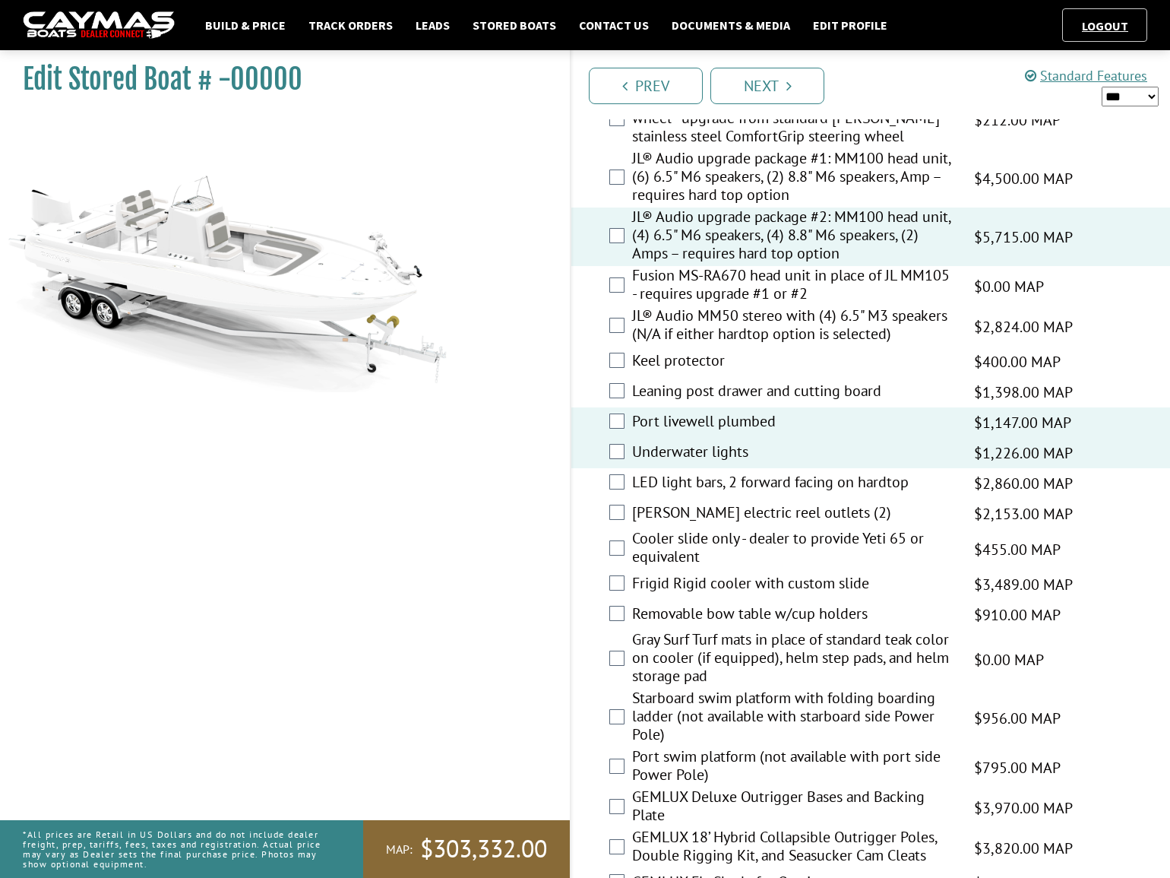
click at [709, 473] on label "LED light bars, 2 forward facing on hardtop" at bounding box center [793, 484] width 323 height 22
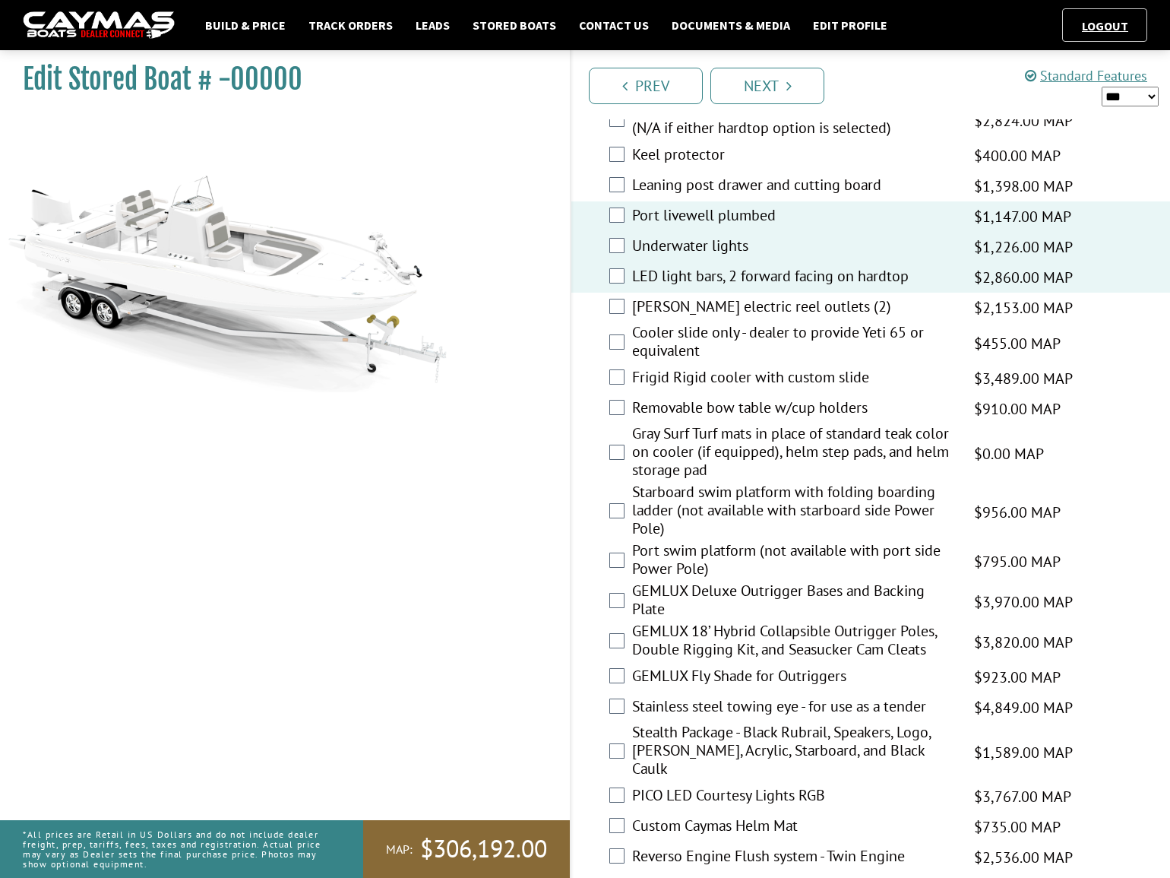
scroll to position [2486, 0]
click at [698, 433] on label "Gray Surf Turf mats in place of standard teak color on cooler (if equipped), he…" at bounding box center [793, 452] width 323 height 59
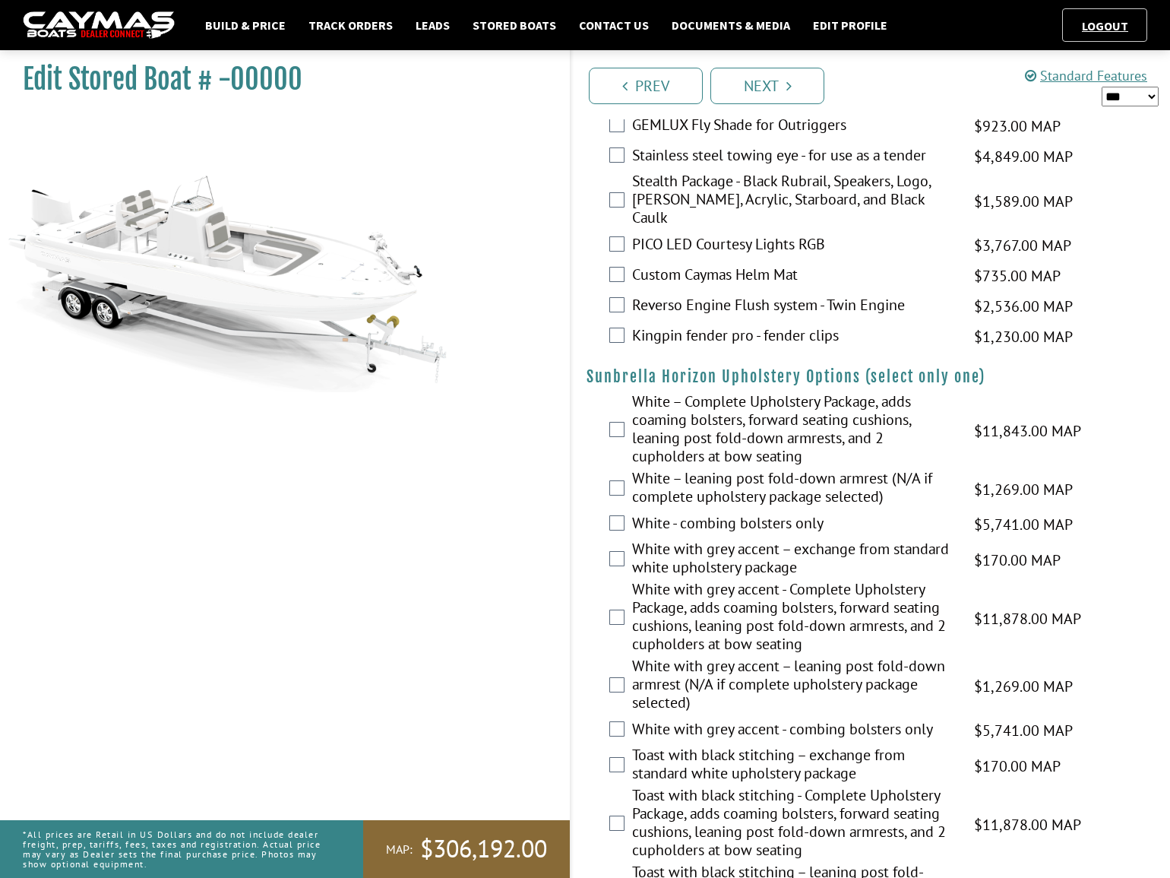
scroll to position [3108, 0]
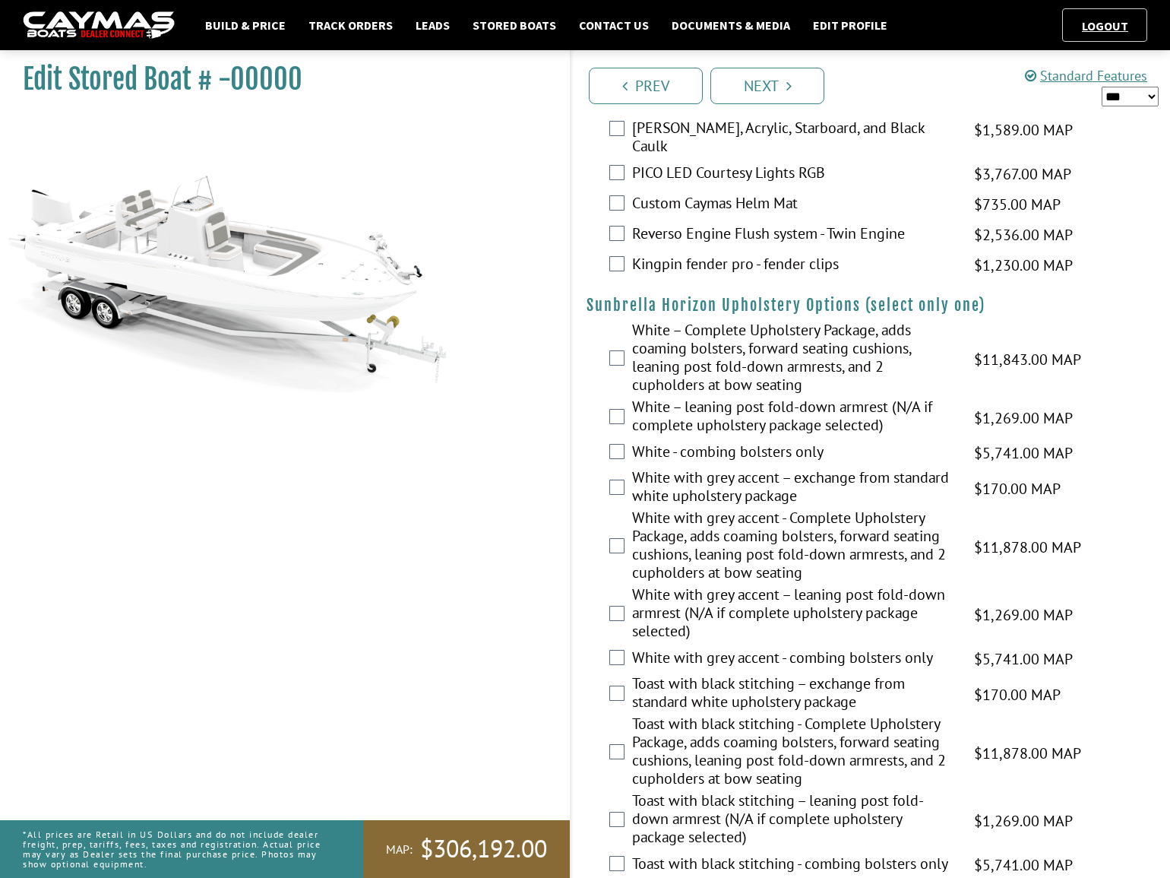
click at [736, 536] on label "White with grey accent - Complete Upholstery Package, adds coaming bolsters, fo…" at bounding box center [793, 546] width 323 height 77
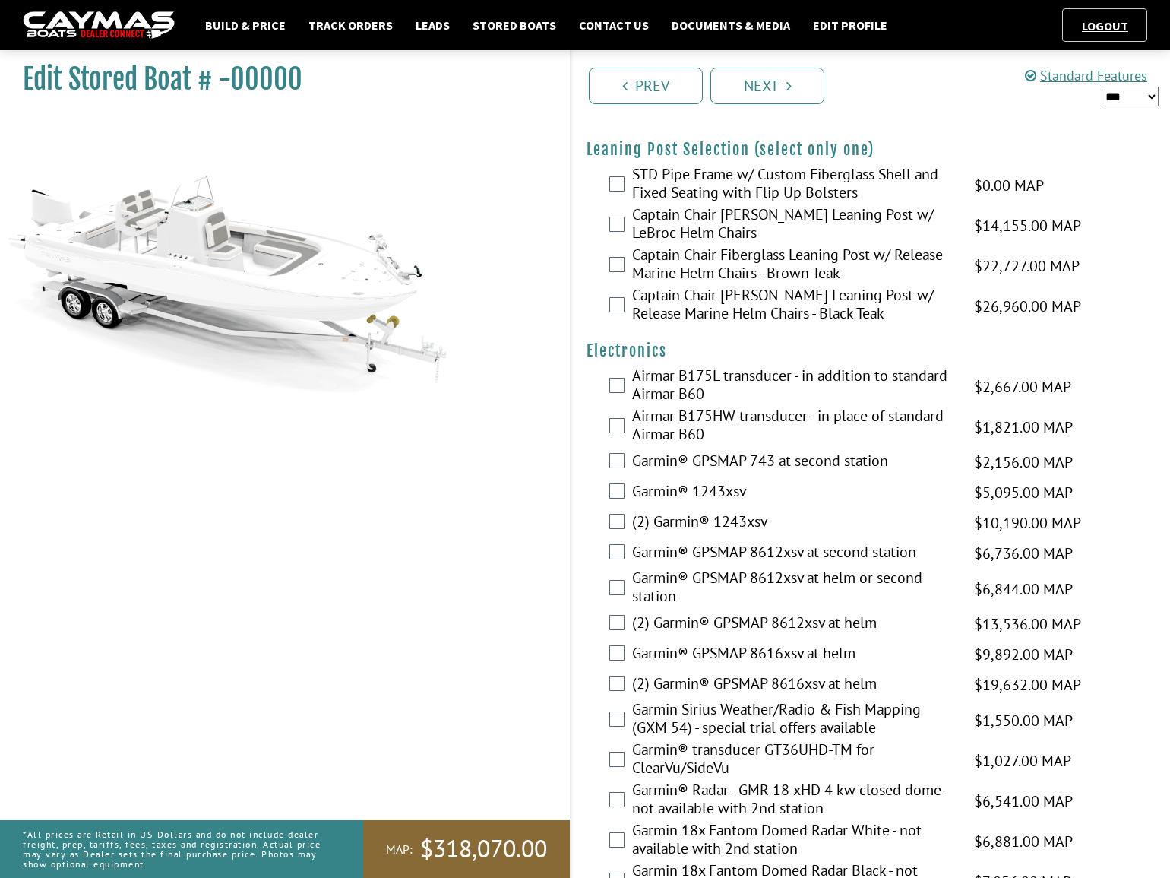
scroll to position [4075, 0]
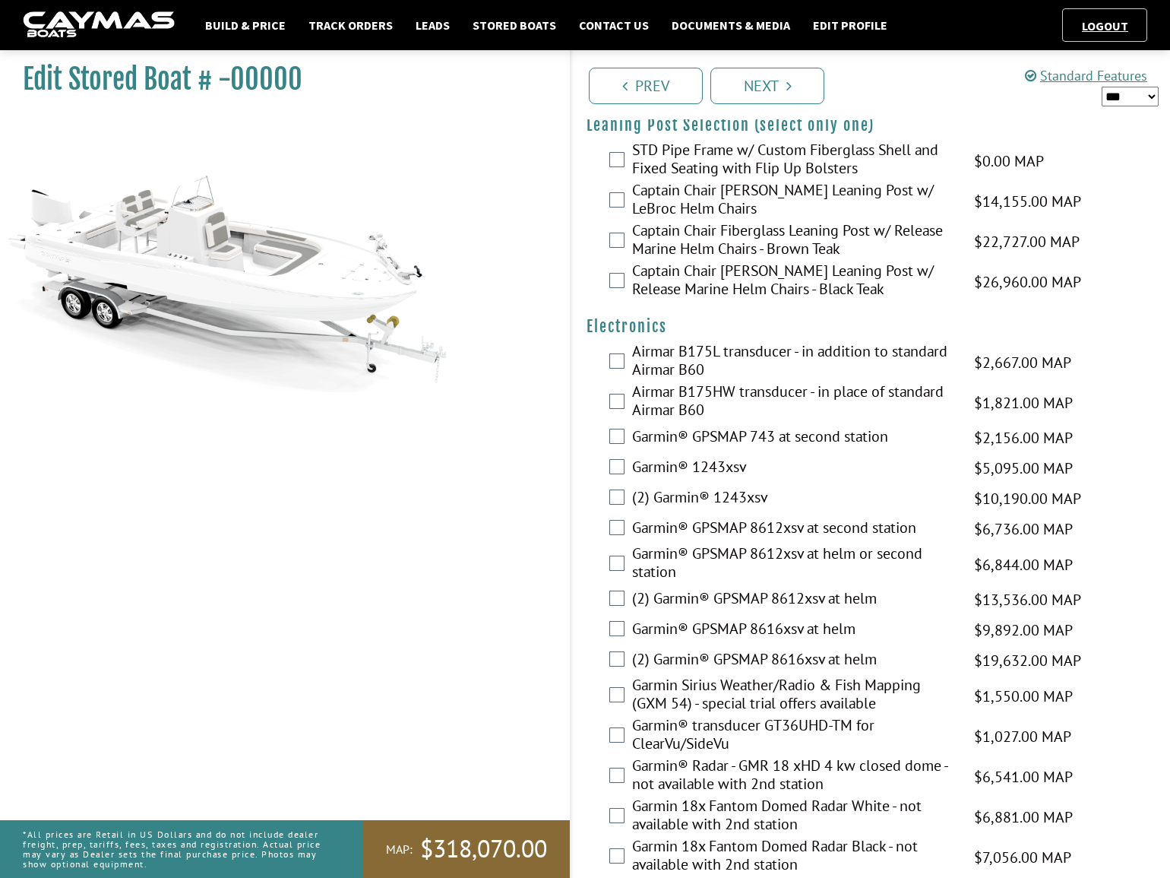
click at [698, 650] on label "(2) Garmin® GPSMAP 8616xsv at helm" at bounding box center [793, 661] width 323 height 22
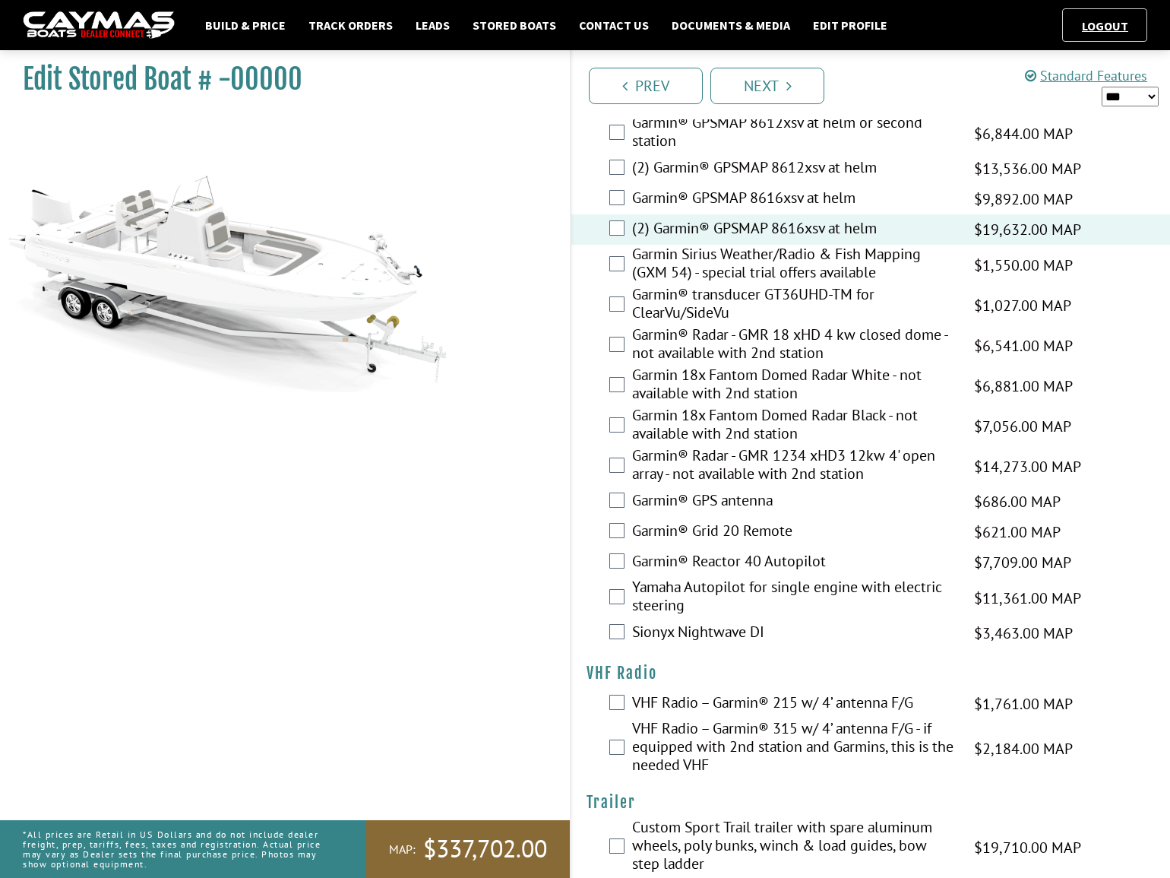
scroll to position [4511, 0]
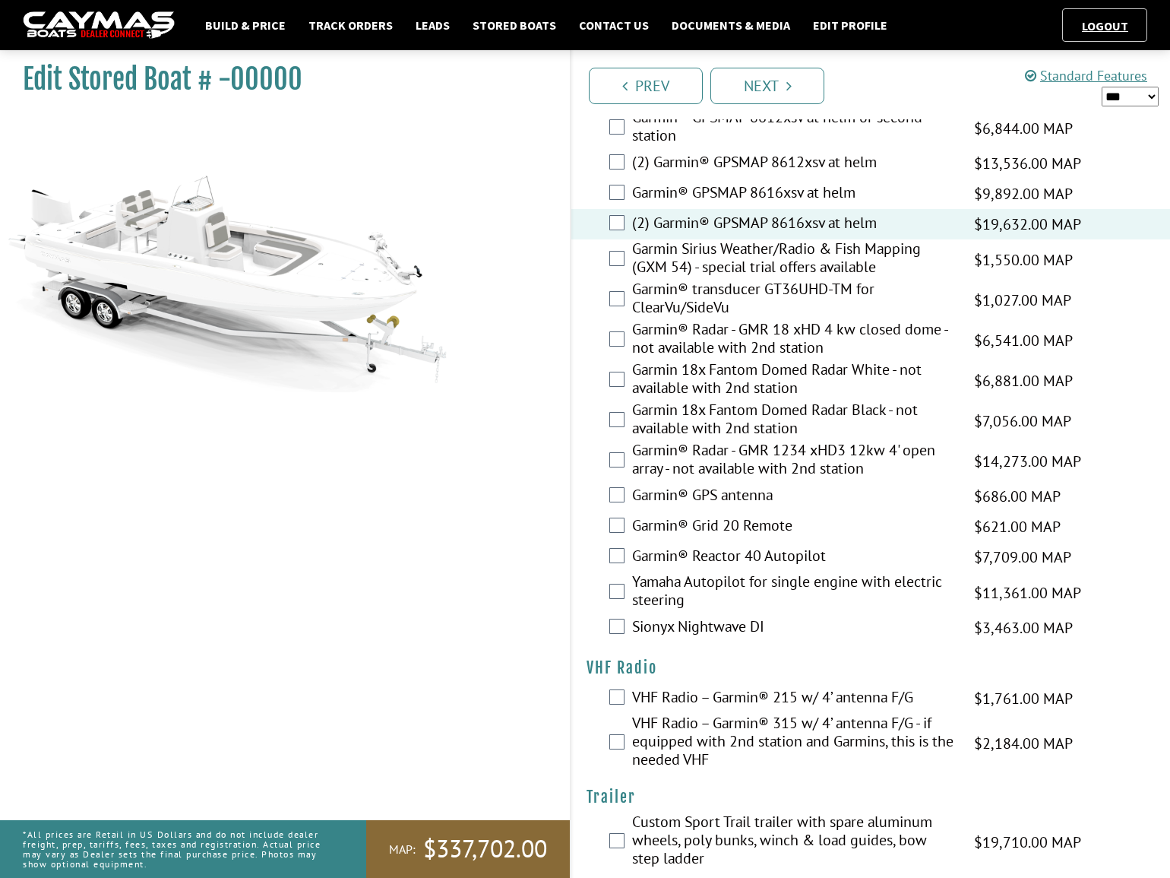
click at [723, 713] on label "VHF Radio – Garmin® 315 w/ 4’ antenna F/G - if equipped with 2nd station and Ga…" at bounding box center [793, 742] width 323 height 59
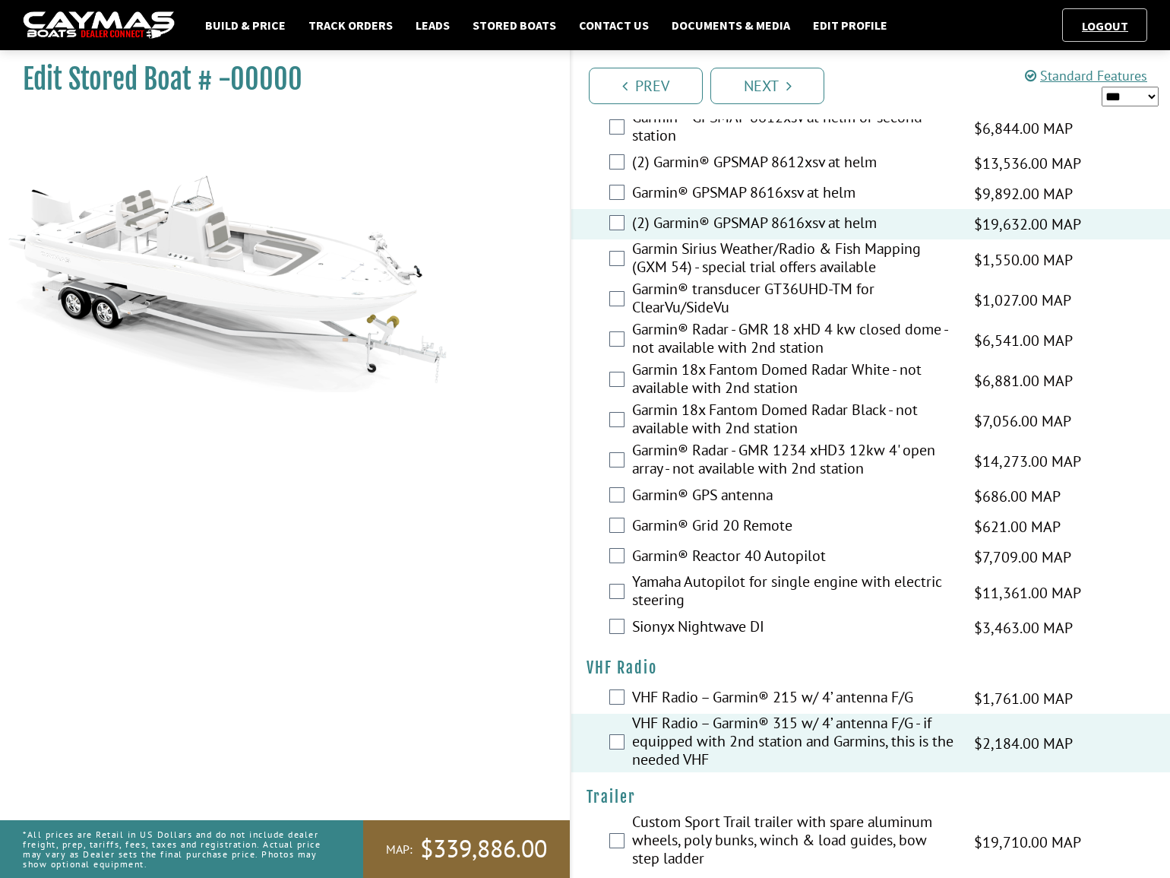
click at [691, 812] on label "Custom Sport Trail trailer with spare aluminum wheels, poly bunks, winch & load…" at bounding box center [793, 841] width 323 height 59
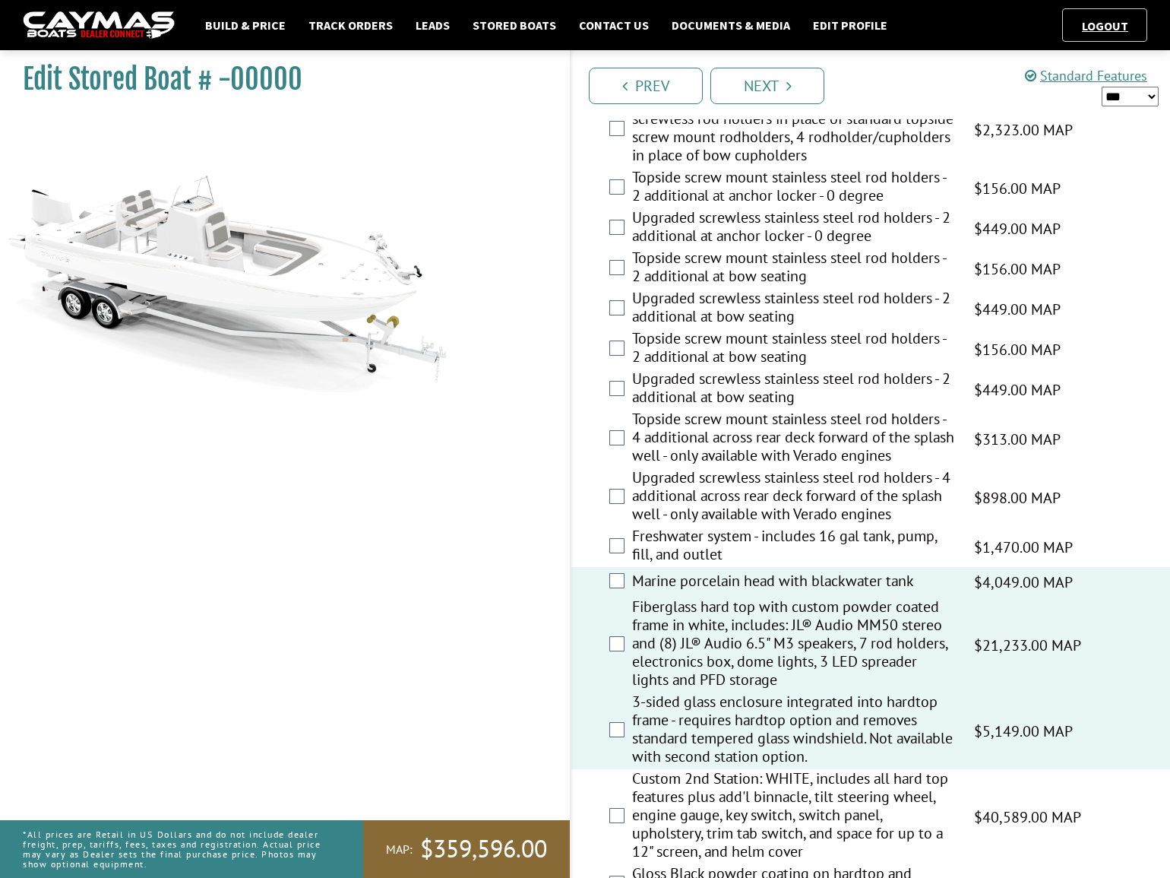
scroll to position [1403, 0]
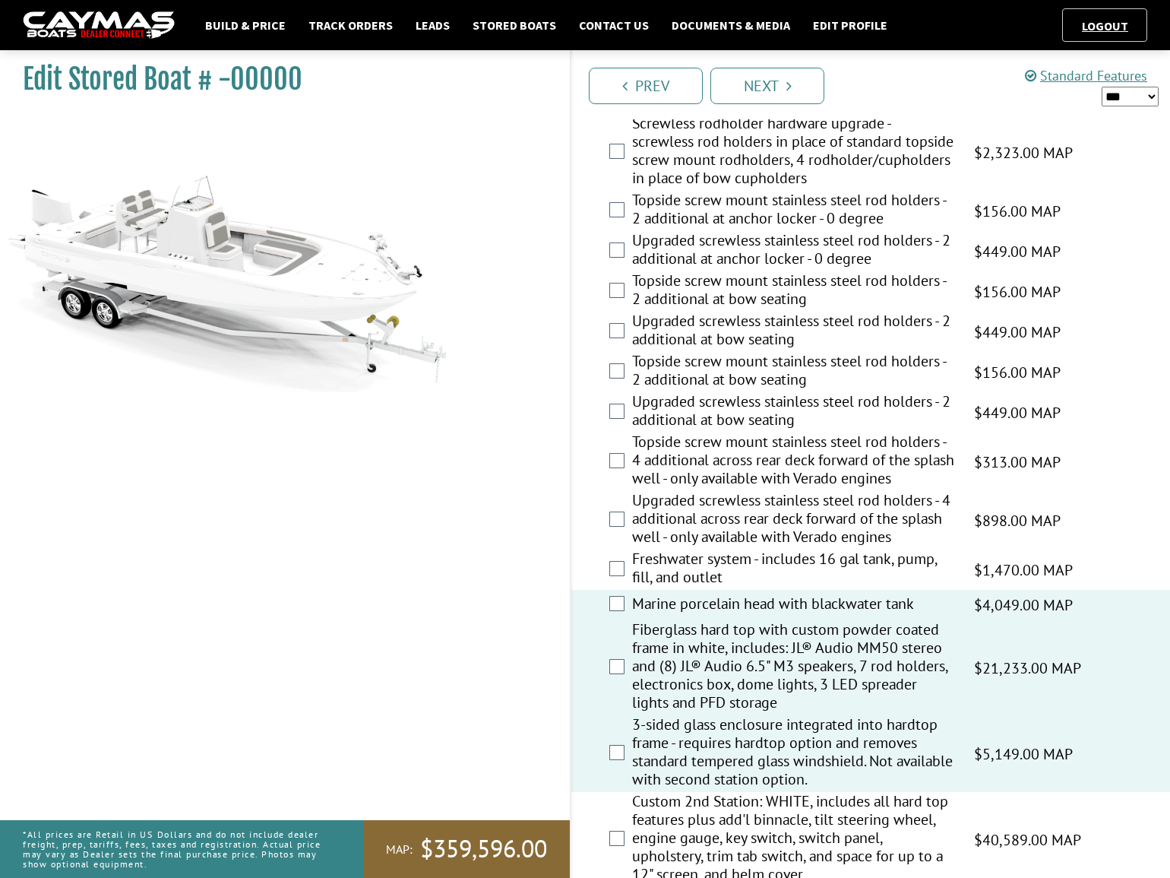
click at [704, 566] on label "Freshwater system - includes 16 gal tank, pump, fill, and outlet" at bounding box center [793, 569] width 323 height 40
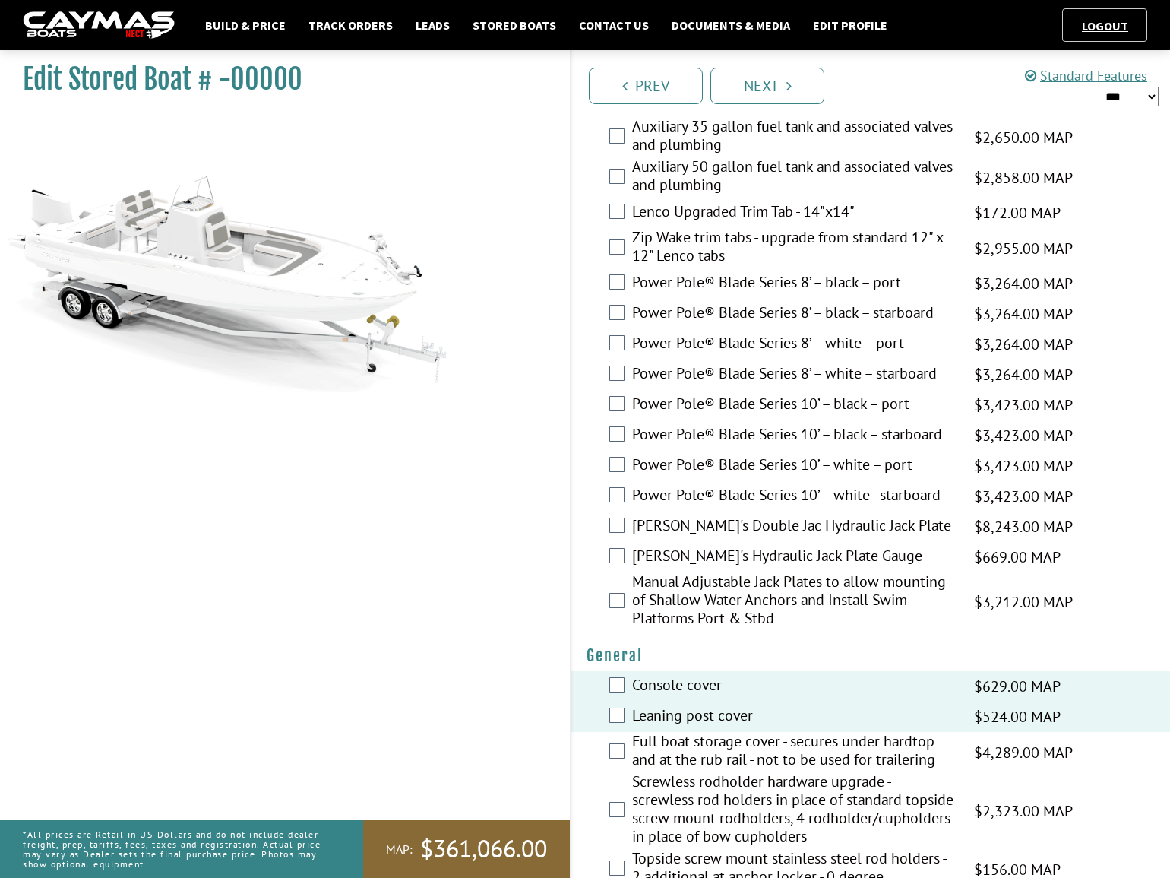
scroll to position [712, 0]
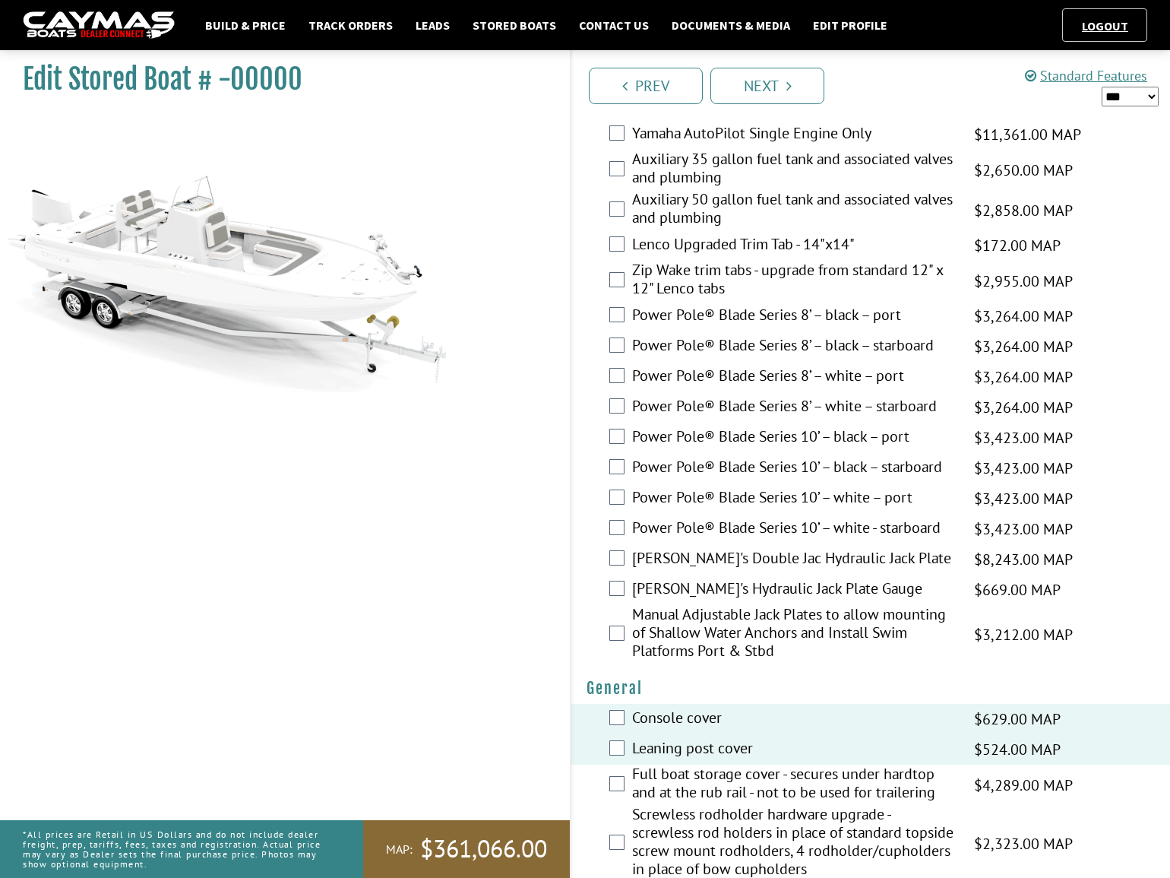
click at [724, 585] on label "[PERSON_NAME]'s Hydraulic Jack Plate Gauge" at bounding box center [793, 590] width 323 height 22
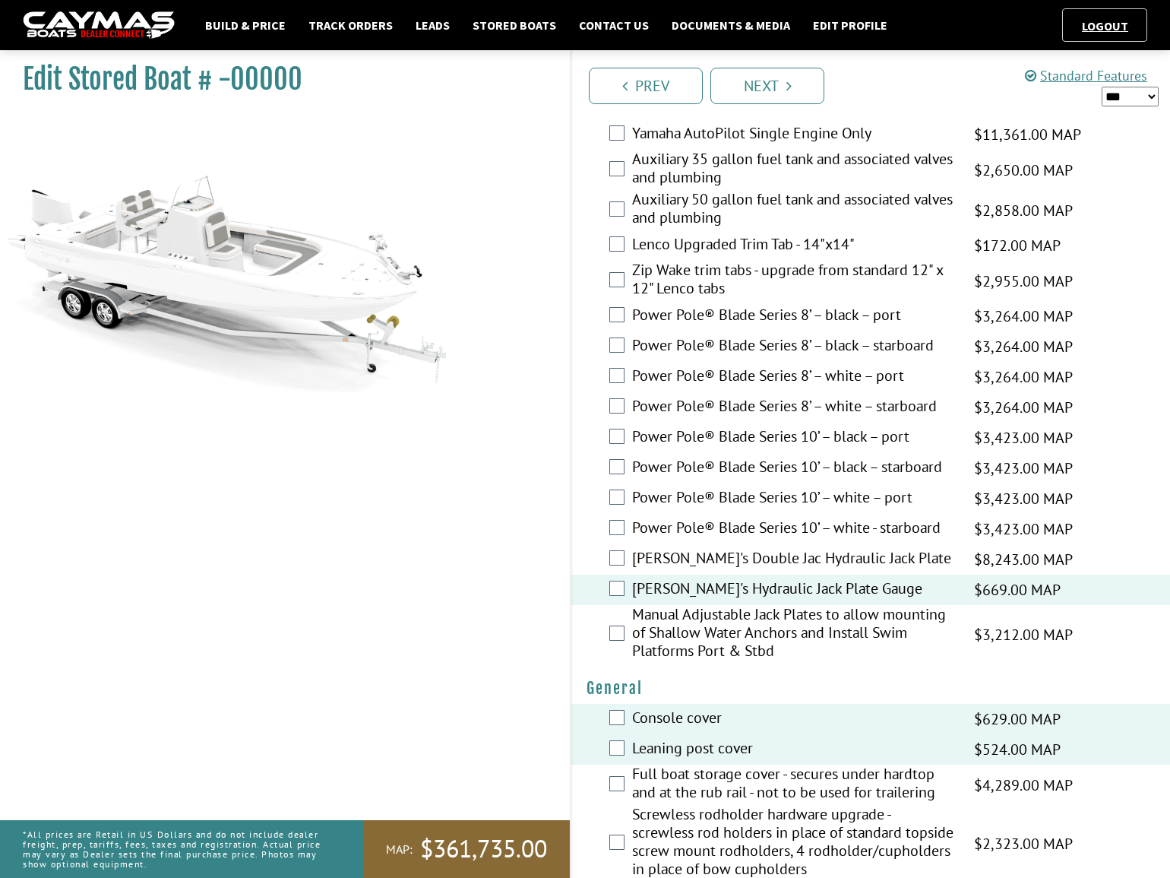
click at [726, 557] on label "[PERSON_NAME]'s Double Jac Hydraulic Jack Plate" at bounding box center [793, 560] width 323 height 22
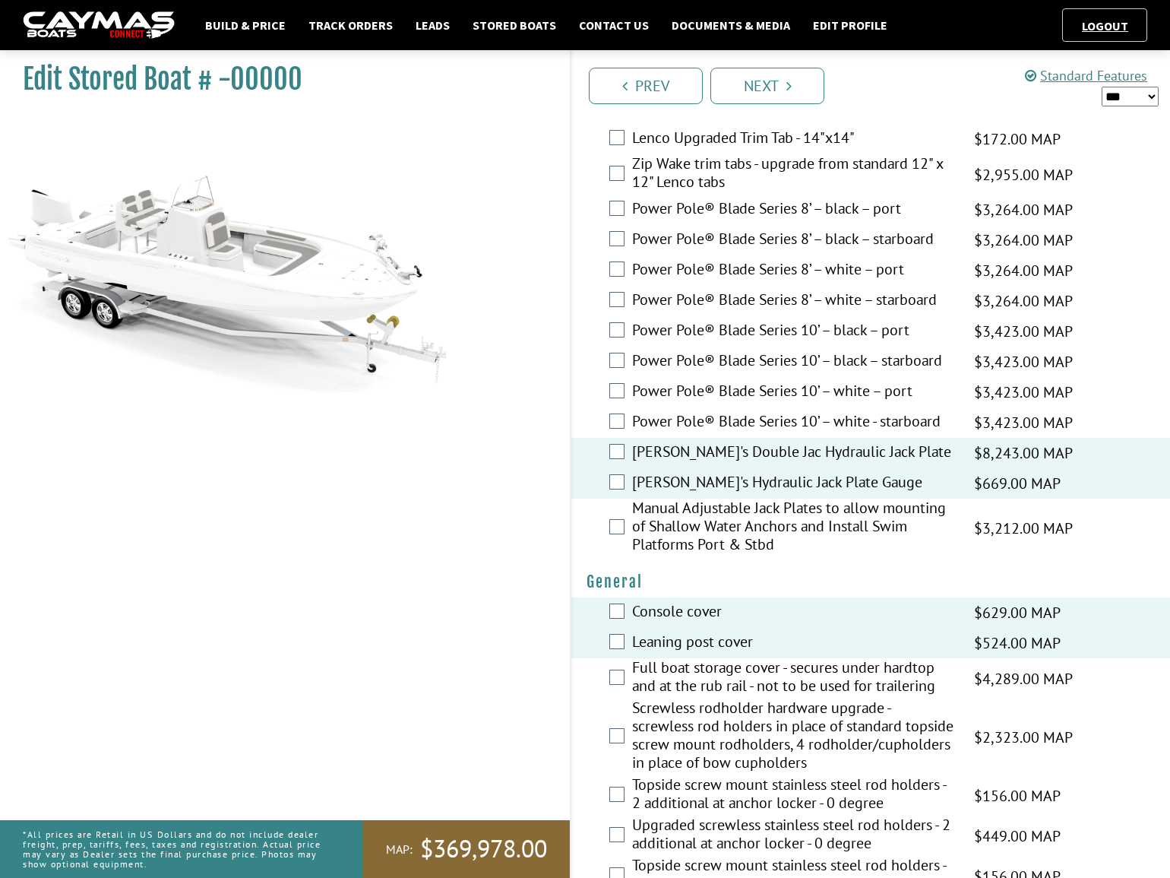
scroll to position [760, 0]
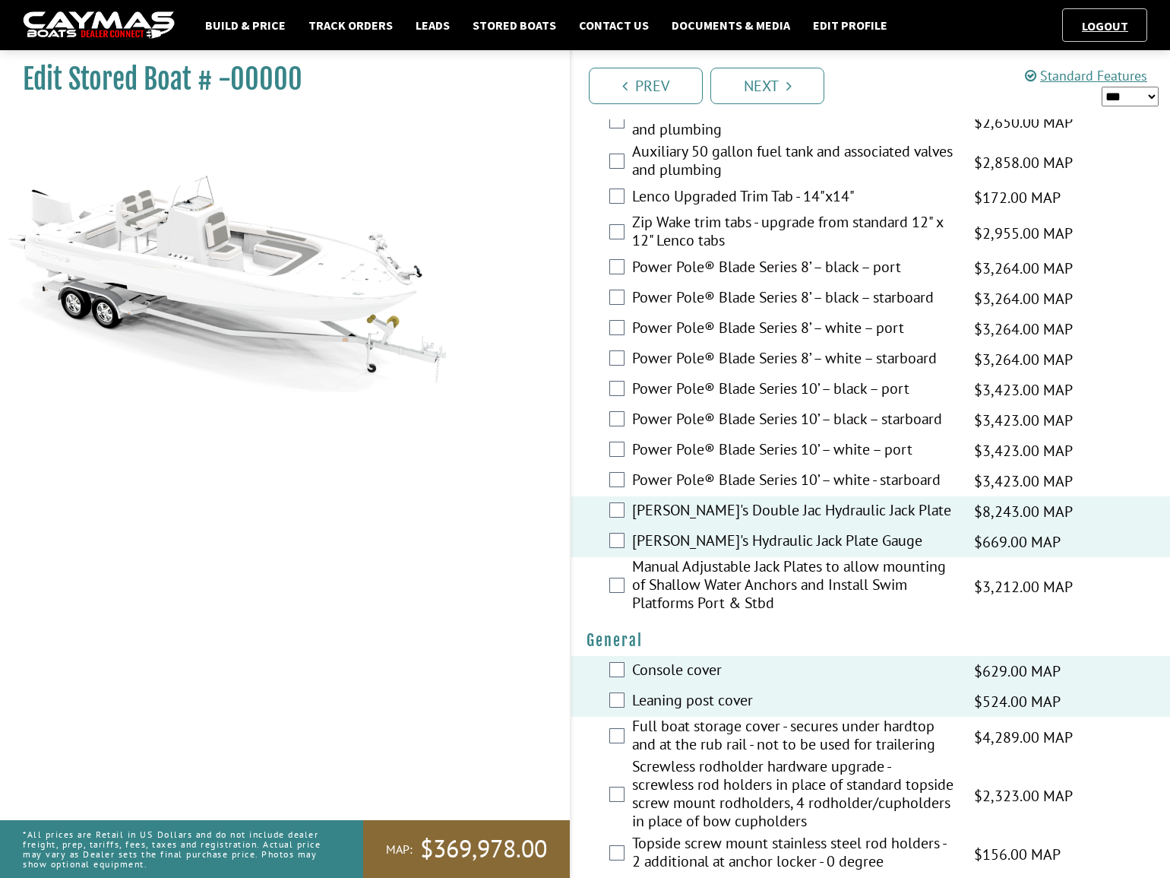
click at [835, 452] on label "Power Pole® Blade Series 10’ – white – port" at bounding box center [793, 451] width 323 height 22
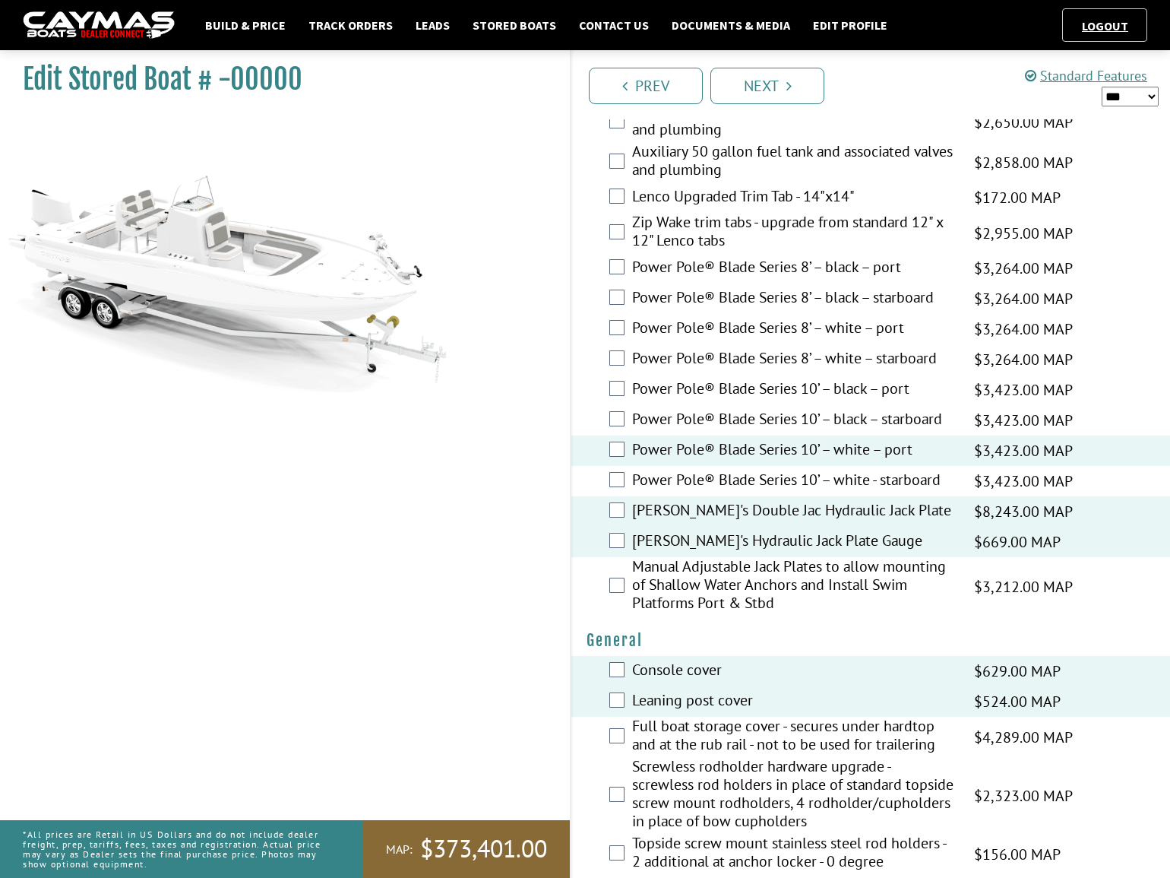
click at [833, 483] on label "Power Pole® Blade Series 10’ – white - starboard" at bounding box center [793, 481] width 323 height 22
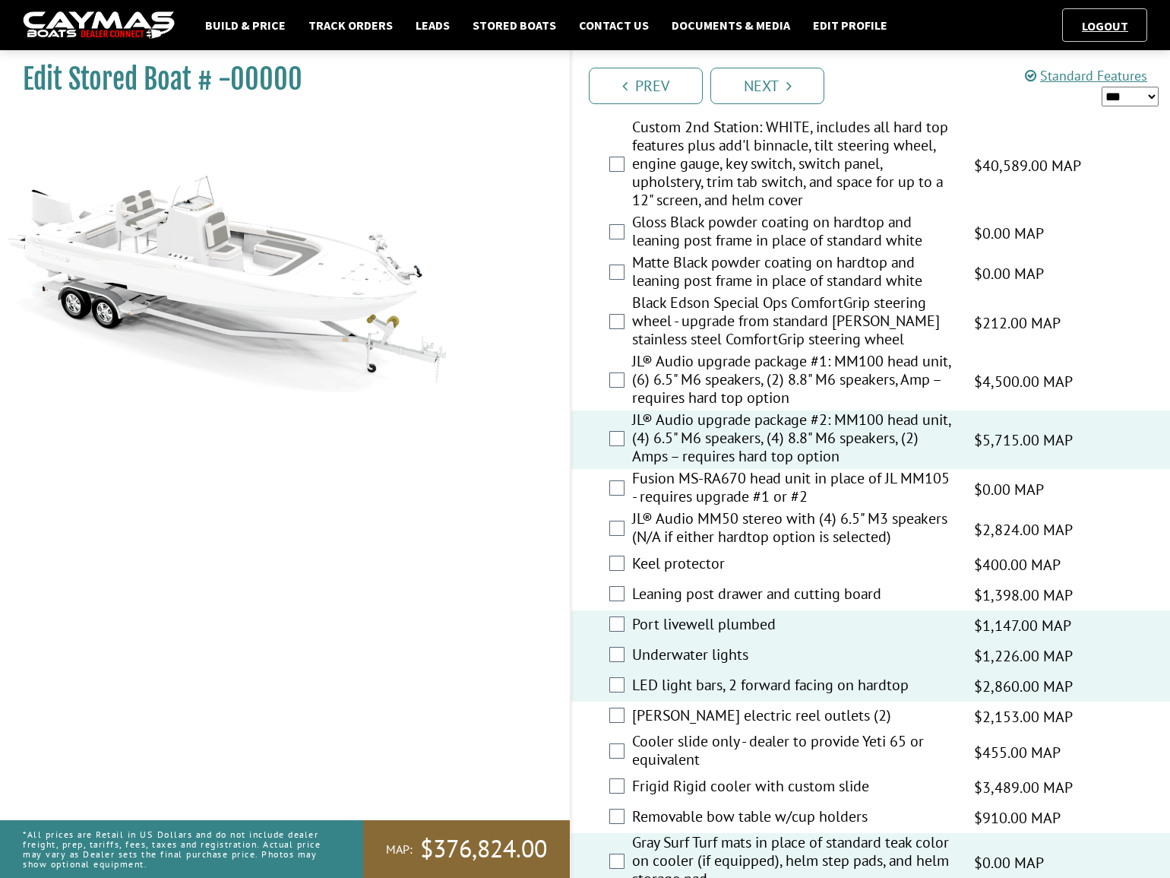
scroll to position [2141, 0]
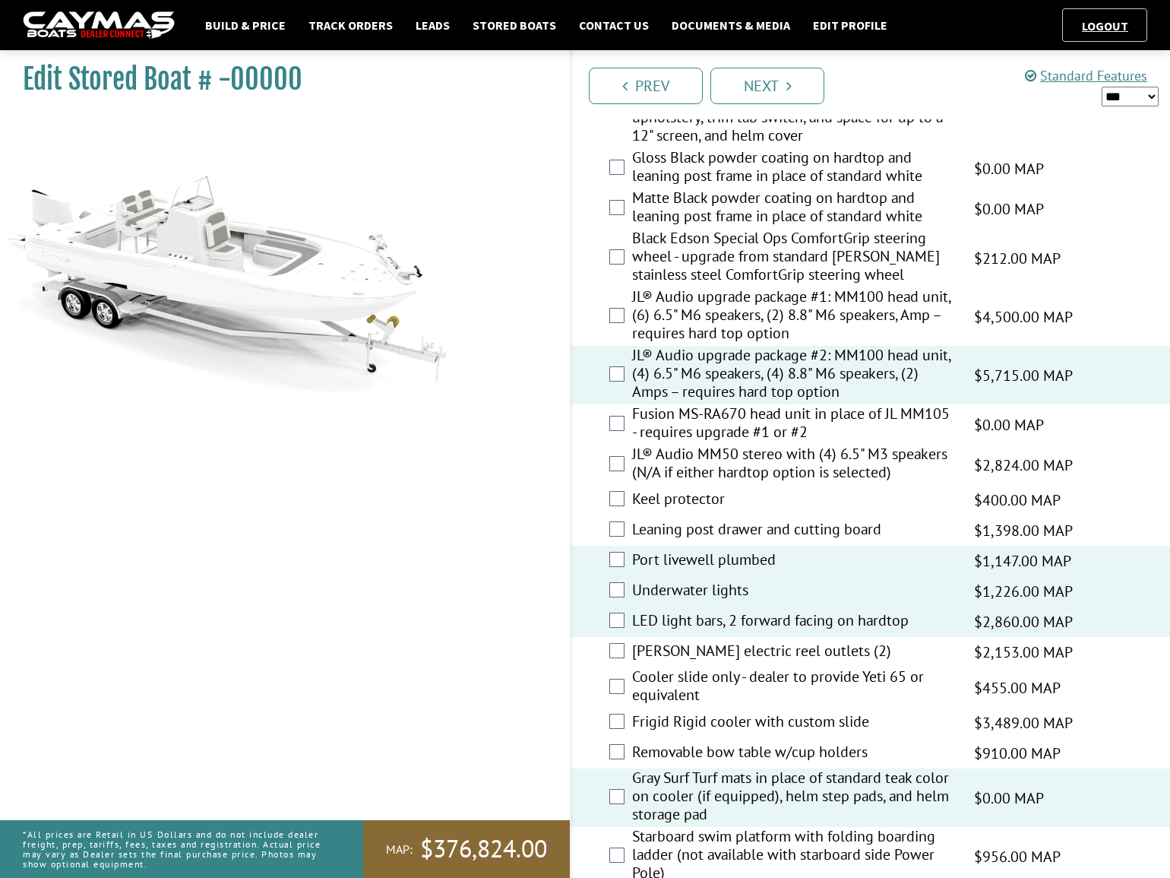
click at [765, 533] on label "Leaning post drawer and cutting board" at bounding box center [793, 531] width 323 height 22
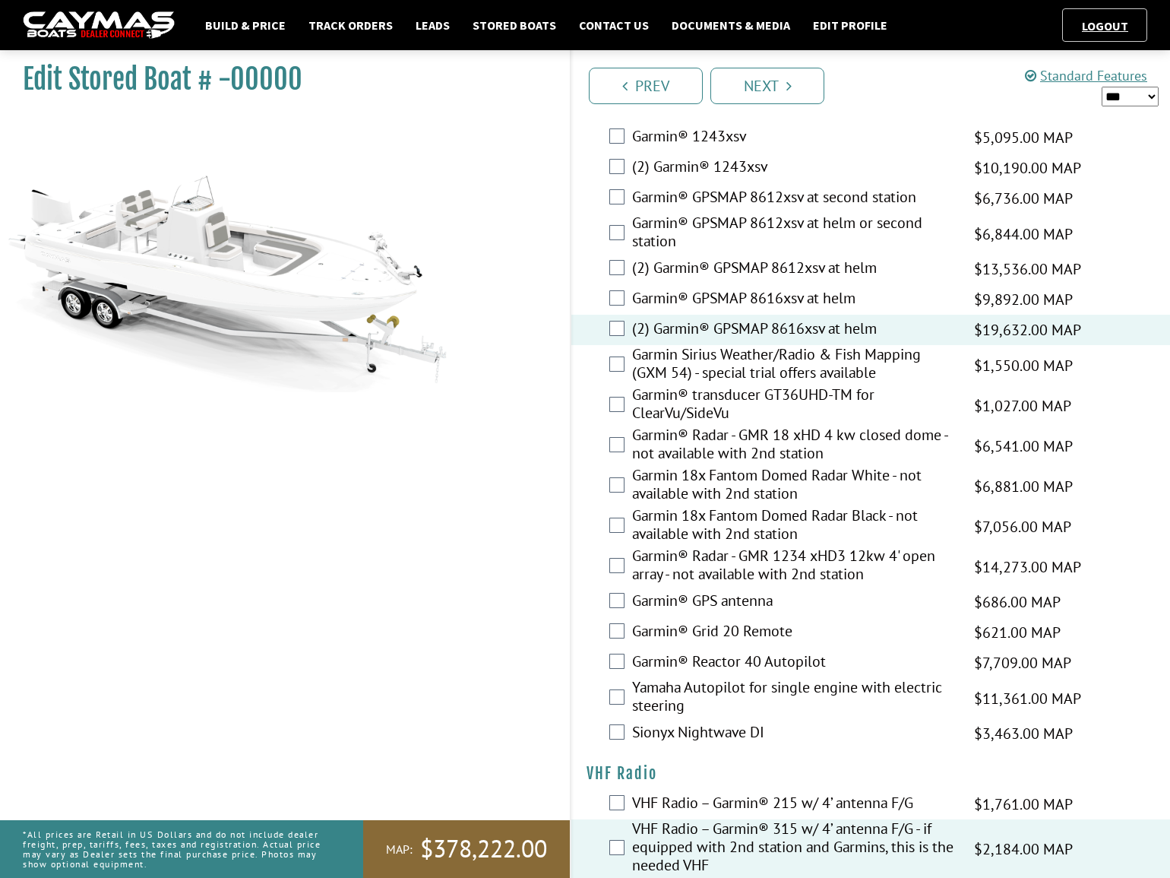
scroll to position [4511, 0]
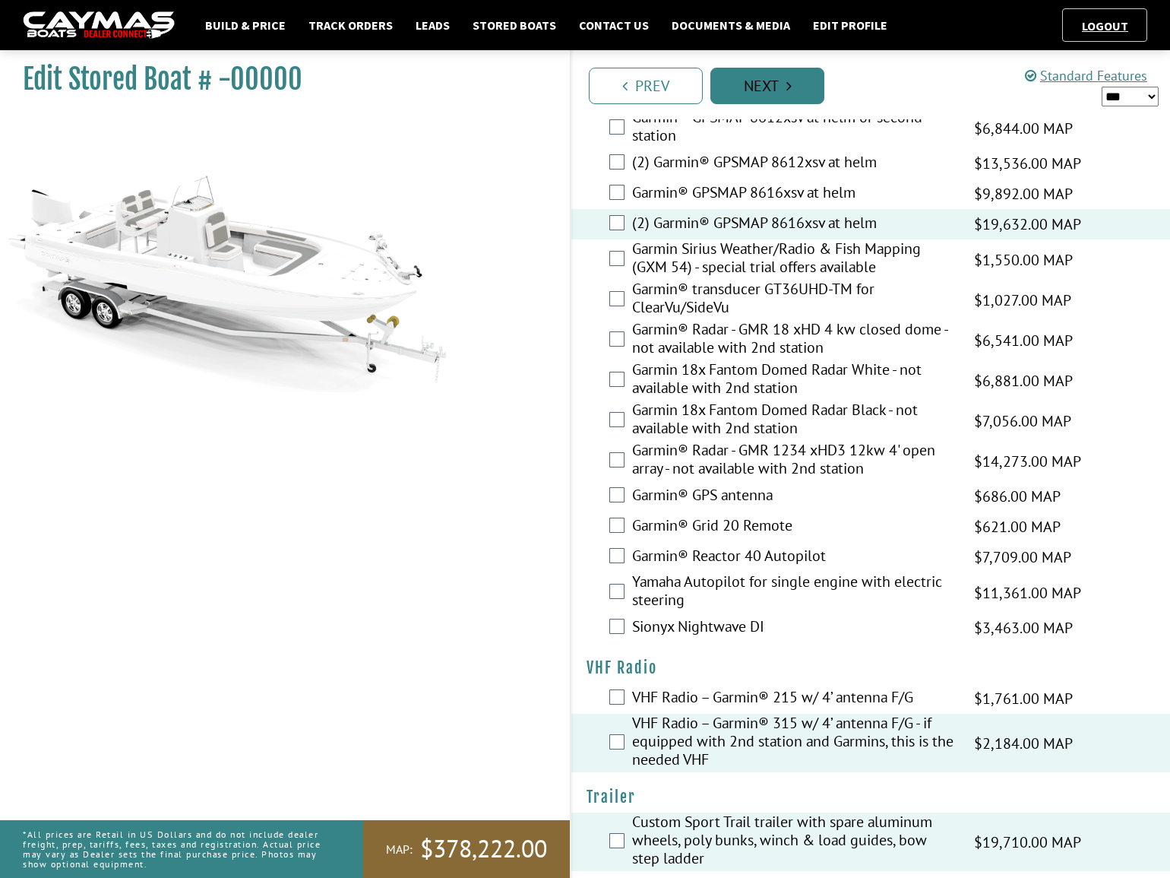
click at [746, 92] on link "Next" at bounding box center [767, 86] width 114 height 36
click at [769, 91] on link "Next" at bounding box center [767, 86] width 114 height 36
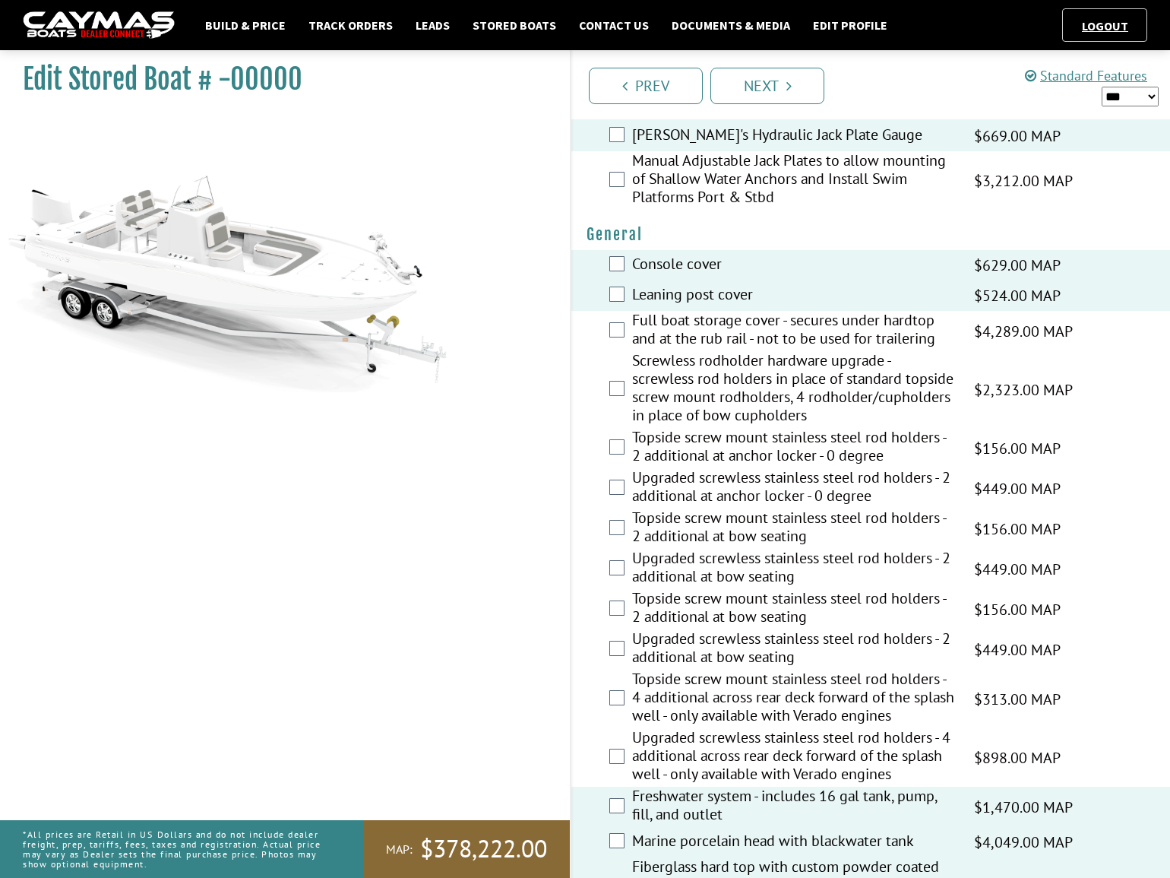
scroll to position [988, 0]
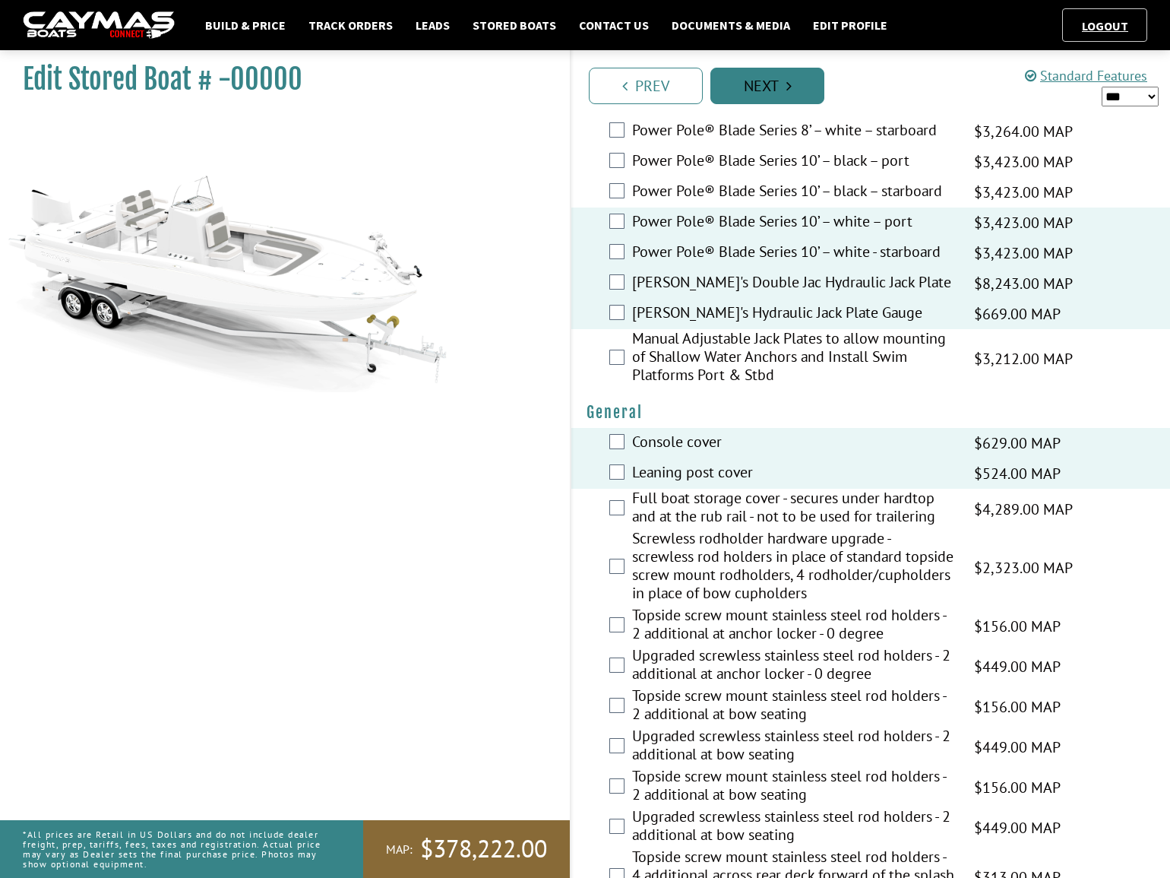
click at [792, 89] on link "Next" at bounding box center [767, 86] width 114 height 36
click at [805, 93] on link "Next" at bounding box center [767, 86] width 114 height 36
click at [1118, 103] on select "*** ****** ******" at bounding box center [1130, 96] width 57 height 19
click at [1102, 87] on select "*** ****** ******" at bounding box center [1130, 96] width 57 height 19
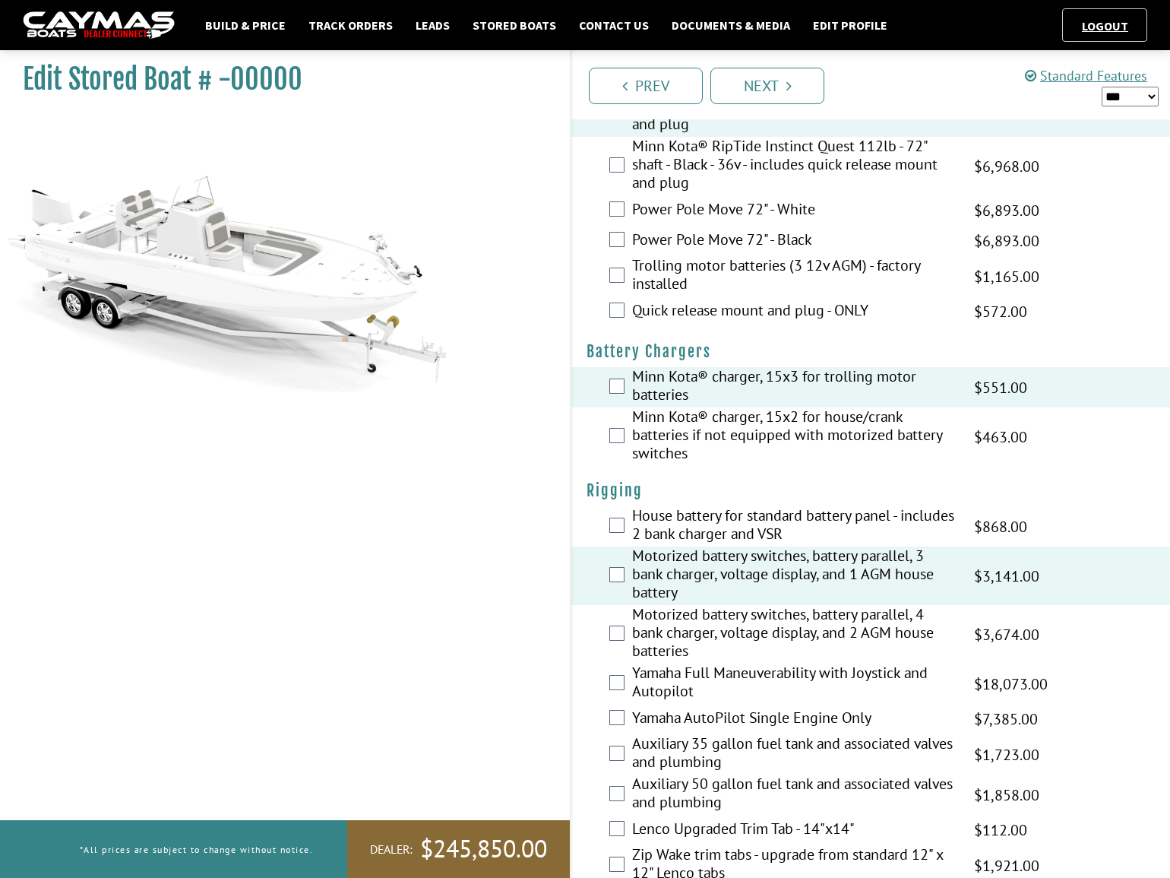
scroll to position [0, 0]
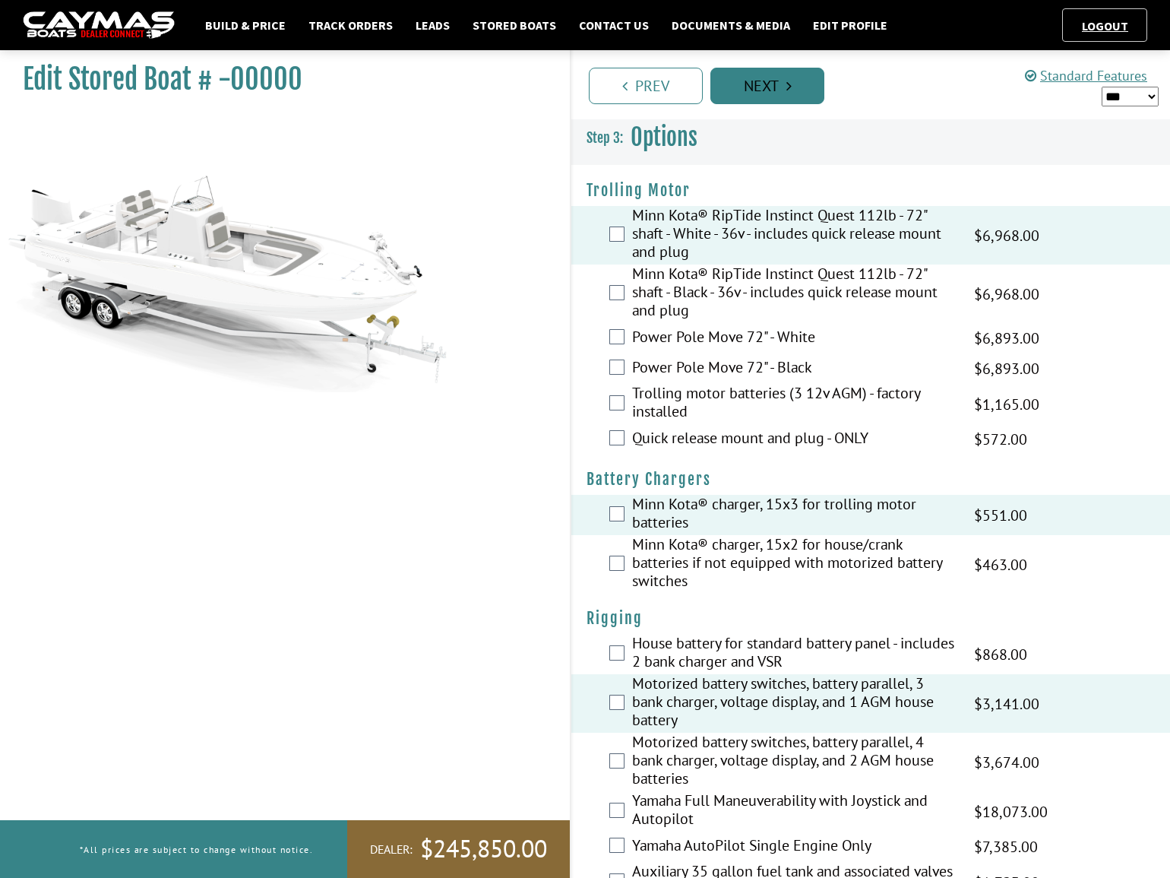
click at [779, 84] on link "Next" at bounding box center [767, 86] width 114 height 36
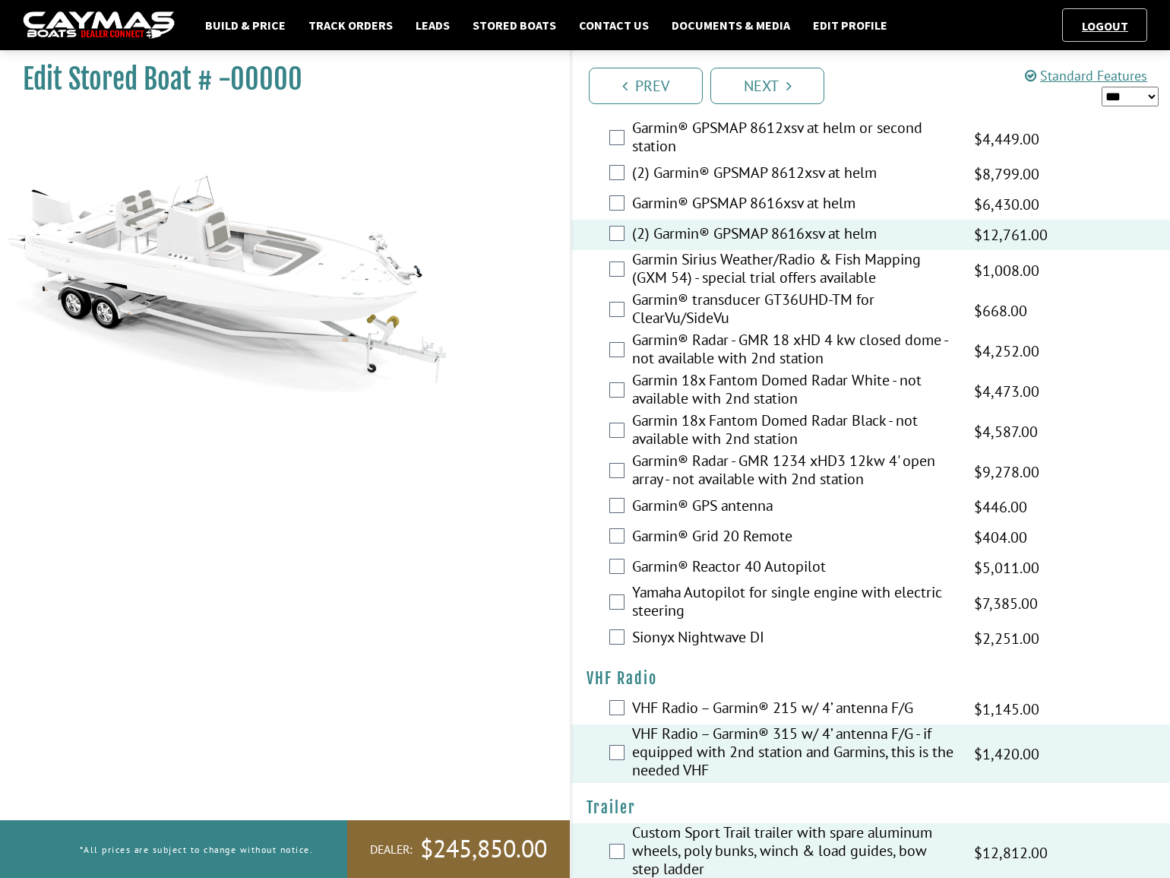
scroll to position [4511, 0]
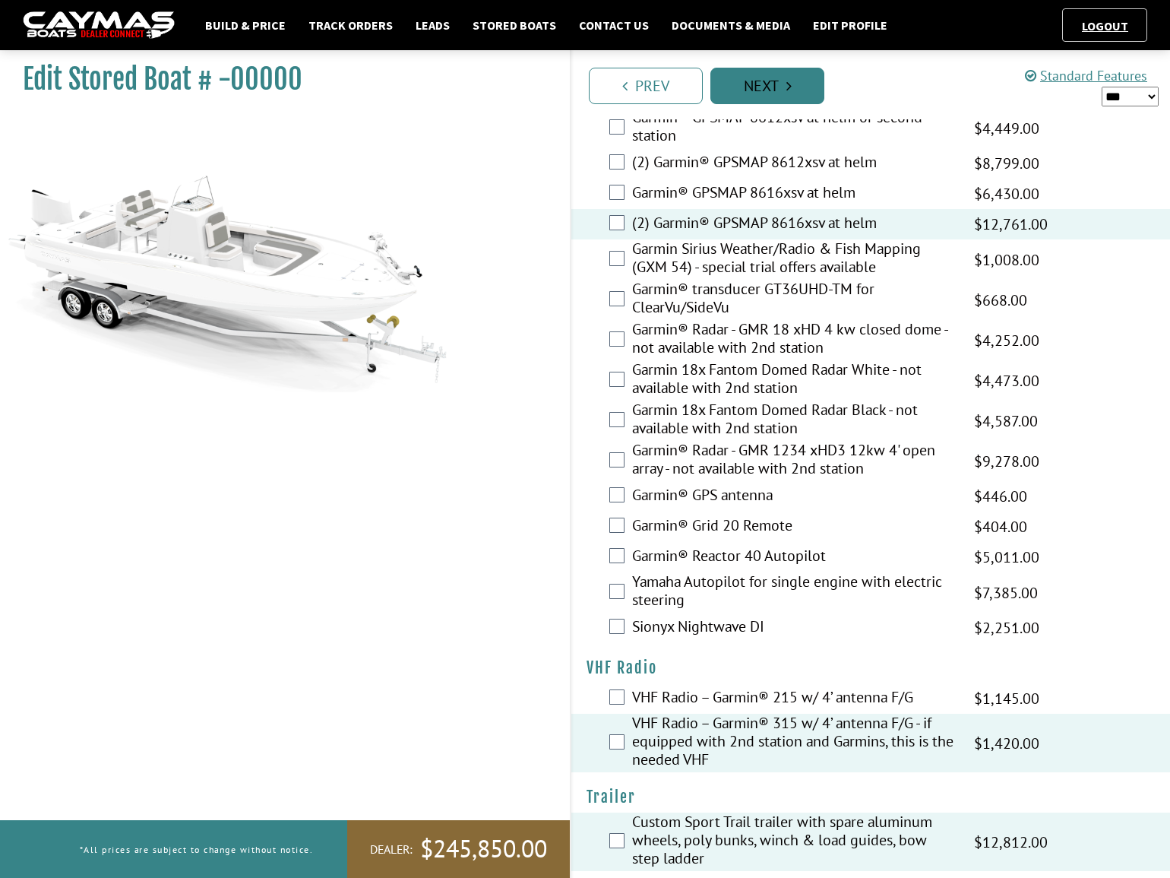
click at [796, 93] on link "Next" at bounding box center [767, 86] width 114 height 36
click at [796, 92] on link "Next" at bounding box center [767, 86] width 114 height 36
click at [739, 100] on link "Next" at bounding box center [767, 86] width 114 height 36
click at [767, 80] on link "Next" at bounding box center [767, 86] width 114 height 36
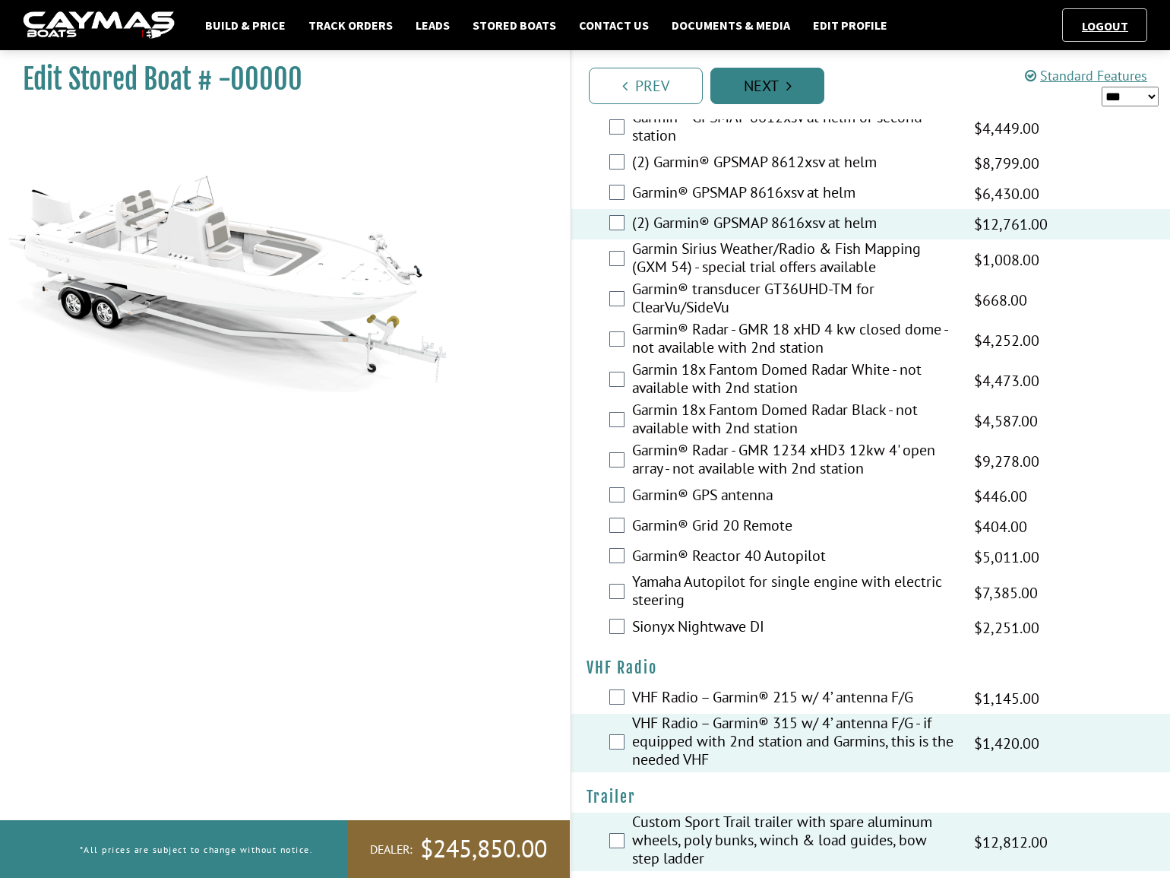
click at [766, 80] on link "Next" at bounding box center [767, 86] width 114 height 36
click at [694, 617] on label "Sionyx Nightwave DI" at bounding box center [793, 628] width 323 height 22
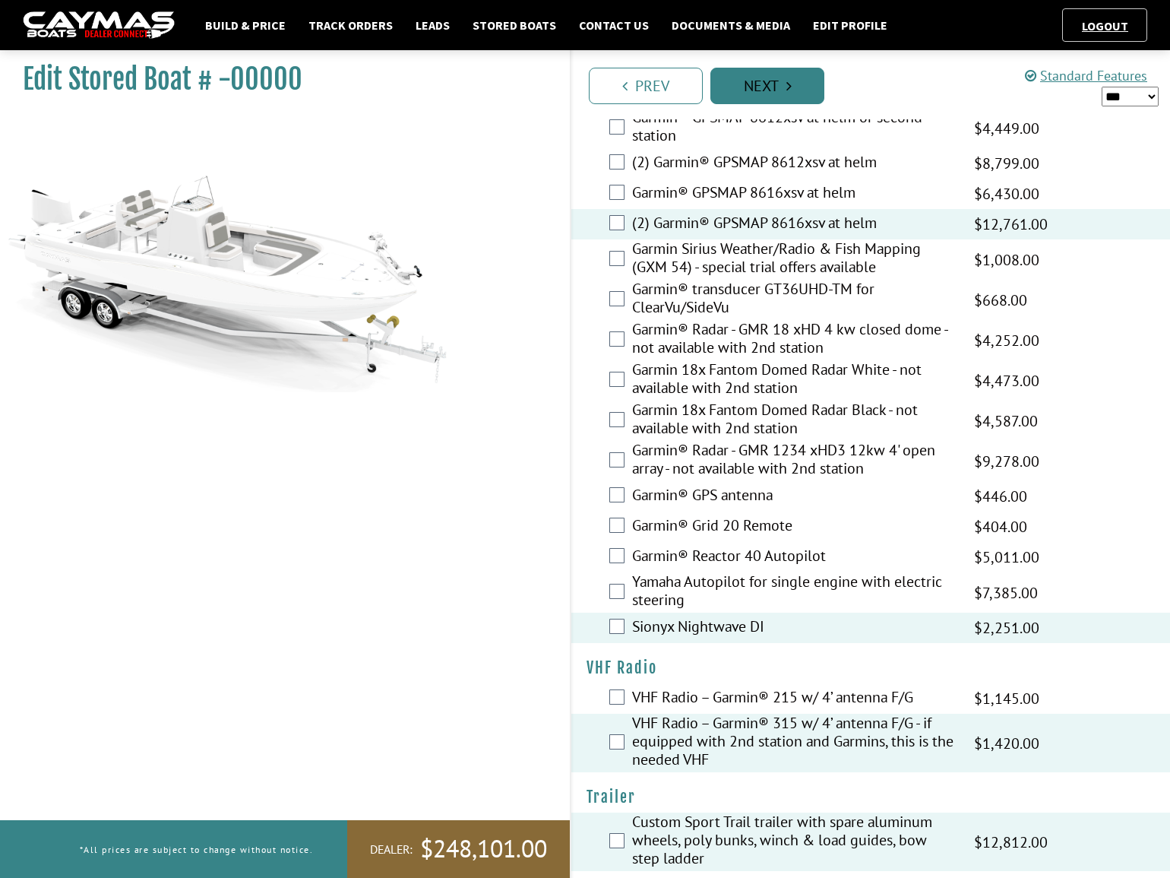
click at [768, 91] on link "Next" at bounding box center [767, 86] width 114 height 36
click at [768, 71] on link "Next" at bounding box center [767, 86] width 114 height 36
click at [767, 90] on link "Next" at bounding box center [767, 86] width 114 height 36
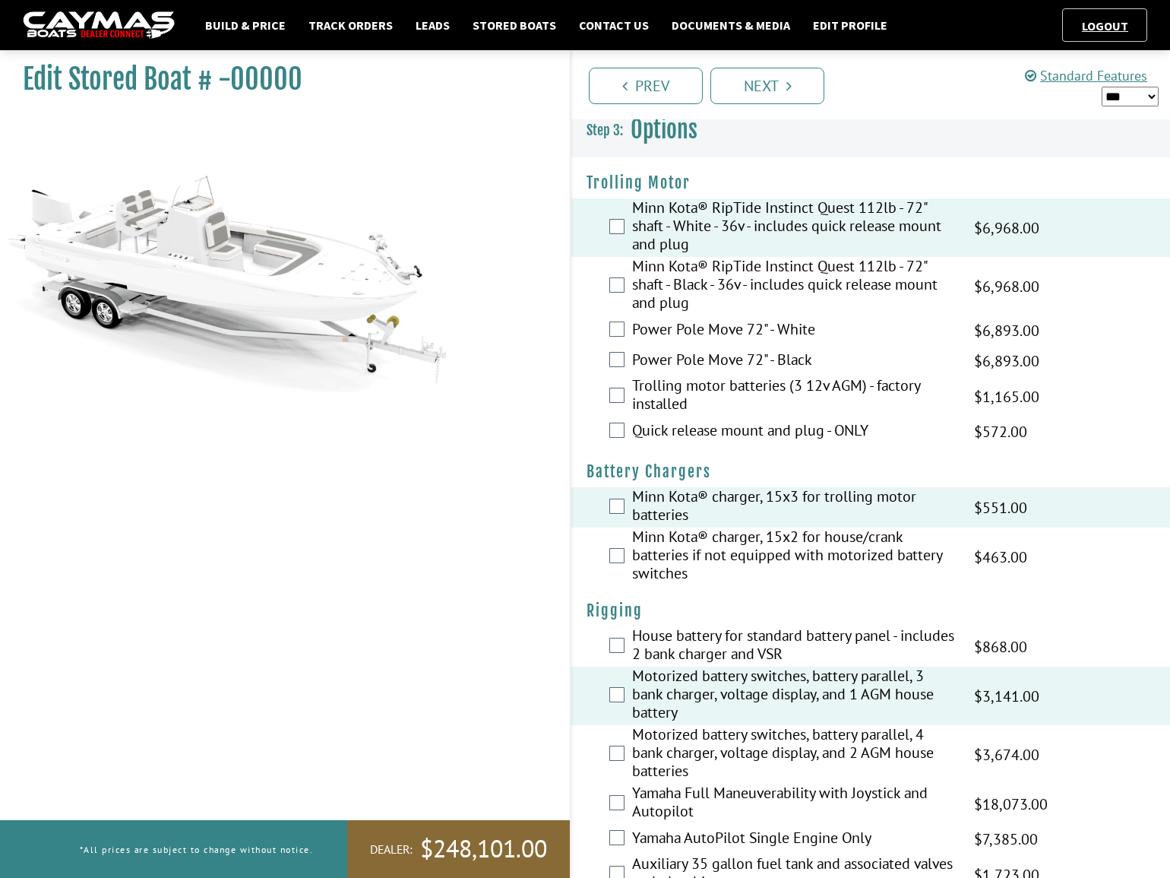
scroll to position [0, 0]
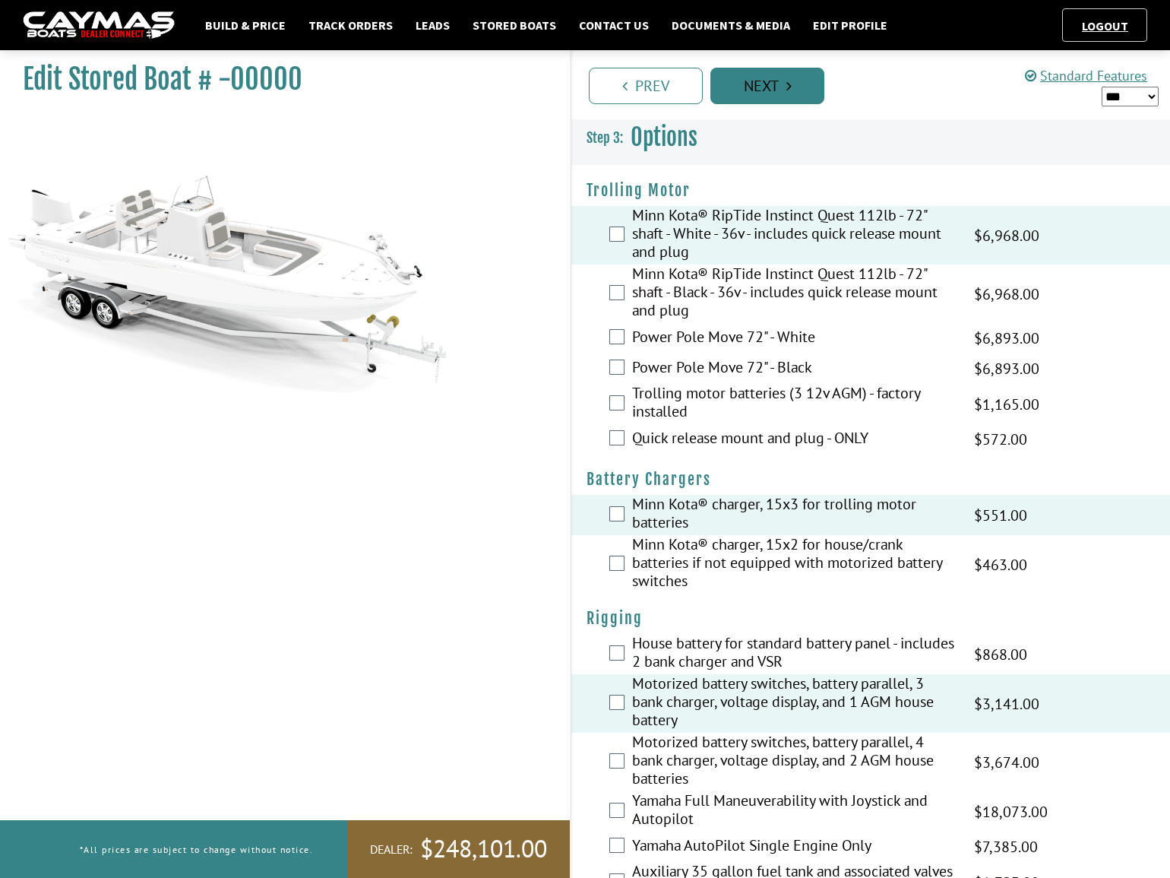
click at [805, 91] on link "Next" at bounding box center [767, 86] width 114 height 36
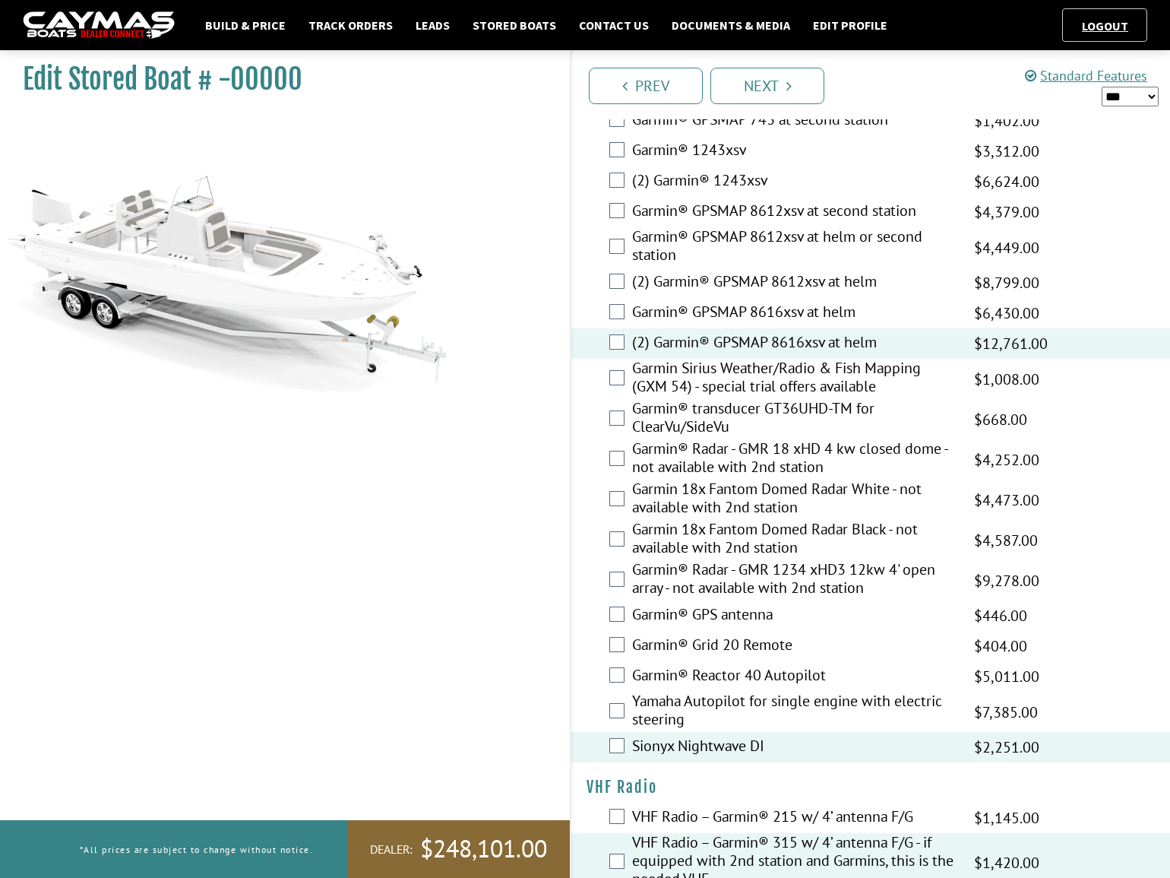
scroll to position [4511, 0]
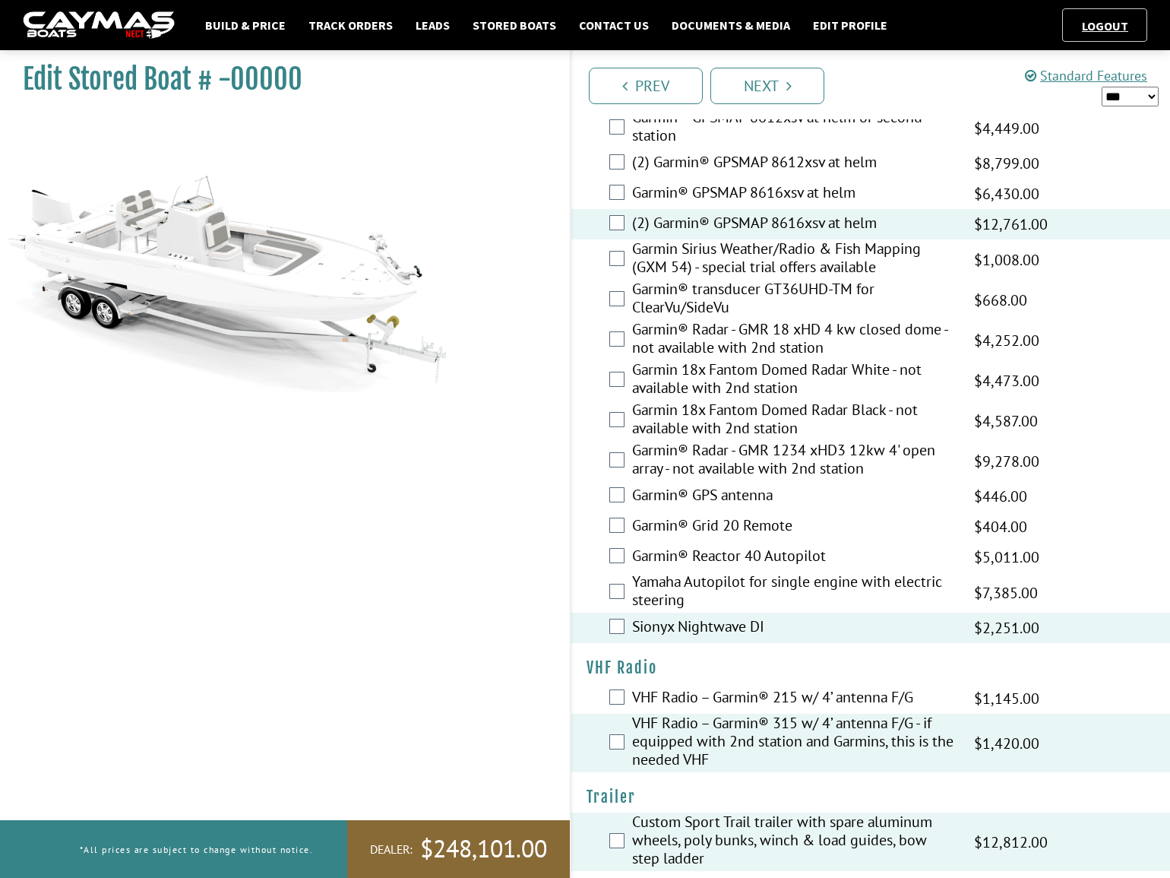
click at [1140, 102] on select "*** ****** ******" at bounding box center [1130, 96] width 57 height 19
select select "*"
click at [1102, 87] on select "*** ****** ******" at bounding box center [1130, 96] width 57 height 19
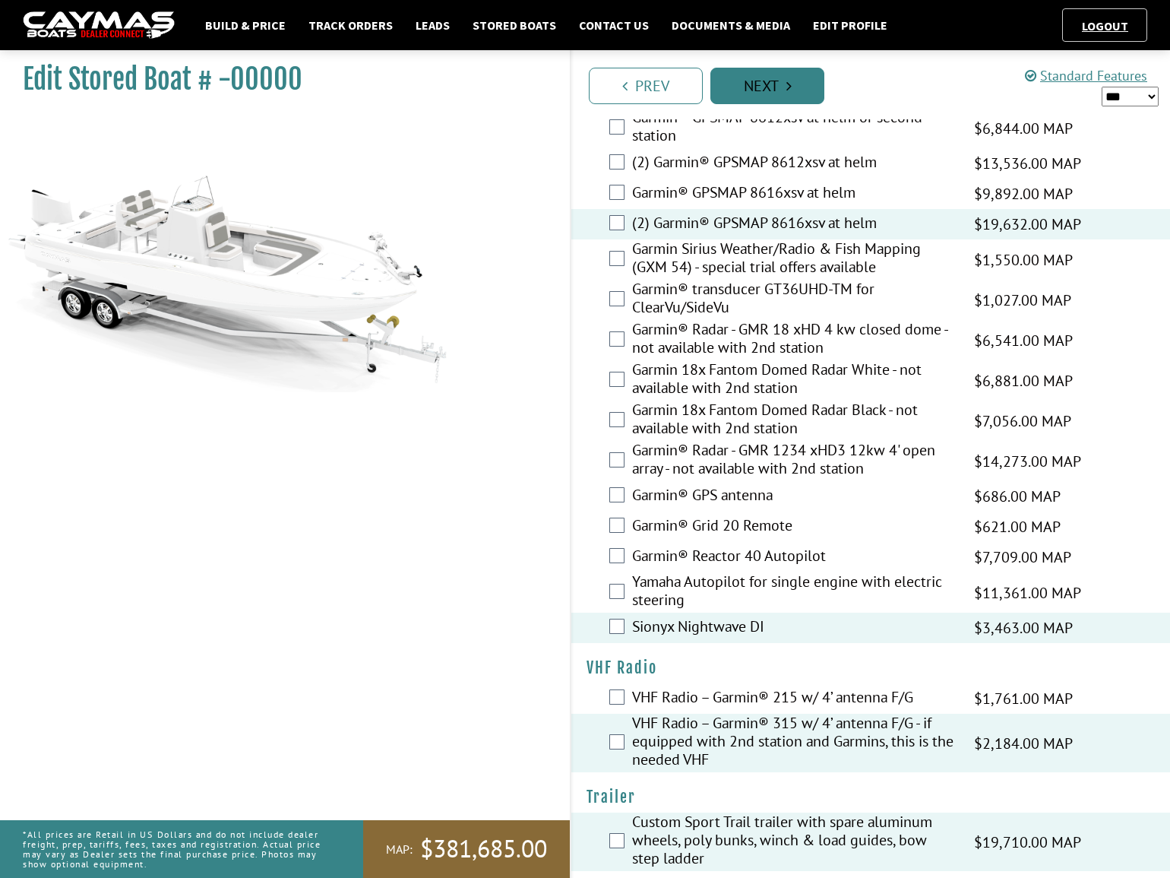
click at [770, 83] on link "Next" at bounding box center [767, 86] width 114 height 36
click at [772, 89] on link "Next" at bounding box center [767, 86] width 114 height 36
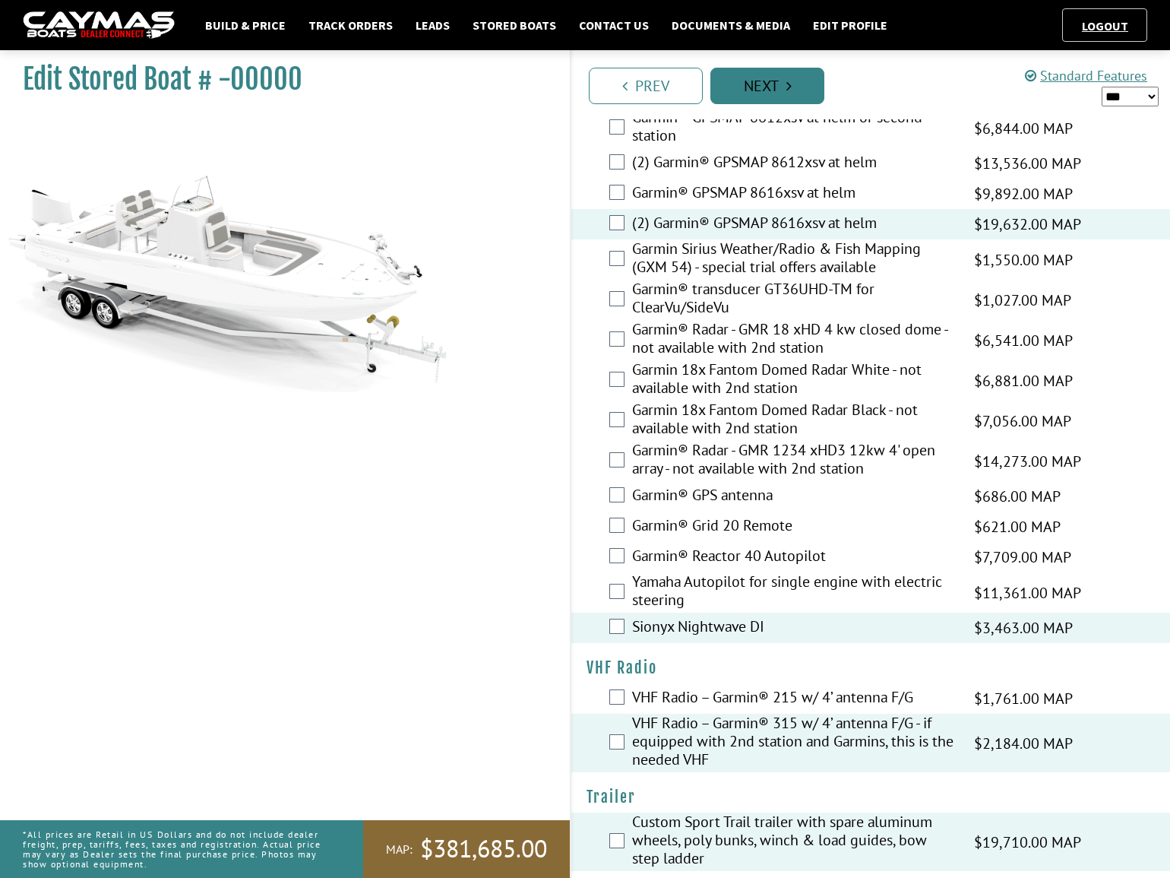
click at [773, 89] on link "Next" at bounding box center [767, 86] width 114 height 36
click at [514, 514] on div "Edit Stored Boat # -00000" at bounding box center [277, 482] width 585 height 878
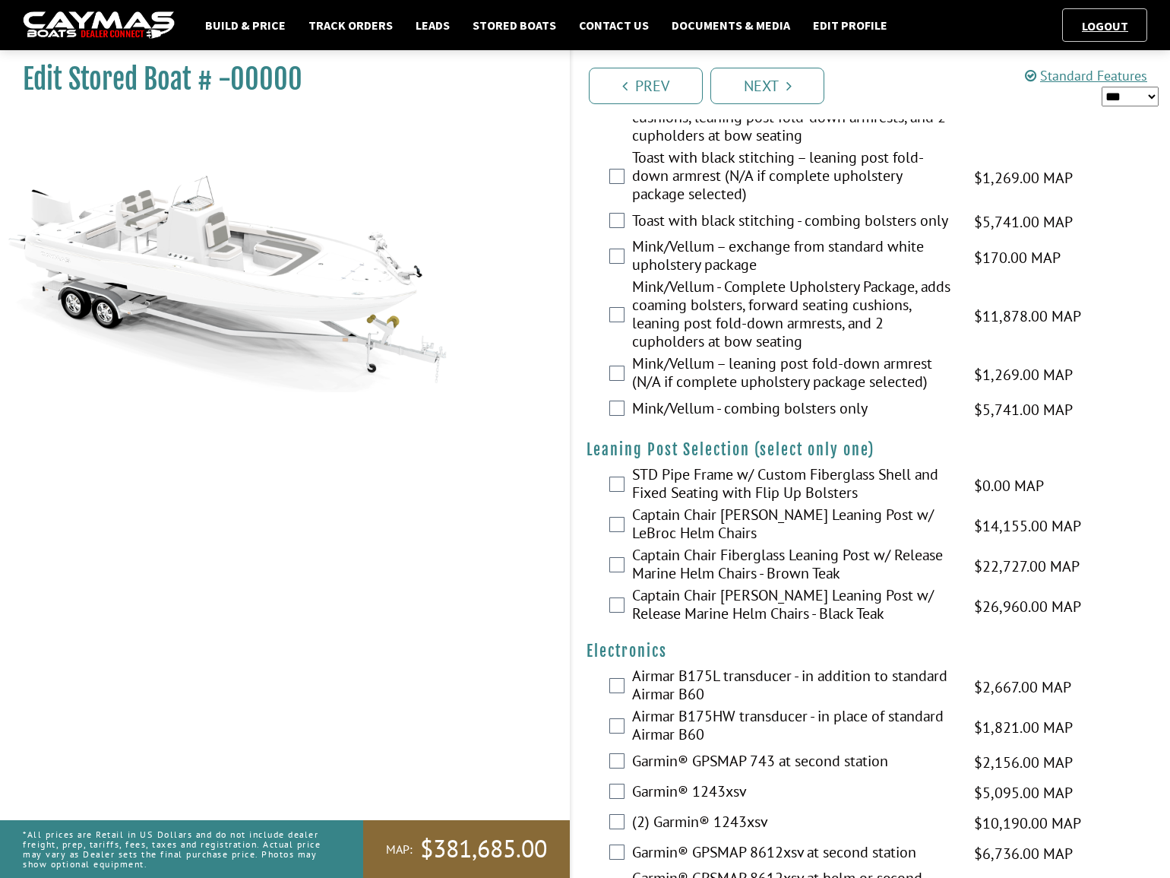
scroll to position [3751, 0]
